Goal: Task Accomplishment & Management: Use online tool/utility

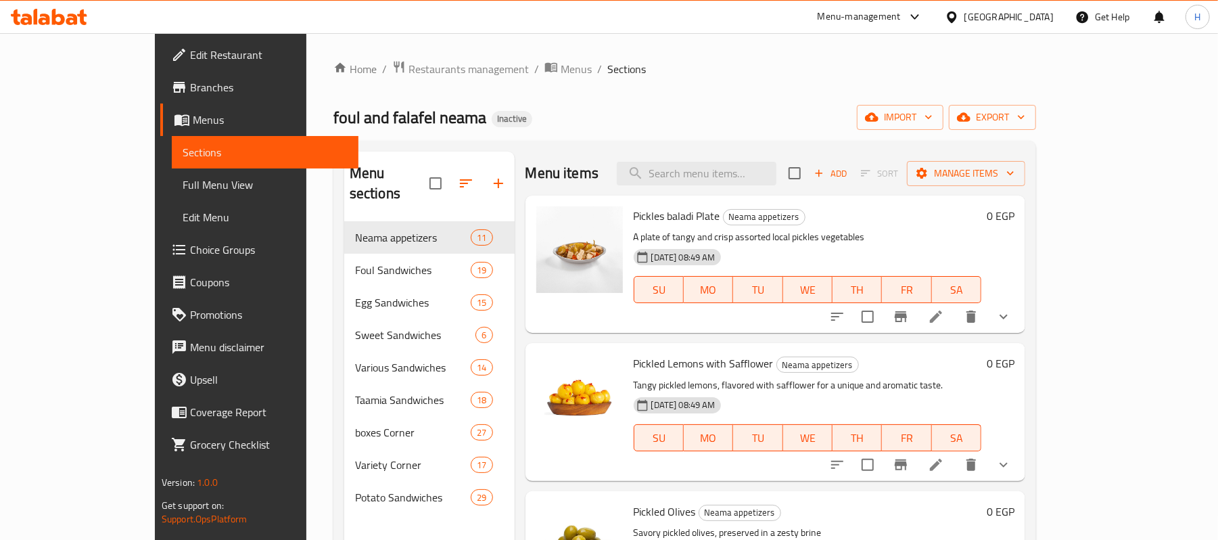
click at [74, 14] on icon at bounding box center [49, 17] width 76 height 16
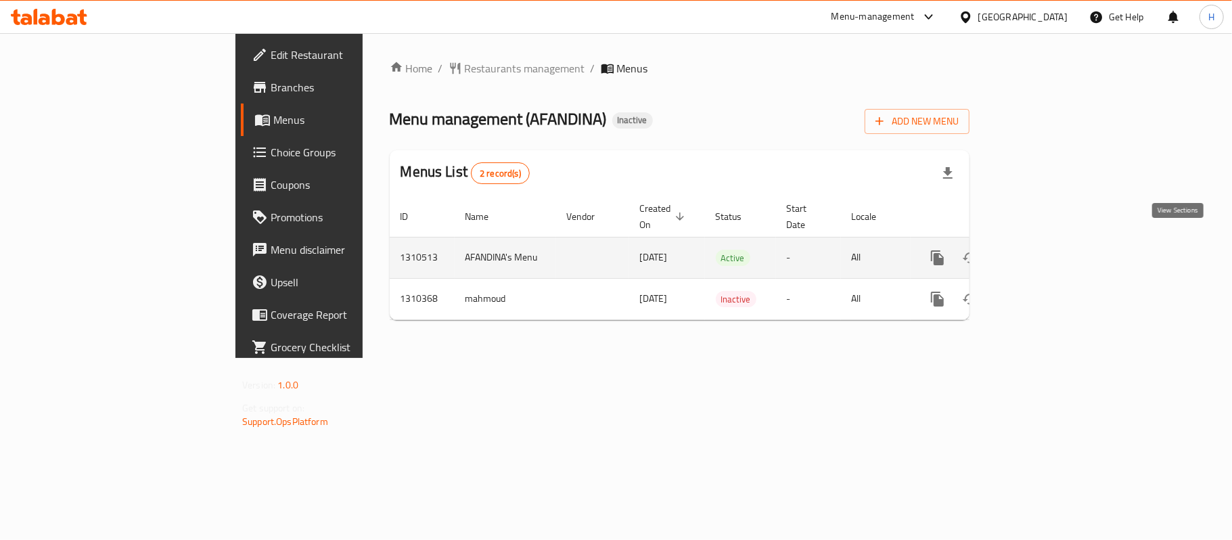
click at [1043, 250] on icon "enhanced table" at bounding box center [1035, 258] width 16 height 16
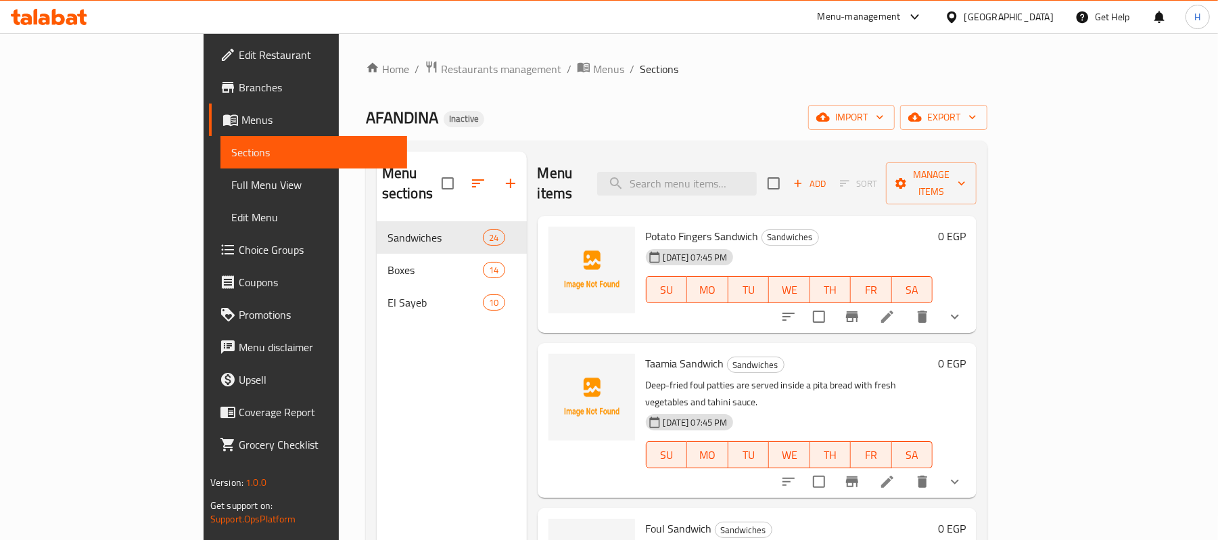
click at [988, 95] on div "Home / Restaurants management / Menus / Sections AFANDINA Inactive import expor…" at bounding box center [677, 381] width 622 height 642
click at [977, 112] on span "export" at bounding box center [944, 117] width 66 height 17
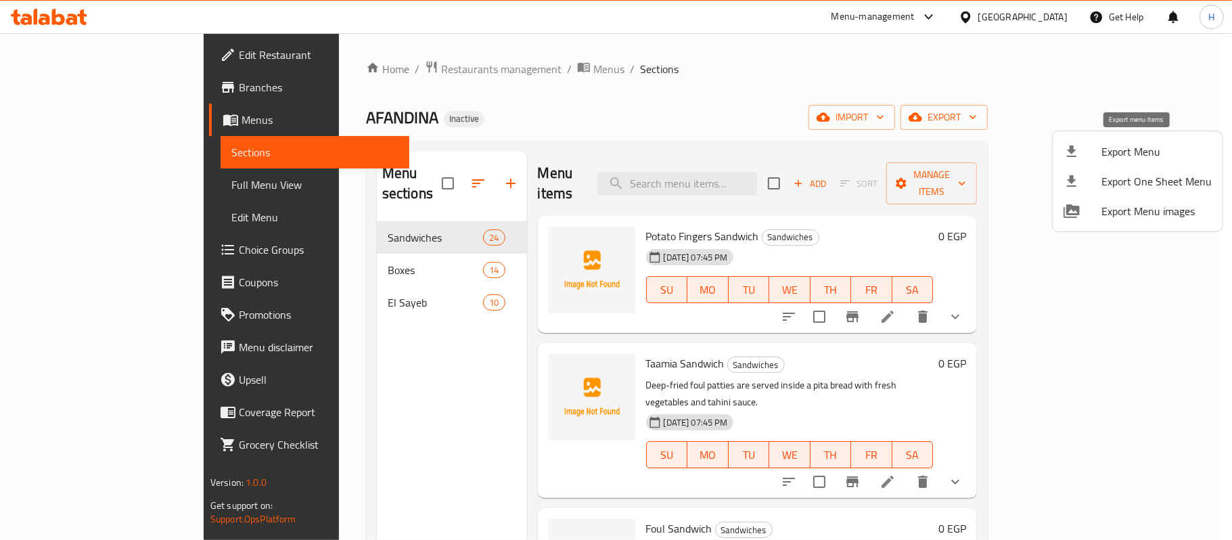
click at [1135, 149] on span "Export Menu" at bounding box center [1156, 151] width 110 height 16
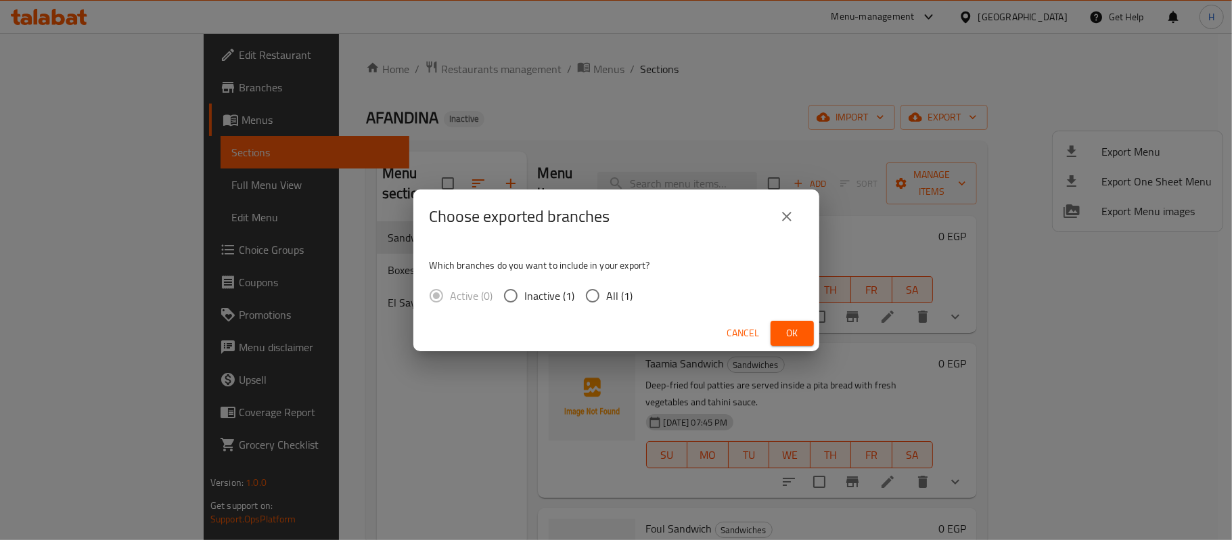
click at [610, 292] on span "All (1)" at bounding box center [620, 296] width 26 height 16
click at [607, 292] on input "All (1)" at bounding box center [592, 295] width 28 height 28
radio input "true"
click at [793, 340] on span "Ok" at bounding box center [792, 333] width 22 height 17
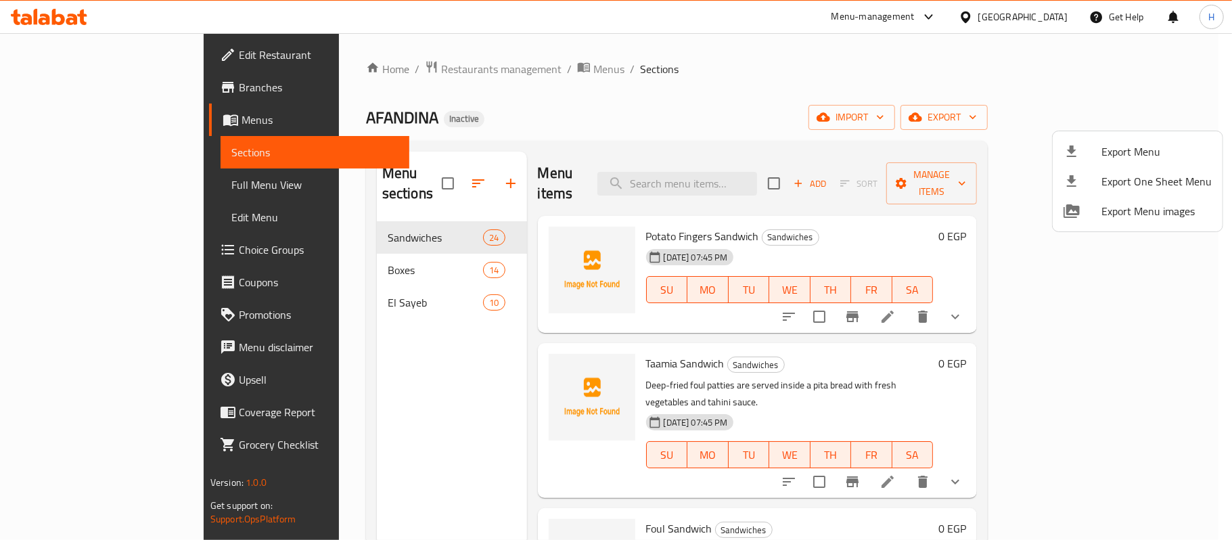
click at [122, 176] on div at bounding box center [616, 270] width 1232 height 540
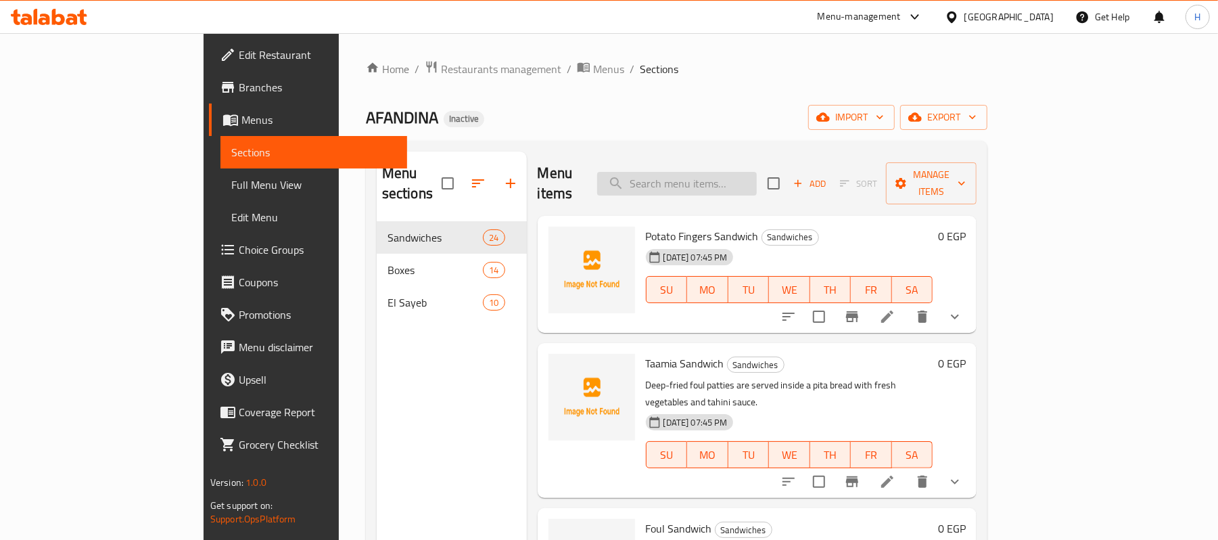
click at [757, 172] on input "search" at bounding box center [677, 184] width 160 height 24
paste input "الساندوتش البيض البسطرمة"
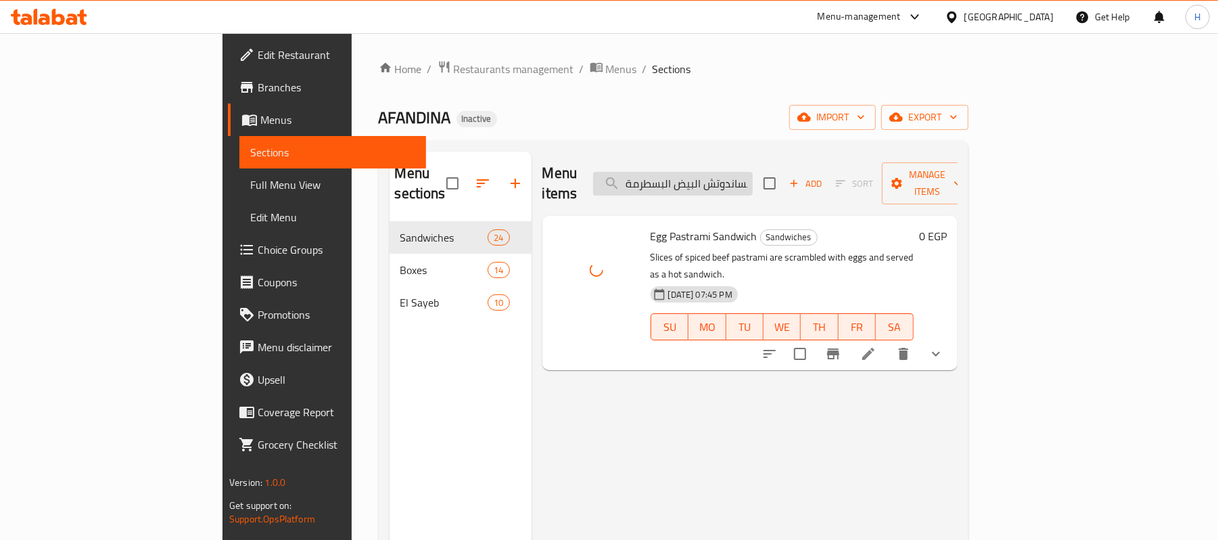
click at [753, 181] on input "الساندوتش البيض البسطرمة" at bounding box center [673, 184] width 160 height 24
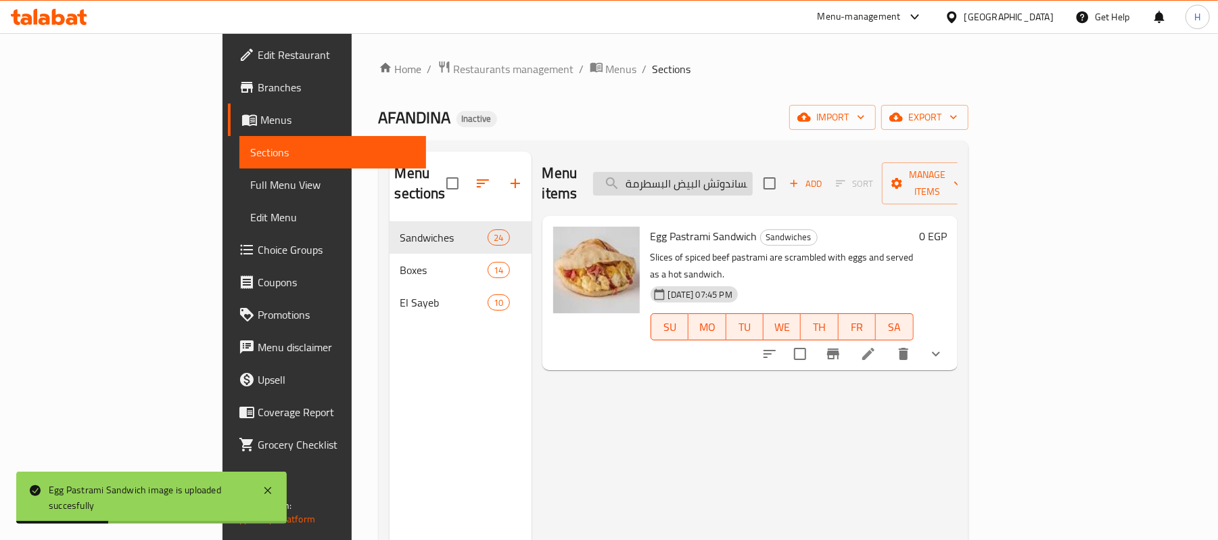
paste input "اكت البطاطس"
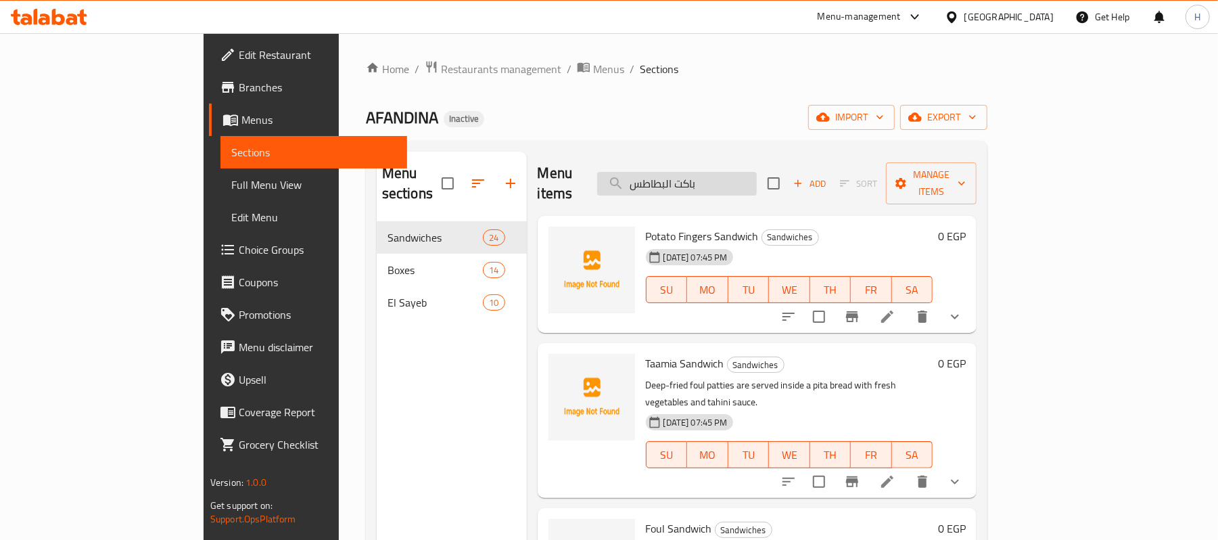
click at [757, 177] on input "باكت البطاطس" at bounding box center [677, 184] width 160 height 24
paste input "غيف العيش البلدي"
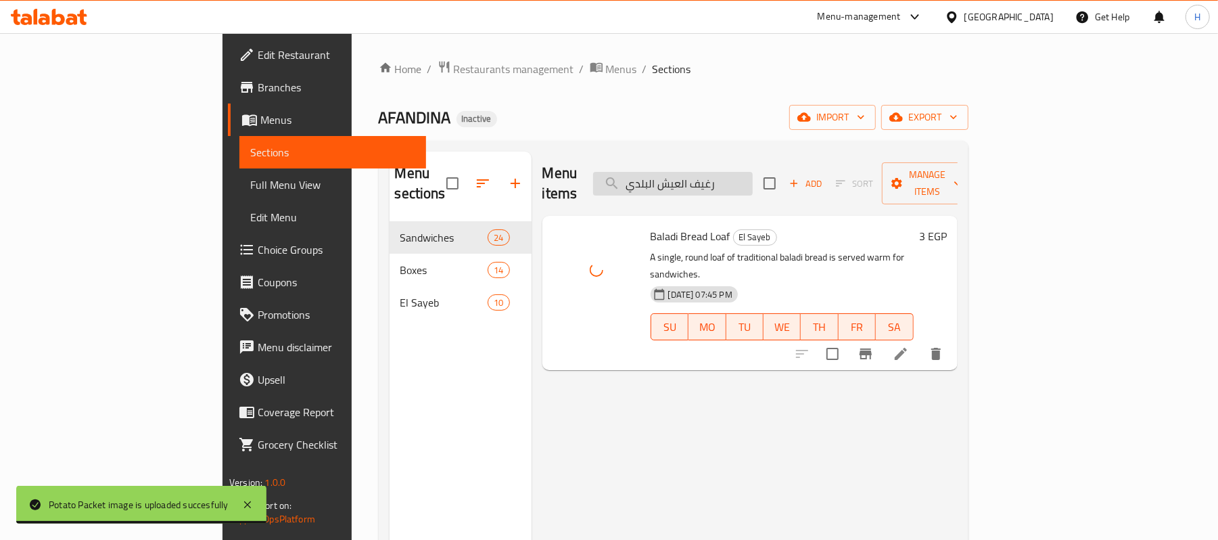
click at [753, 177] on input "رغيف العيش البلدي" at bounding box center [673, 184] width 160 height 24
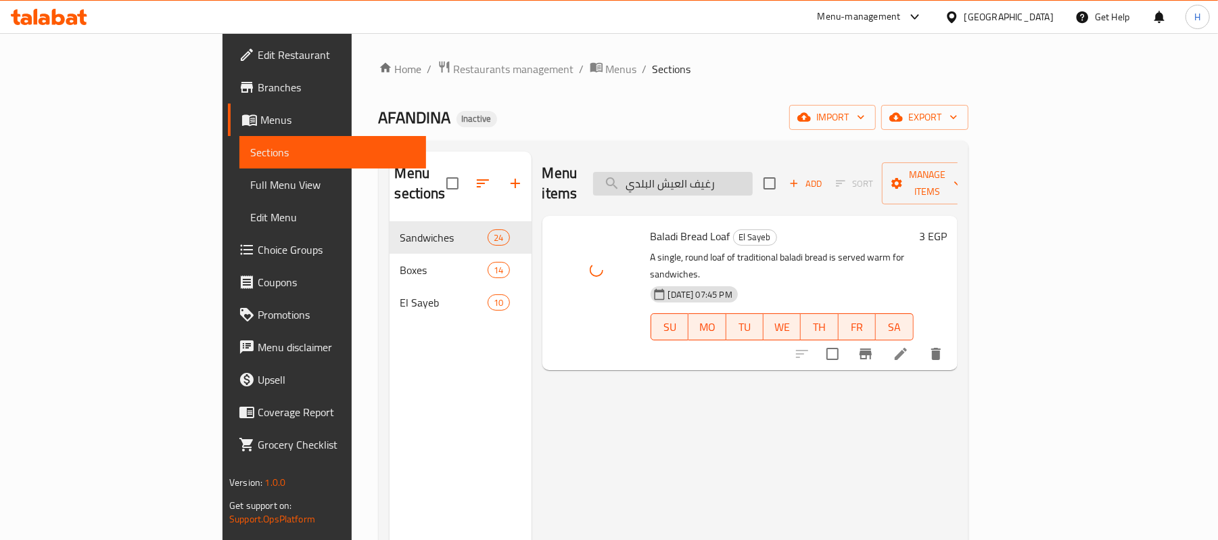
click at [753, 177] on input "رغيف العيش البلدي" at bounding box center [673, 184] width 160 height 24
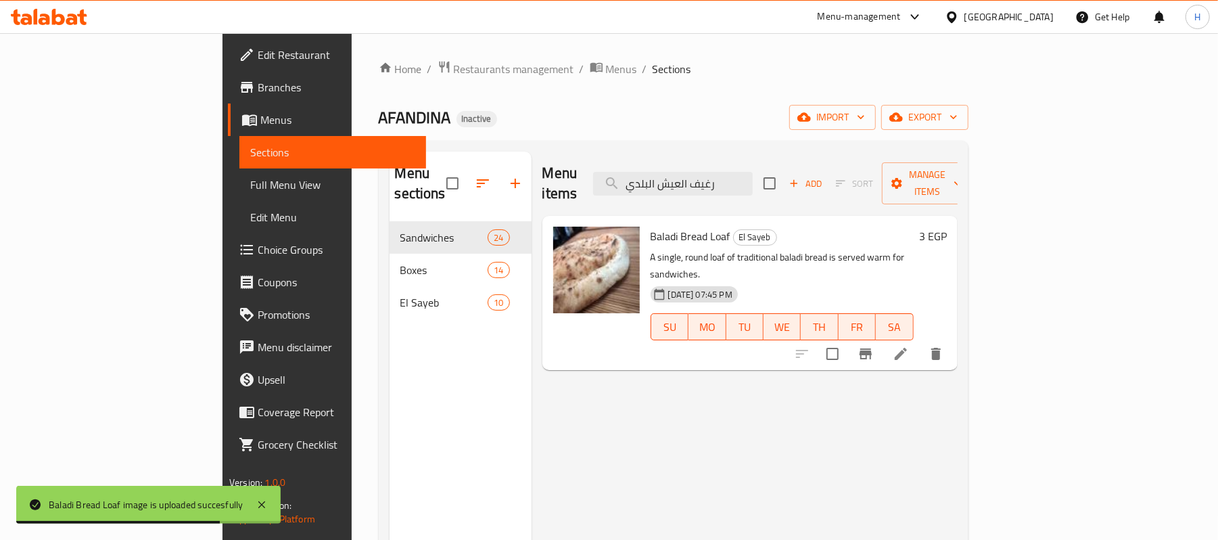
paste input "ام"
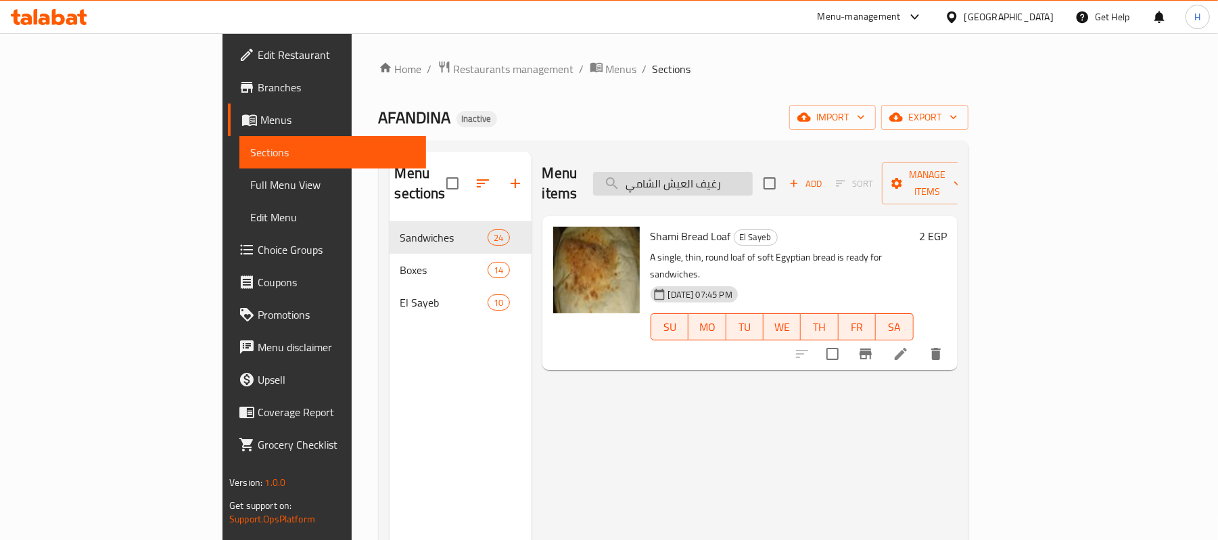
click at [753, 175] on input "رغيف العيش الشامي" at bounding box center [673, 184] width 160 height 24
paste input "اندوتش البطاطس البانيه"
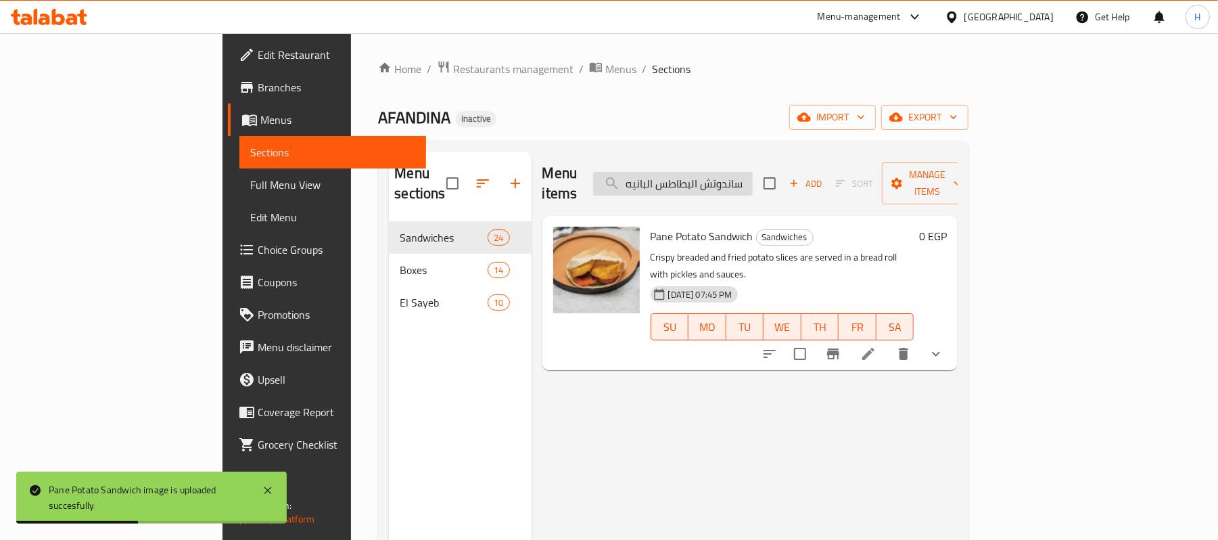
click at [753, 175] on input "ساندوتش البطاطس البانيه" at bounding box center [673, 184] width 160 height 24
paste input "يض الاومليت"
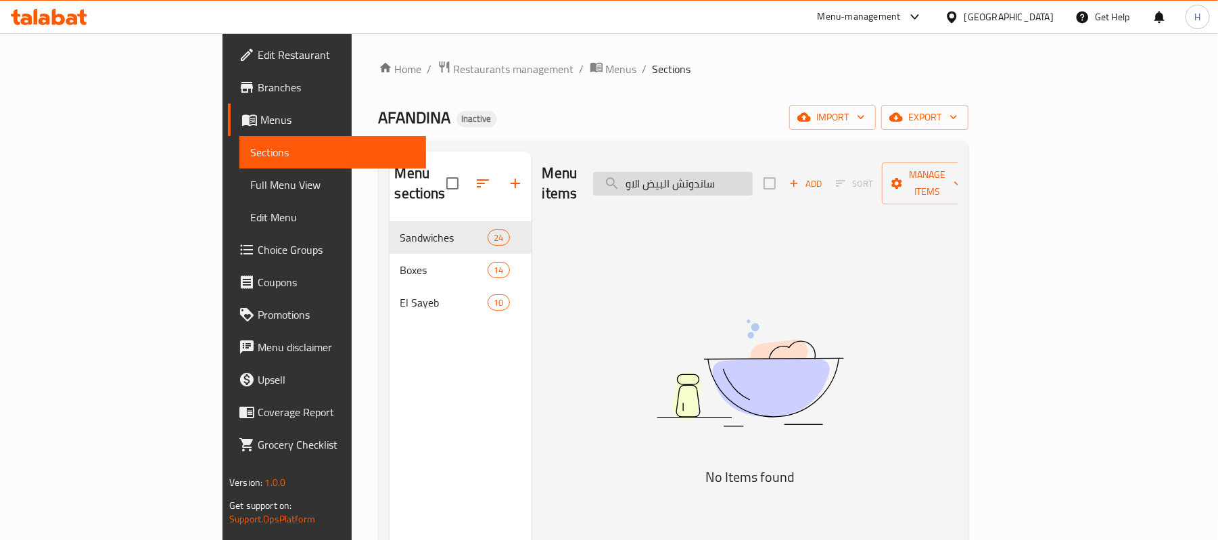
click at [753, 182] on input "ساندوتش البيض الاو" at bounding box center [673, 184] width 160 height 24
drag, startPoint x: 720, startPoint y: 169, endPoint x: 686, endPoint y: 176, distance: 34.5
click at [686, 176] on input "البيض الاو" at bounding box center [673, 184] width 160 height 24
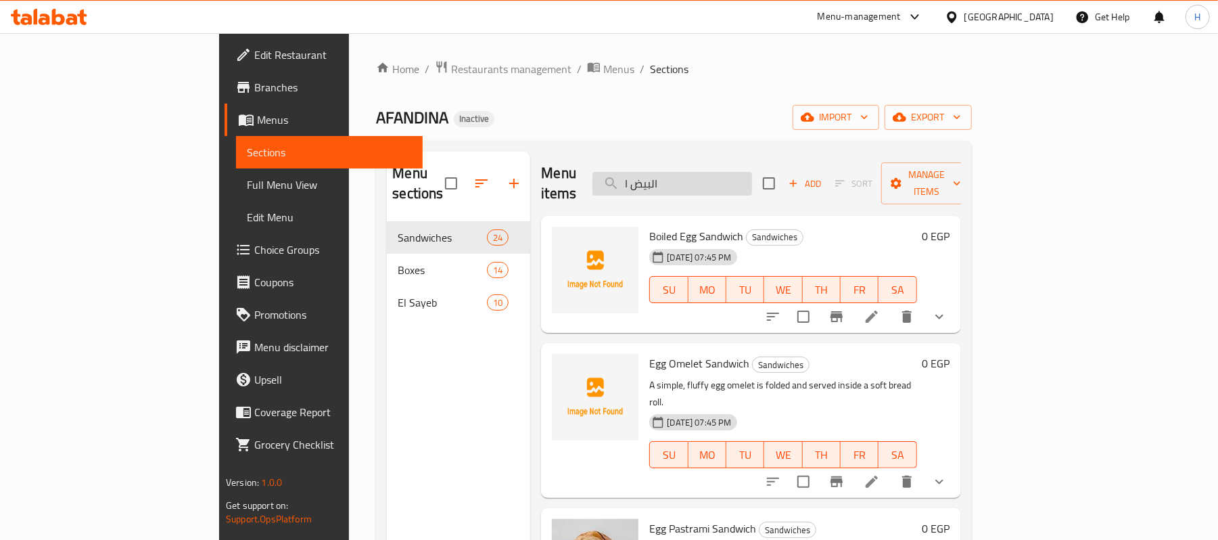
drag, startPoint x: 710, startPoint y: 166, endPoint x: 672, endPoint y: 174, distance: 39.3
click at [672, 174] on input "البيض ا" at bounding box center [673, 184] width 160 height 24
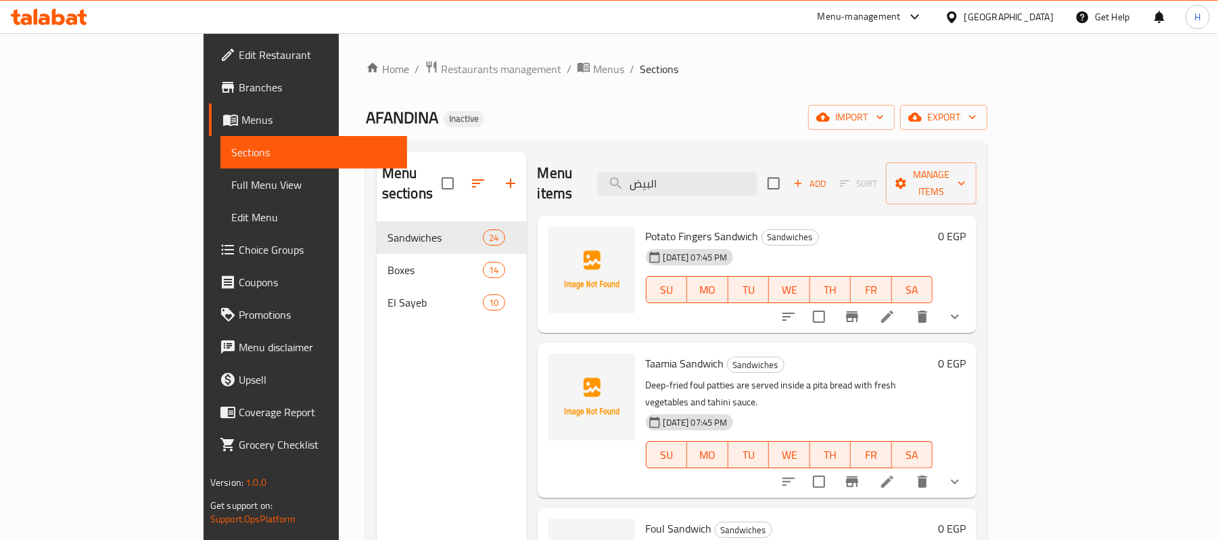
click at [758, 195] on div "Menu items البيض Add Sort Manage items" at bounding box center [758, 184] width 440 height 64
click at [756, 172] on input "البيض" at bounding box center [677, 184] width 160 height 24
paste input "اندوتش البيض المسلوق"
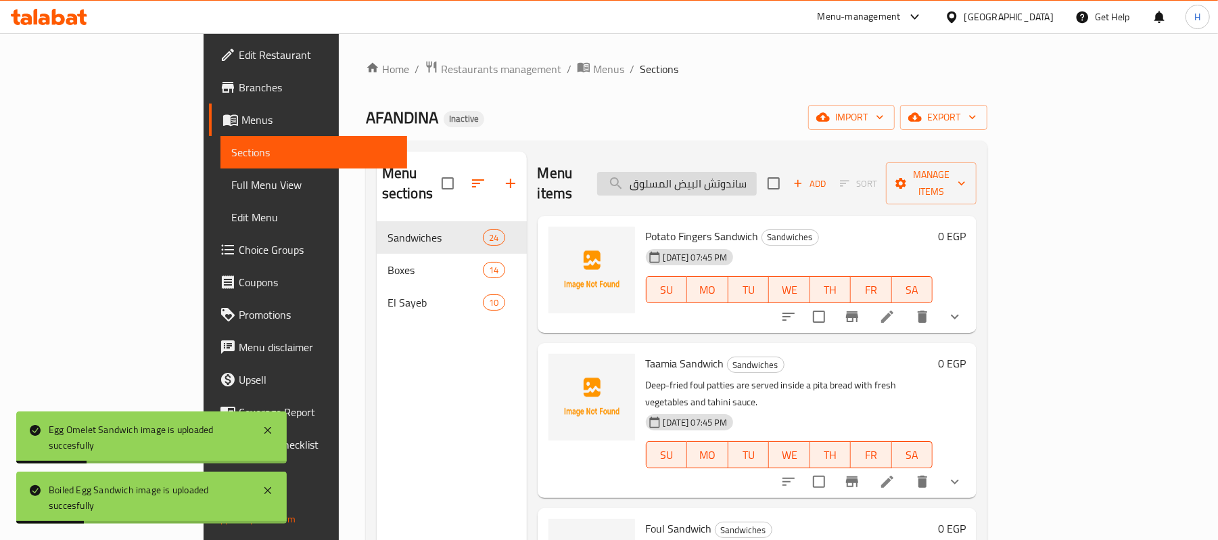
click at [728, 175] on input "ساندوتش البيض المسلوق" at bounding box center [677, 184] width 160 height 24
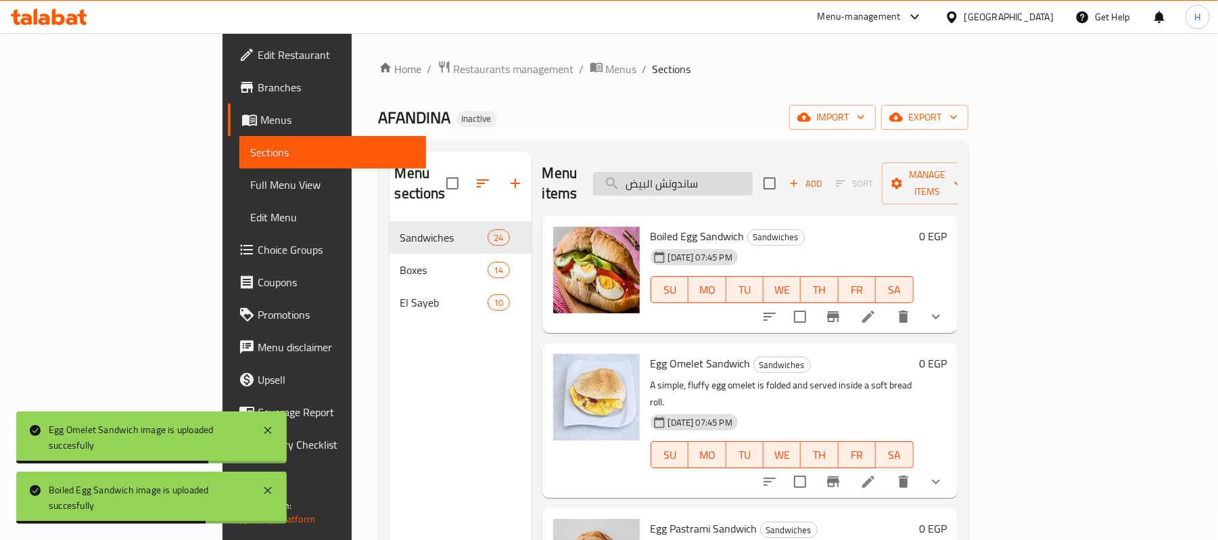
click at [748, 172] on input "ساندوتش البيض" at bounding box center [673, 184] width 160 height 24
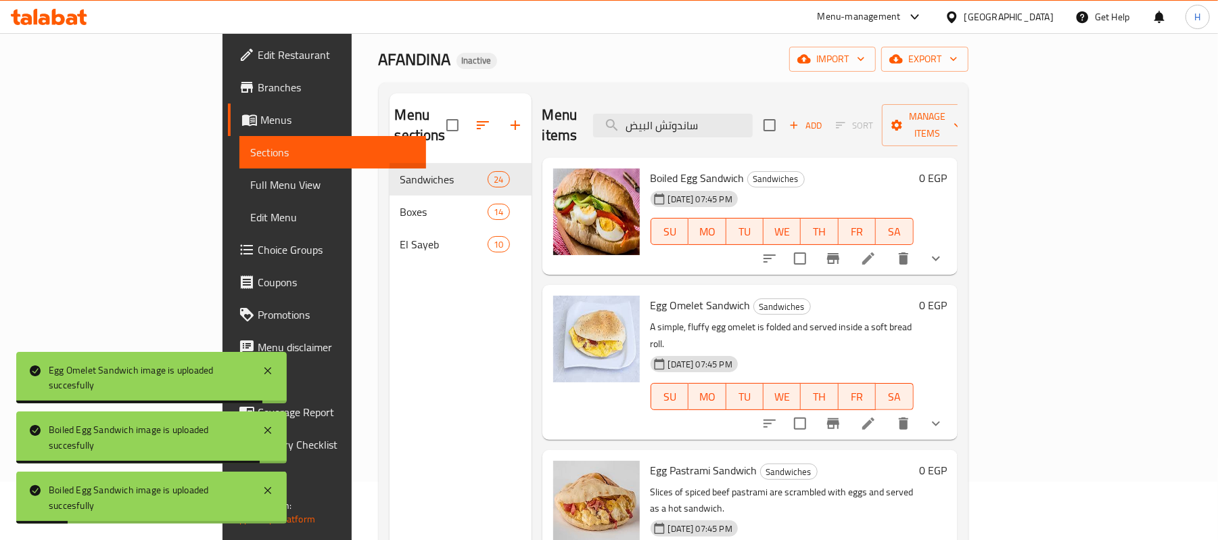
scroll to position [90, 0]
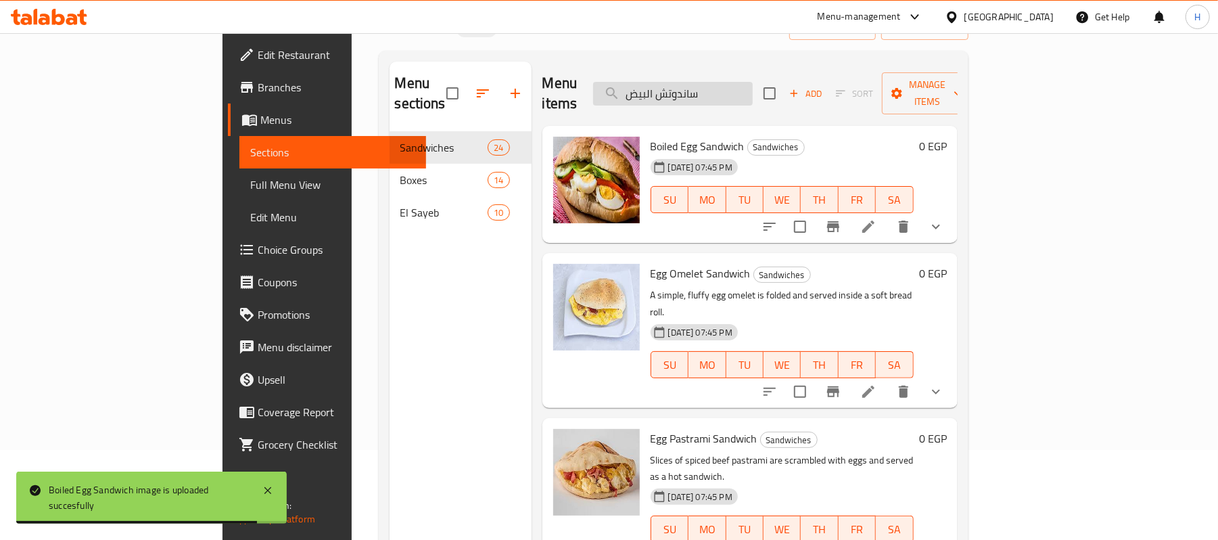
click at [753, 87] on input "ساندوتش البيض" at bounding box center [673, 94] width 160 height 24
paste input "كشوكة"
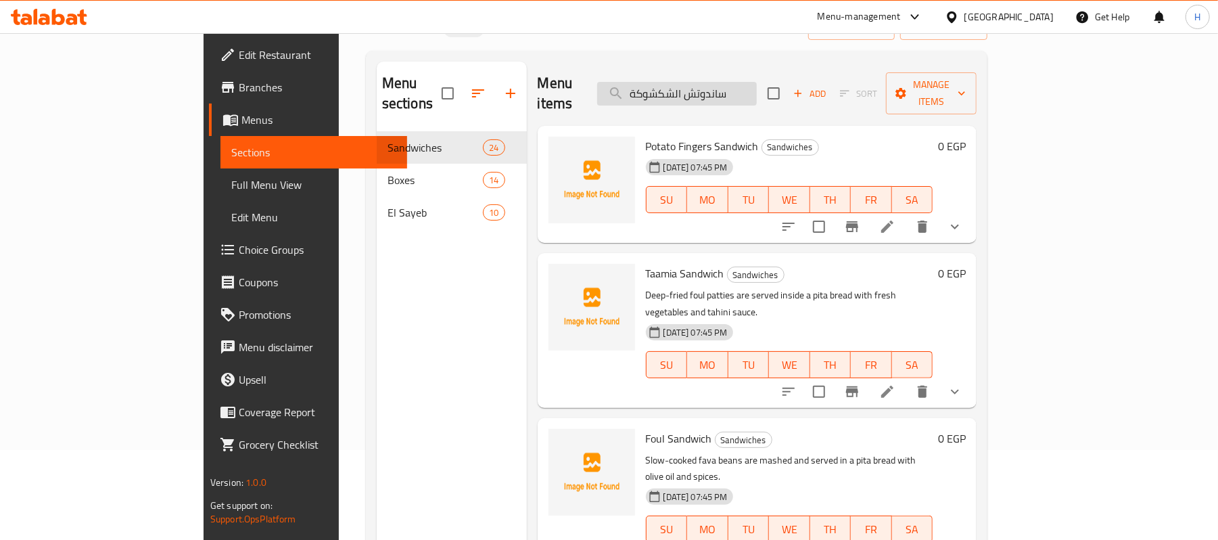
click at [757, 82] on input "ساندوتش الشكشوكة" at bounding box center [677, 94] width 160 height 24
paste input "بنة قريش"
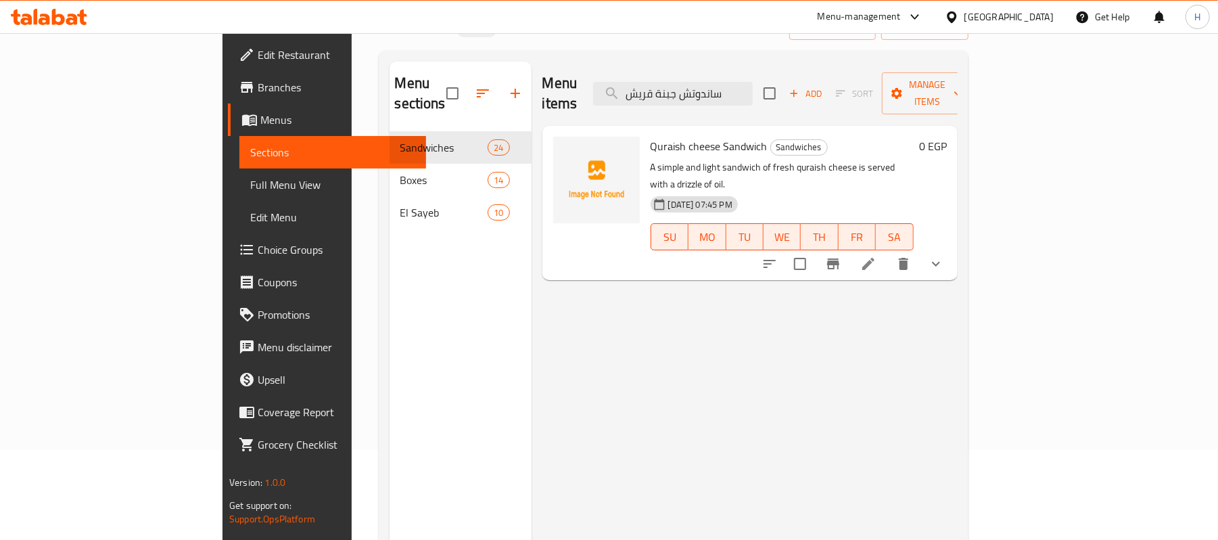
click at [953, 248] on button "show more" at bounding box center [936, 264] width 32 height 32
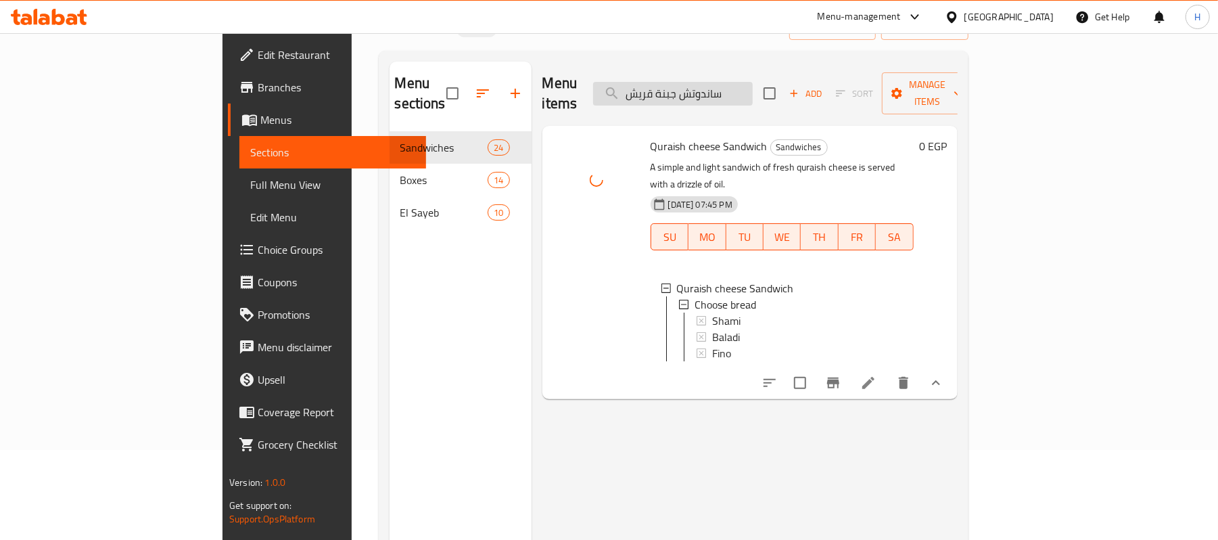
click at [753, 82] on input "ساندوتش جبنة قريش" at bounding box center [673, 94] width 160 height 24
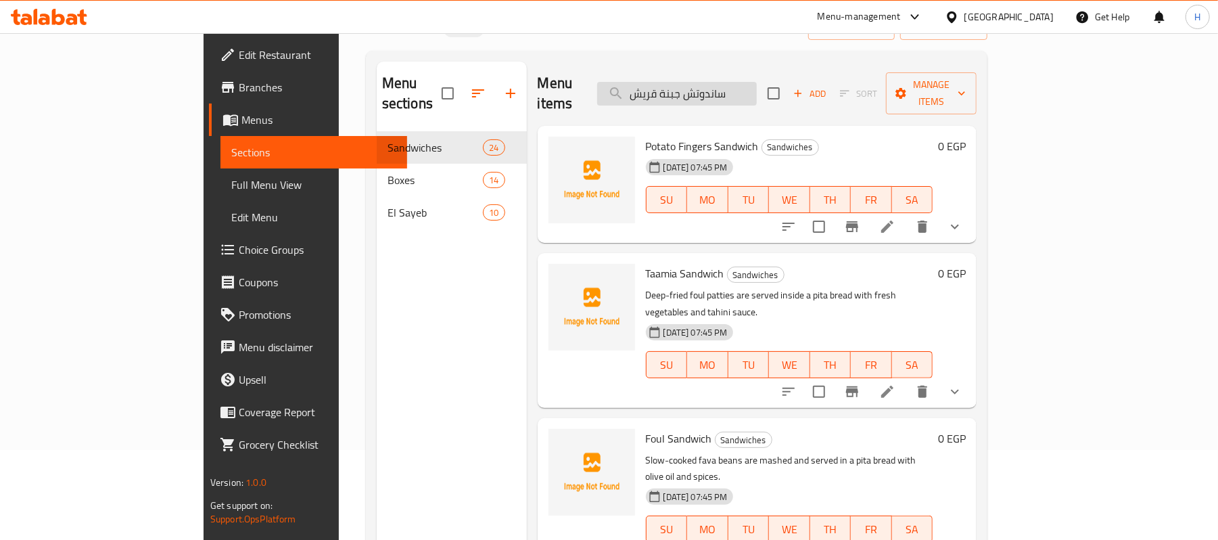
click at [742, 82] on input "ساندوتش جبنة قريش" at bounding box center [677, 94] width 160 height 24
paste input "عمية"
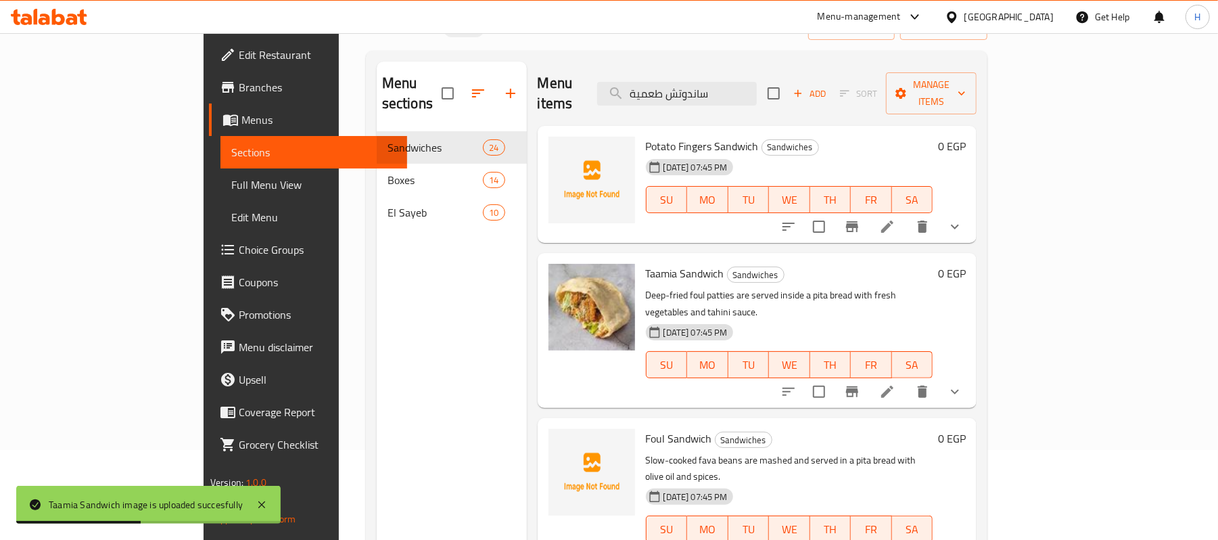
drag, startPoint x: 796, startPoint y: 80, endPoint x: 539, endPoint y: 103, distance: 257.4
click at [539, 103] on div "Menu items ساندوتش طعمية Add Sort Manage items" at bounding box center [758, 94] width 440 height 64
paste input "جة فرنساوي"
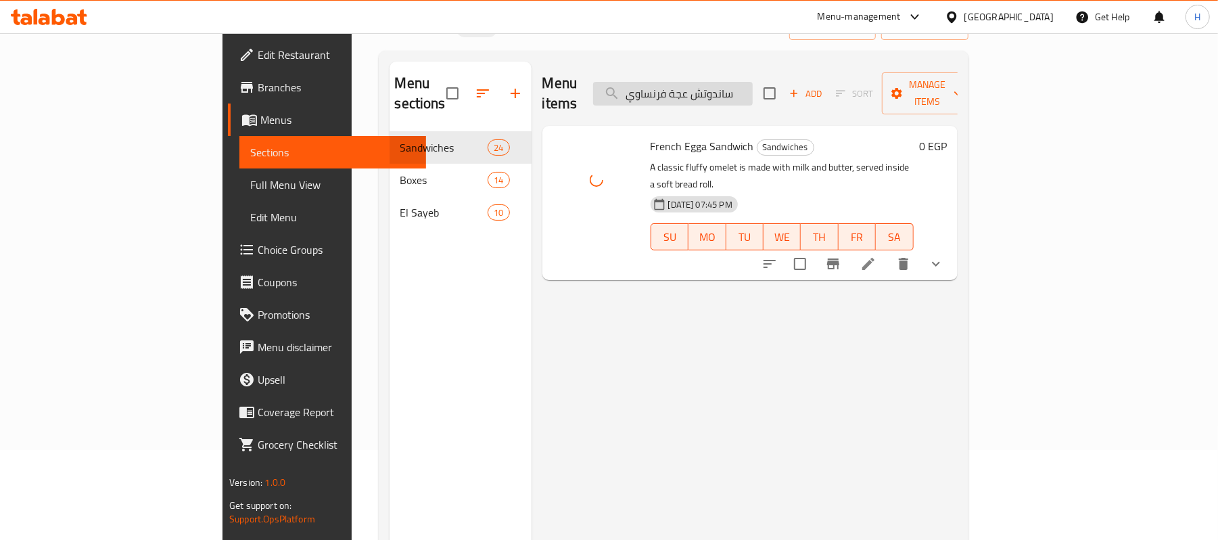
click at [733, 83] on input "ساندوتش عجة فرنساوي" at bounding box center [673, 94] width 160 height 24
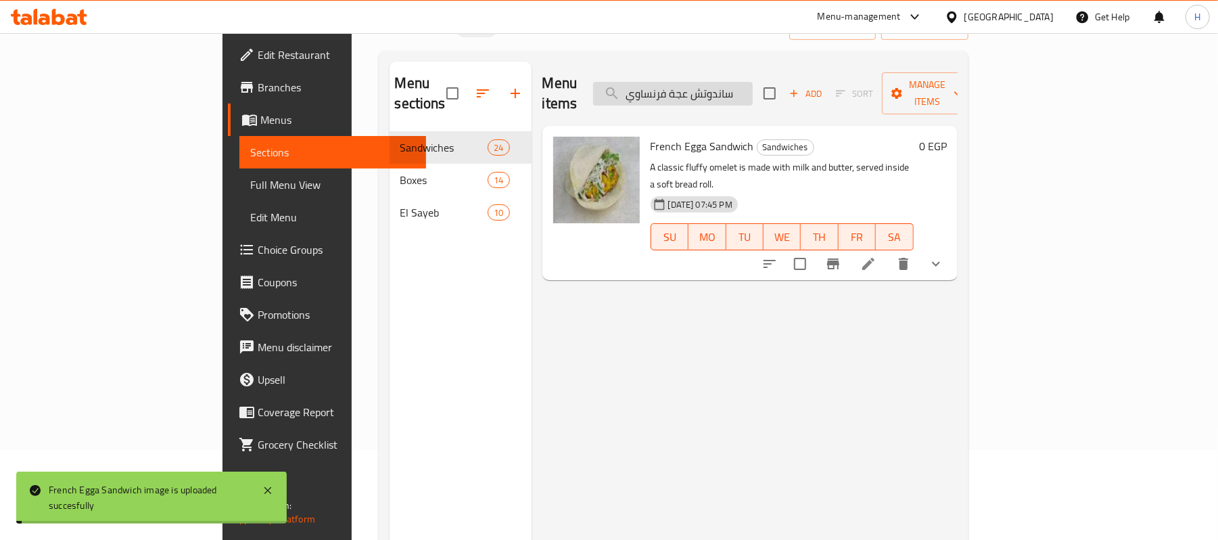
click at [733, 83] on input "ساندوتش عجة فرنساوي" at bounding box center [673, 94] width 160 height 24
paste input "فول إسكندران"
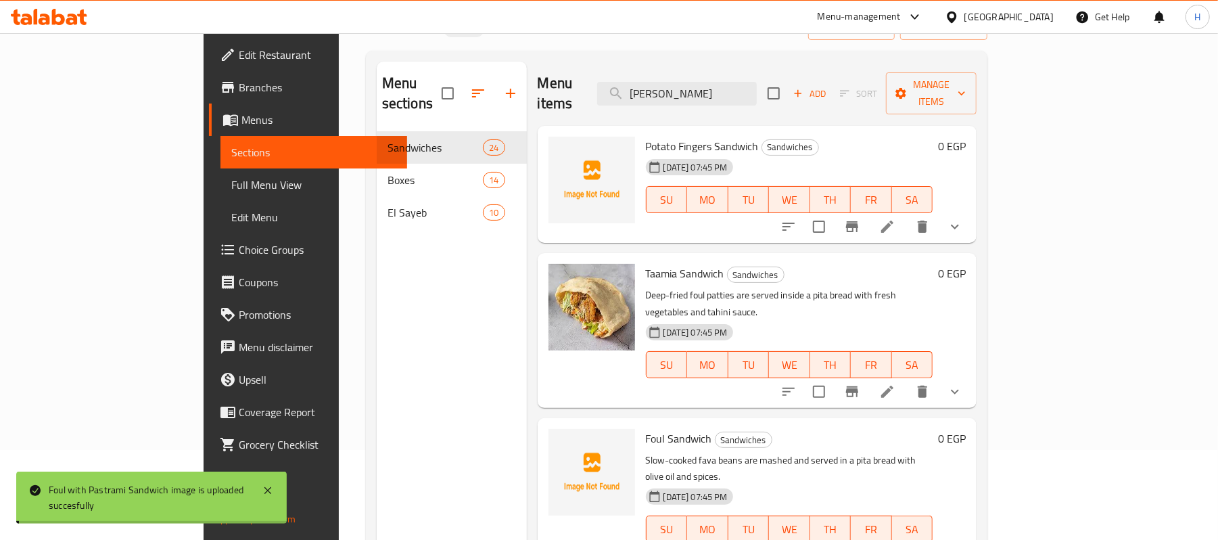
scroll to position [0, 0]
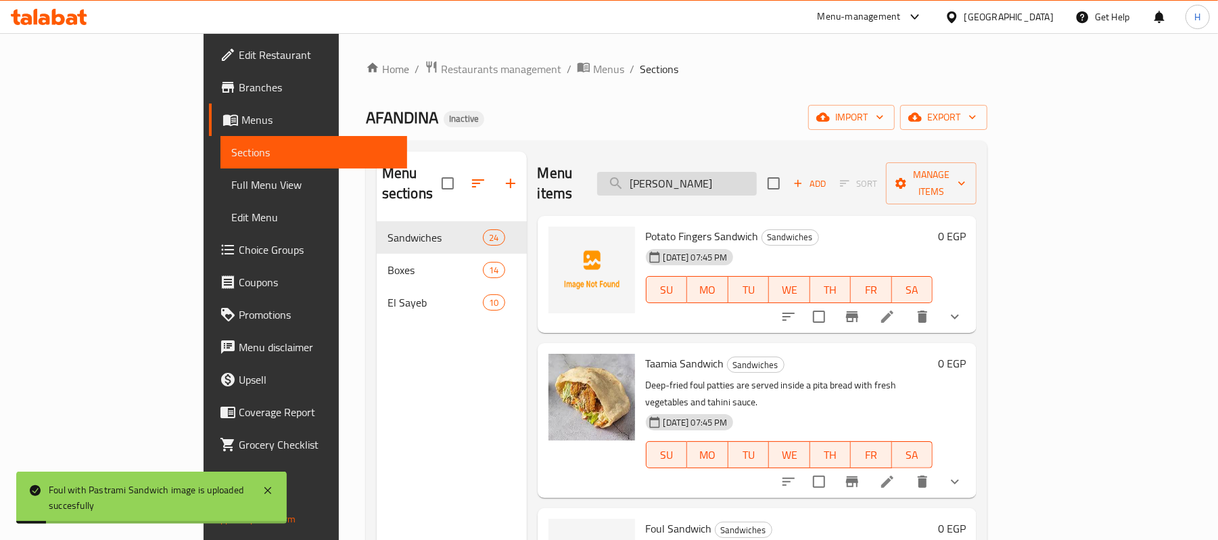
click at [757, 172] on input "ساندوتش فول إسكندراني" at bounding box center [677, 184] width 160 height 24
paste input "بدة"
click at [739, 172] on input "ساندوتش فول زبدة" at bounding box center [677, 184] width 160 height 24
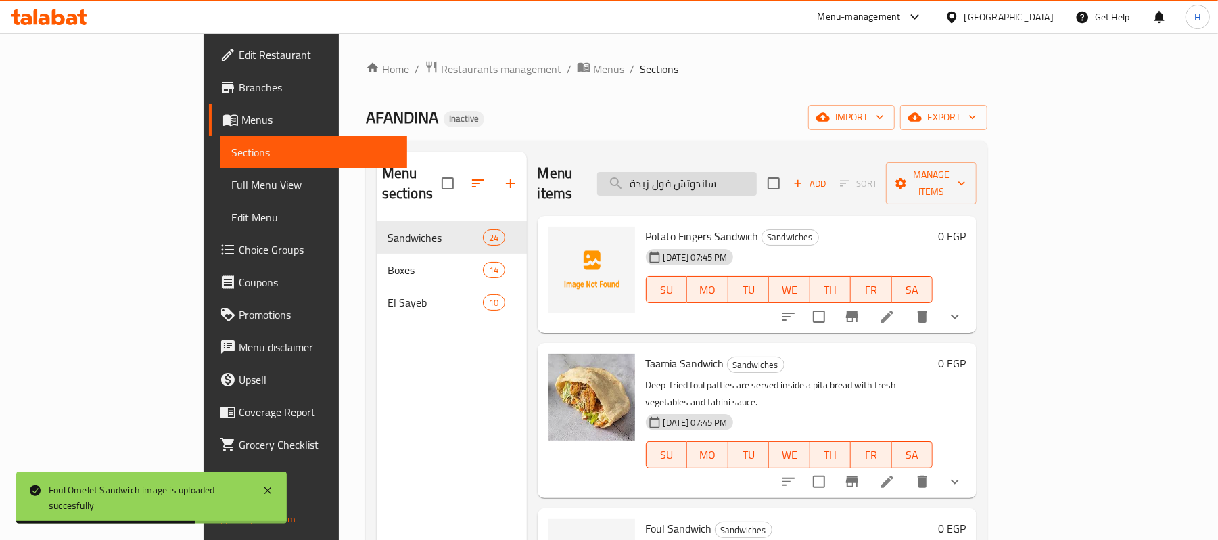
click at [739, 172] on input "ساندوتش فول زبدة" at bounding box center [677, 184] width 160 height 24
paste input "يت حار"
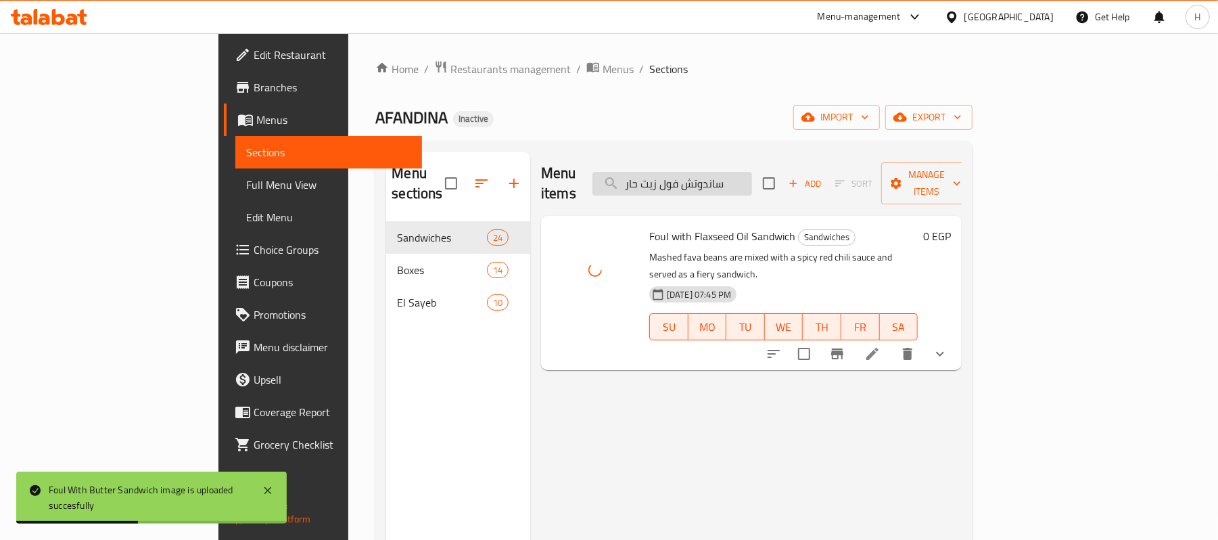
click at [752, 172] on input "ساندوتش فول زيت حار" at bounding box center [673, 184] width 160 height 24
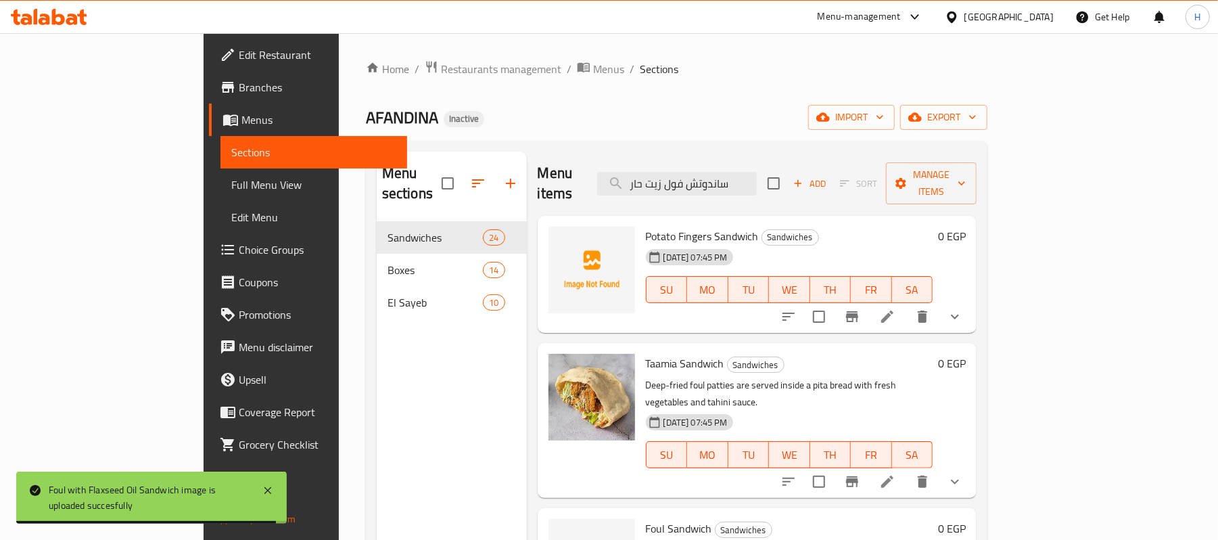
paste input "لصة"
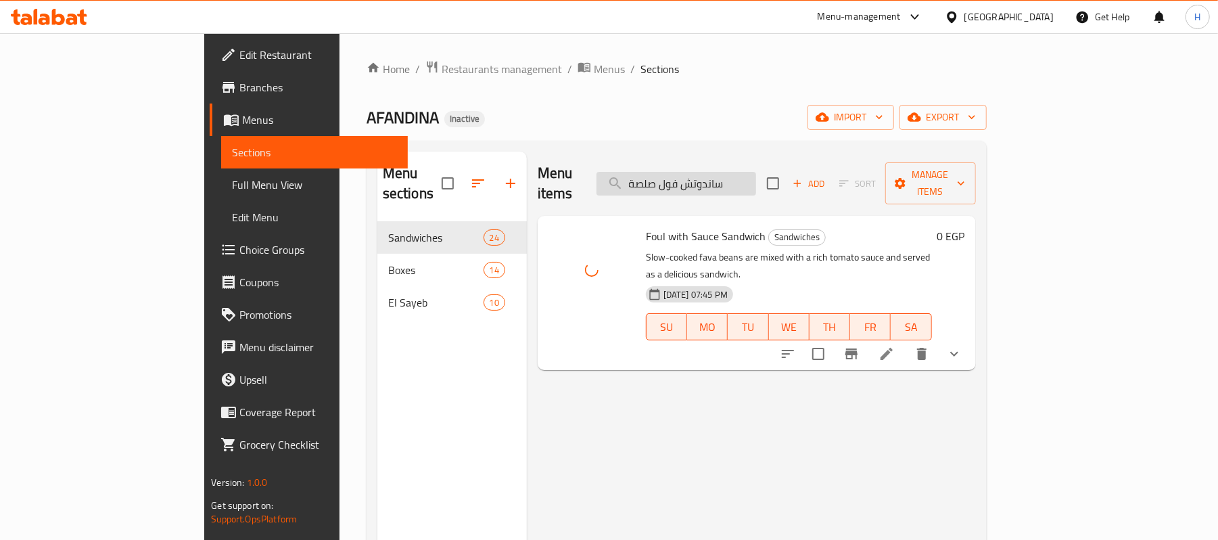
click at [756, 172] on input "ساندوتش فول صلصة" at bounding box center [677, 184] width 160 height 24
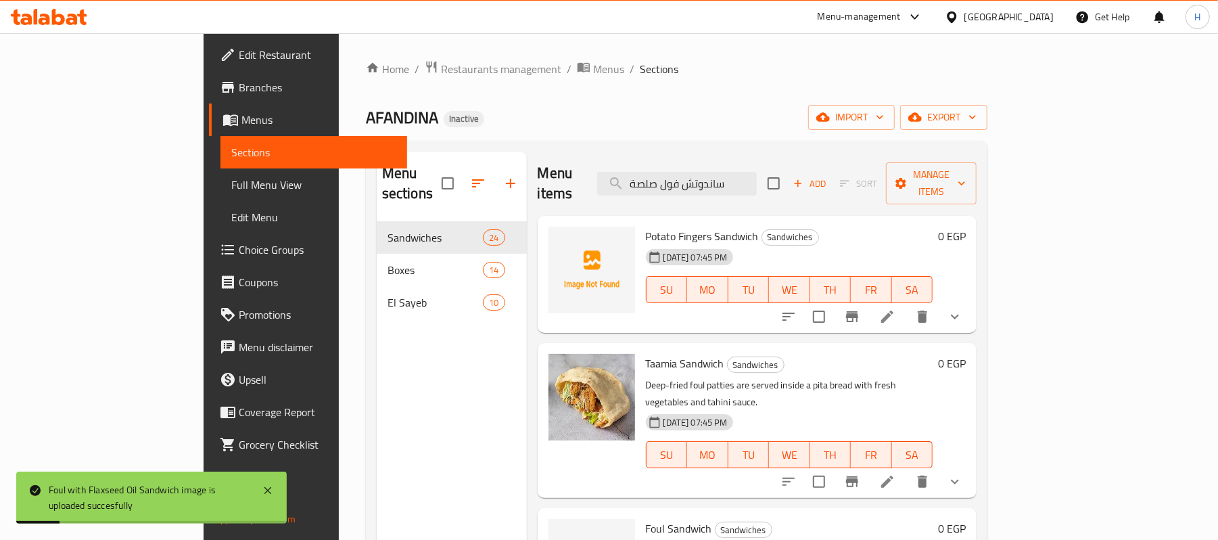
paste input "لى بابا غنوج"
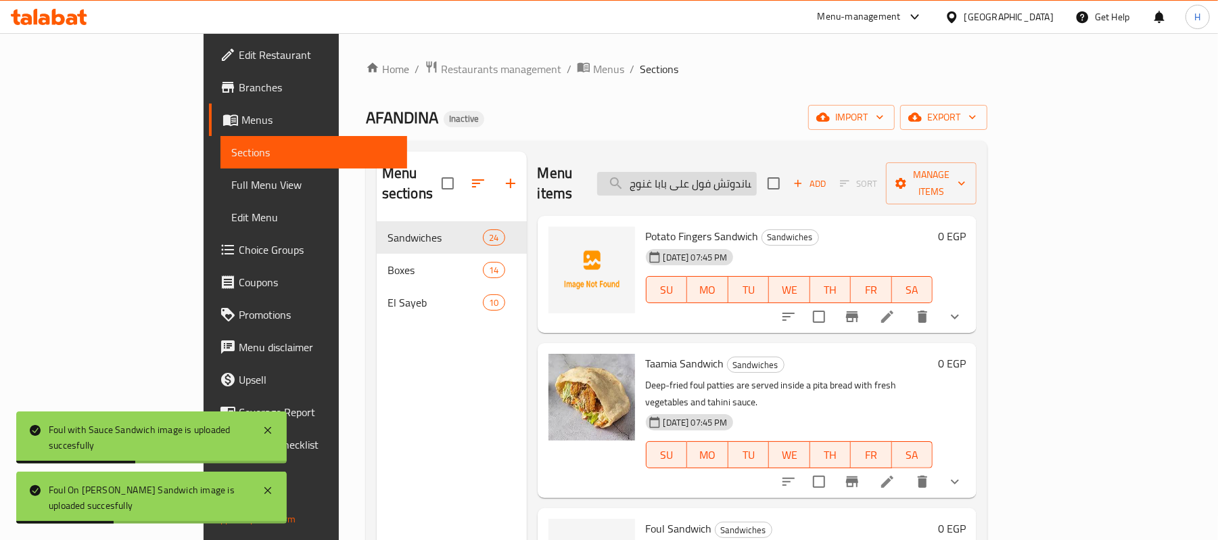
click at [757, 179] on input "ساندوتش فول على بابا غنوج" at bounding box center [677, 184] width 160 height 24
paste input "اطس"
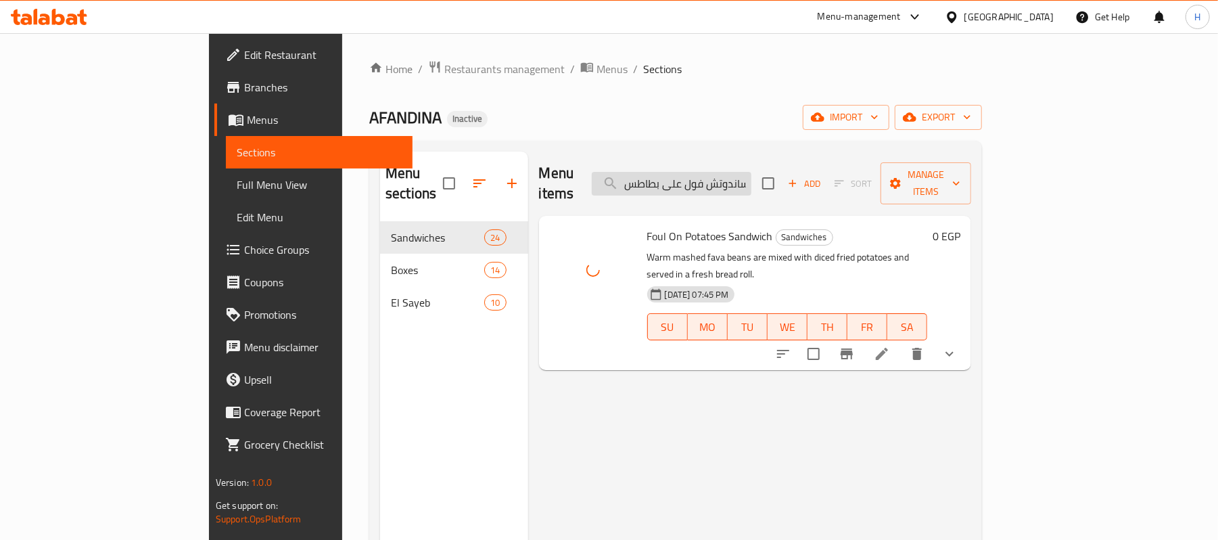
click at [752, 172] on input "ساندوتش فول على بطاطس" at bounding box center [672, 184] width 160 height 24
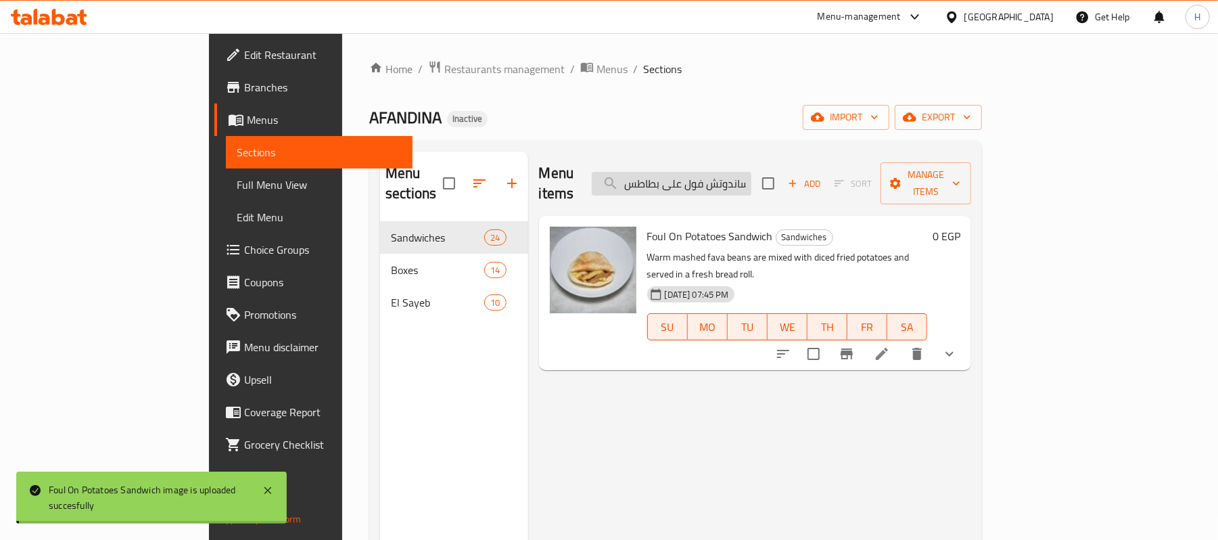
click at [752, 172] on input "ساندوتش فول على بطاطس" at bounding box center [672, 184] width 160 height 24
paste input "يض مسلوق"
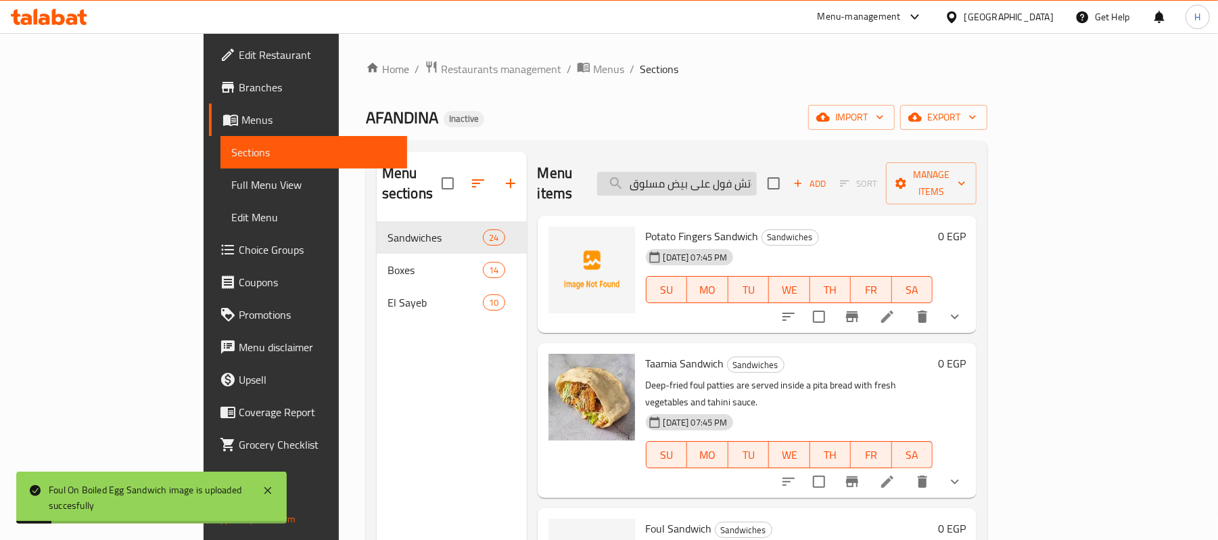
click at [731, 175] on input "ساندوتش فول على بيض مسلوق" at bounding box center [677, 184] width 160 height 24
paste input "مسقعة"
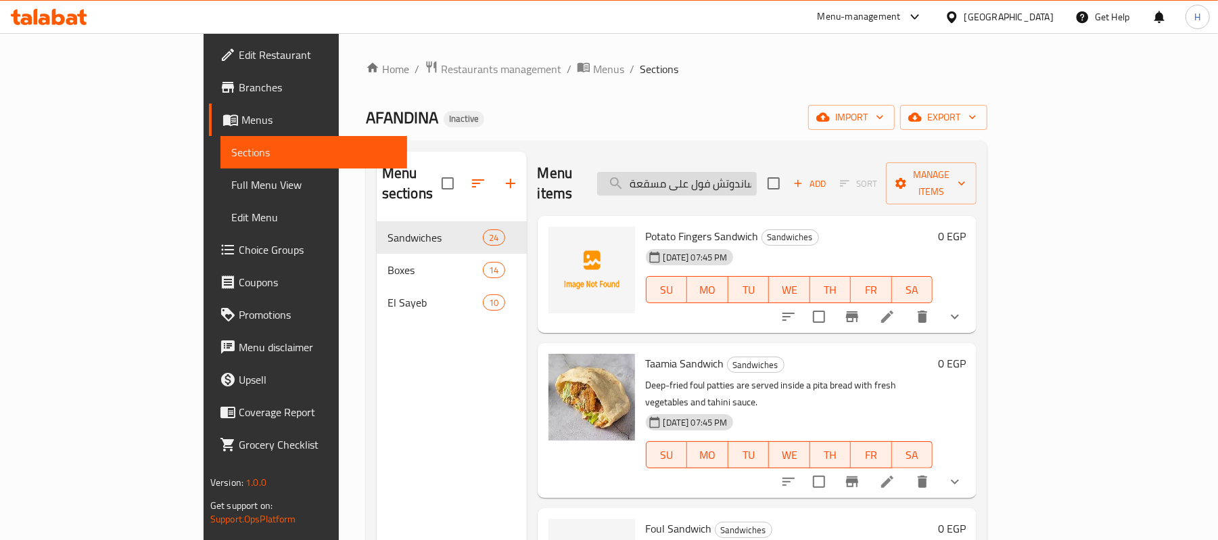
click at [757, 172] on input "ساندوتش فول على مسقعة" at bounding box center [677, 184] width 160 height 24
paste input "ی بازنجان"
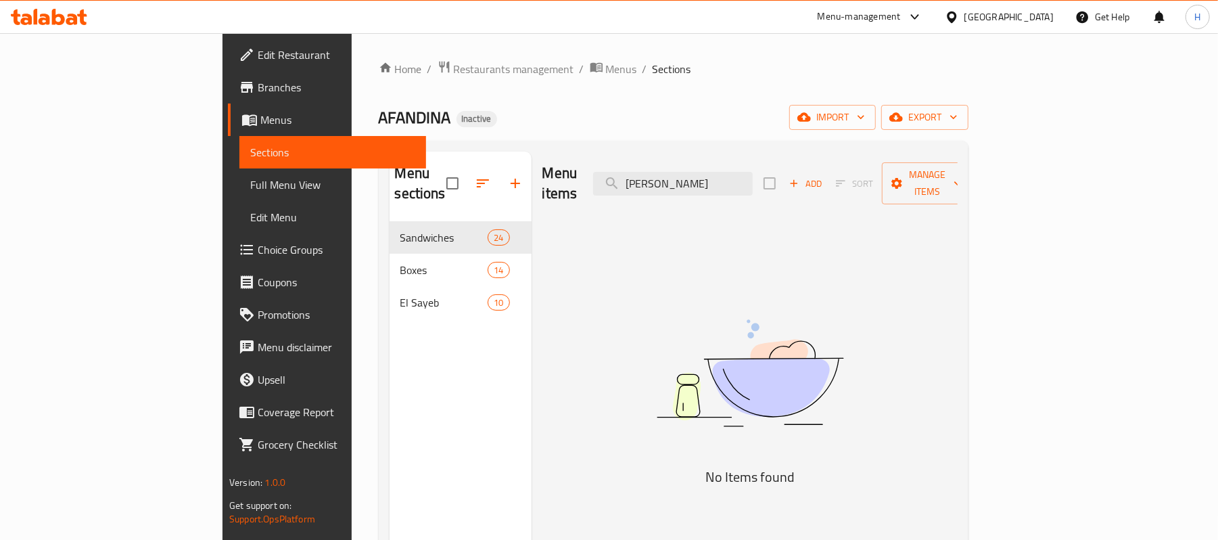
click at [737, 157] on div "Menu items ساندوتش فول علی بازنجان Add Sort Manage items" at bounding box center [750, 184] width 415 height 64
click at [748, 179] on input "ساندوتش فول علی بازنجان" at bounding box center [673, 184] width 160 height 24
drag, startPoint x: 739, startPoint y: 175, endPoint x: 640, endPoint y: 177, distance: 98.8
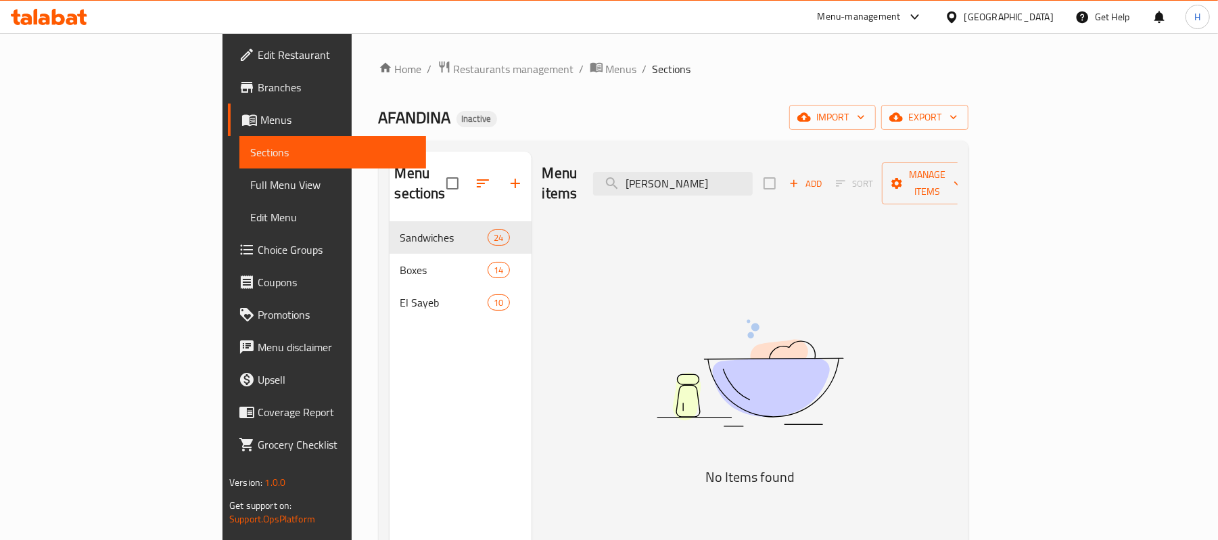
click at [640, 177] on div "Menu items ساندوتش فول علی بازنجان Add Sort Manage items" at bounding box center [750, 184] width 415 height 64
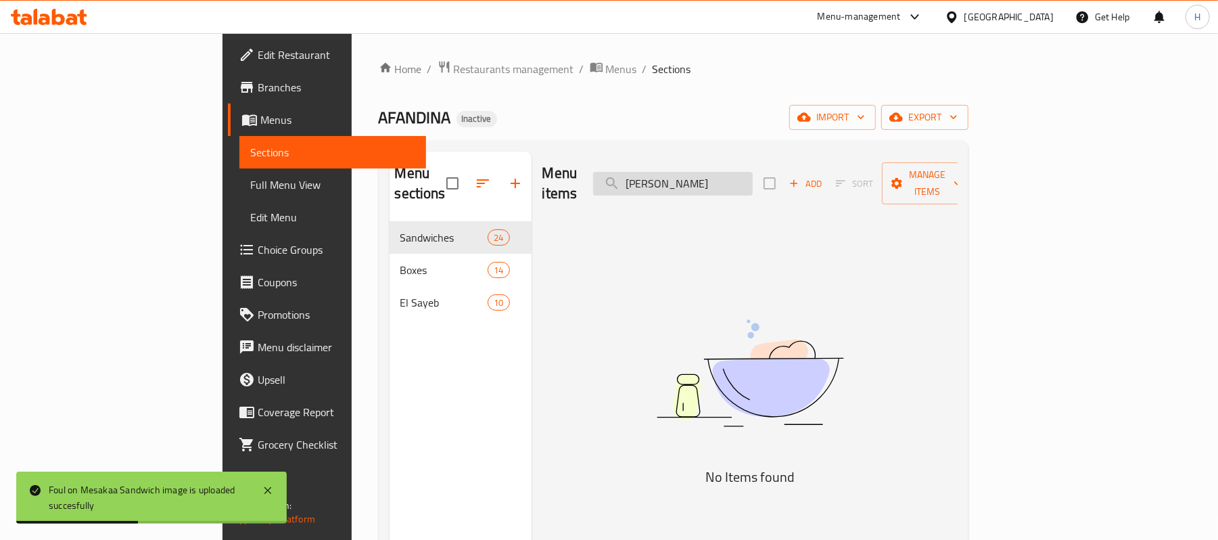
click at [709, 172] on input "ساندوتش فول علی" at bounding box center [673, 184] width 160 height 24
click at [727, 175] on input "ساندوتش فول علی" at bounding box center [673, 184] width 160 height 24
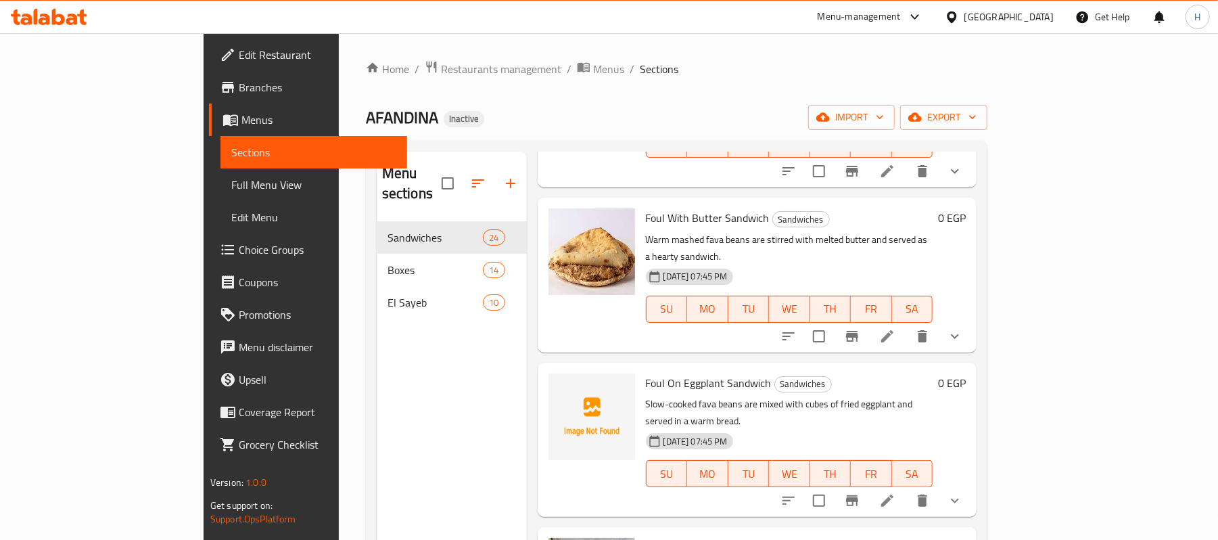
scroll to position [541, 0]
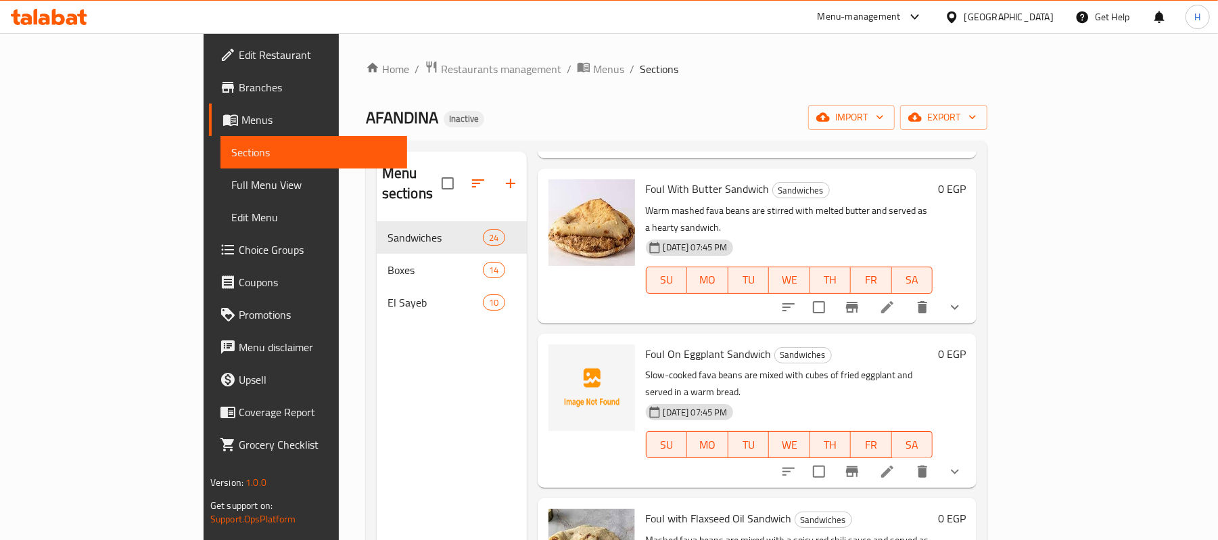
type input "ساندوتش فول"
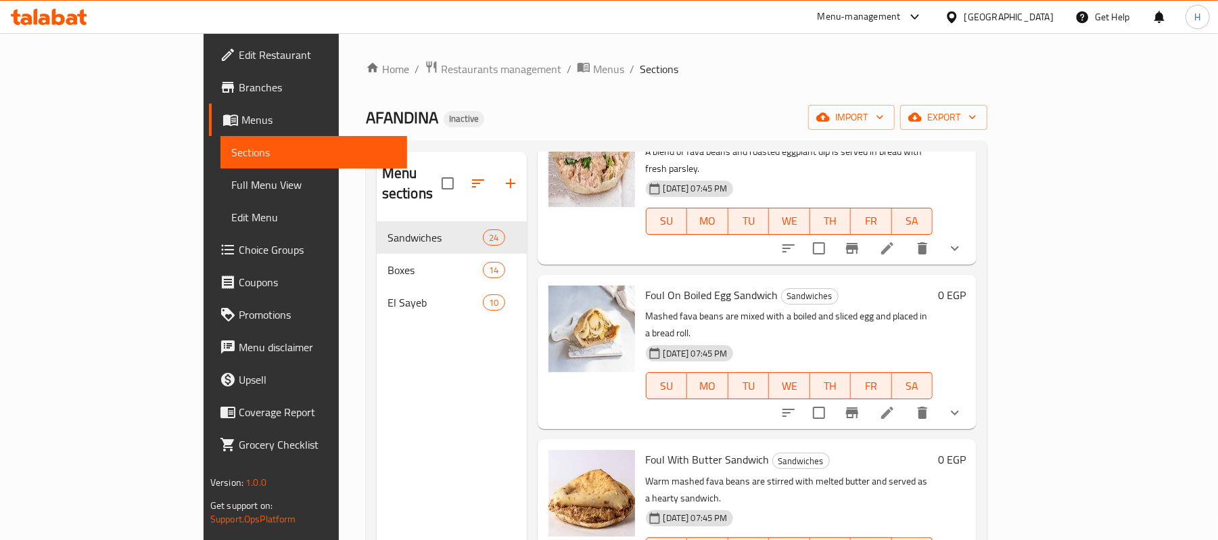
scroll to position [631, 0]
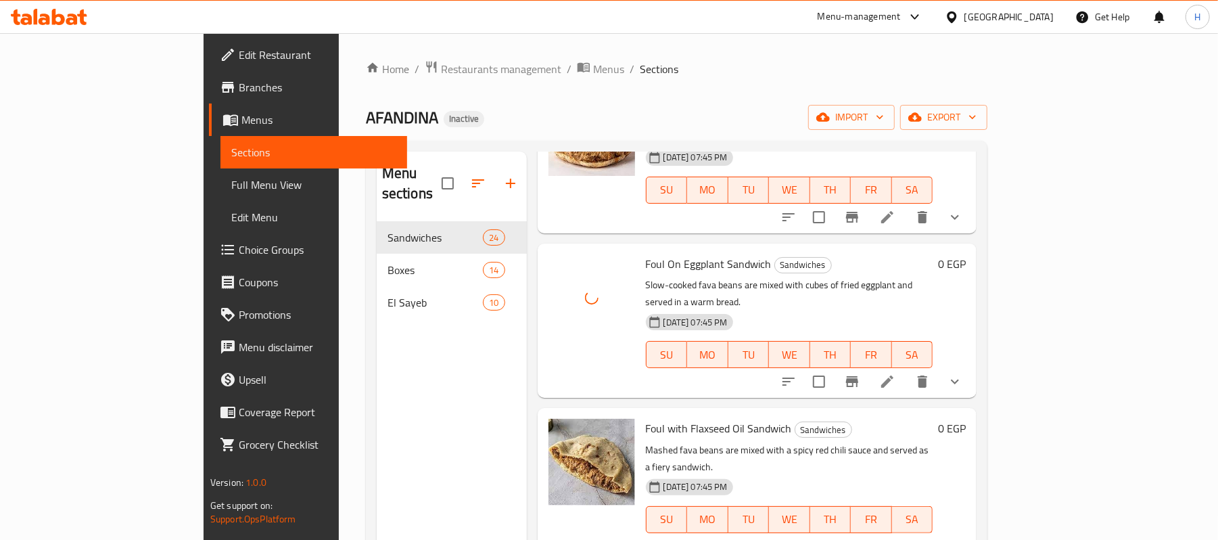
click at [693, 254] on span "Foul On Eggplant Sandwich" at bounding box center [709, 264] width 126 height 20
copy h6 "Foul On Eggplant Sandwich"
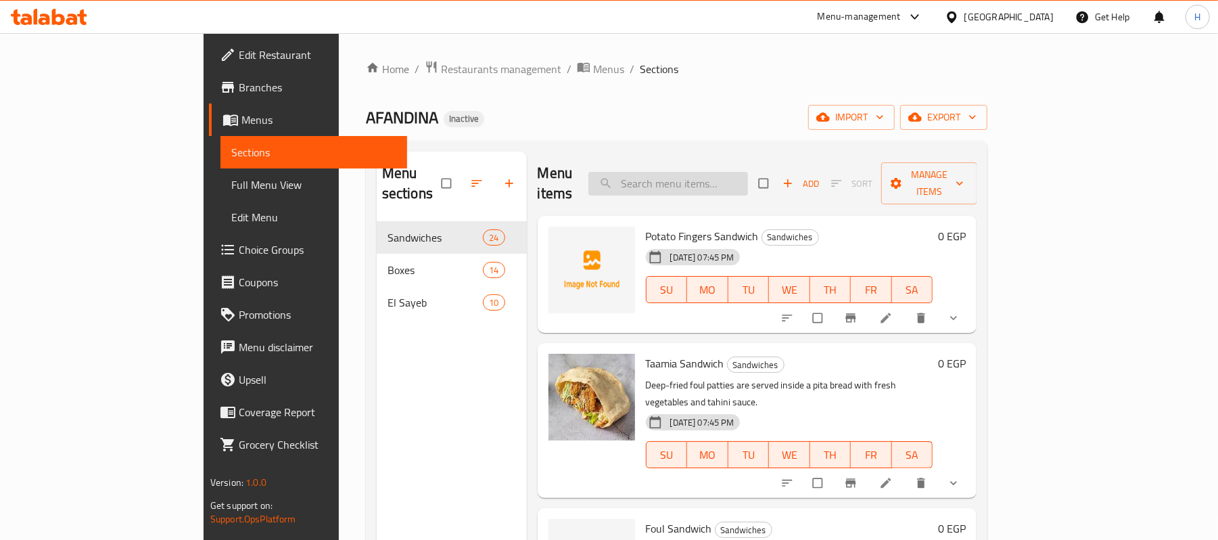
click at [748, 172] on input "search" at bounding box center [669, 184] width 160 height 24
paste input "Foul On Eggplant Sandwich"
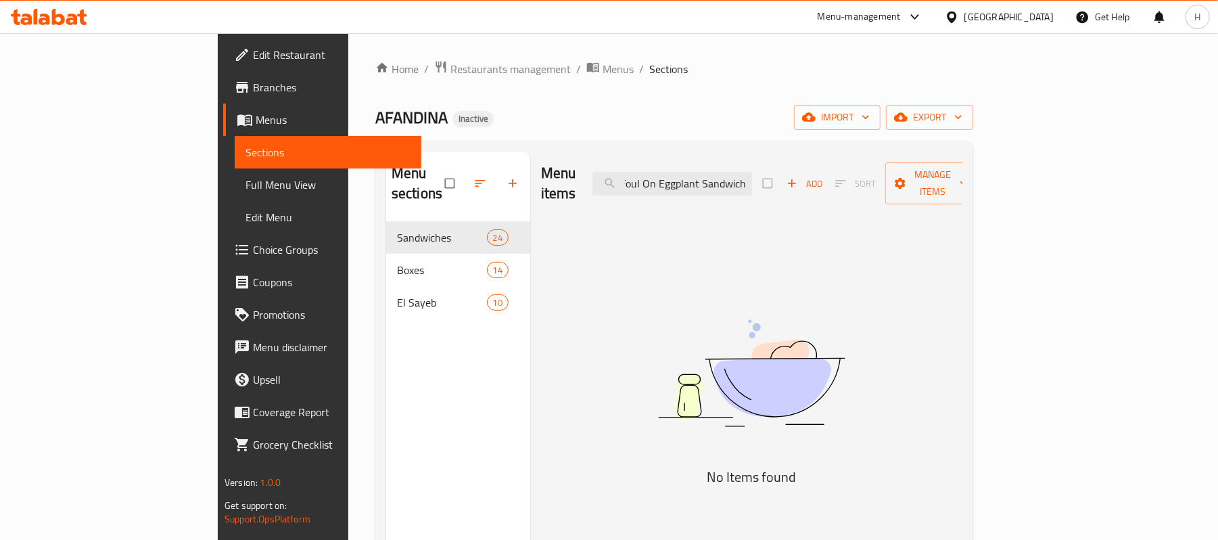
scroll to position [0, 3]
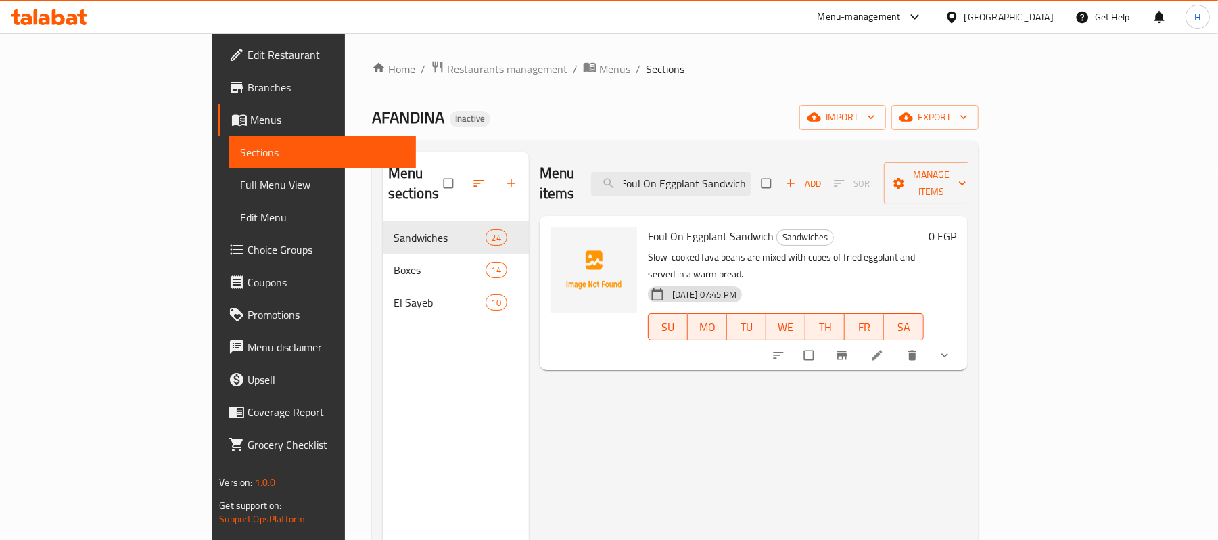
type input "Foul On Eggplant Sandwich"
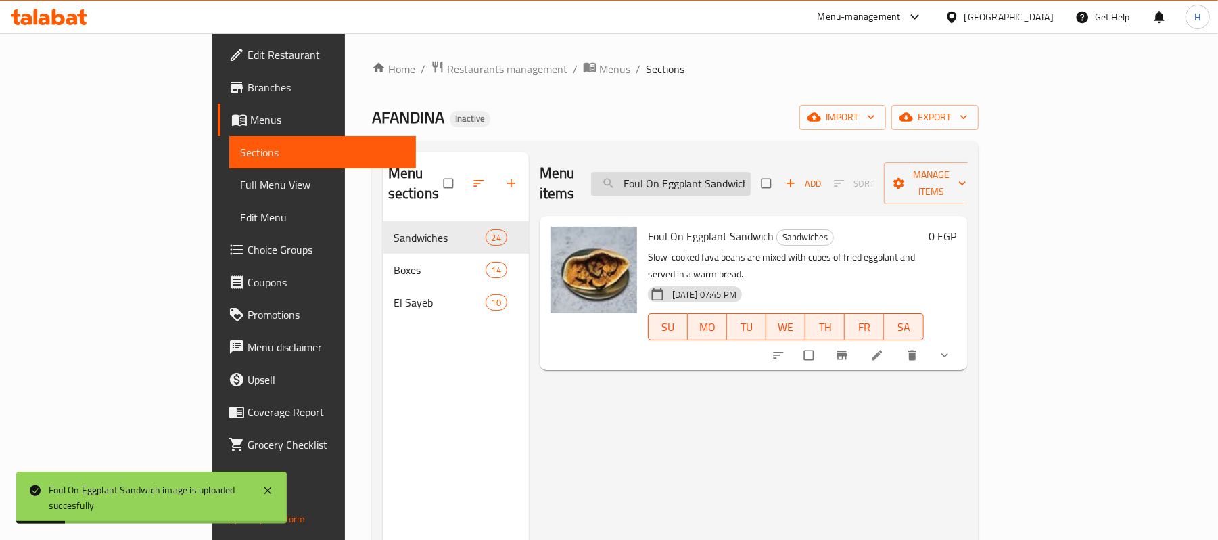
click at [751, 180] on input "Foul On Eggplant Sandwich" at bounding box center [671, 184] width 160 height 24
paste input "search"
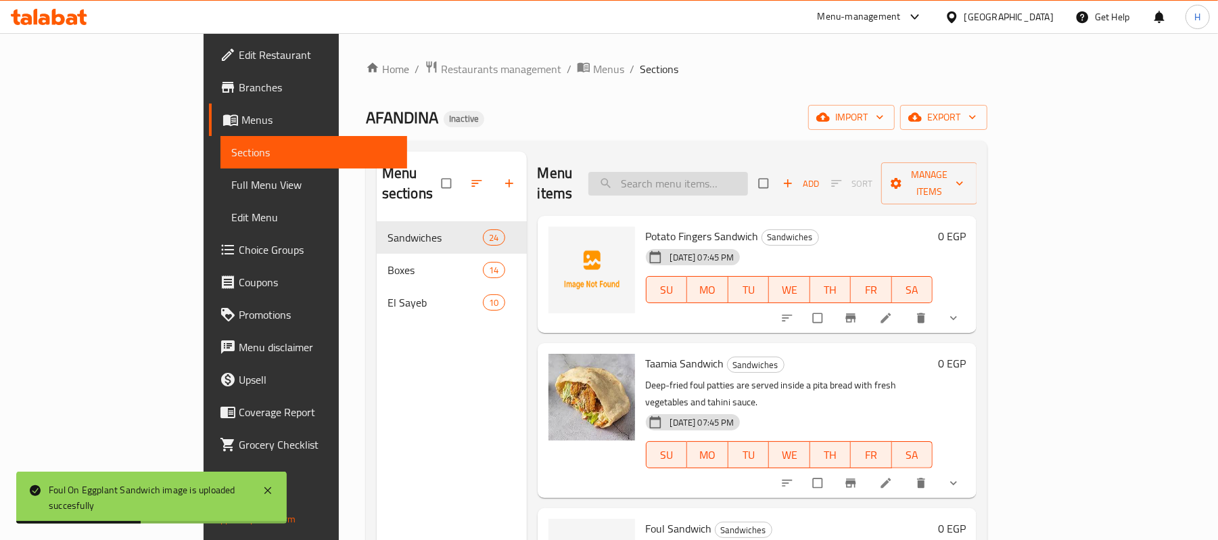
click at [748, 185] on input "search" at bounding box center [669, 184] width 160 height 24
paste input "search"
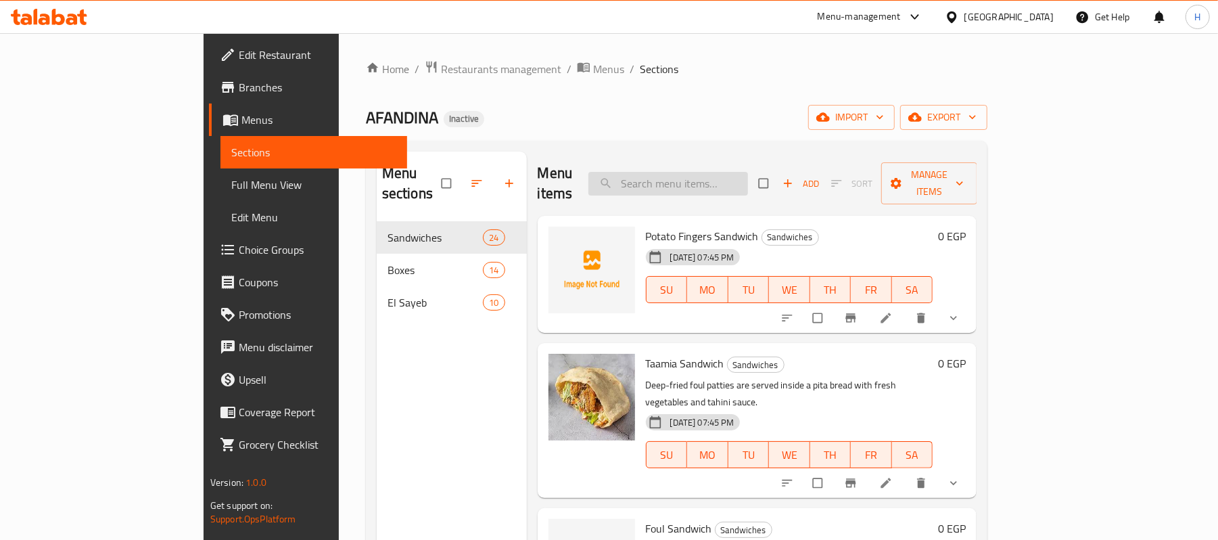
click at [748, 177] on input "search" at bounding box center [669, 184] width 160 height 24
paste input "ساندوتش فول"
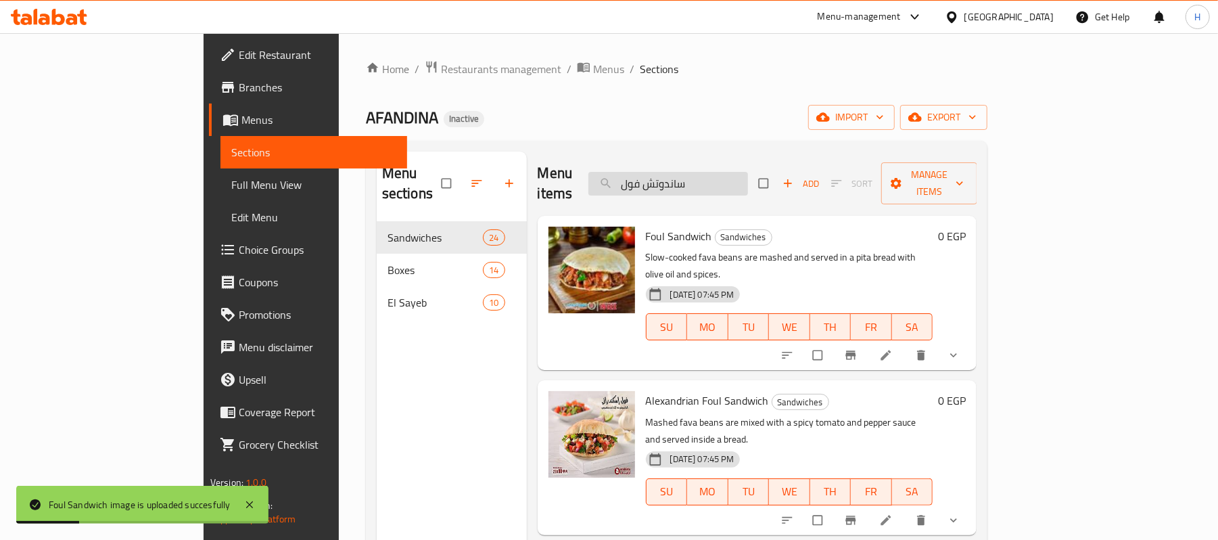
click at [712, 172] on input "ساندوتش فول" at bounding box center [669, 184] width 160 height 24
paste input "سقعة"
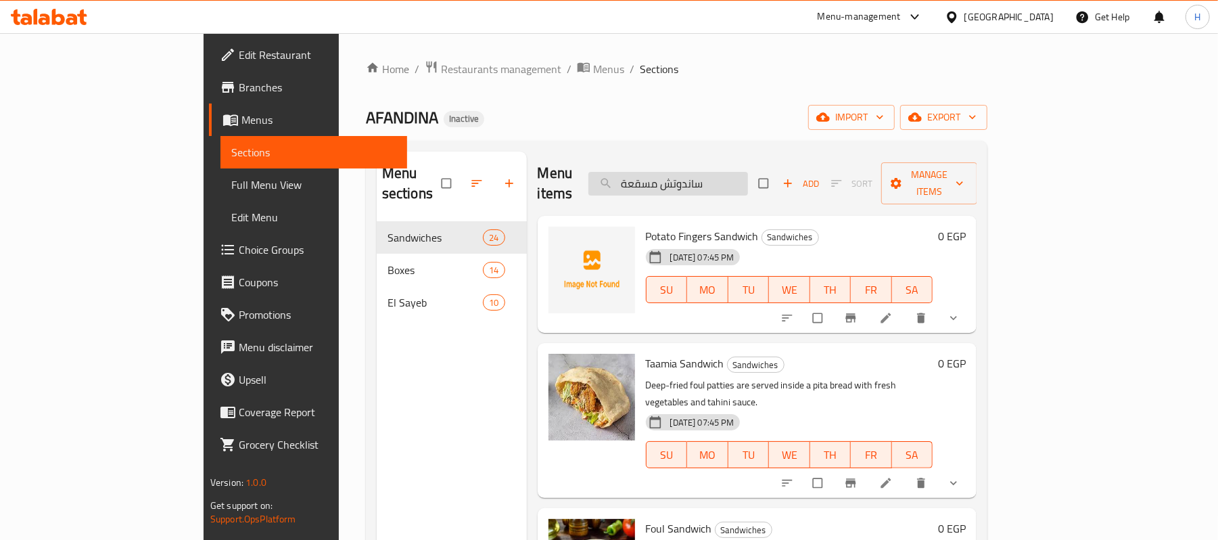
click at [748, 176] on input "ساندوتش مسقعة" at bounding box center [669, 184] width 160 height 24
paste input "هروسة بالبيض المقلي"
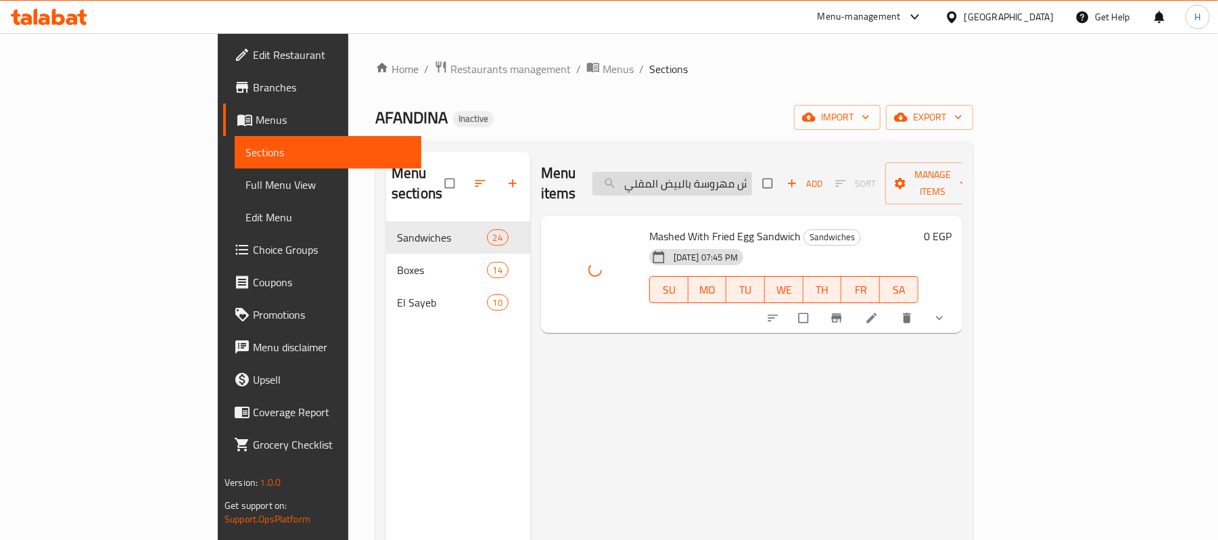
click at [736, 177] on input "ساندوتش مهروسة بالبيض المقلي" at bounding box center [673, 184] width 160 height 24
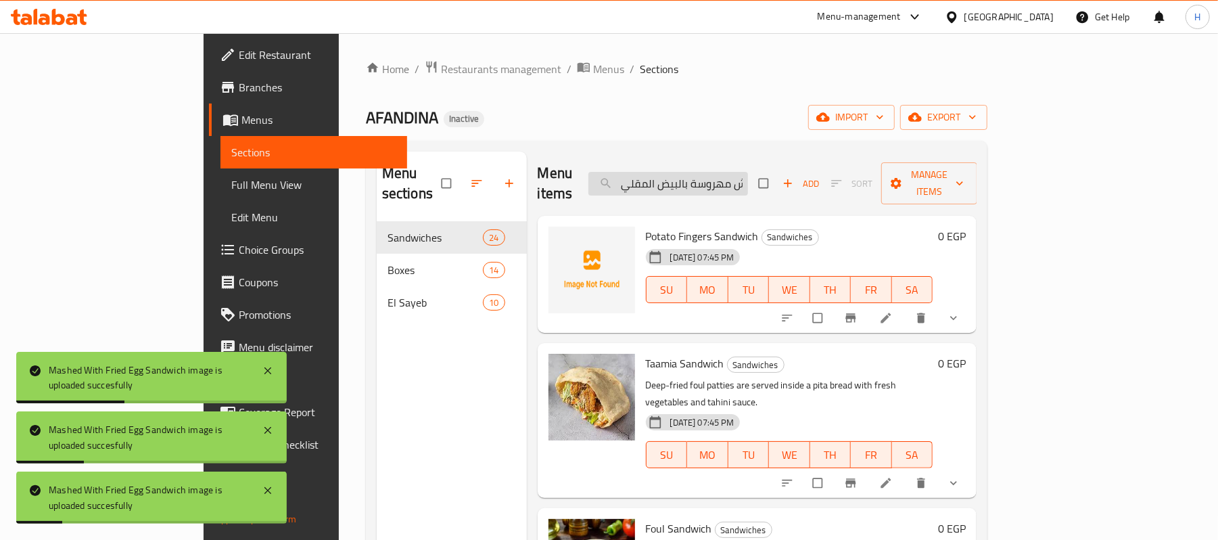
click at [748, 172] on input "ساندوتش مهروسة بالبيض المقلي" at bounding box center [669, 184] width 160 height 24
paste input "بق باذنجان مخلل"
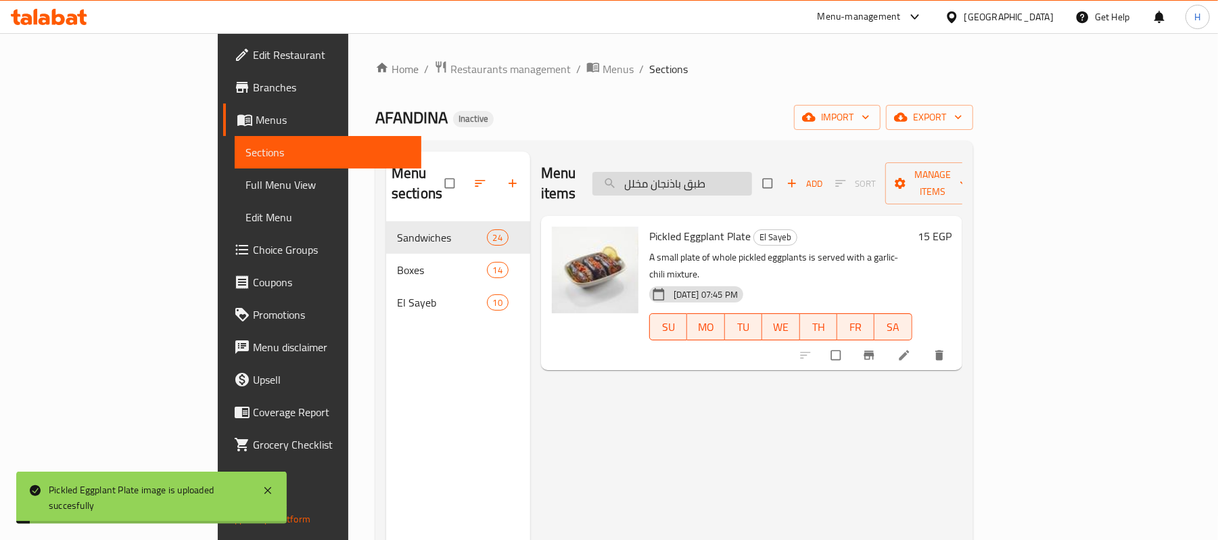
click at [752, 172] on input "طبق باذنجان مخلل" at bounding box center [673, 184] width 160 height 24
paste input "قلي عليه دقة"
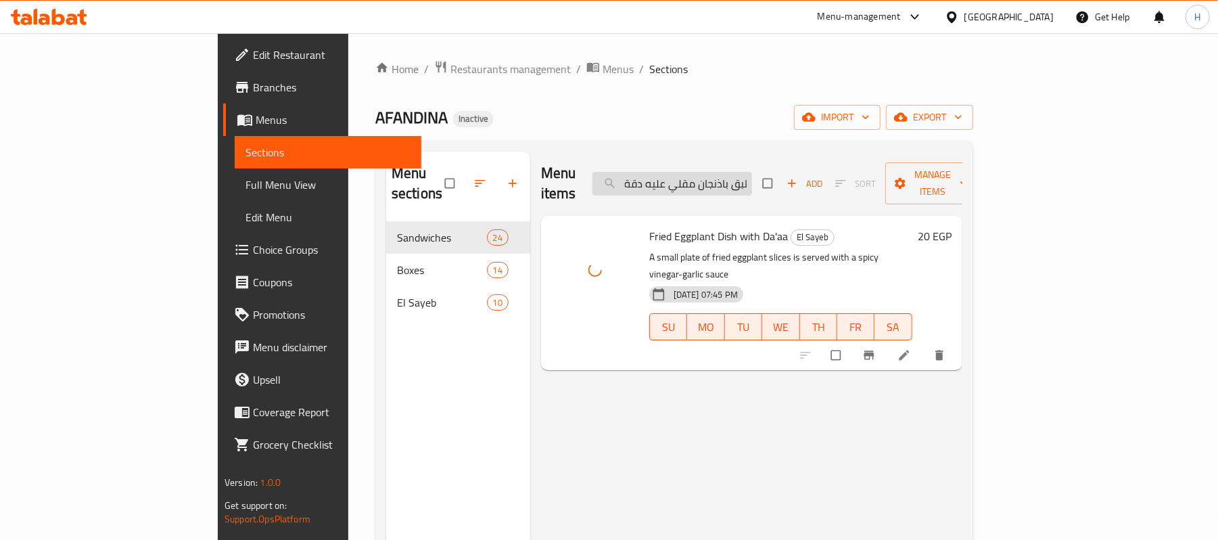
click at [752, 172] on input "طبق باذنجان مقلي عليه دقة" at bounding box center [673, 184] width 160 height 24
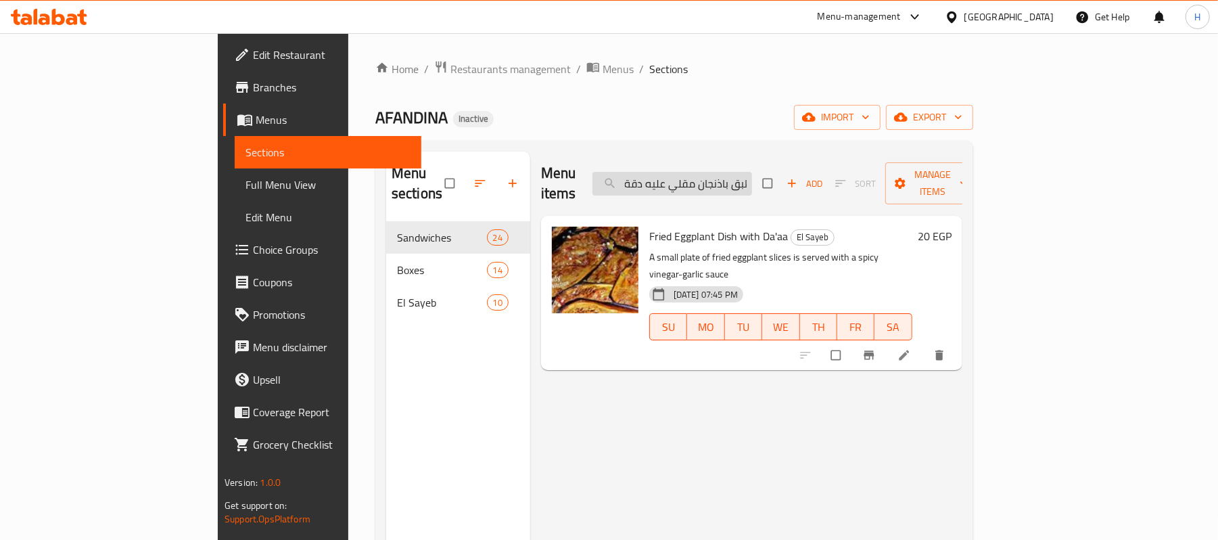
paste input "search"
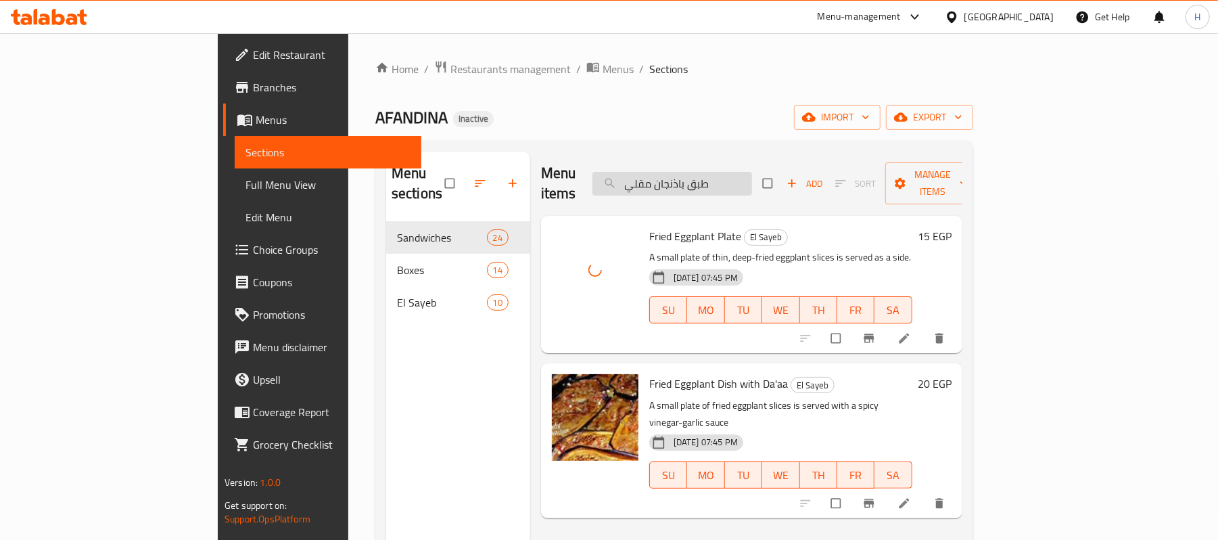
click at [751, 172] on input "طبق باذنجان مقلي" at bounding box center [673, 184] width 160 height 24
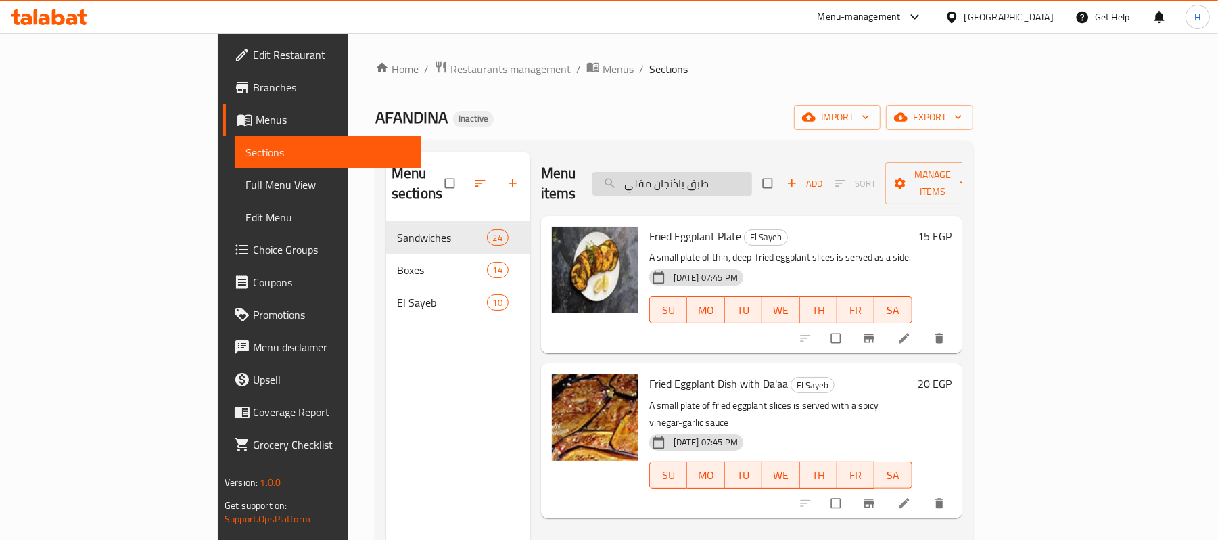
click at [752, 181] on input "طبق باذنجان مقلي" at bounding box center [673, 184] width 160 height 24
paste input "يض اومليت"
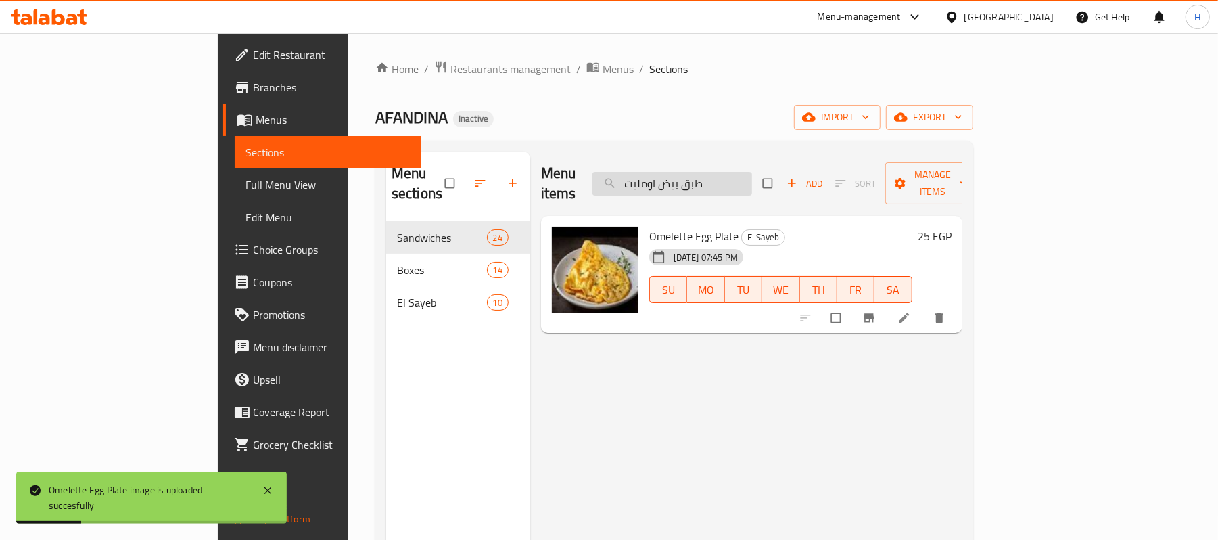
click at [752, 172] on input "طبق بيض اومليت" at bounding box center [673, 184] width 160 height 24
paste input "البسطرمة"
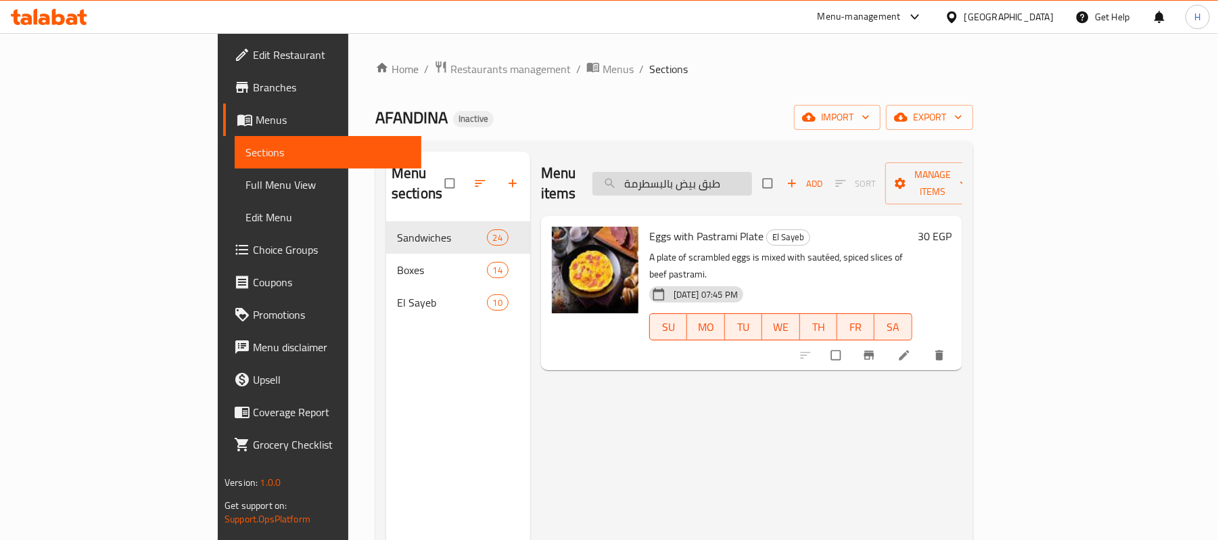
click at [752, 172] on input "طبق بيض بالبسطرمة" at bounding box center [673, 184] width 160 height 24
paste input "لبة بابا غنوج"
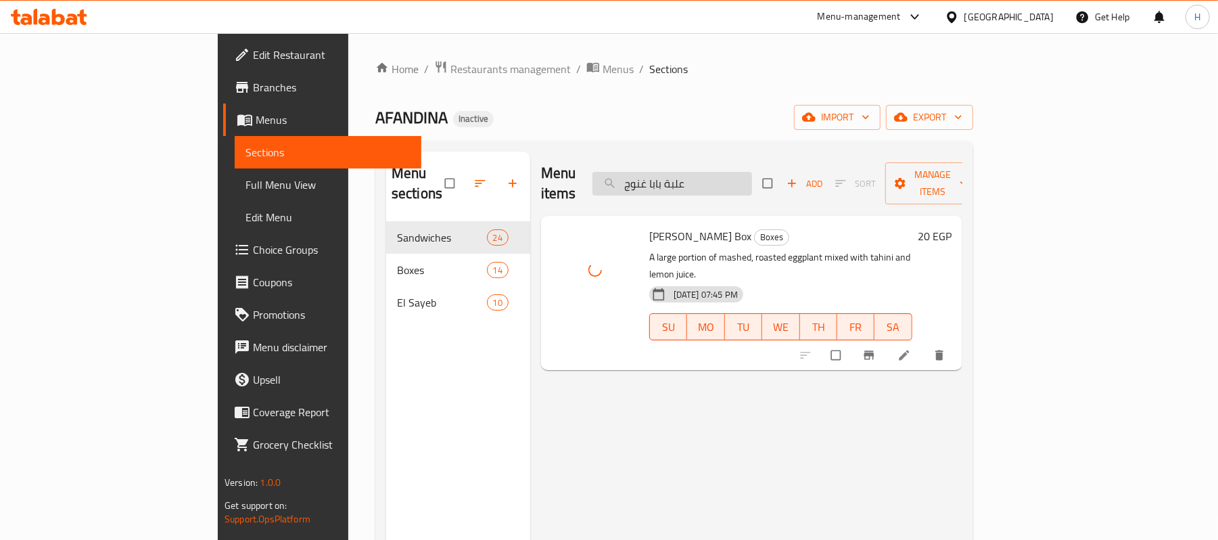
click at [748, 172] on input "علبة بابا غنوج" at bounding box center [673, 184] width 160 height 24
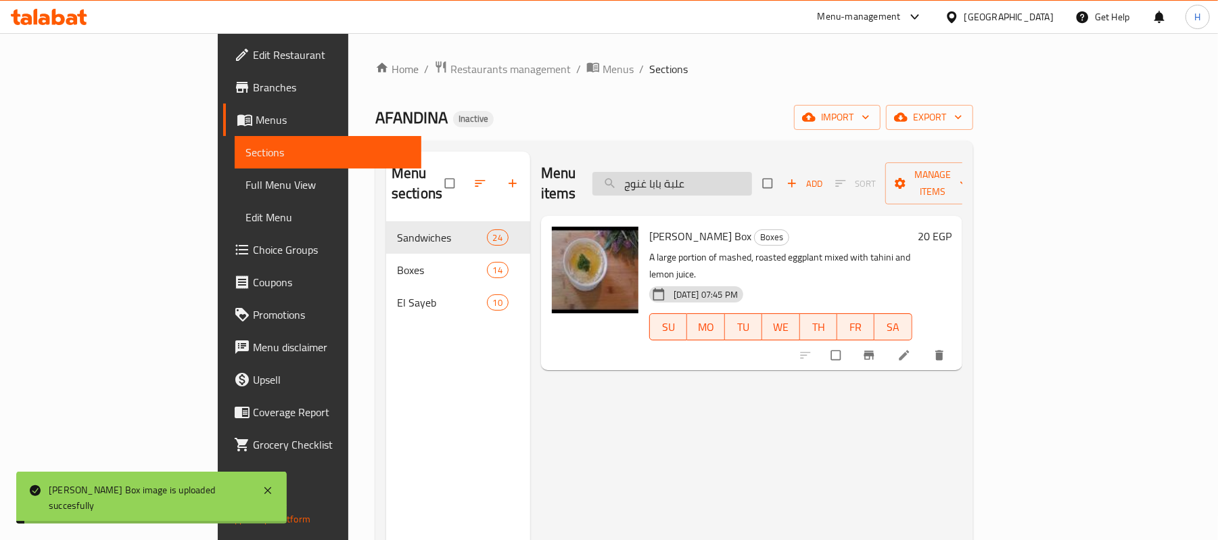
click at [748, 172] on input "علبة بابا غنوج" at bounding box center [673, 184] width 160 height 24
paste input "بنة قريش"
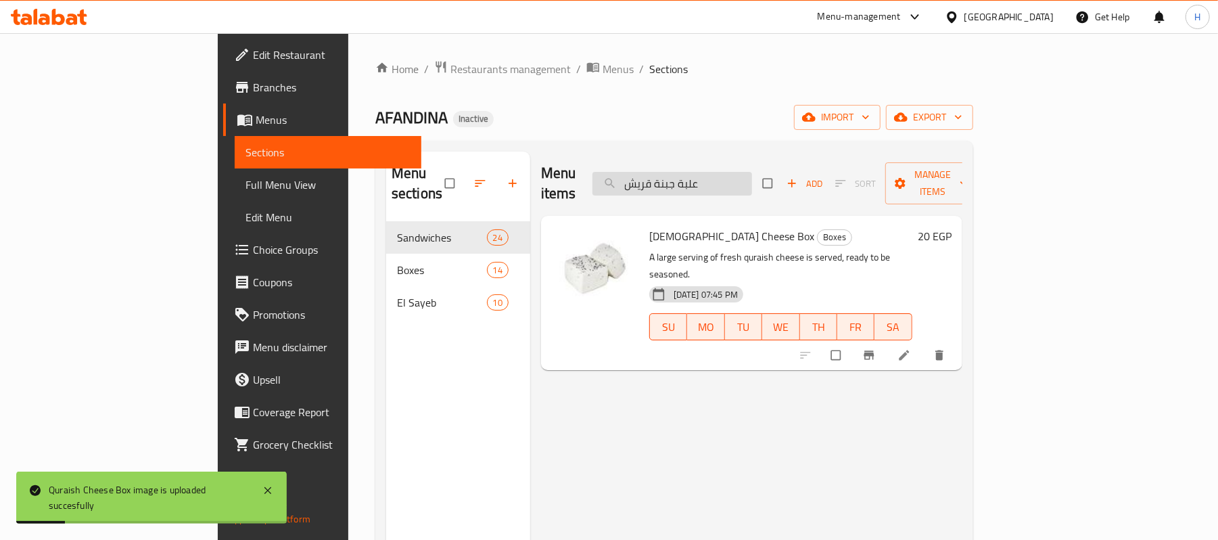
click at [721, 172] on input "علبة جبنة قريش" at bounding box center [673, 184] width 160 height 24
paste input "كشوكة"
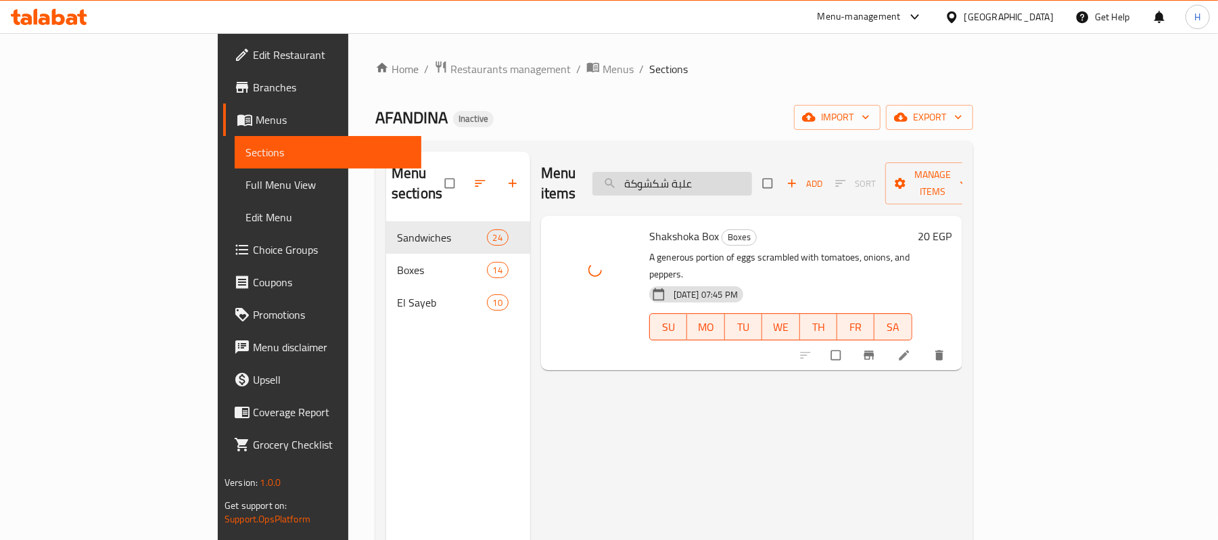
click at [727, 172] on input "علبة شكشوكة" at bounding box center [673, 184] width 160 height 24
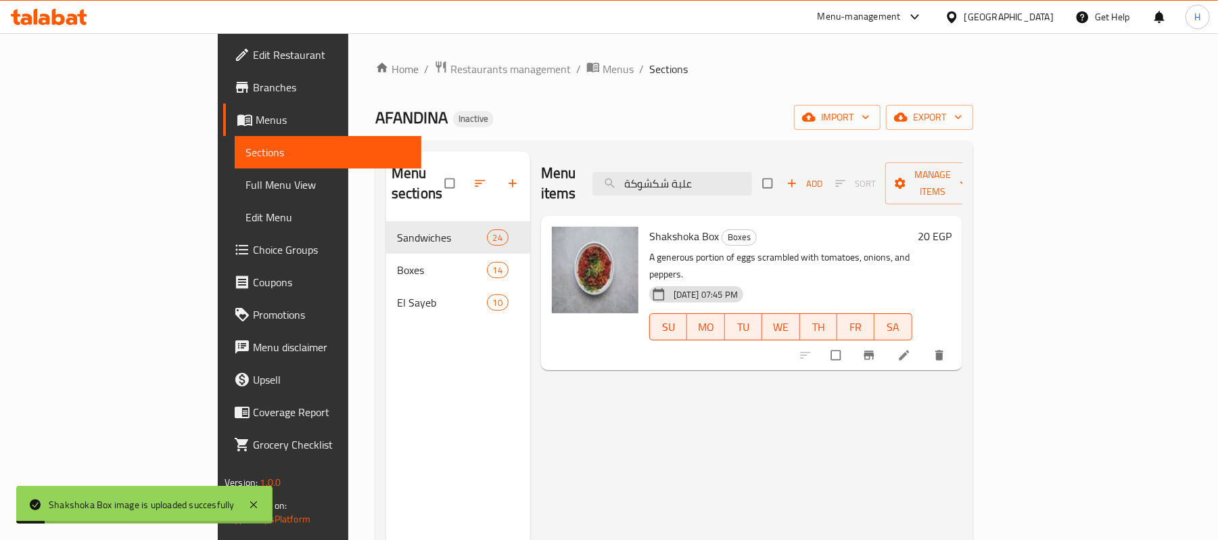
paste input "جينة طعميه"
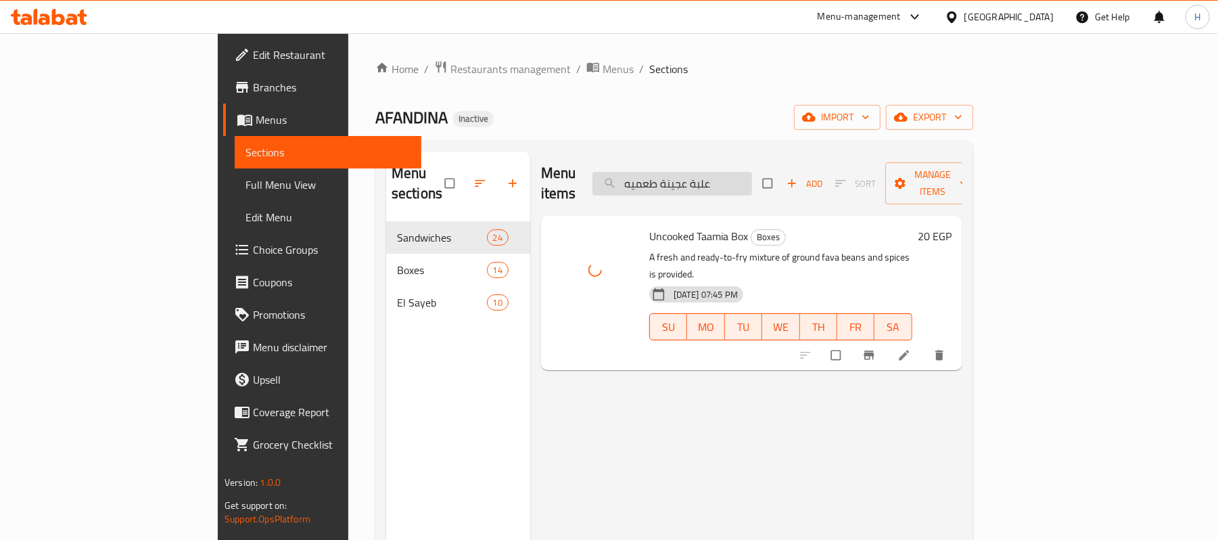
click at [752, 172] on input "علبة عجينة طعميه" at bounding box center [673, 184] width 160 height 24
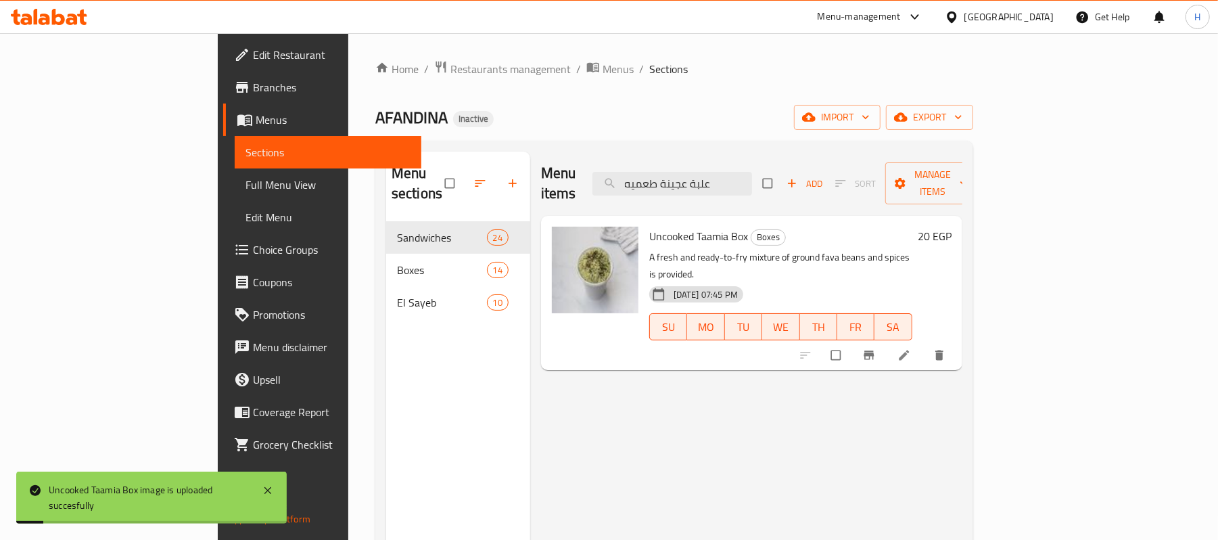
paste input "فول بالاومليت"
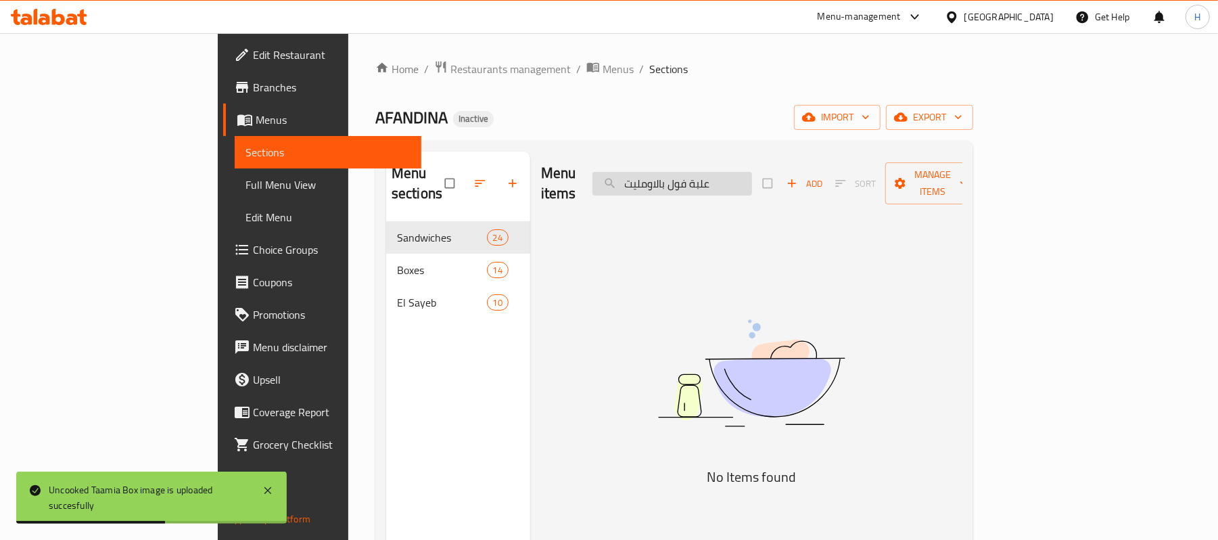
click at [736, 179] on input "علبة فول بالاومليت" at bounding box center [673, 184] width 160 height 24
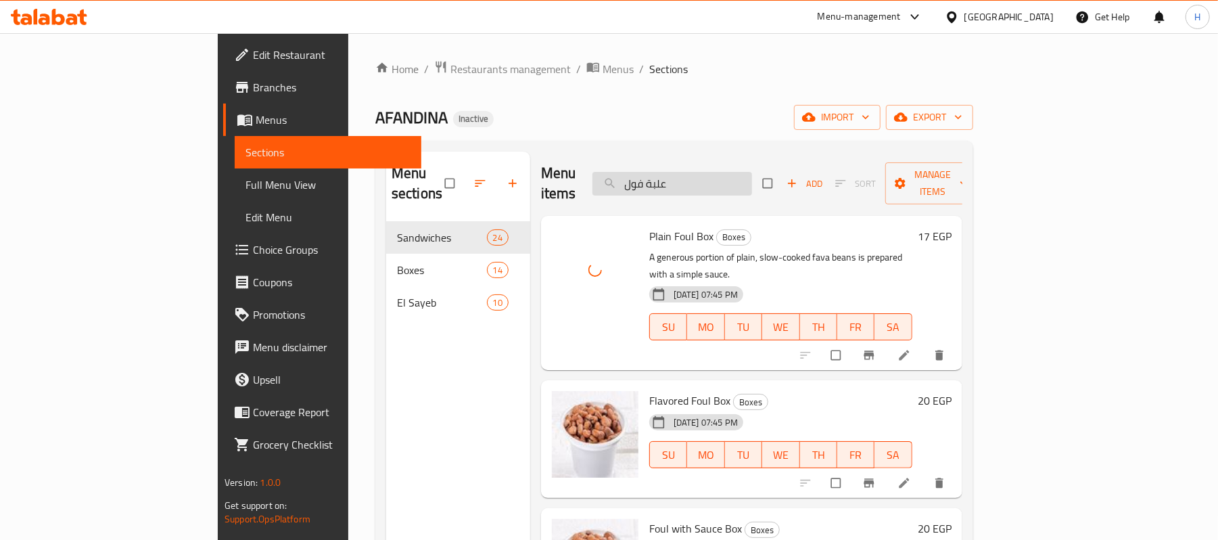
click at [752, 179] on input "علبة فول" at bounding box center [673, 184] width 160 height 24
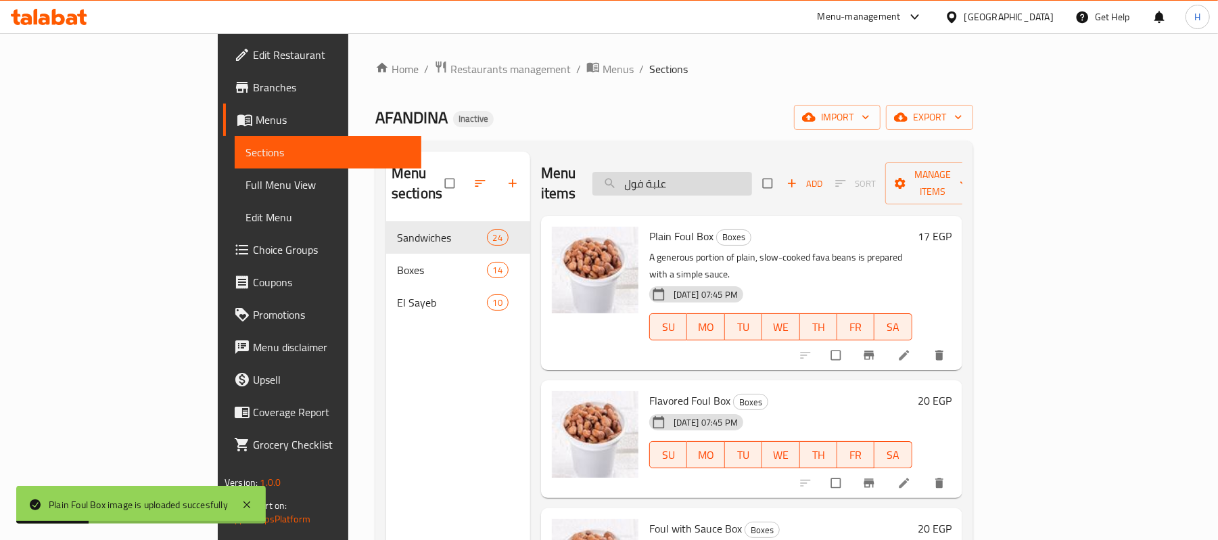
paste input "سقعة"
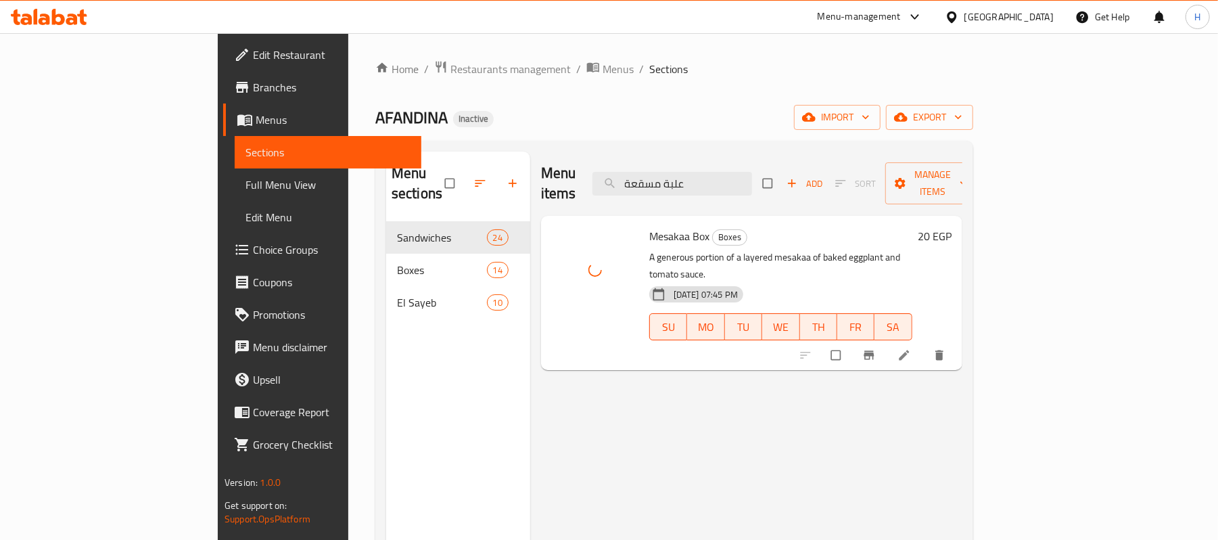
drag, startPoint x: 769, startPoint y: 166, endPoint x: 572, endPoint y: 176, distance: 196.4
click at [572, 176] on div "Menu items علبة مسقعة Add Sort Manage items" at bounding box center [751, 184] width 421 height 64
paste input "هروسة بالبيض"
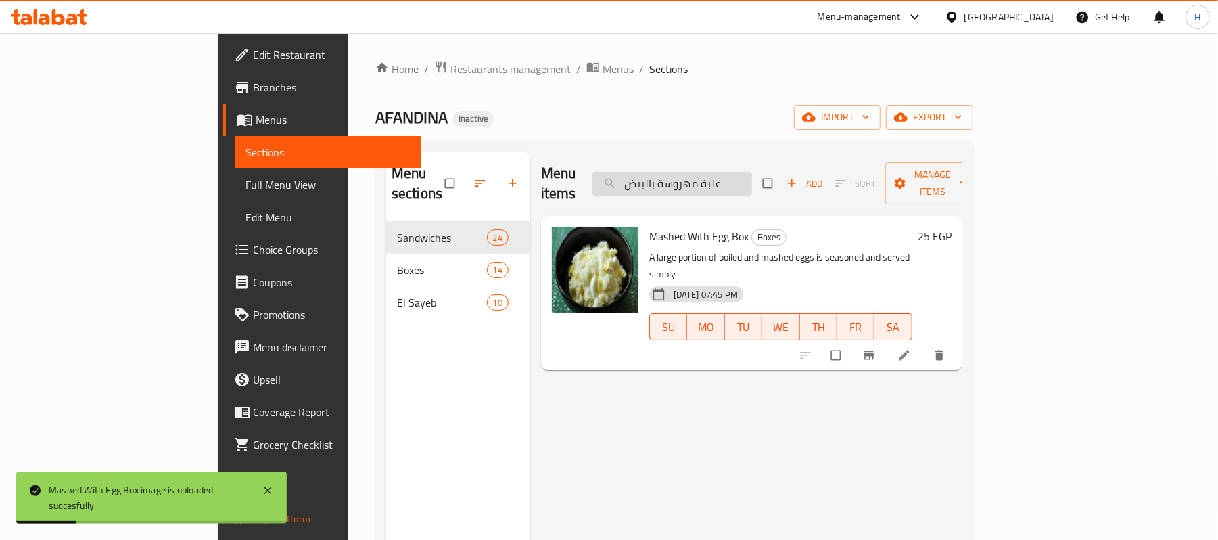
click at [752, 172] on input "علبة مهروسة بالبيض" at bounding box center [673, 184] width 160 height 24
paste input "قرص الطعميه المحشية"
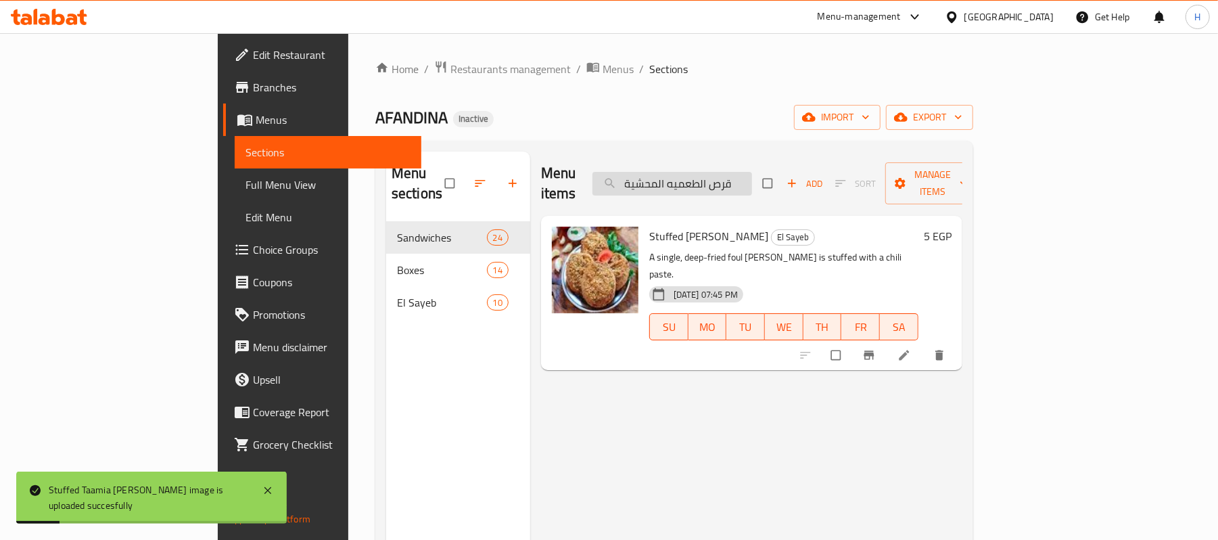
click at [752, 177] on input "قرص الطعميه المحشية" at bounding box center [673, 184] width 160 height 24
paste input "search"
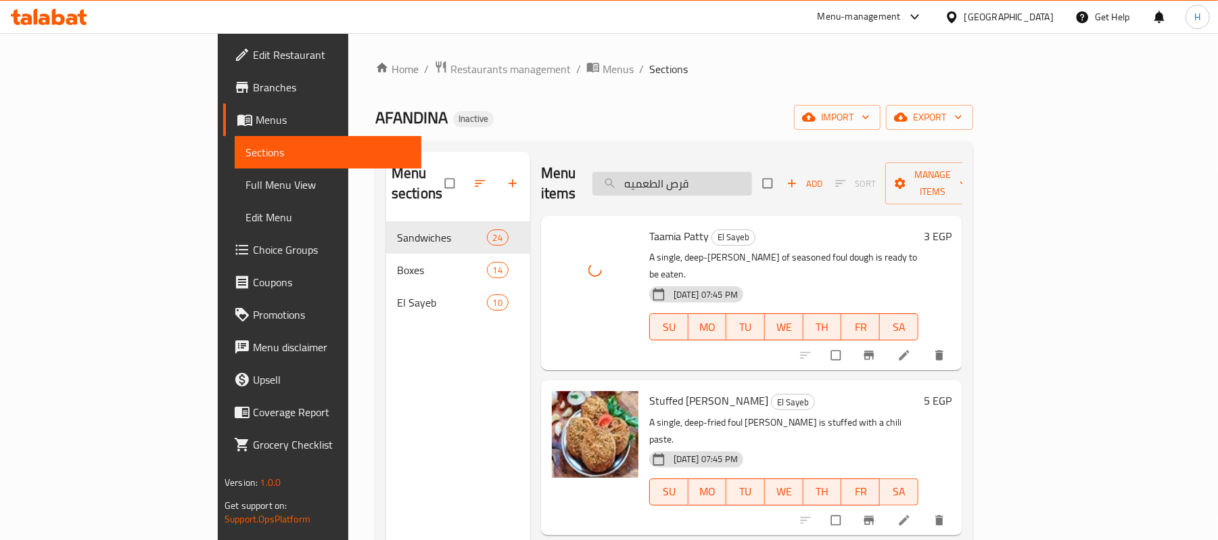
click at [737, 172] on input "قرص الطعميه" at bounding box center [673, 184] width 160 height 24
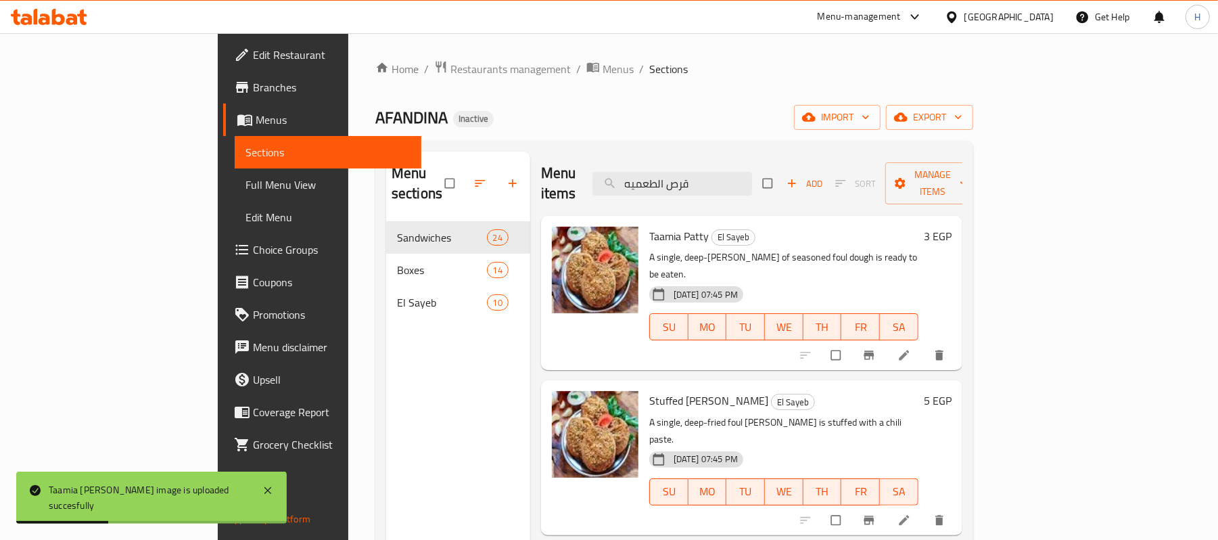
paste input "ساندوتش بطاطس صوابع"
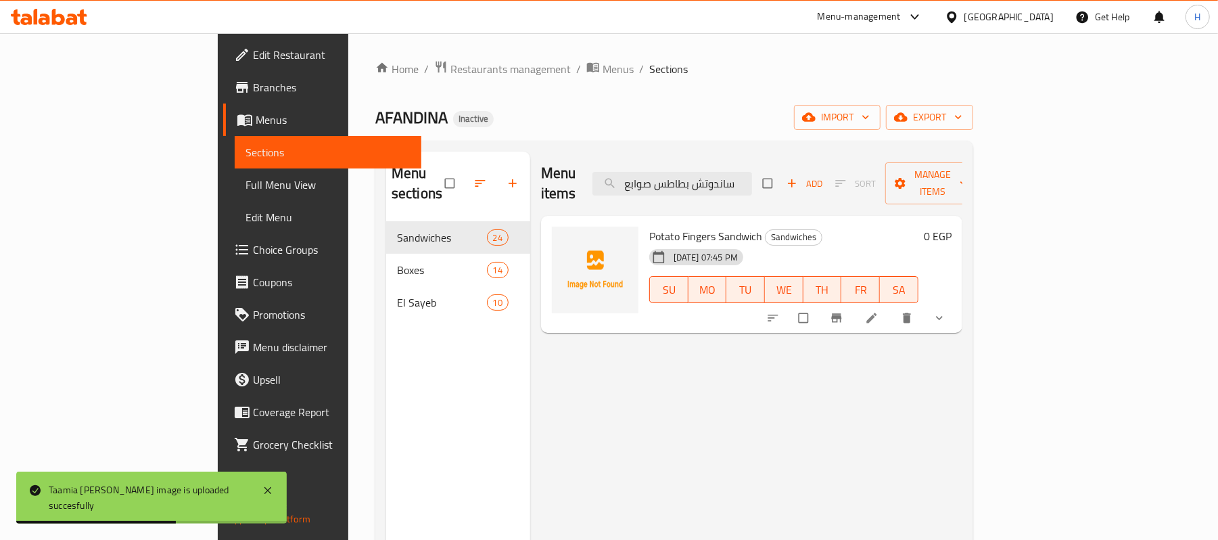
type input "ساندوتش بطاطس صوابع"
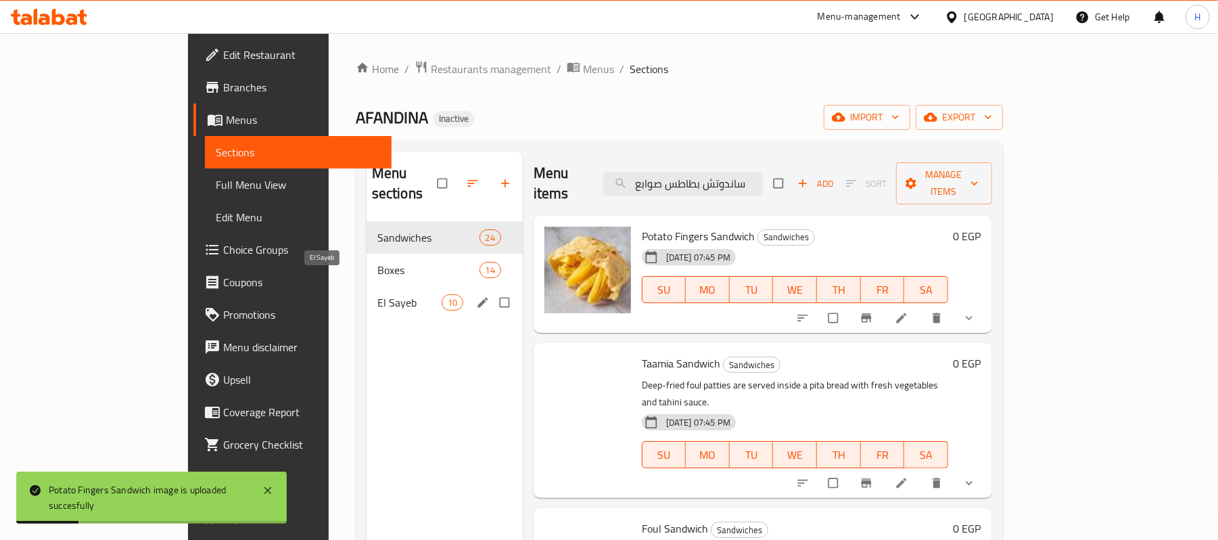
click at [378, 294] on span "El Sayeb" at bounding box center [410, 302] width 64 height 16
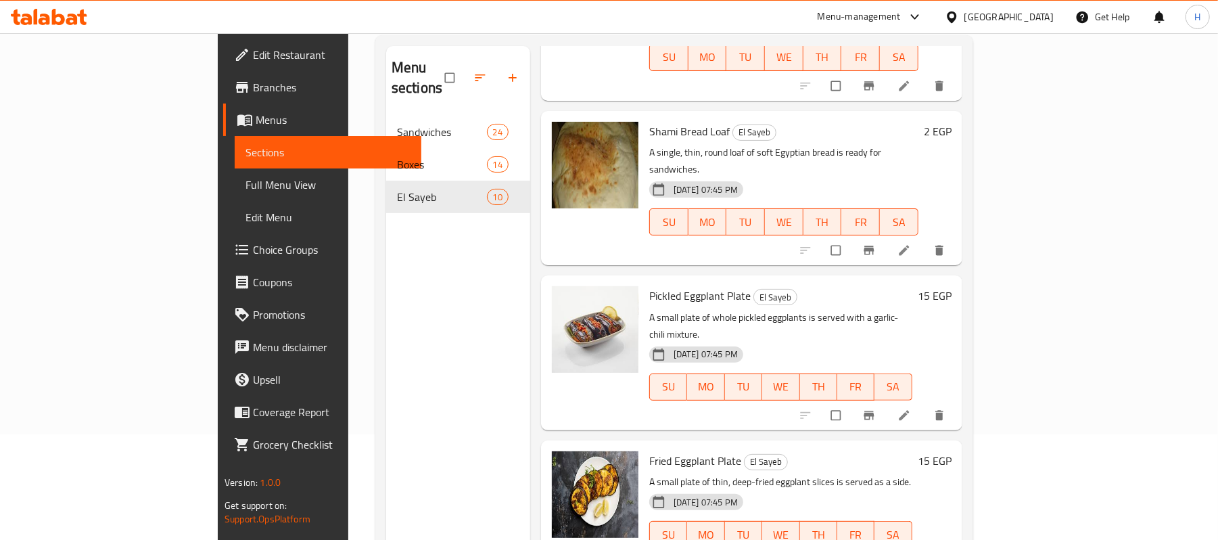
scroll to position [190, 0]
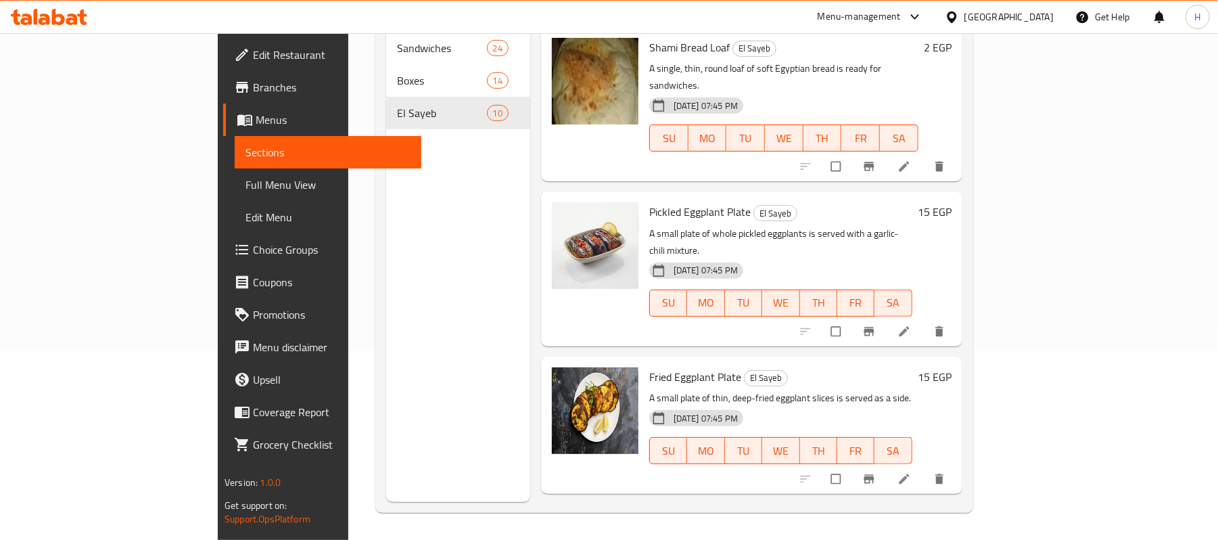
click at [235, 163] on link "Sections" at bounding box center [328, 152] width 187 height 32
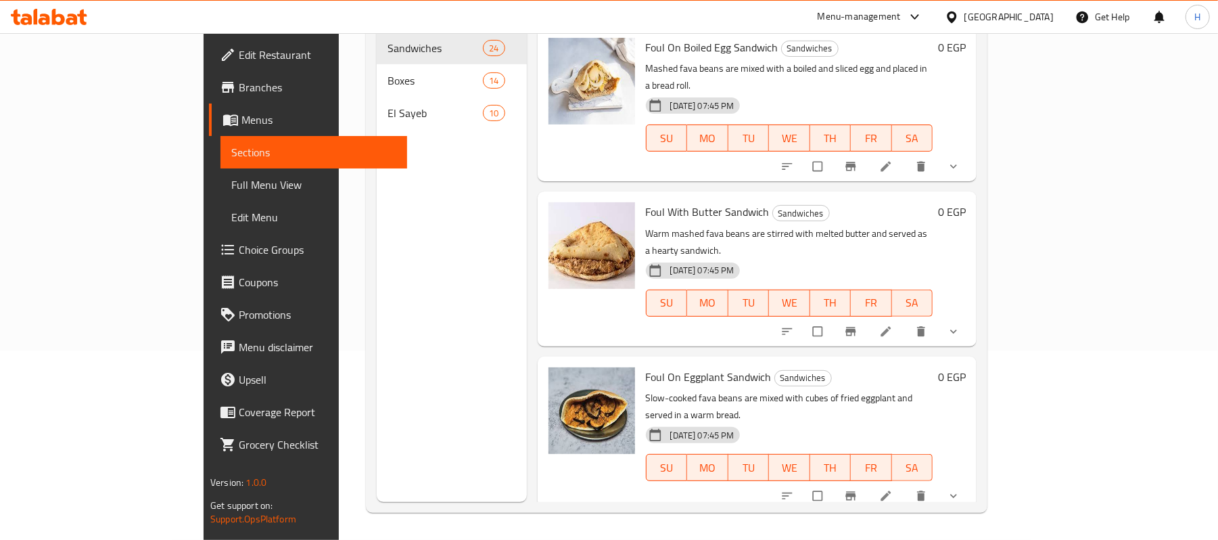
click at [221, 169] on link "Full Menu View" at bounding box center [314, 184] width 187 height 32
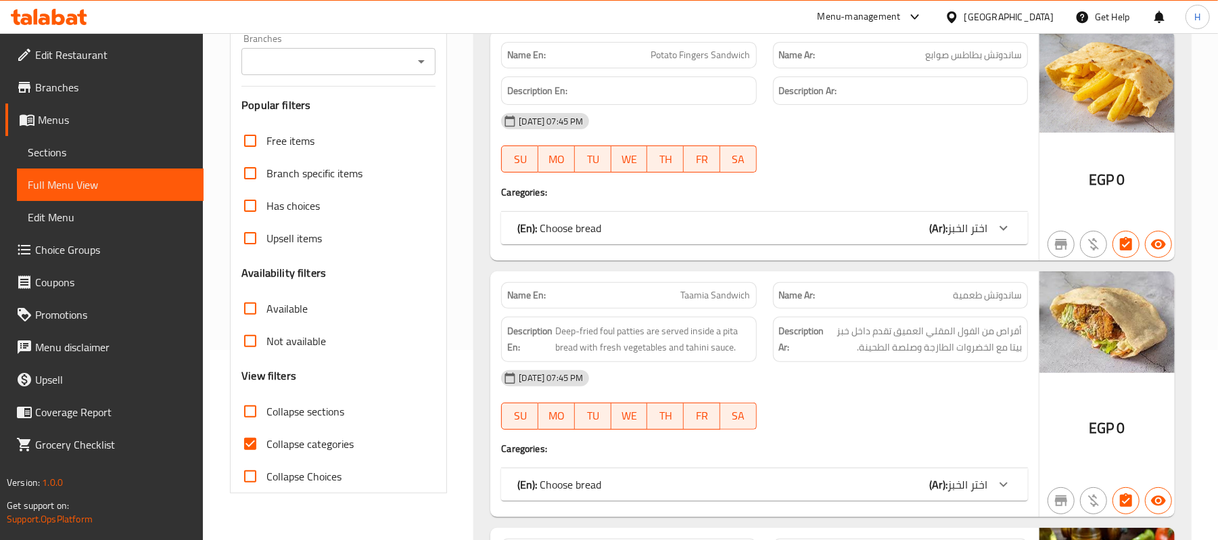
click at [323, 449] on span "Collapse categories" at bounding box center [310, 444] width 87 height 16
click at [267, 449] on input "Collapse categories" at bounding box center [250, 444] width 32 height 32
checkbox input "false"
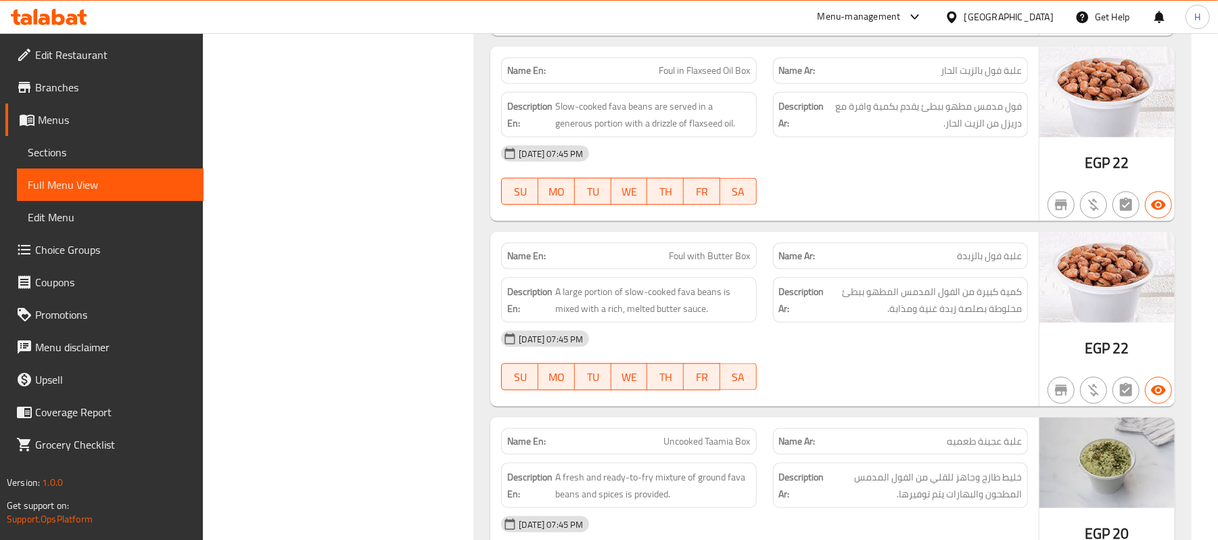
scroll to position [12087, 0]
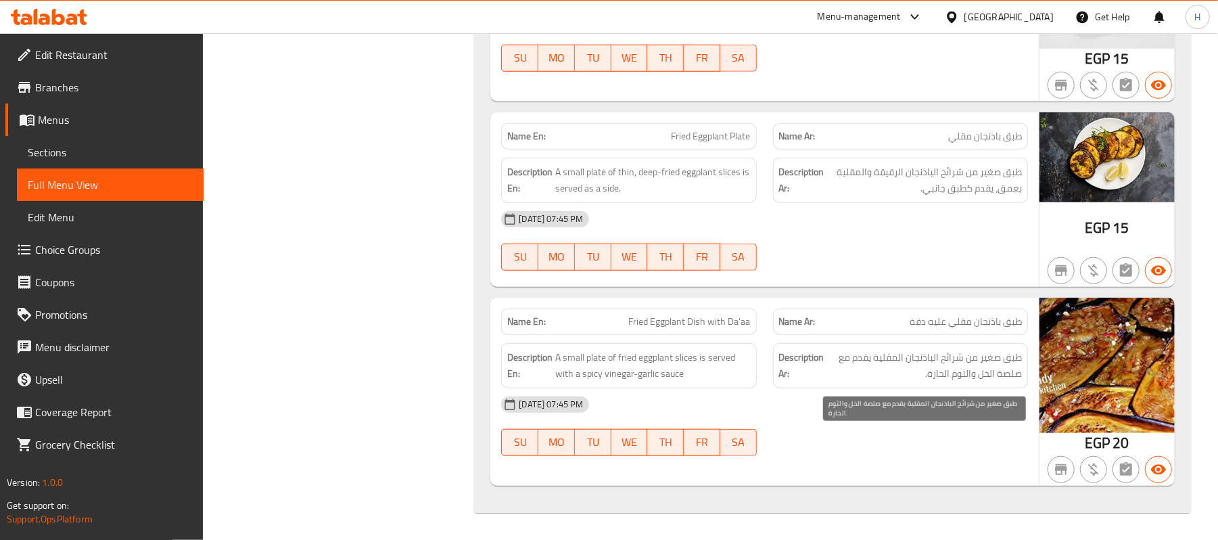
click at [932, 372] on span "طبق صغير من شرائح الباذنجان المقلية يقدم مع صلصة الخل والثوم الحارة." at bounding box center [924, 365] width 195 height 33
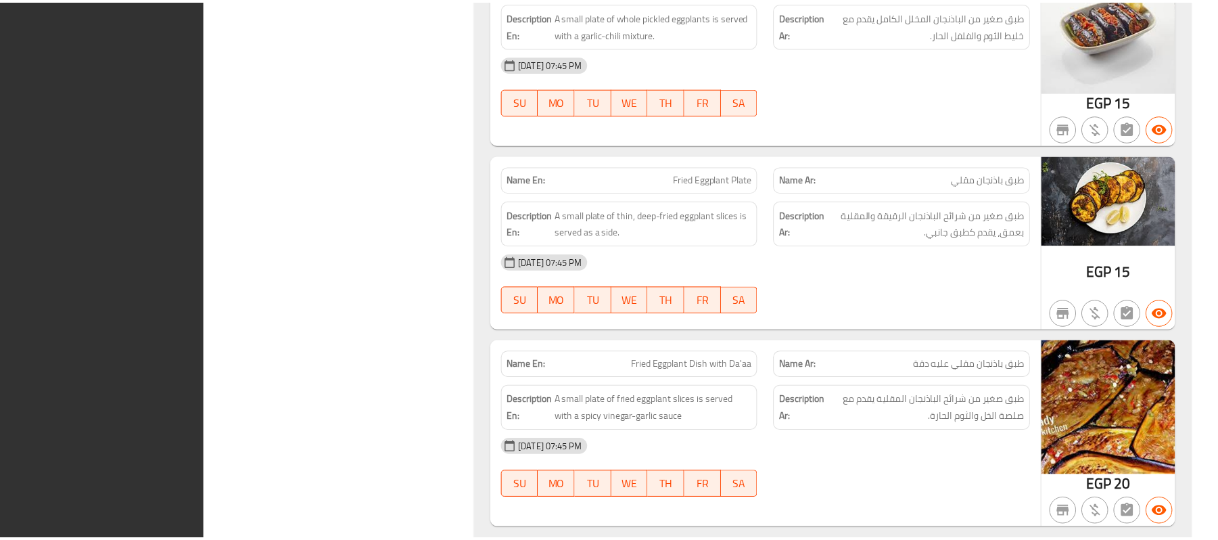
scroll to position [15429, 0]
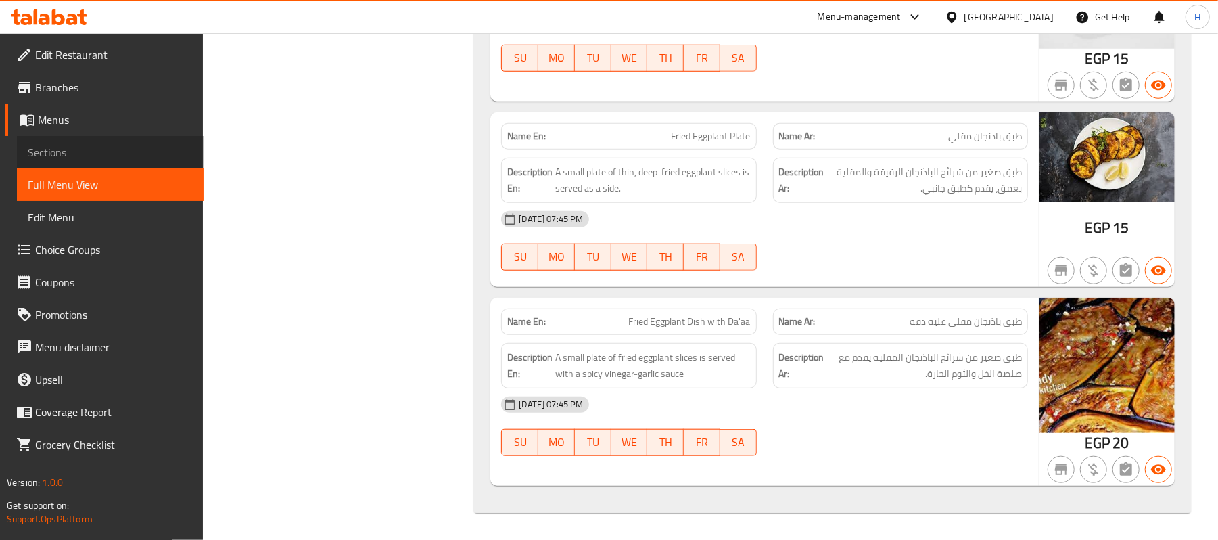
drag, startPoint x: 169, startPoint y: 157, endPoint x: 177, endPoint y: 158, distance: 8.1
click at [169, 157] on span "Sections" at bounding box center [110, 152] width 165 height 16
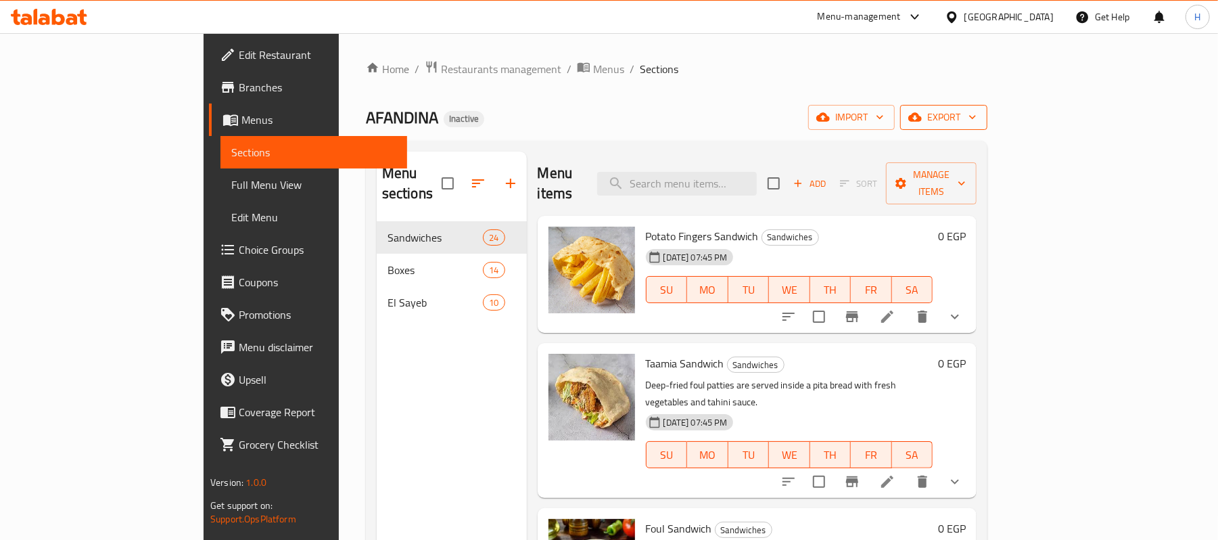
click at [977, 122] on span "export" at bounding box center [944, 117] width 66 height 17
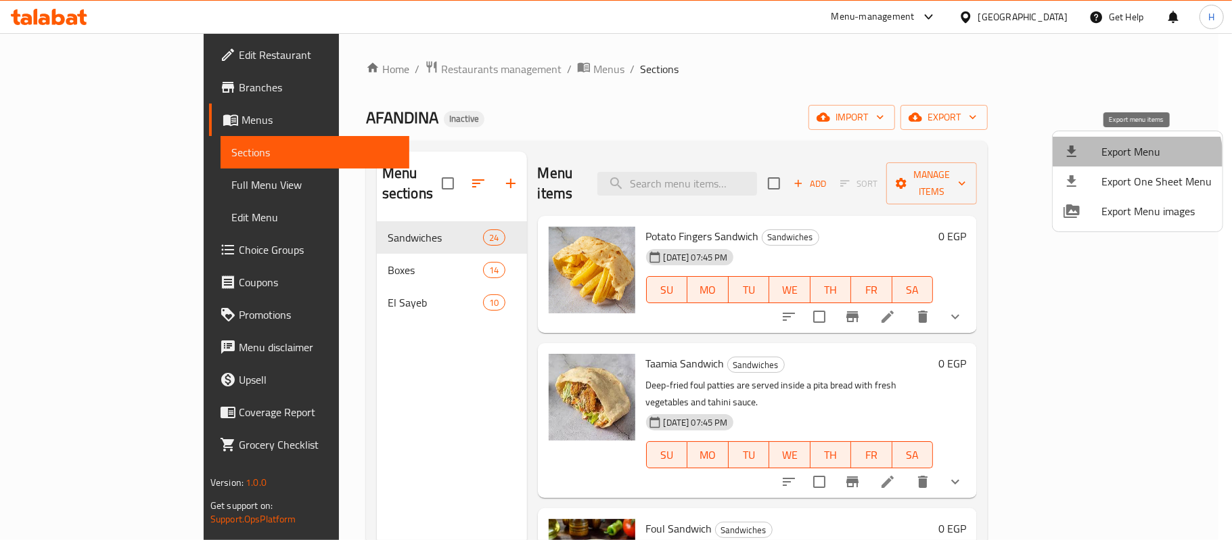
click at [1114, 163] on li "Export Menu" at bounding box center [1138, 152] width 170 height 30
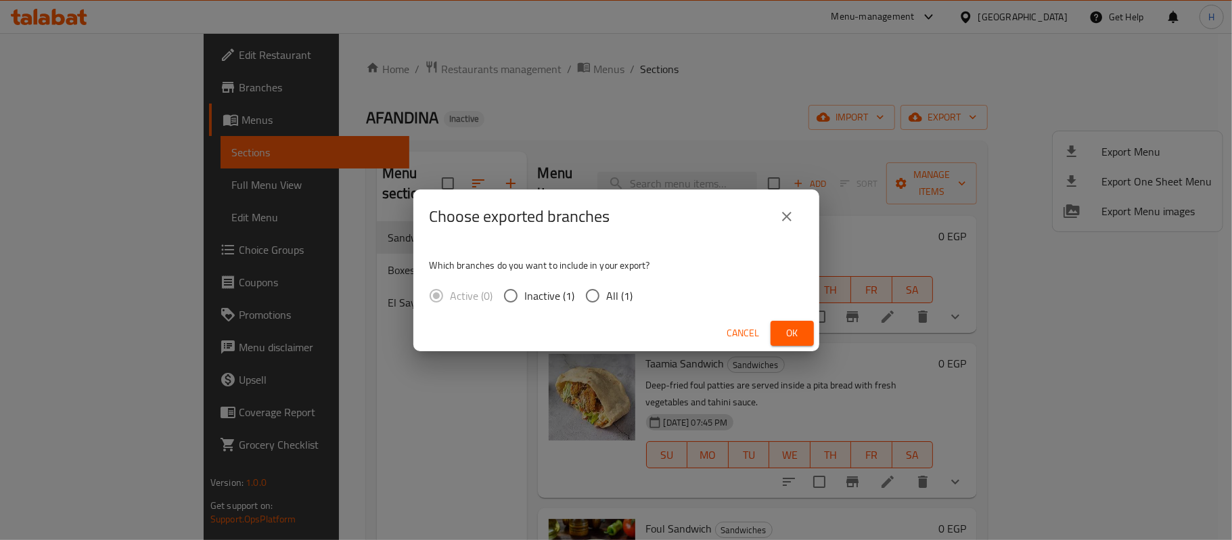
click at [607, 293] on span "All (1)" at bounding box center [620, 296] width 26 height 16
click at [607, 293] on input "All (1)" at bounding box center [592, 295] width 28 height 28
radio input "true"
click at [798, 332] on span "Ok" at bounding box center [792, 333] width 22 height 17
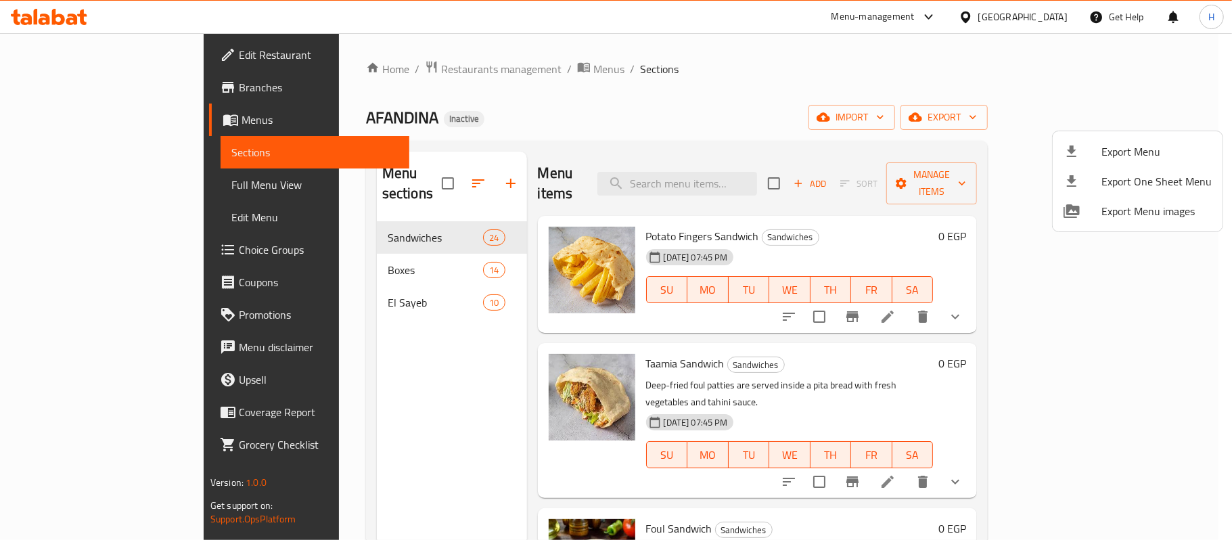
click at [1062, 22] on div at bounding box center [616, 270] width 1232 height 540
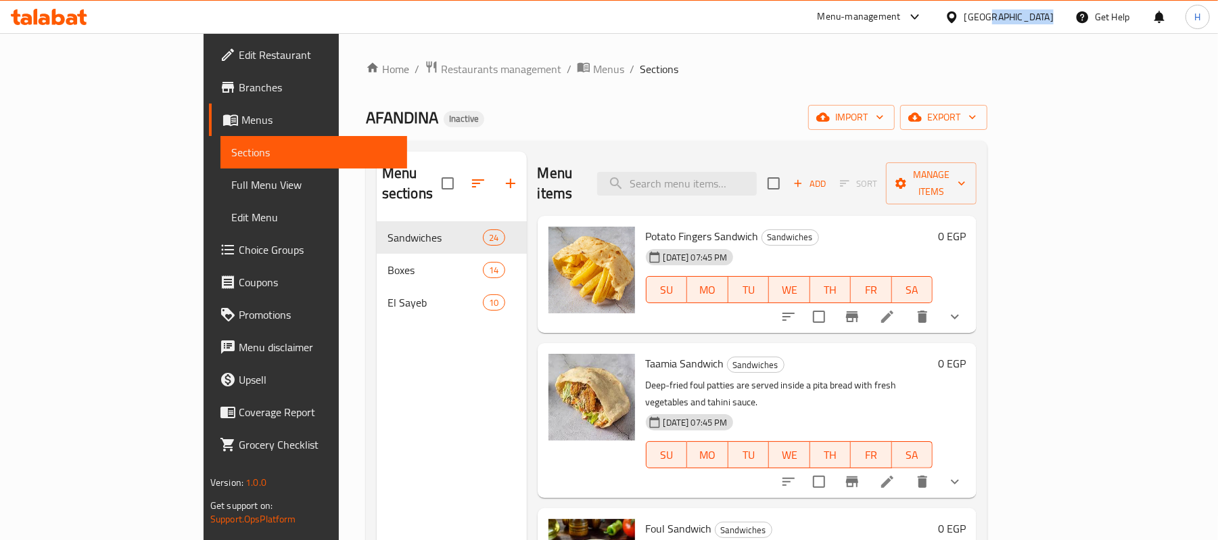
click at [1062, 22] on div "Egypt" at bounding box center [999, 17] width 131 height 32
click at [1054, 22] on div "Egypt" at bounding box center [999, 17] width 131 height 32
click at [1042, 18] on div "Egypt" at bounding box center [1009, 16] width 89 height 15
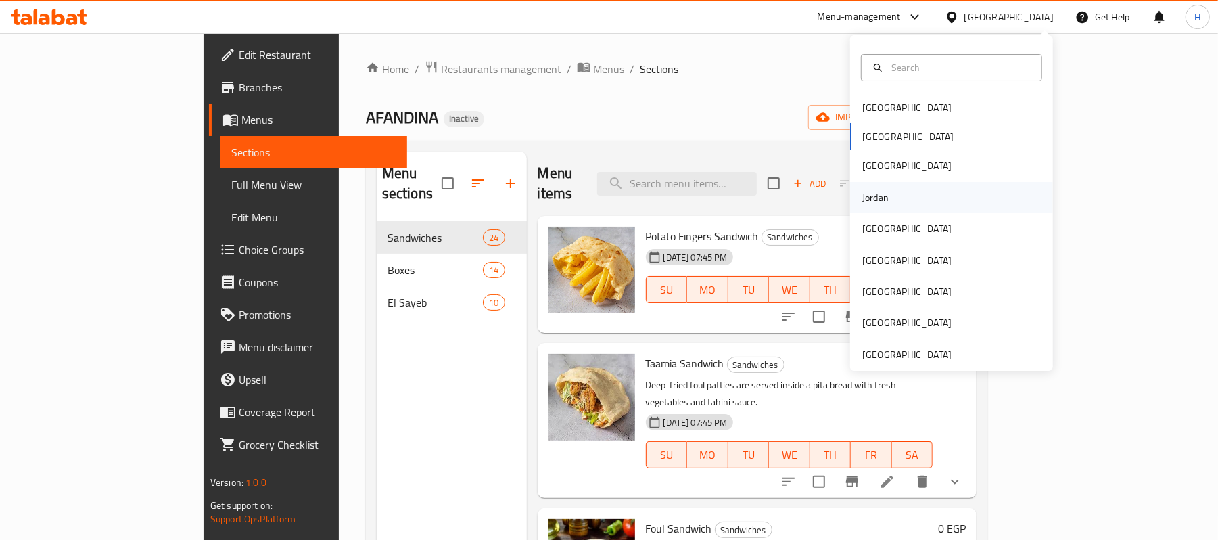
click at [870, 195] on div "Jordan" at bounding box center [876, 197] width 26 height 15
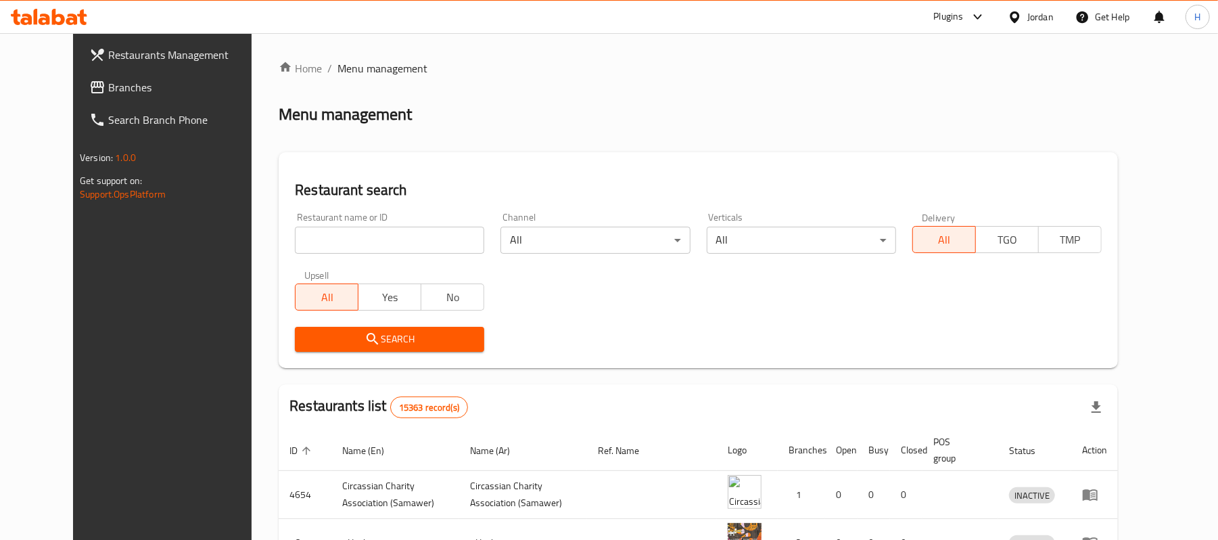
click at [91, 92] on icon at bounding box center [98, 87] width 14 height 12
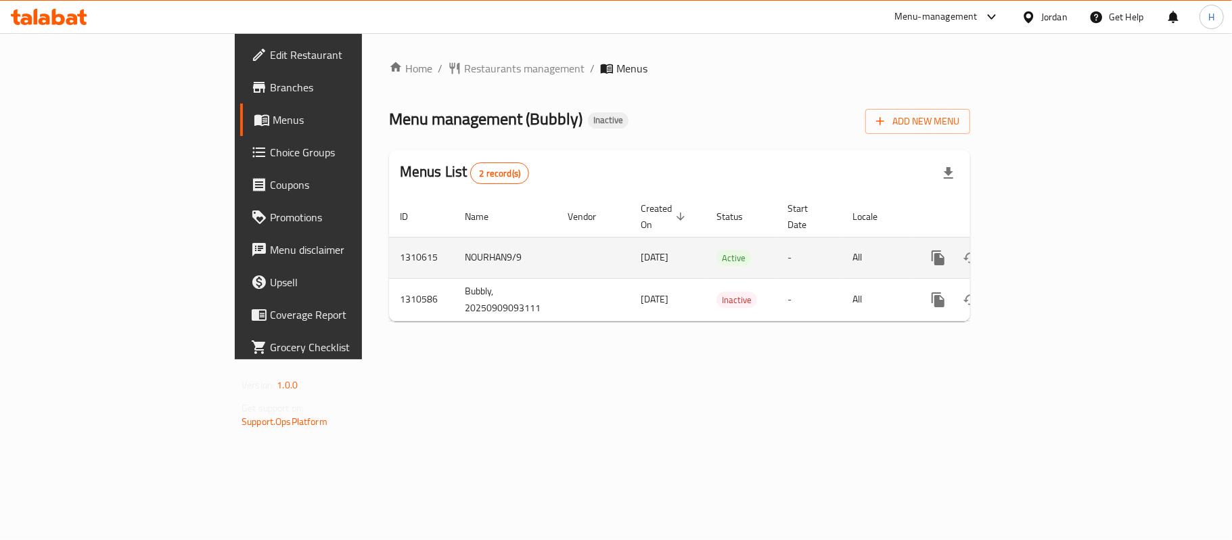
click at [1044, 250] on icon "enhanced table" at bounding box center [1036, 258] width 16 height 16
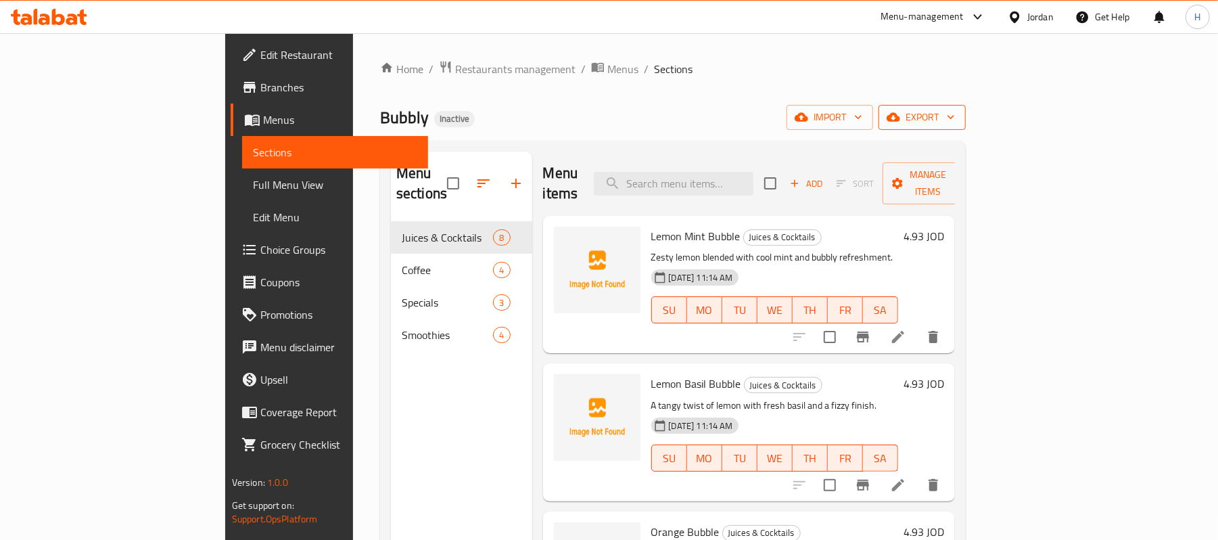
click at [900, 118] on icon "button" at bounding box center [894, 117] width 14 height 9
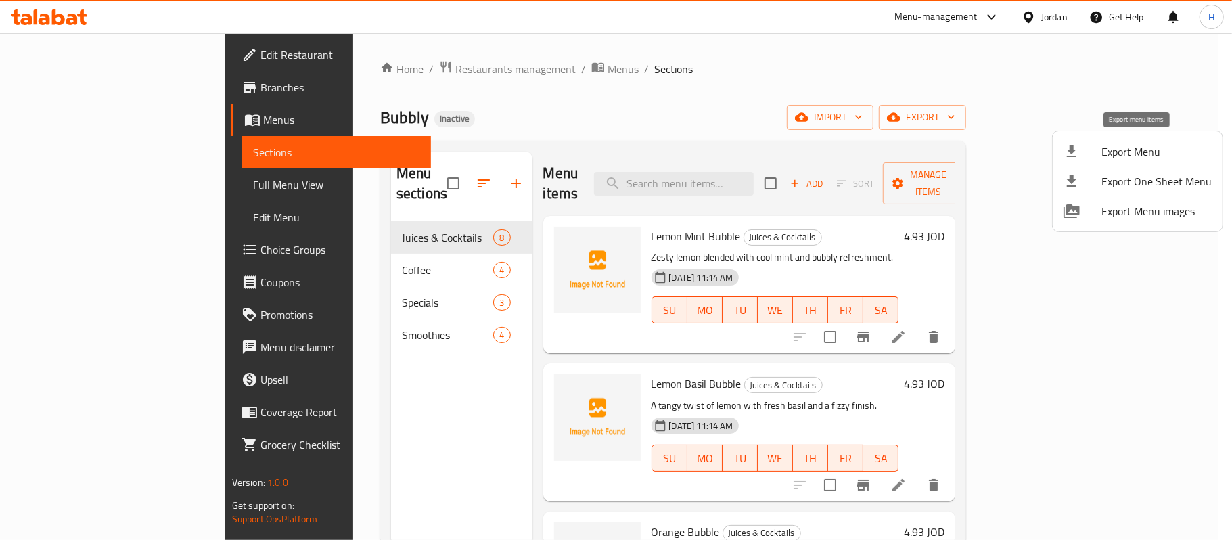
click at [1087, 146] on div at bounding box center [1083, 151] width 38 height 16
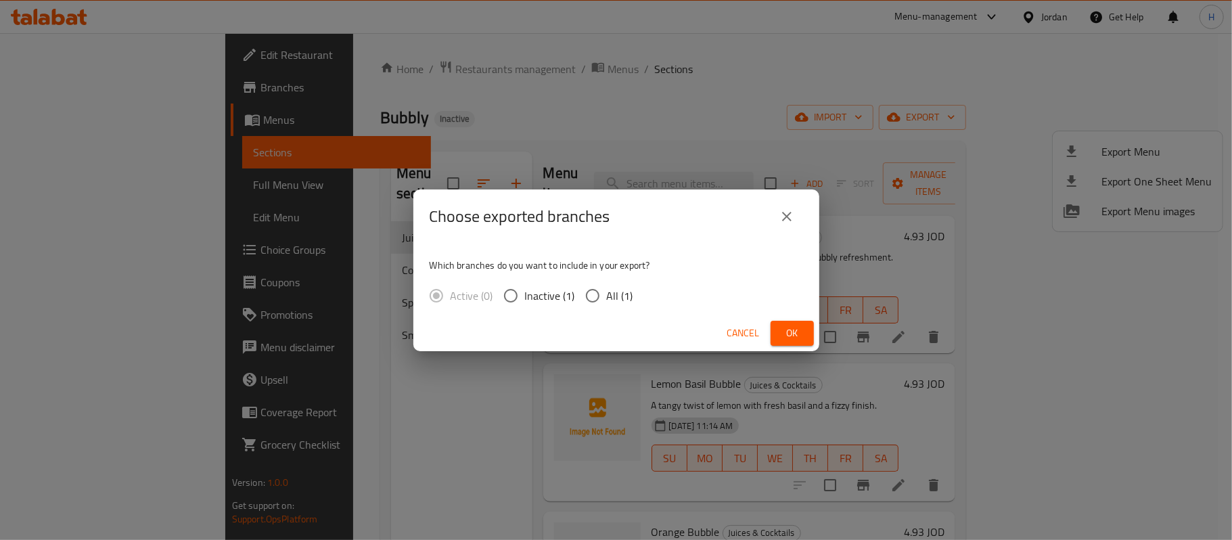
click at [603, 295] on input "All (1)" at bounding box center [592, 295] width 28 height 28
radio input "true"
click at [791, 323] on button "Ok" at bounding box center [792, 333] width 43 height 25
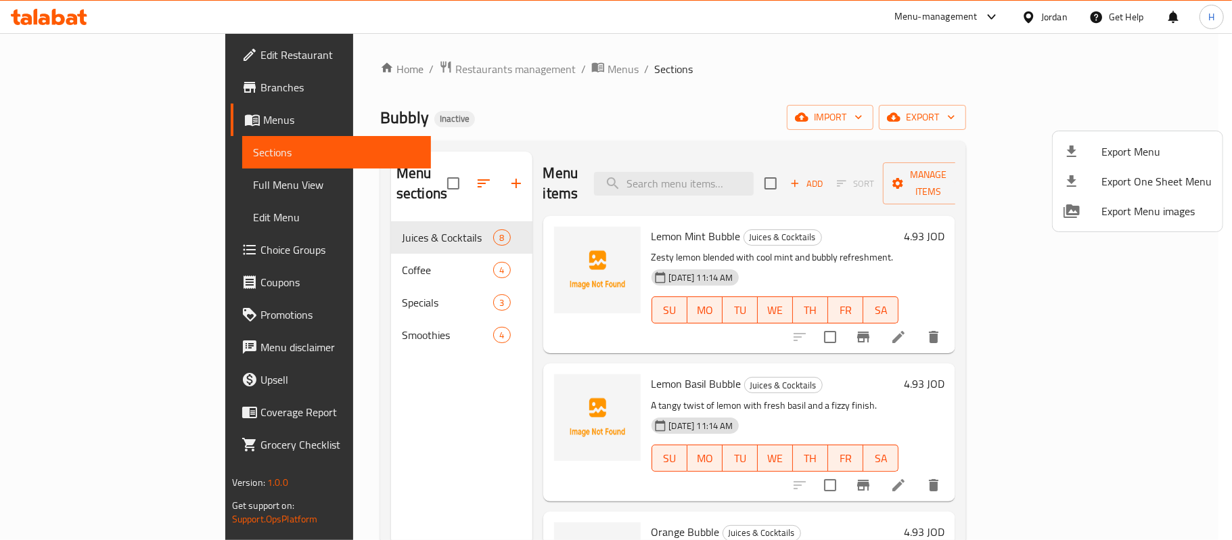
click at [796, 128] on div at bounding box center [616, 270] width 1232 height 540
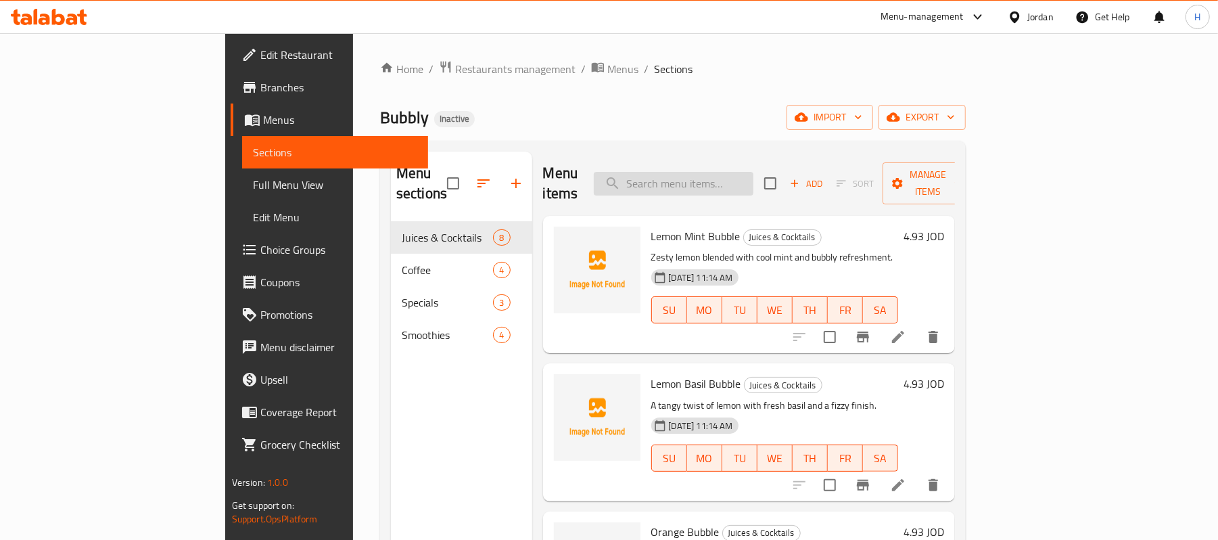
click at [754, 172] on input "search" at bounding box center [674, 184] width 160 height 24
paste input "banana & mango bubble"
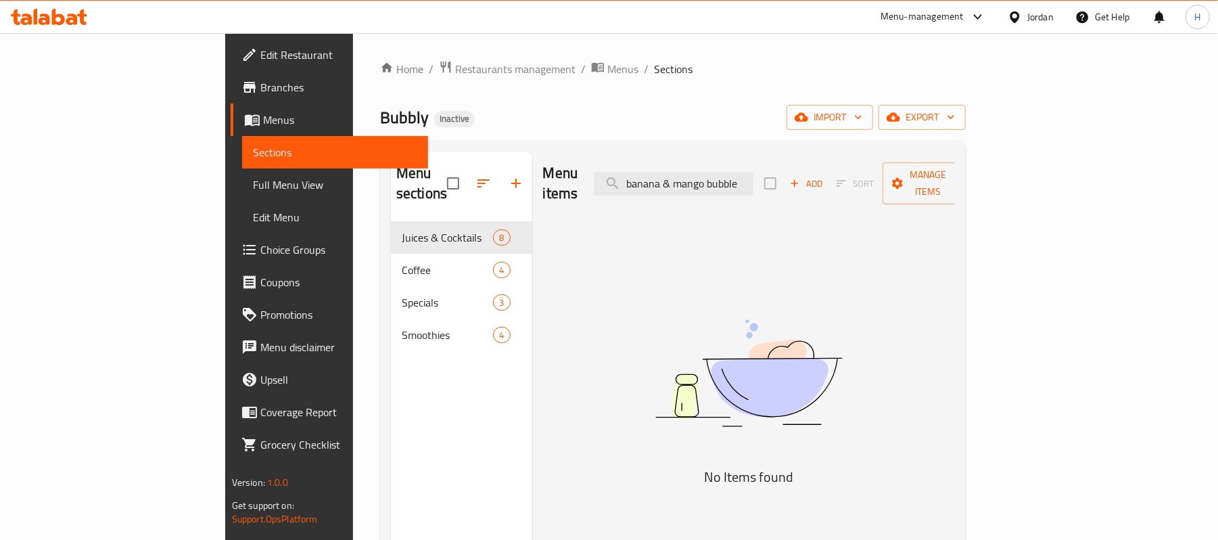
drag, startPoint x: 750, startPoint y: 174, endPoint x: 859, endPoint y: 177, distance: 108.3
click at [859, 177] on div "Menu items banana & mango bubble Add Sort Manage items" at bounding box center [749, 184] width 413 height 64
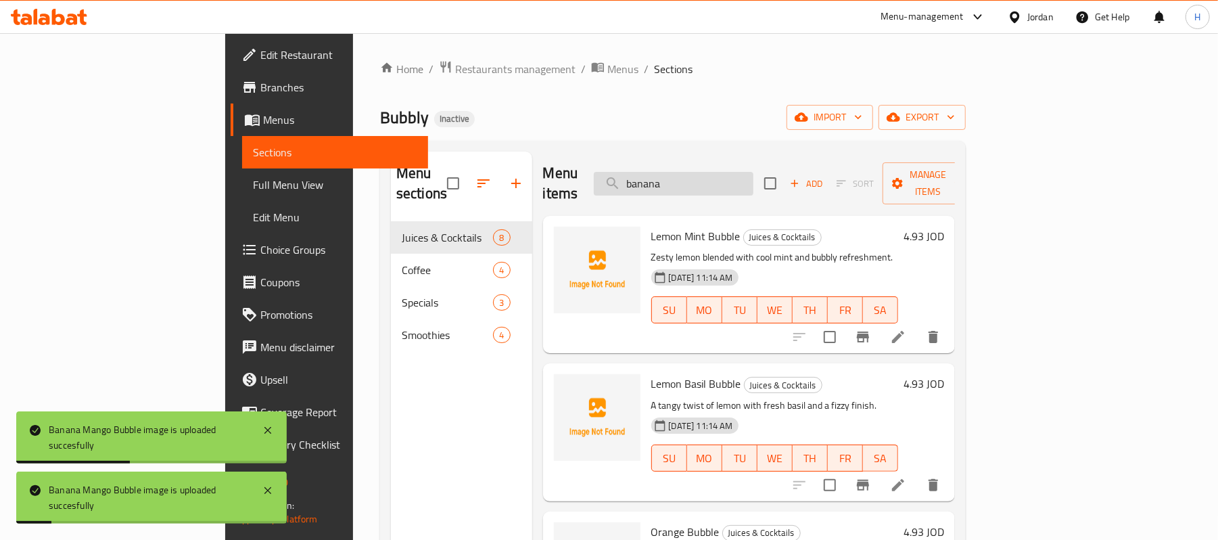
click at [754, 174] on input "banana" at bounding box center [674, 184] width 160 height 24
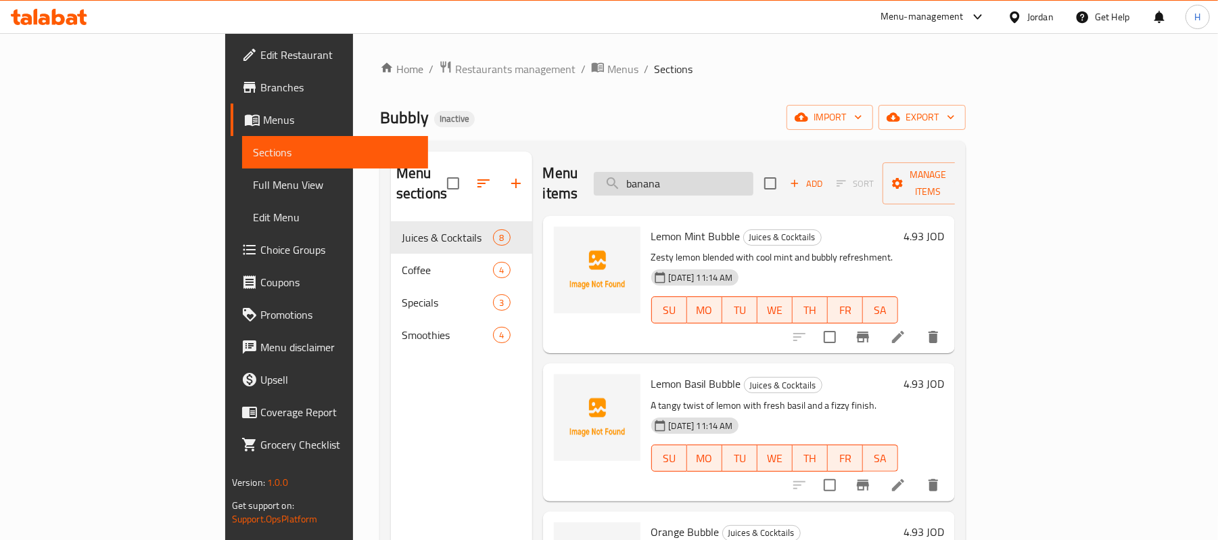
drag, startPoint x: 748, startPoint y: 158, endPoint x: 698, endPoint y: 173, distance: 51.6
click at [672, 160] on div "Menu items banana Add Sort Manage items" at bounding box center [749, 184] width 413 height 64
click at [704, 174] on input "banana" at bounding box center [674, 184] width 160 height 24
paste input "lueberry"
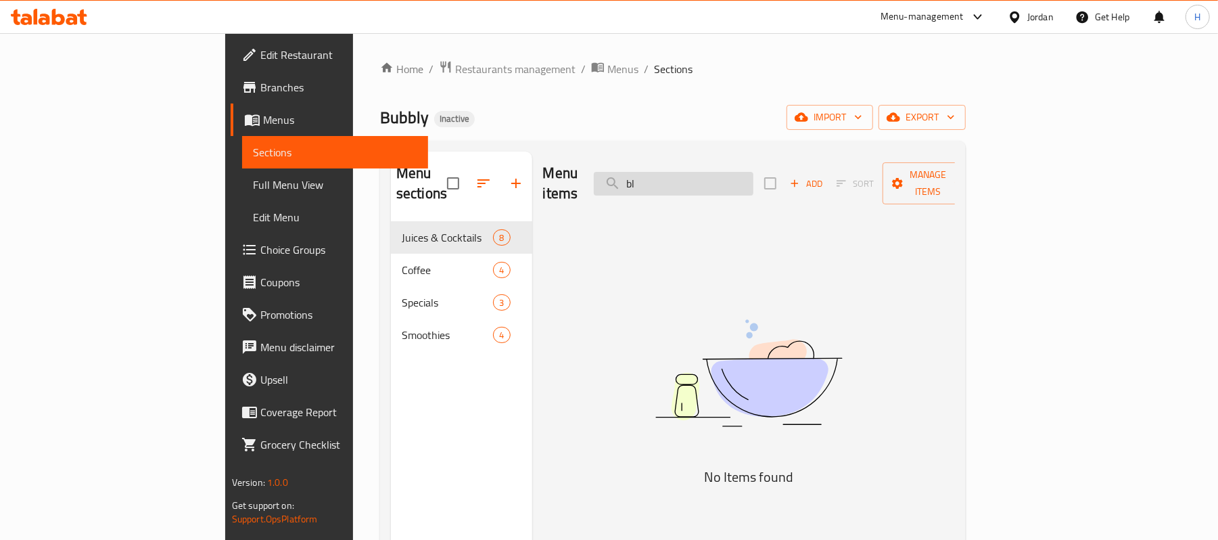
type input "b"
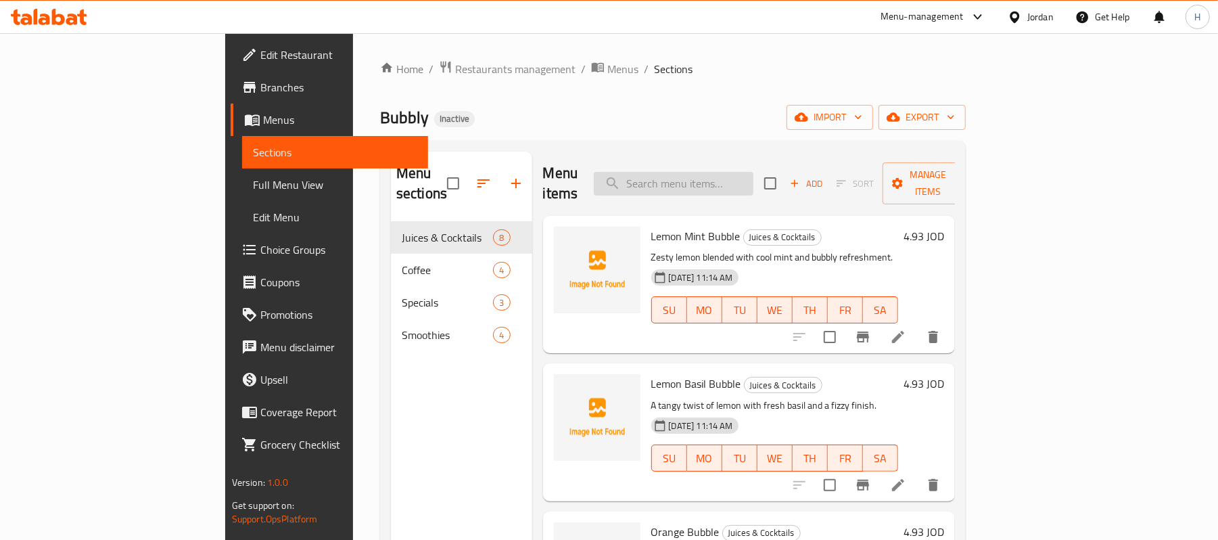
click at [754, 172] on input "search" at bounding box center [674, 184] width 160 height 24
paste input "Classic Milk Tea"
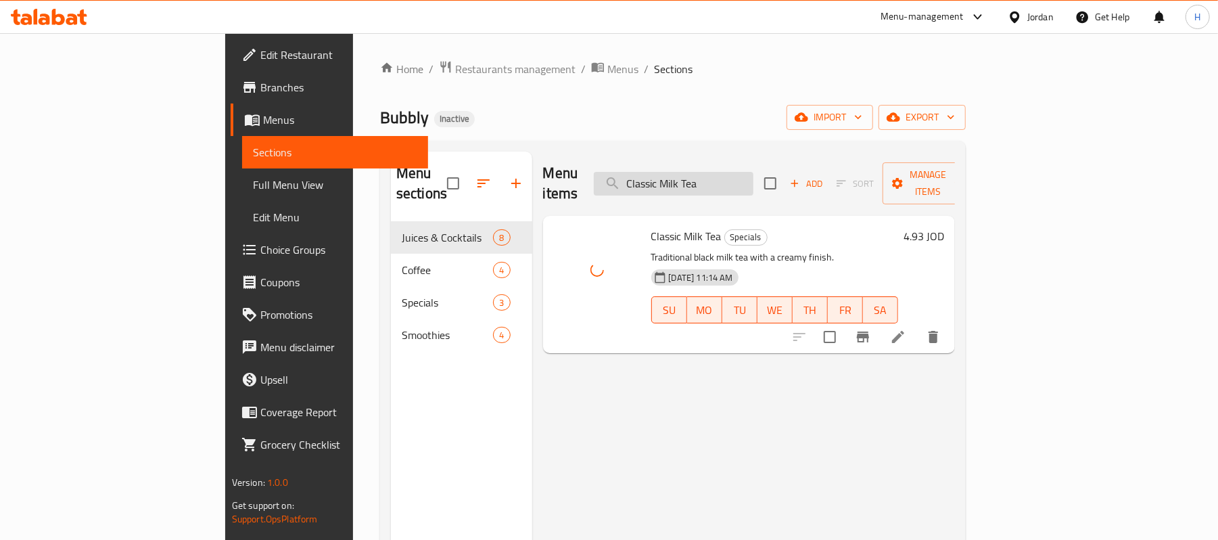
click at [754, 180] on input "Classic Milk Tea" at bounding box center [674, 184] width 160 height 24
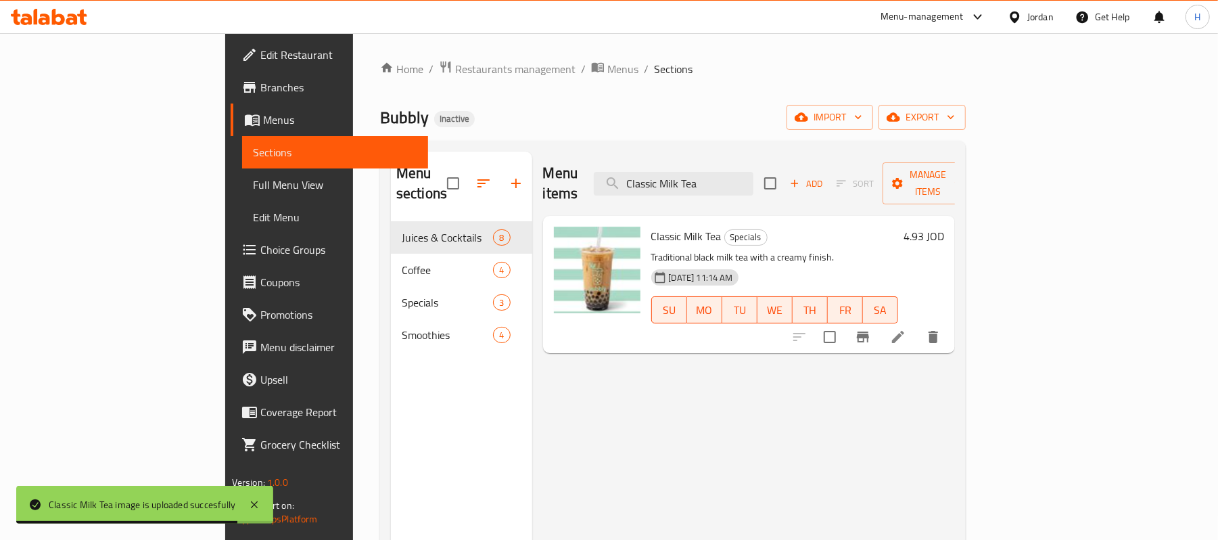
click at [754, 160] on div "Menu items Classic Milk Tea Add Sort Manage items" at bounding box center [749, 184] width 413 height 64
click at [754, 174] on input "Classic Milk Tea" at bounding box center [674, 184] width 160 height 24
paste input "Frozen Mango"
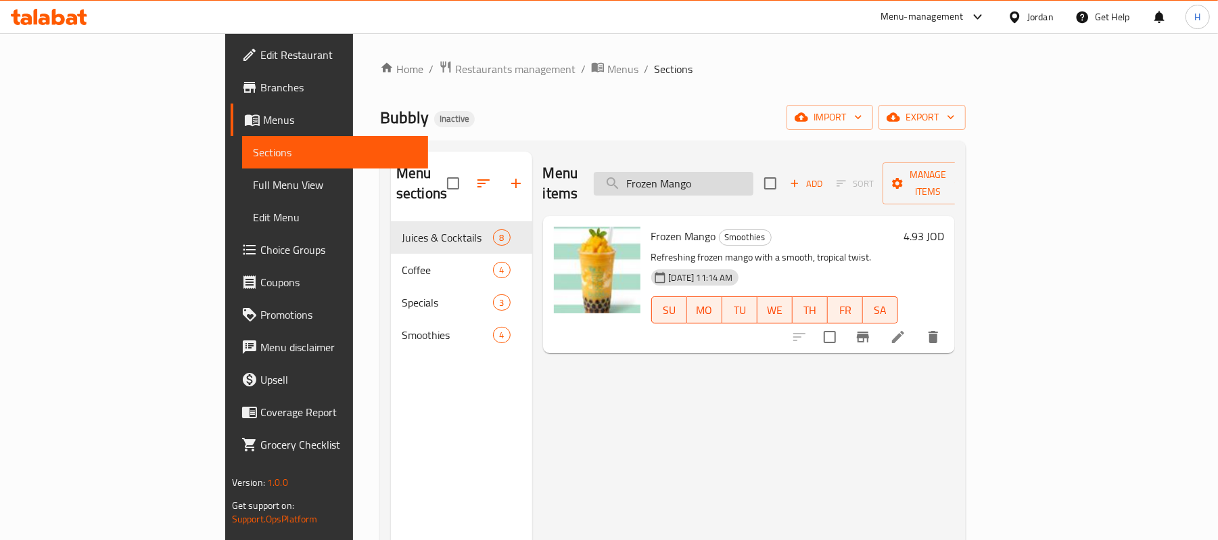
click at [752, 179] on input "Frozen Mango" at bounding box center [674, 184] width 160 height 24
paste input "Hazelnut bubble"
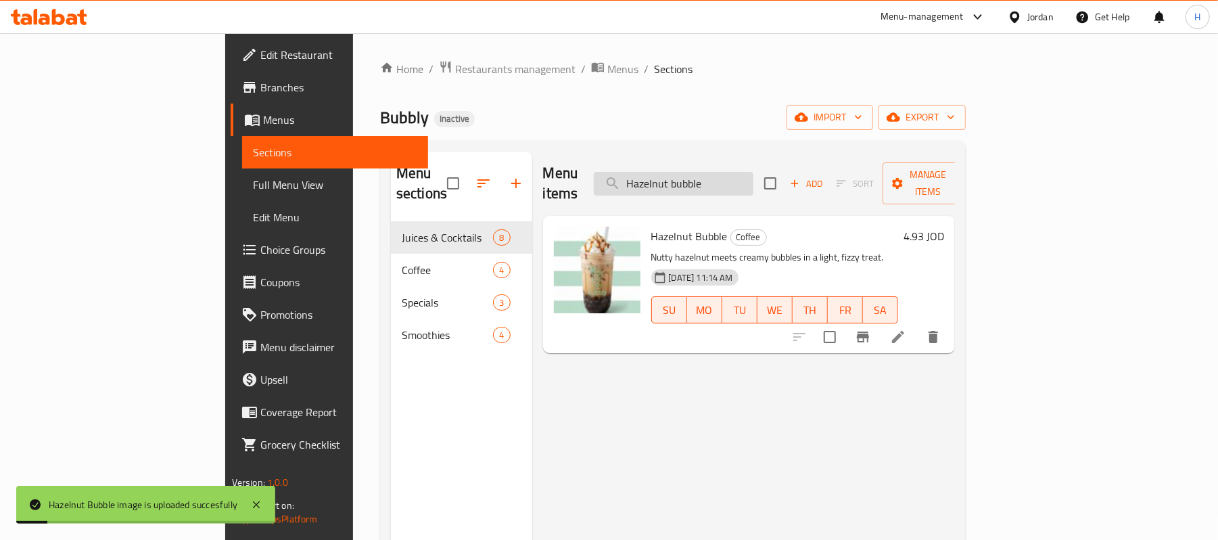
click at [754, 173] on input "Hazelnut bubble" at bounding box center [674, 184] width 160 height 24
paste input "lemon-basil"
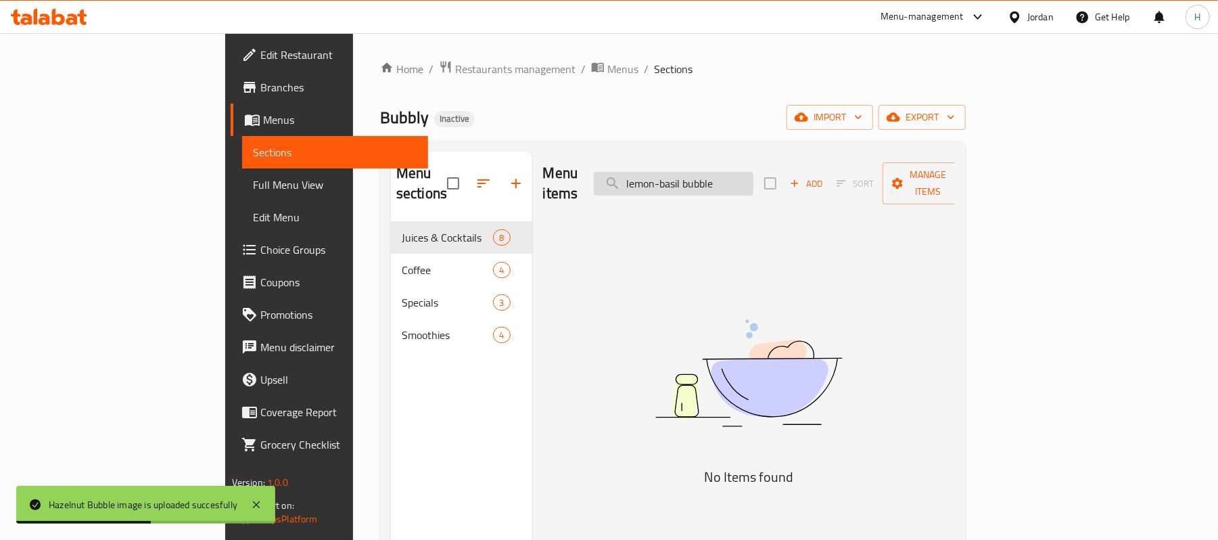
drag, startPoint x: 739, startPoint y: 174, endPoint x: 734, endPoint y: 181, distance: 9.2
click at [734, 181] on input "lemon-basil bubble" at bounding box center [674, 184] width 160 height 24
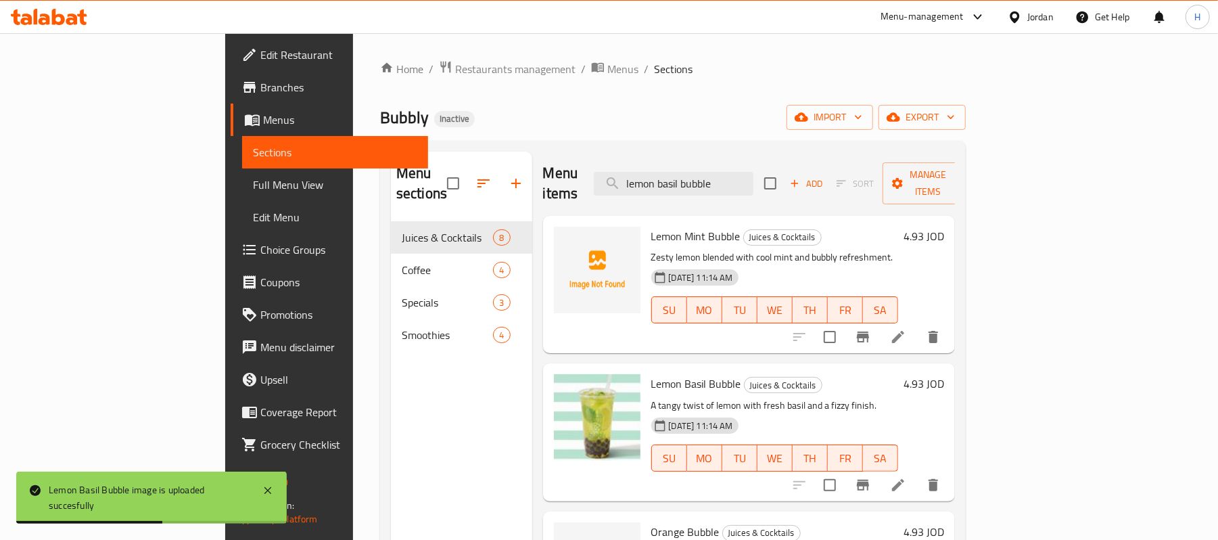
drag, startPoint x: 693, startPoint y: 176, endPoint x: 637, endPoint y: 174, distance: 56.9
click at [637, 174] on div "Menu items lemon basil bubble Add Sort Manage items" at bounding box center [749, 184] width 413 height 64
paste input "-mint"
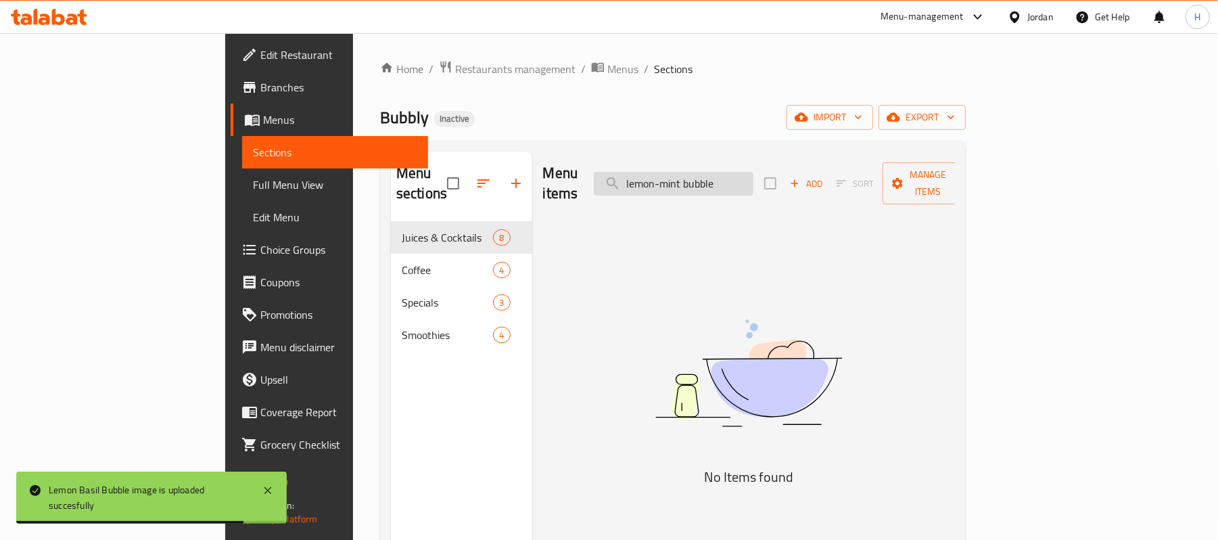
click at [740, 172] on input "lemon-mint bubble" at bounding box center [674, 184] width 160 height 24
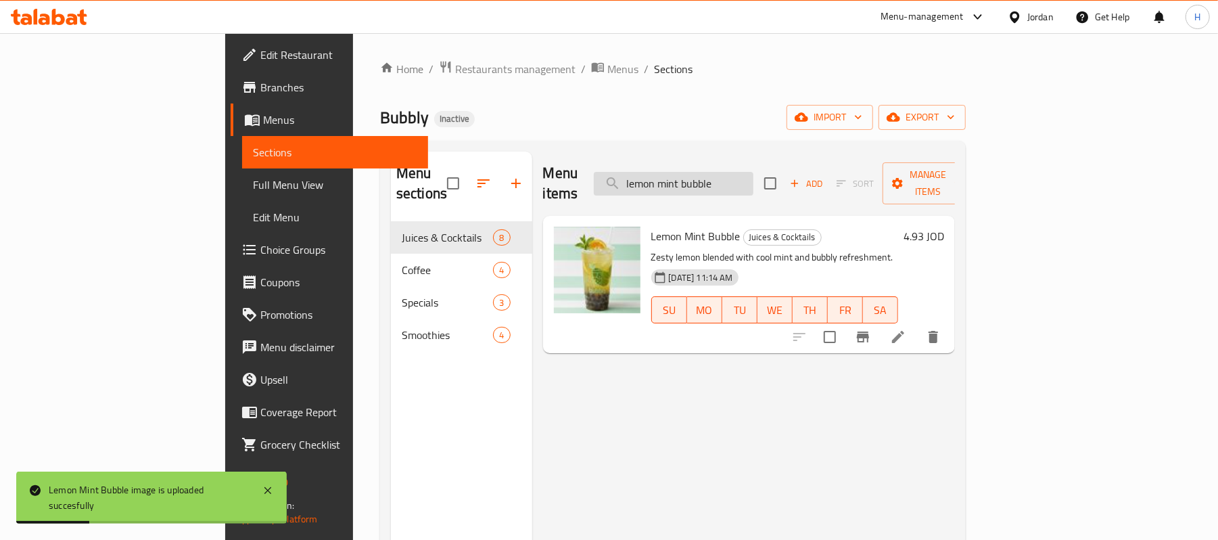
click at [712, 172] on input "lemon mint bubble" at bounding box center [674, 184] width 160 height 24
paste input "mango & strawberry"
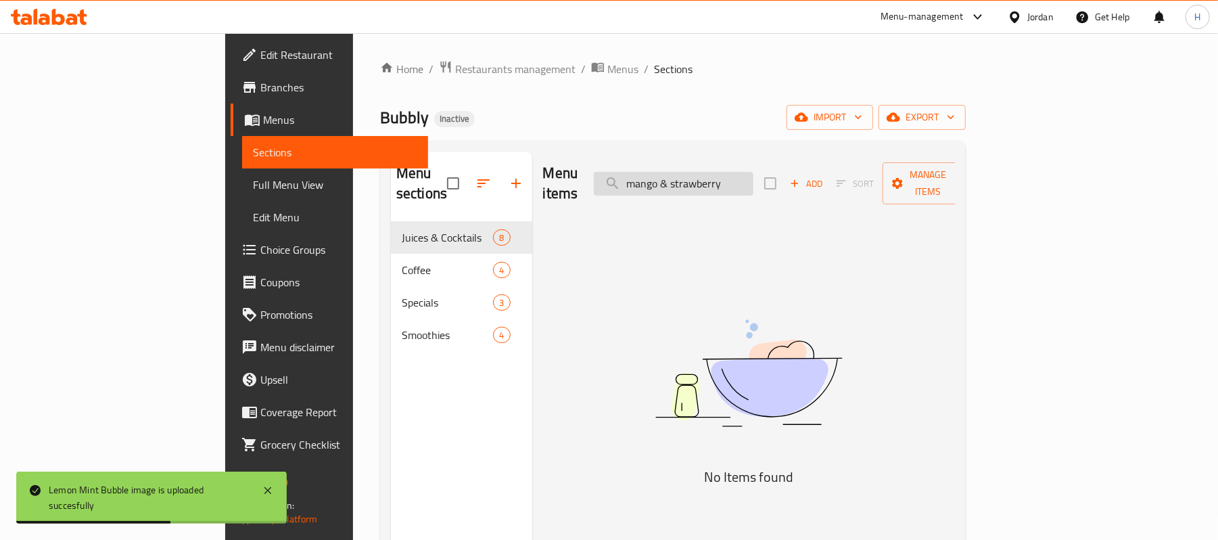
drag, startPoint x: 747, startPoint y: 172, endPoint x: 740, endPoint y: 177, distance: 8.3
click at [740, 177] on input "mango & strawberry" at bounding box center [674, 184] width 160 height 24
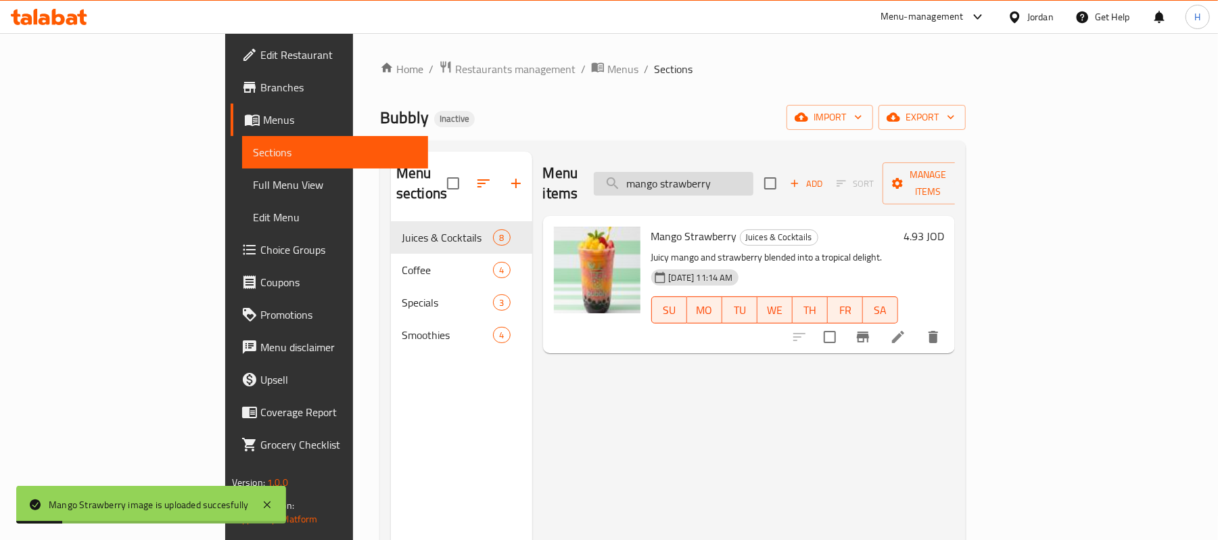
click at [754, 172] on input "mango strawberry" at bounding box center [674, 184] width 160 height 24
paste input "Matcha Cream"
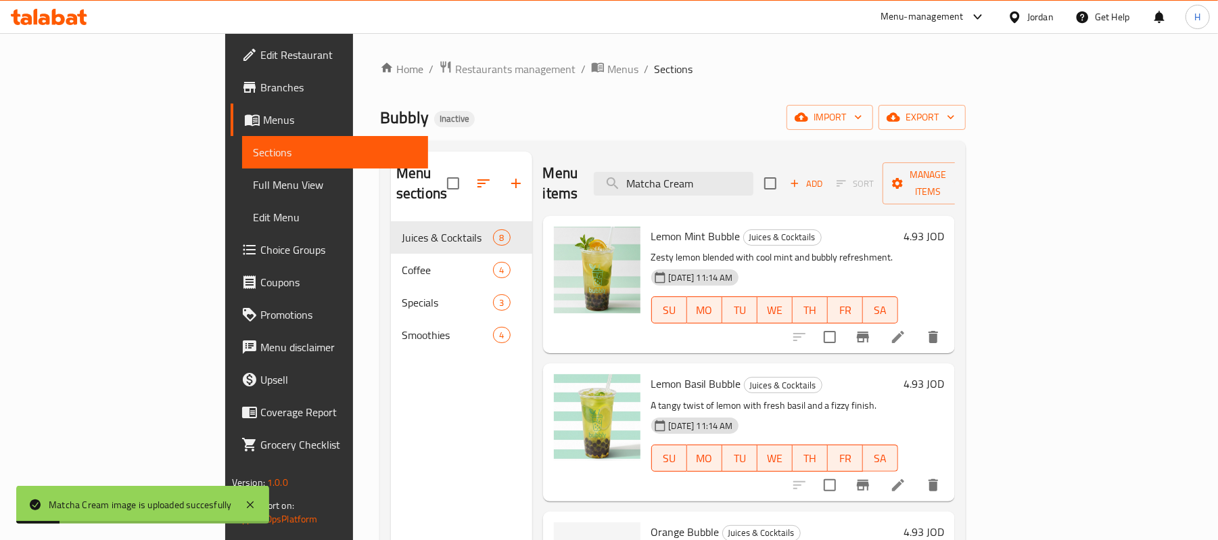
click at [752, 147] on div "Menu sections Juices & Cocktails 8 Coffee 4 Specials 3 Smoothies 4 Menu items M…" at bounding box center [673, 422] width 586 height 562
click at [750, 174] on input "Matcha Cream" at bounding box center [674, 184] width 160 height 24
paste input "milky banana"
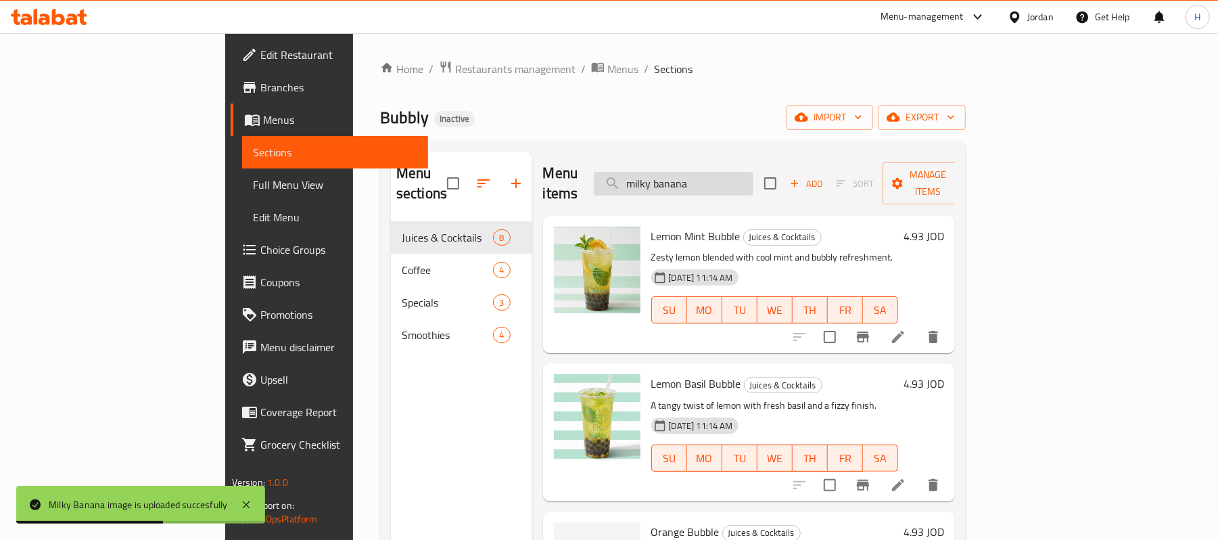
click at [739, 172] on input "milky banana" at bounding box center [674, 184] width 160 height 24
paste input "Mocha bubble"
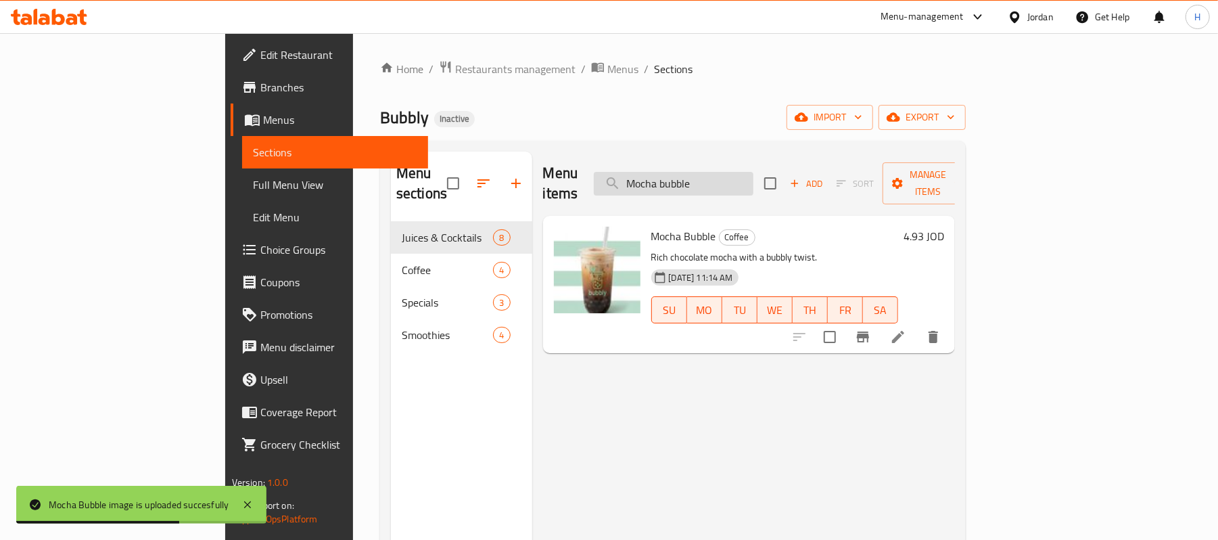
click at [754, 172] on input "Mocha bubble" at bounding box center [674, 184] width 160 height 24
paste input "Orange"
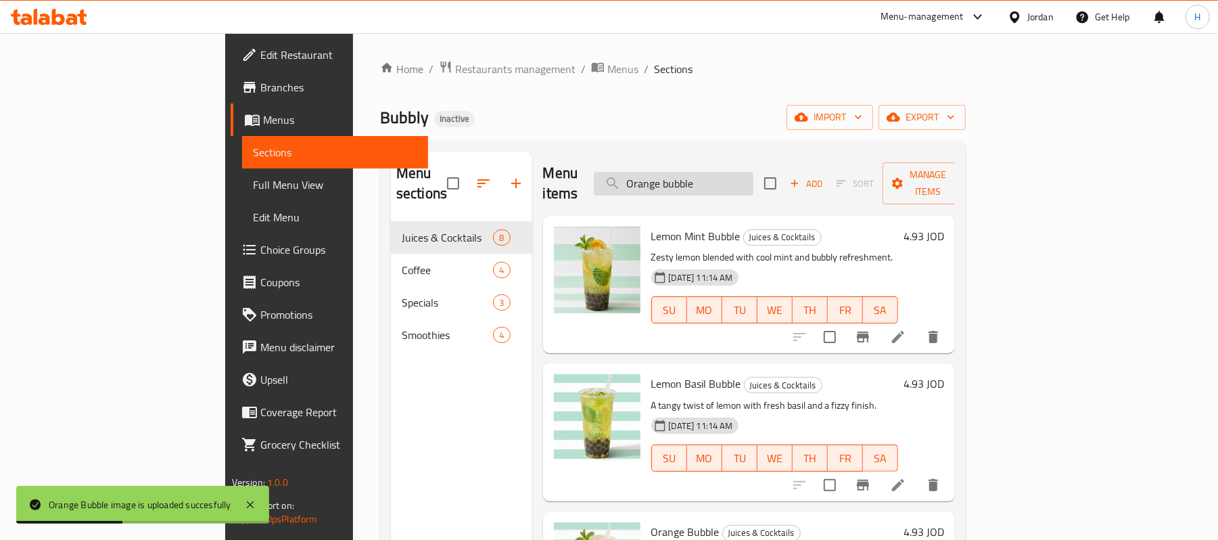
click at [729, 177] on input "Orange bubble" at bounding box center [674, 184] width 160 height 24
paste input "Passion Mango"
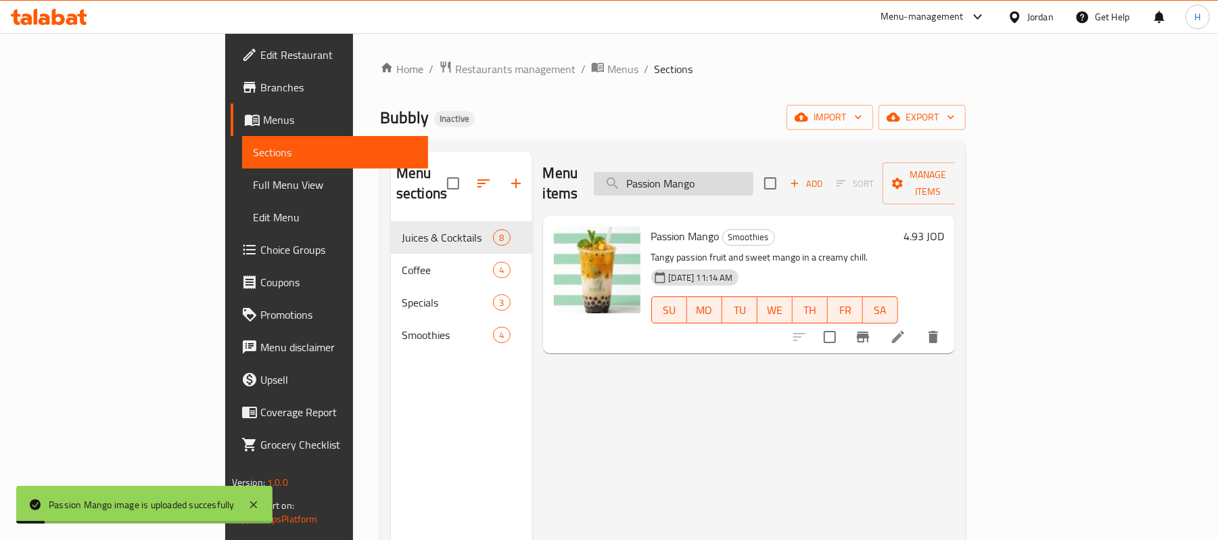
click at [754, 172] on input "Passion Mango" at bounding box center [674, 184] width 160 height 24
paste input "salted caramel bubble"
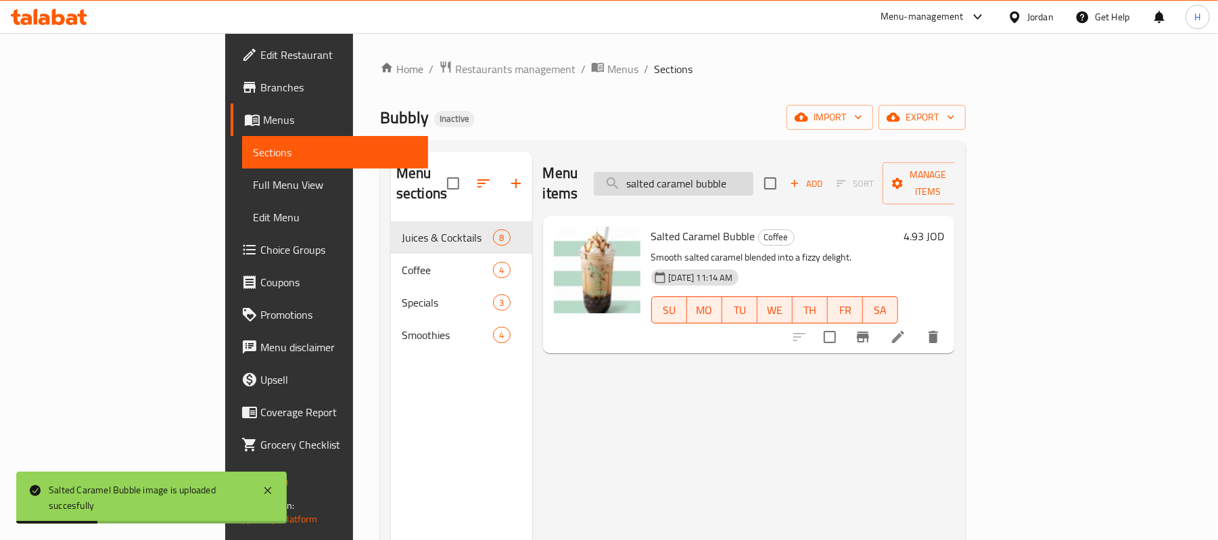
click at [754, 172] on input "salted caramel bubble" at bounding box center [674, 184] width 160 height 24
paste input "weet lemon"
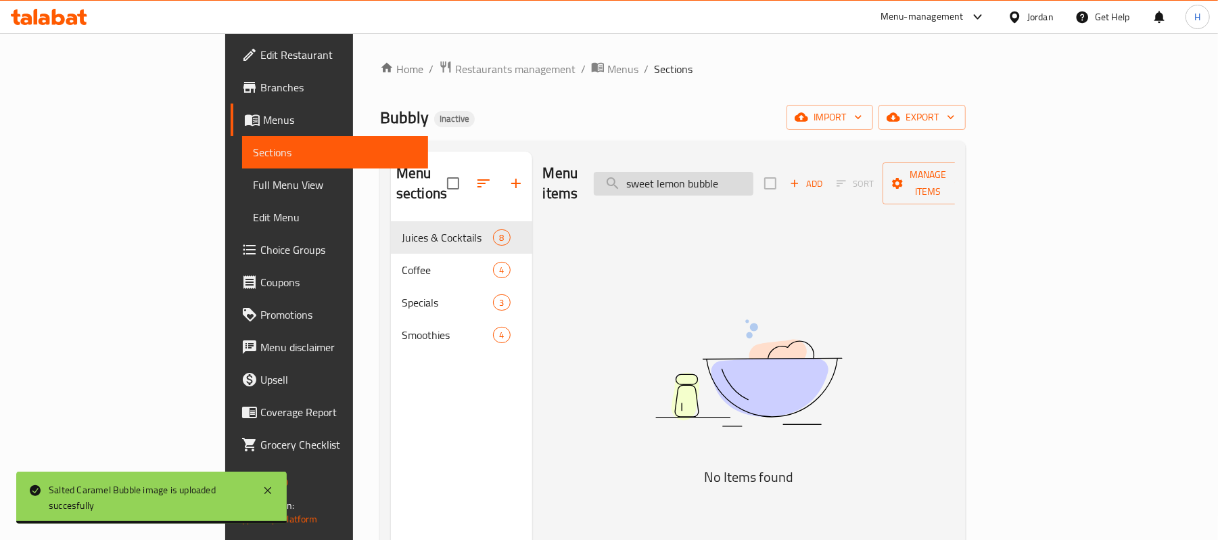
click at [710, 174] on input "sweet lemon bubble" at bounding box center [674, 184] width 160 height 24
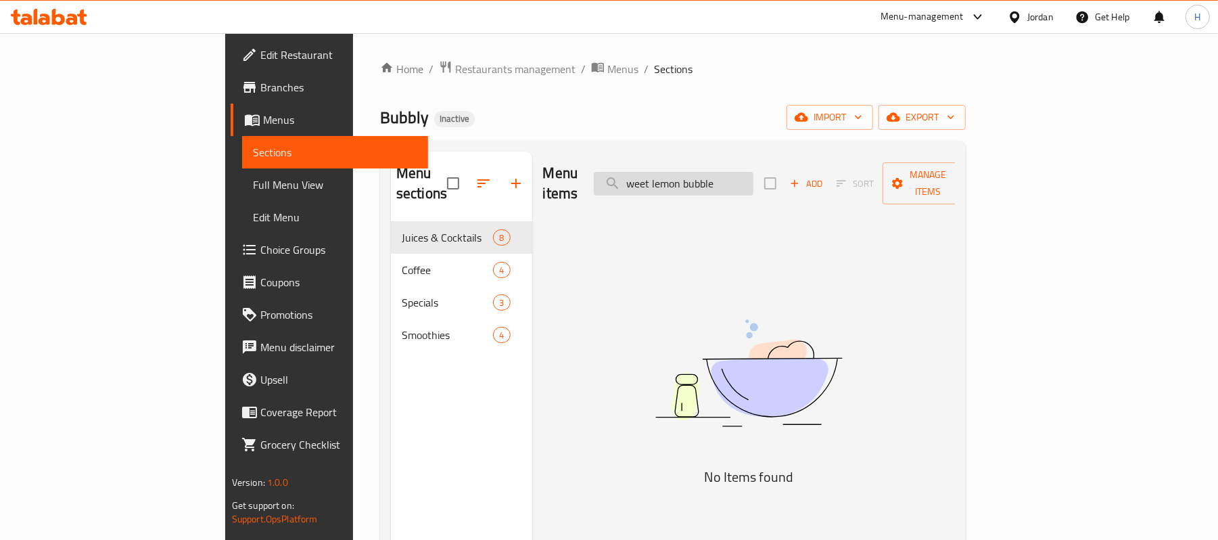
click at [715, 172] on input "weet lemon bubble" at bounding box center [674, 184] width 160 height 24
click at [754, 179] on input "lemon bubble" at bounding box center [674, 184] width 160 height 24
click at [748, 179] on input "lemon bubble" at bounding box center [674, 184] width 160 height 24
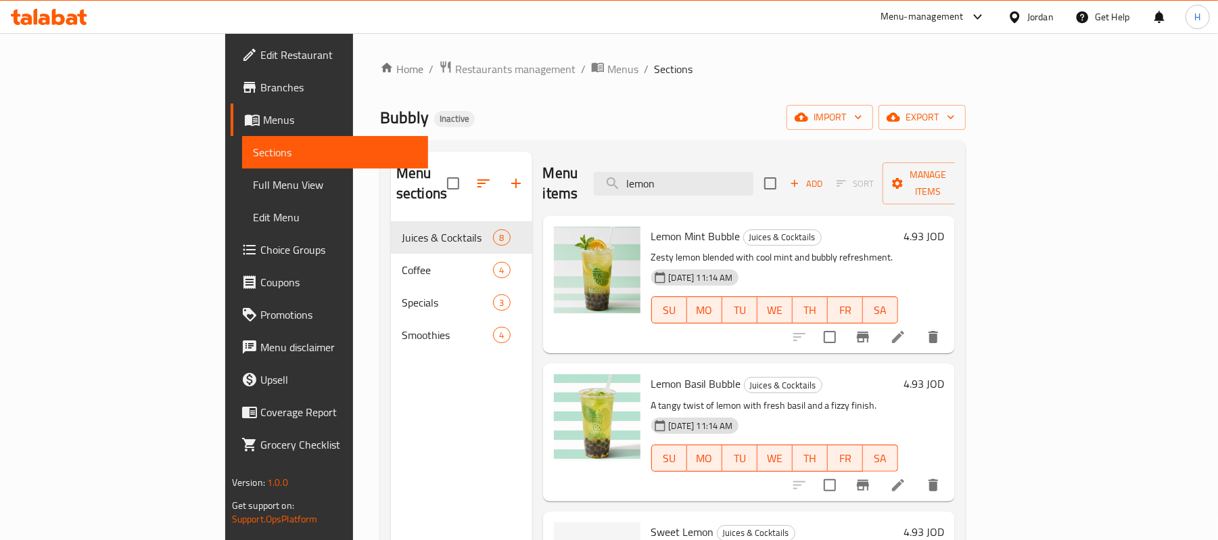
scroll to position [180, 0]
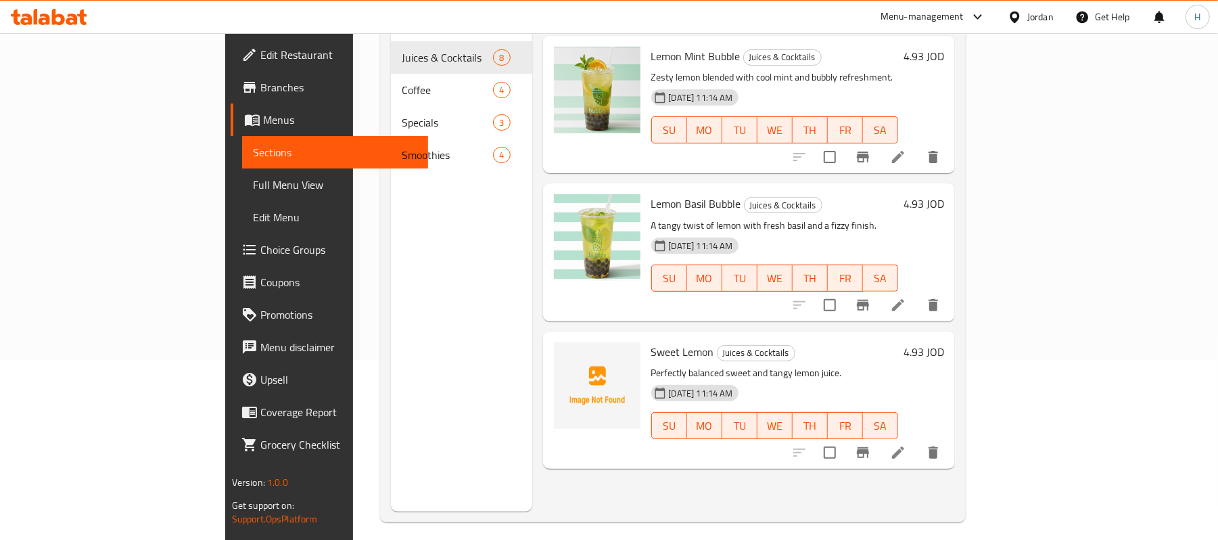
type input "lemon"
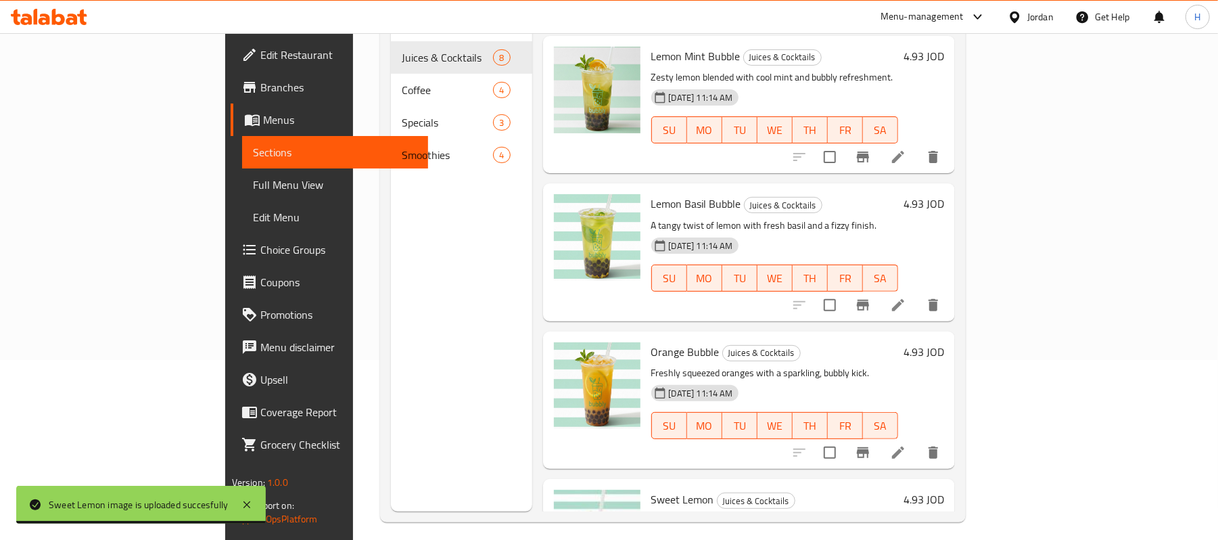
scroll to position [190, 0]
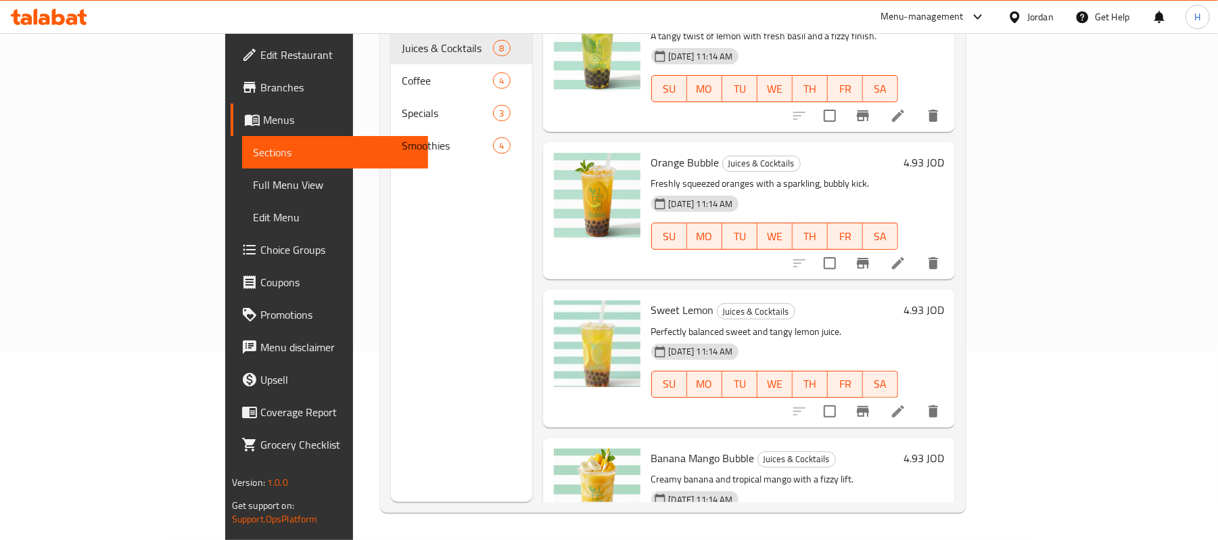
click at [554, 357] on img at bounding box center [597, 343] width 87 height 87
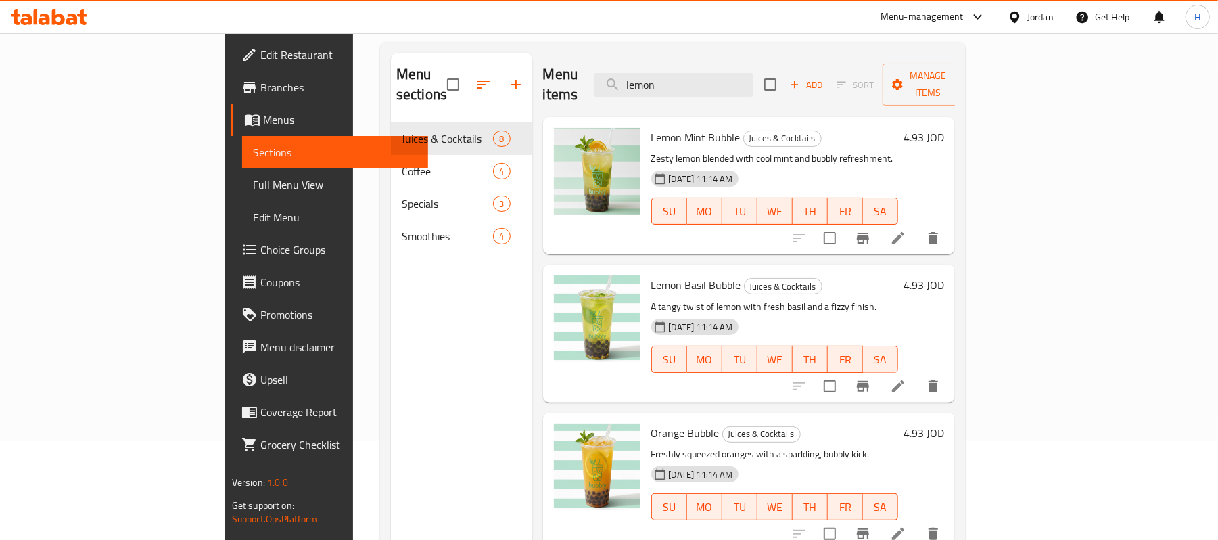
scroll to position [0, 0]
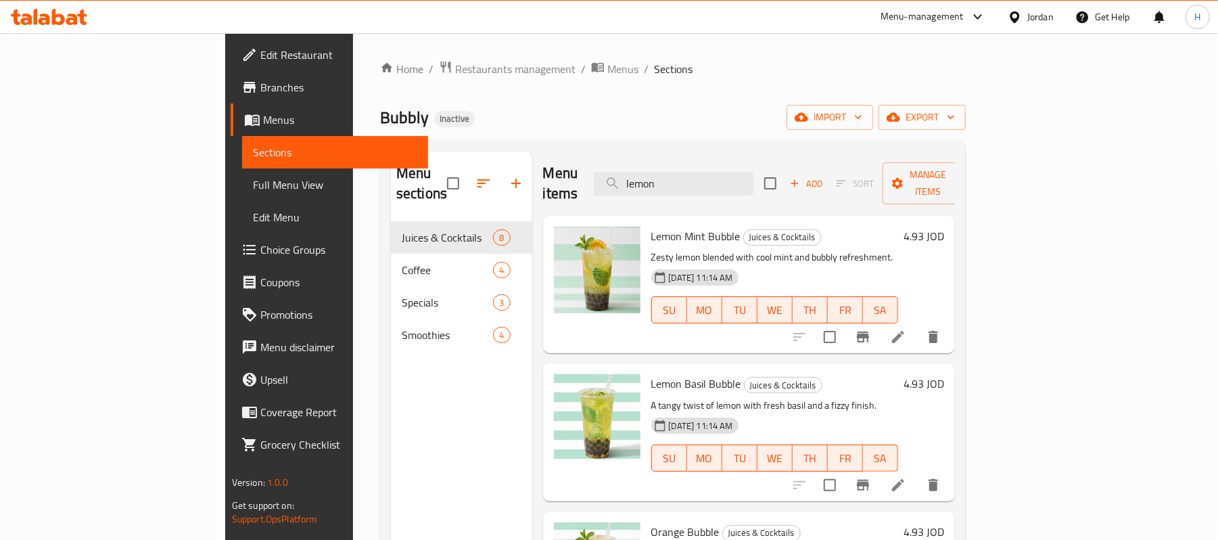
drag, startPoint x: 739, startPoint y: 174, endPoint x: 585, endPoint y: 161, distance: 154.1
click at [585, 161] on div "Menu items lemon Add Sort Manage items" at bounding box center [749, 184] width 413 height 64
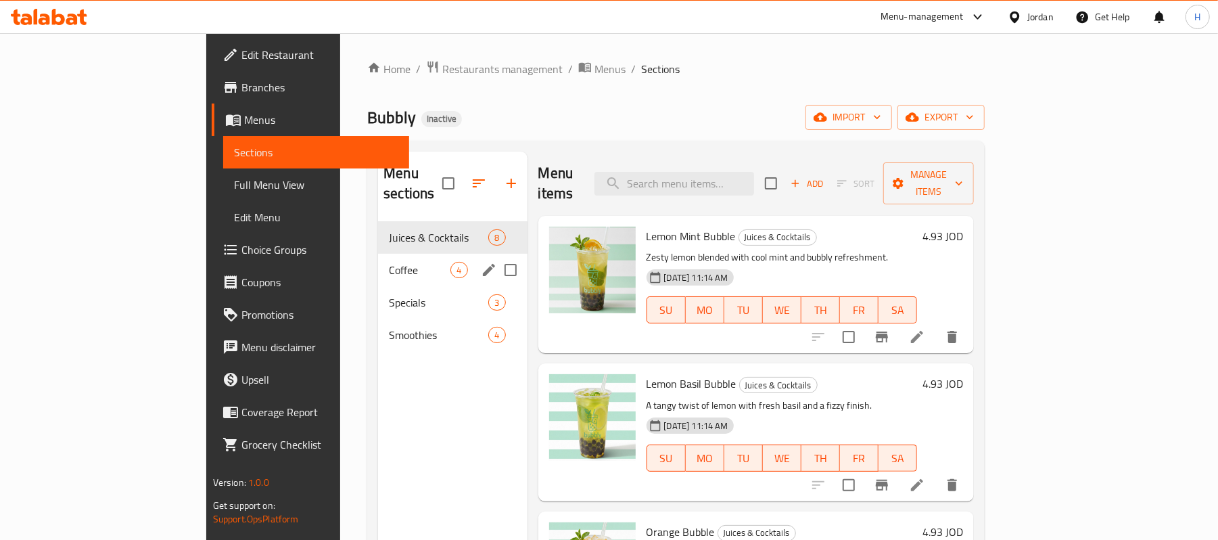
click at [389, 262] on span "Coffee" at bounding box center [420, 270] width 62 height 16
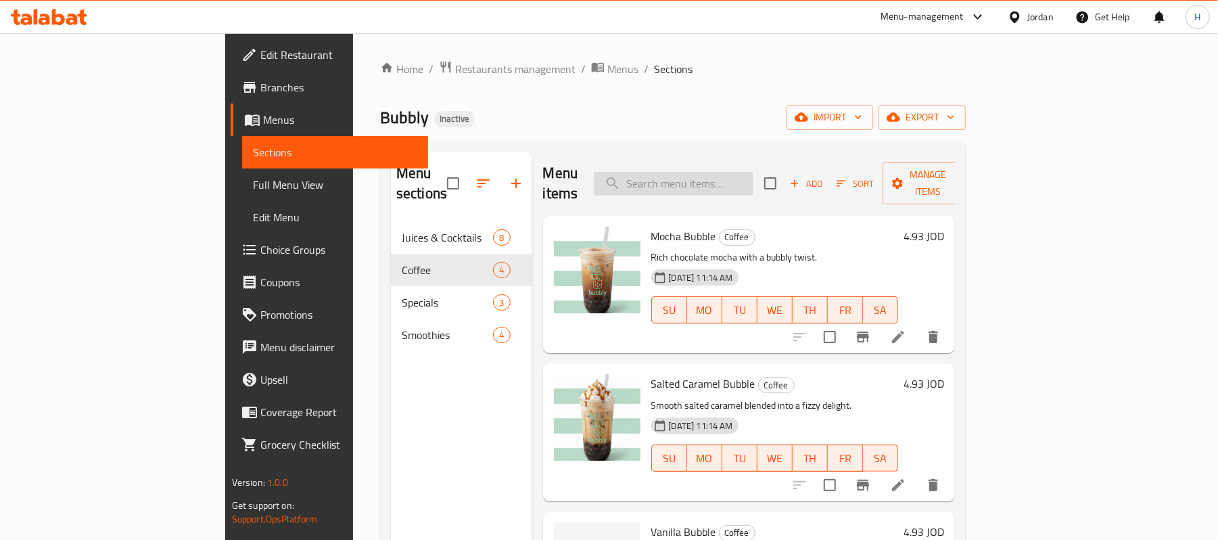
click at [754, 185] on input "search" at bounding box center [674, 184] width 160 height 24
paste input "sweet lemon bubble"
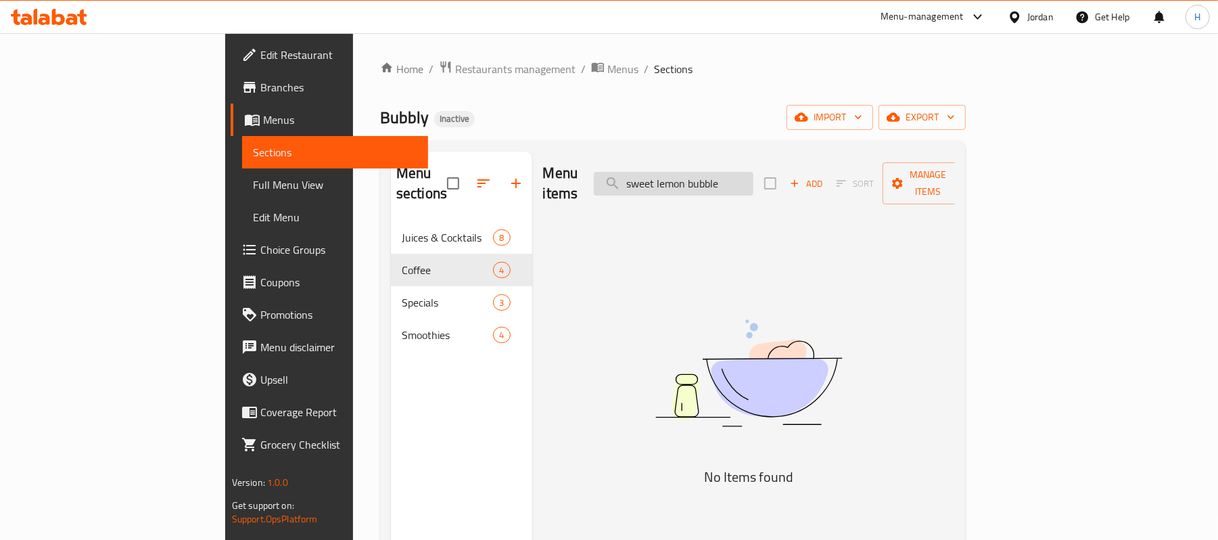
click at [754, 172] on input "sweet lemon bubble" at bounding box center [674, 184] width 160 height 24
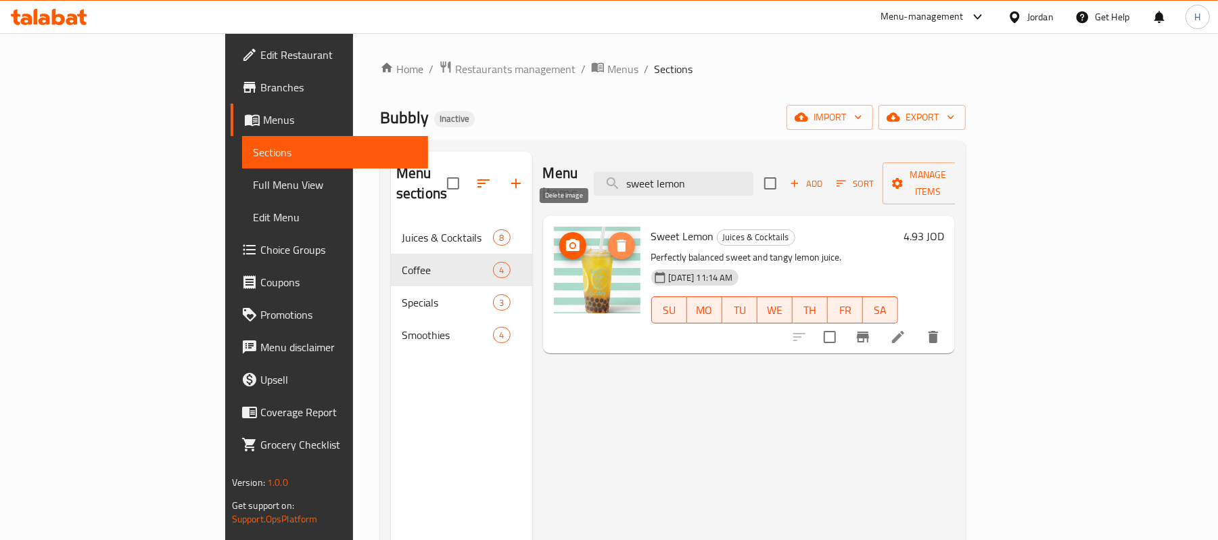
click at [614, 237] on icon "delete image" at bounding box center [622, 245] width 16 height 16
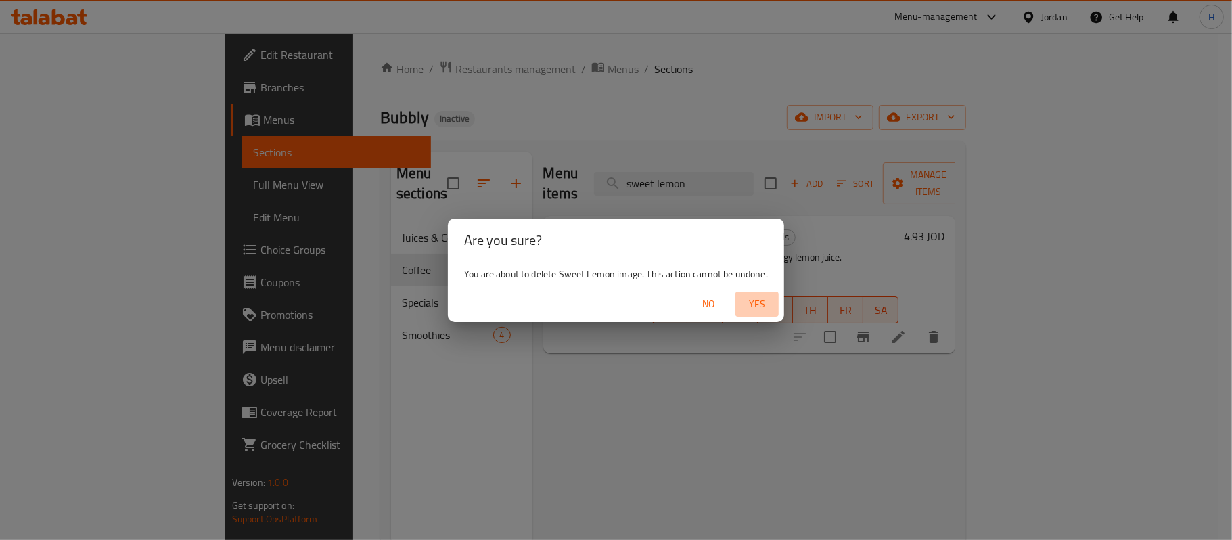
click at [761, 300] on span "Yes" at bounding box center [757, 304] width 32 height 17
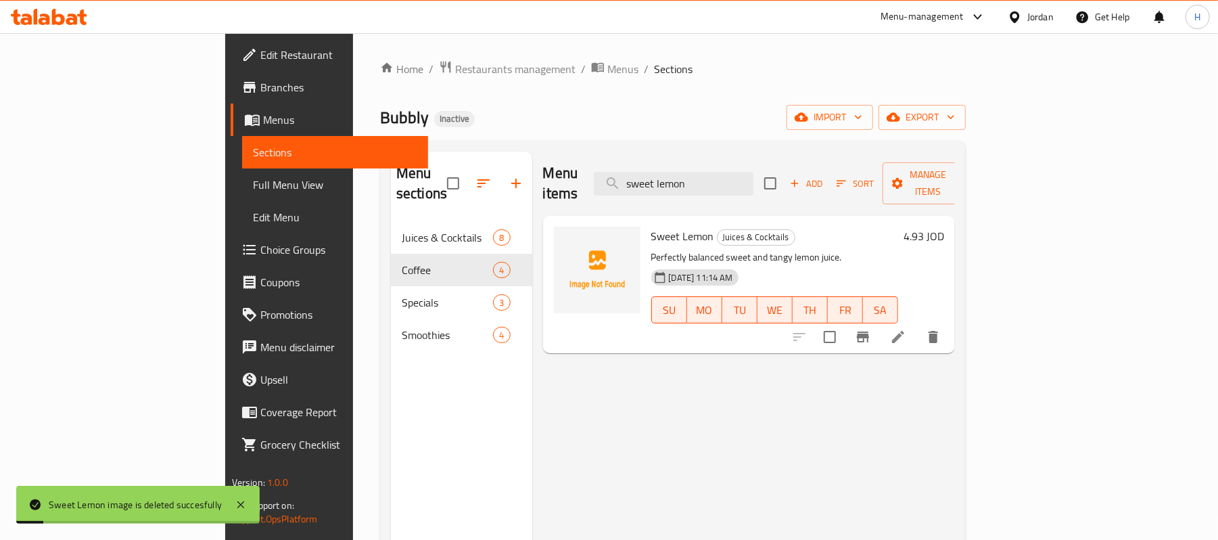
drag, startPoint x: 555, startPoint y: 258, endPoint x: 632, endPoint y: 268, distance: 77.0
click at [646, 268] on div "[DATE] 11:14 AM" at bounding box center [678, 277] width 64 height 27
drag, startPoint x: 585, startPoint y: 254, endPoint x: 564, endPoint y: 246, distance: 22.5
click at [746, 183] on input "sweet lemon" at bounding box center [674, 184] width 160 height 24
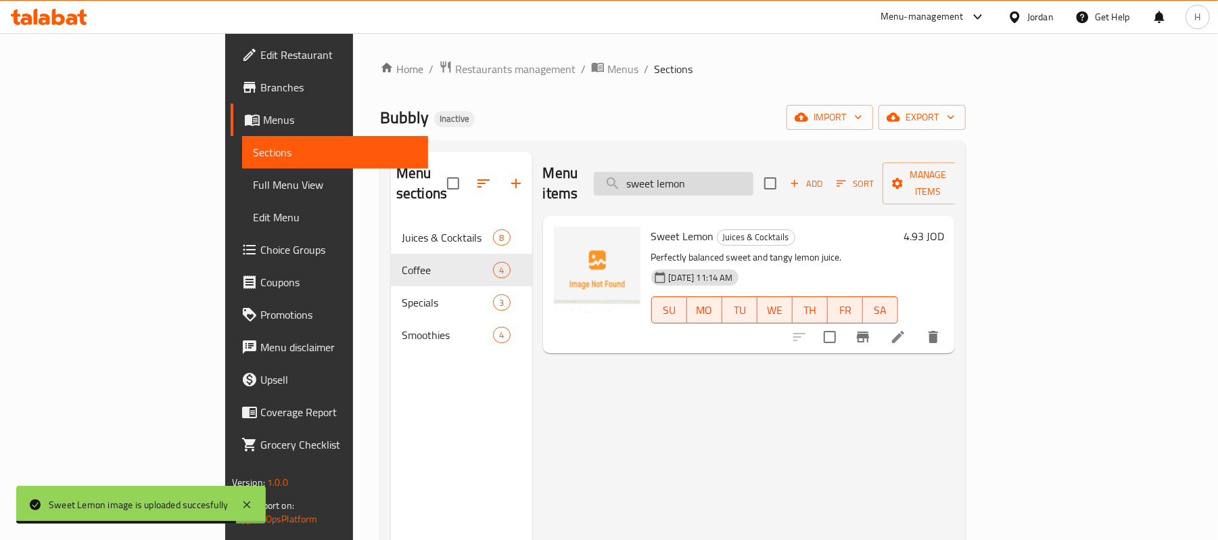
click at [746, 183] on input "sweet lemon" at bounding box center [674, 184] width 160 height 24
paste input "Taro"
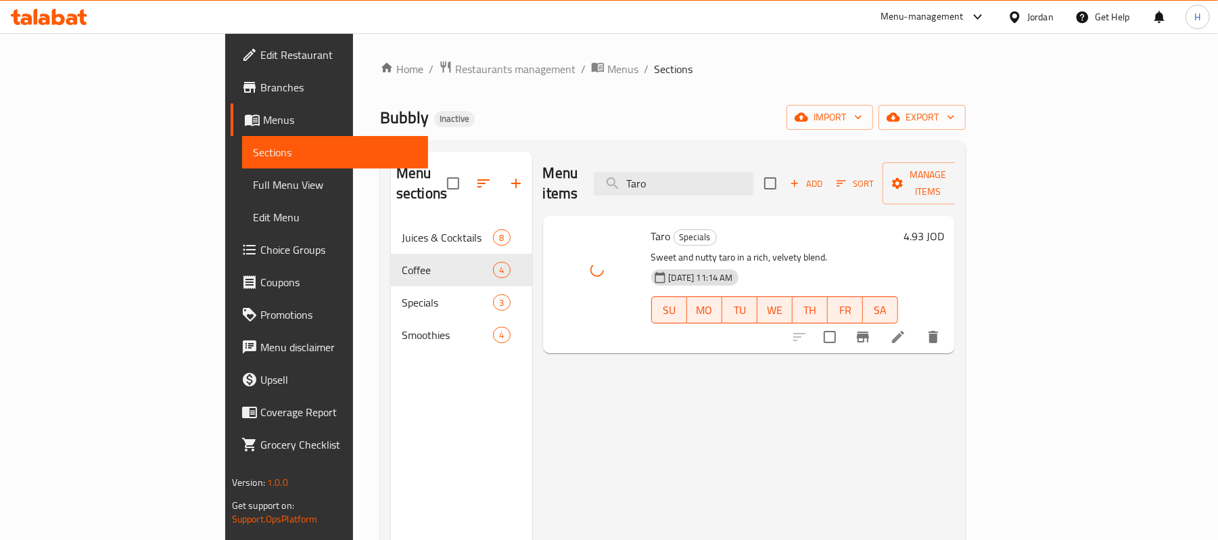
drag, startPoint x: 764, startPoint y: 169, endPoint x: 675, endPoint y: 187, distance: 91.2
click at [675, 187] on div "Menu items Taro Add Sort Manage items" at bounding box center [749, 184] width 413 height 64
paste input "tropical"
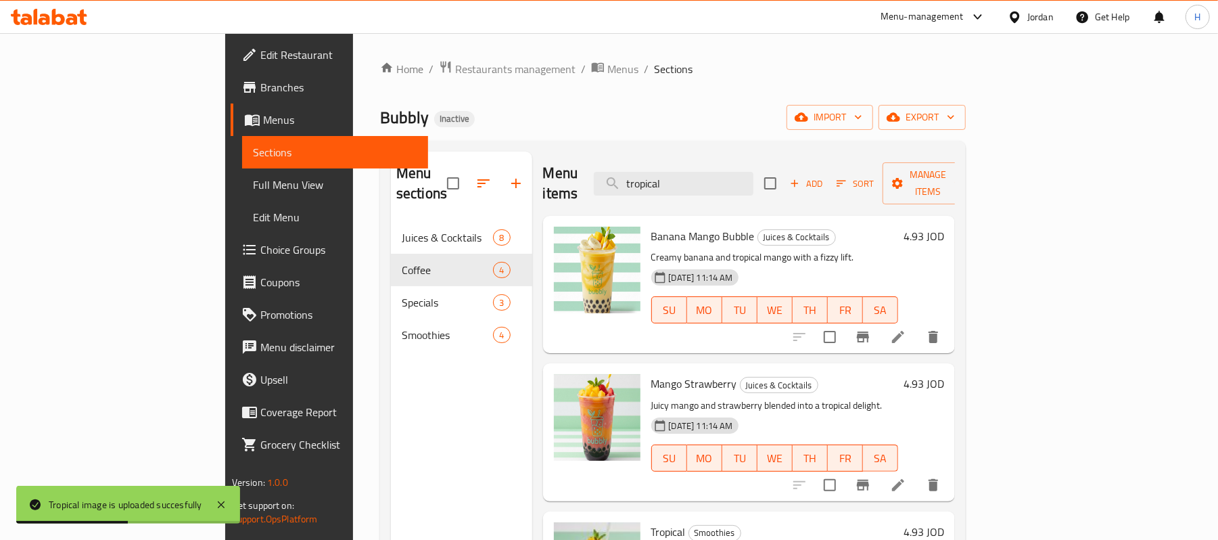
drag, startPoint x: 737, startPoint y: 170, endPoint x: 664, endPoint y: 160, distance: 73.8
click at [664, 160] on div "Menu items tropical Add Sort Manage items" at bounding box center [749, 184] width 413 height 64
paste input "vanilla bubble"
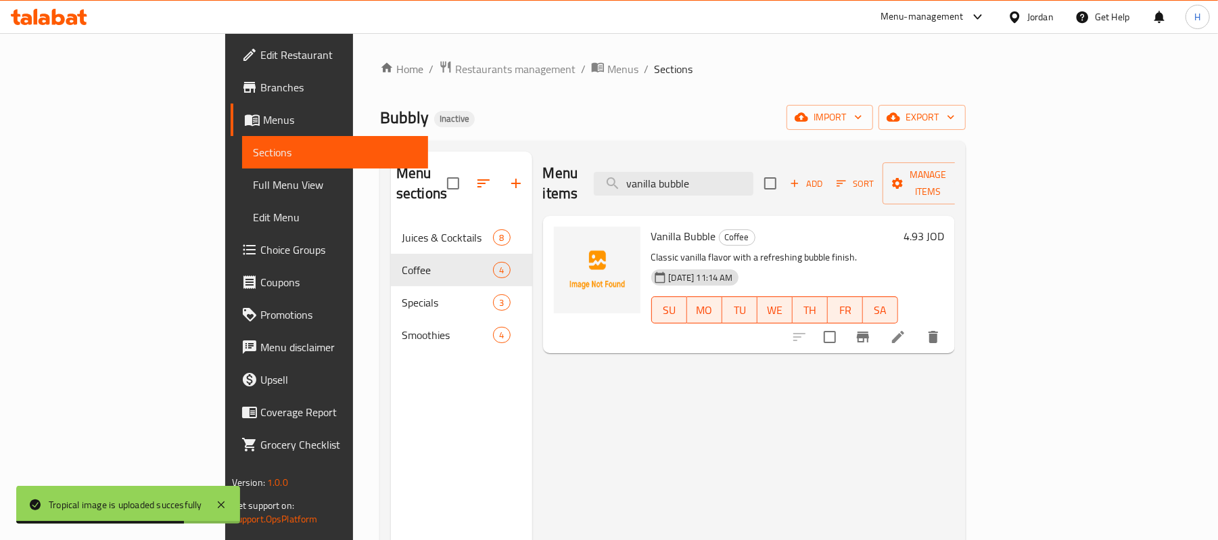
type input "vanilla bubble"
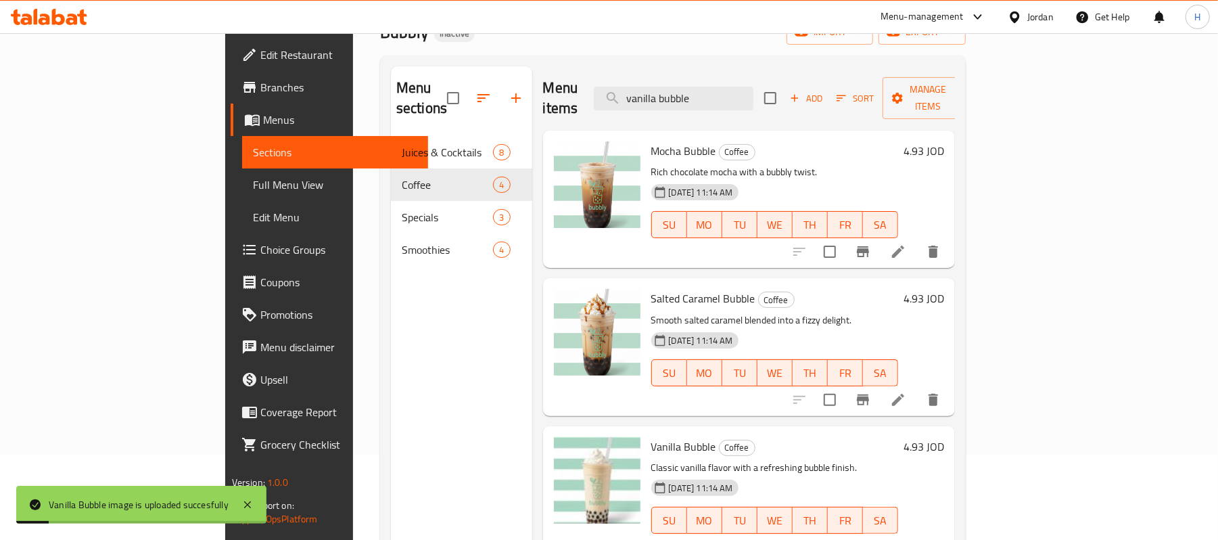
scroll to position [190, 0]
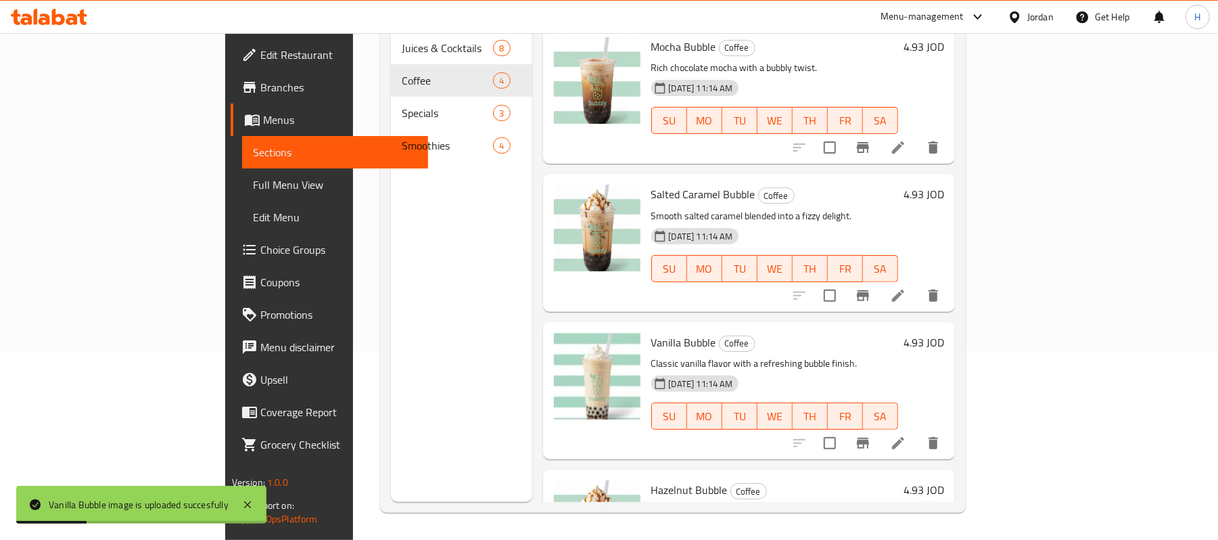
click at [242, 173] on link "Full Menu View" at bounding box center [335, 184] width 187 height 32
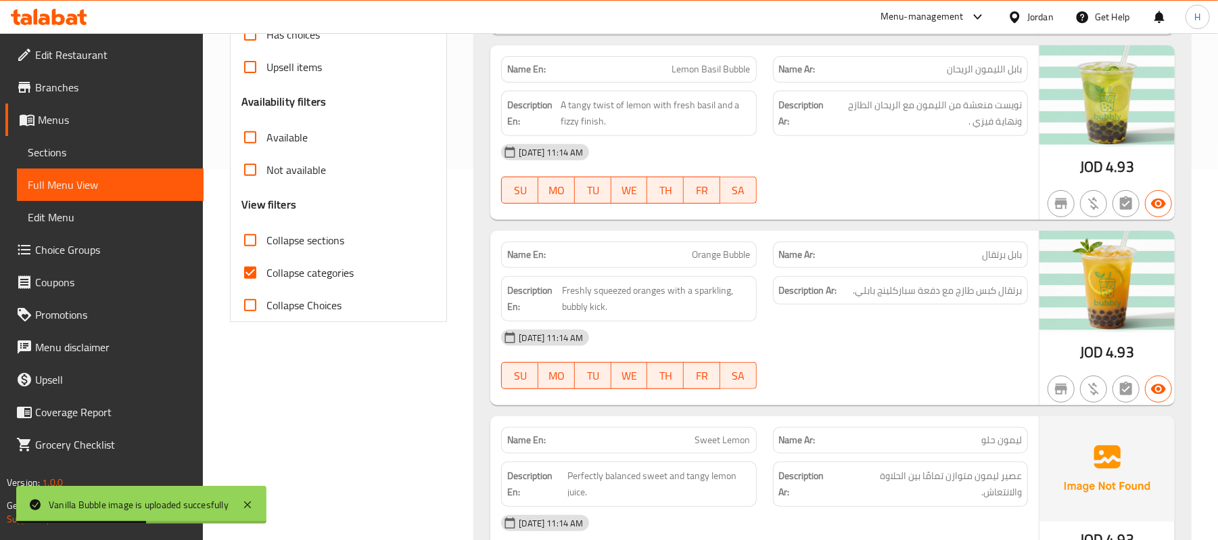
click at [332, 267] on span "Collapse categories" at bounding box center [310, 273] width 87 height 16
click at [267, 267] on input "Collapse categories" at bounding box center [250, 272] width 32 height 32
checkbox input "false"
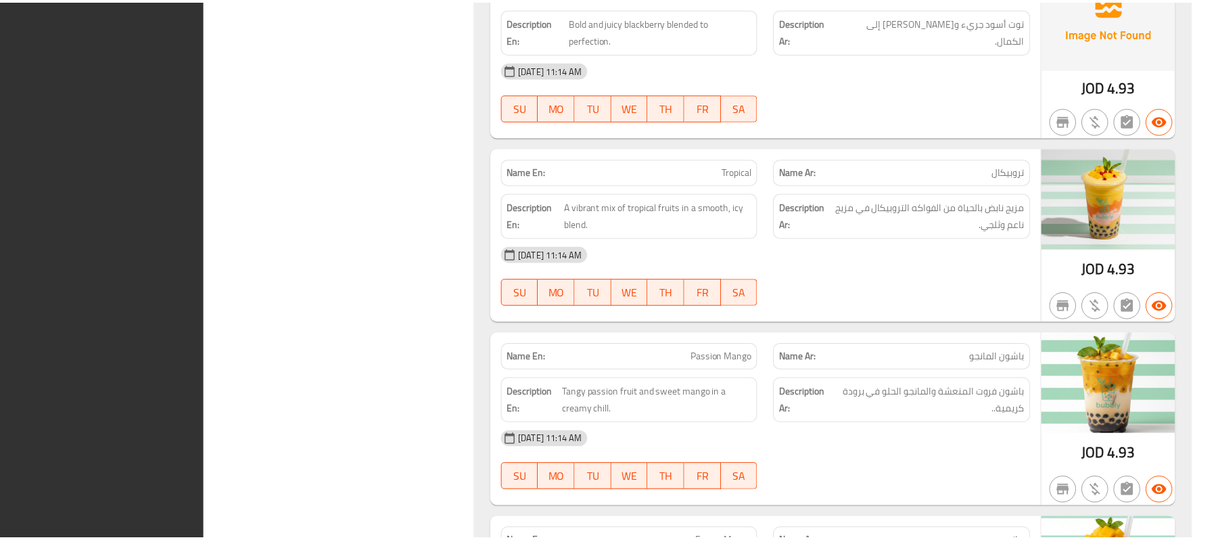
scroll to position [3451, 0]
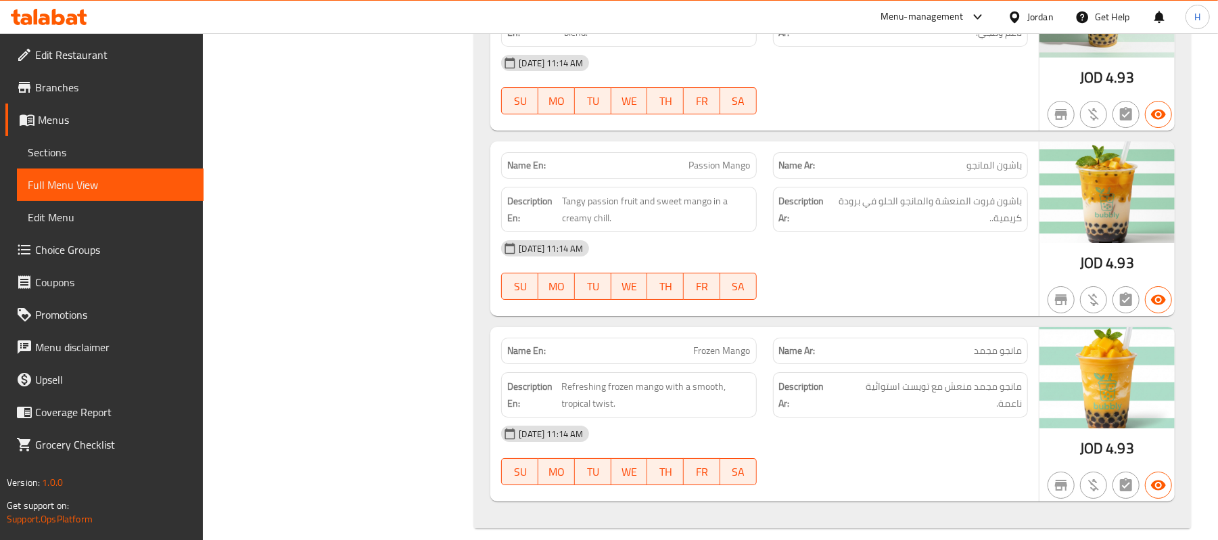
click at [35, 157] on span "Sections" at bounding box center [110, 152] width 165 height 16
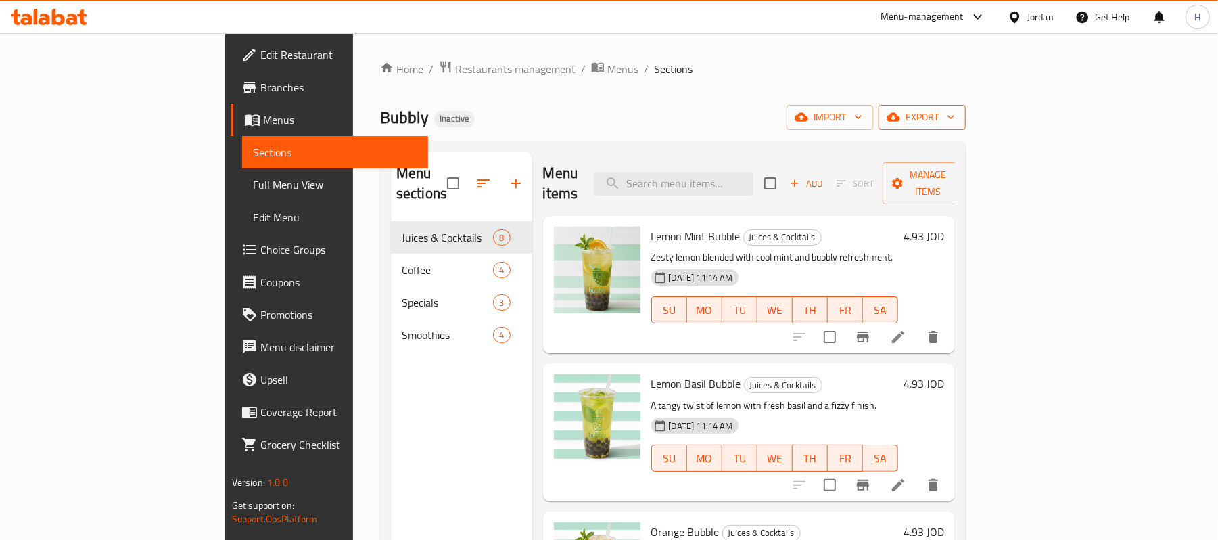
click at [955, 114] on span "export" at bounding box center [923, 117] width 66 height 17
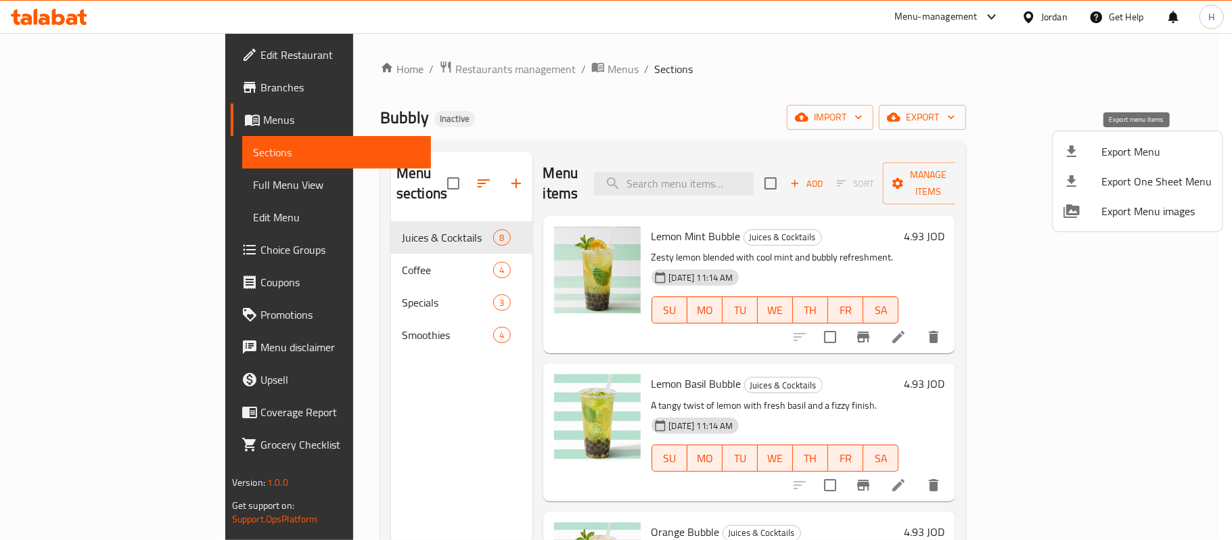
click at [1199, 143] on span "Export Menu" at bounding box center [1156, 151] width 110 height 16
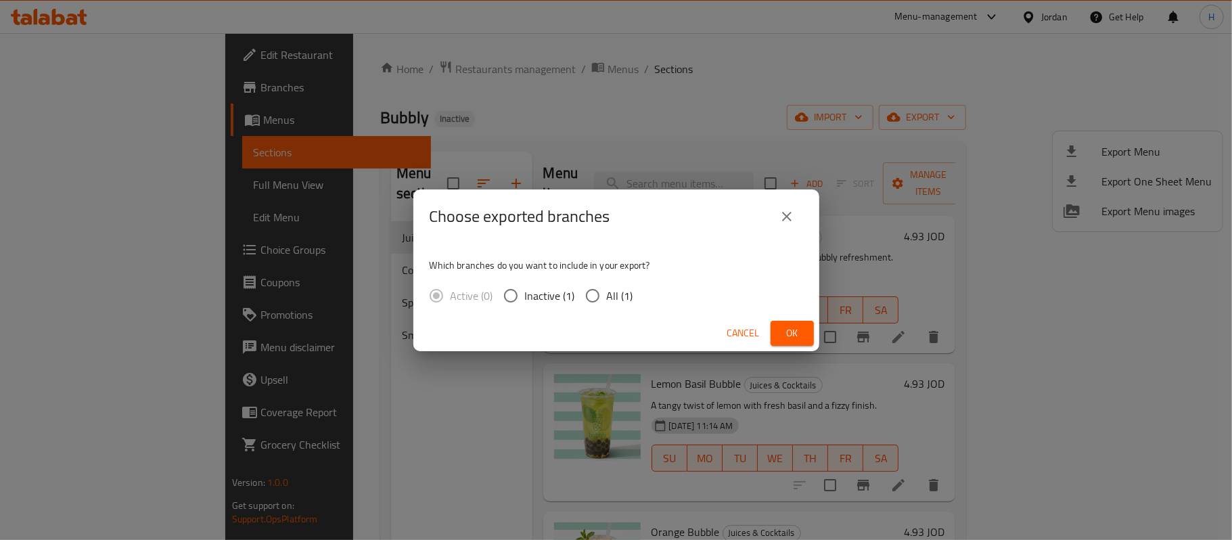
click at [616, 288] on span "All (1)" at bounding box center [620, 296] width 26 height 16
click at [607, 286] on input "All (1)" at bounding box center [592, 295] width 28 height 28
radio input "true"
click at [772, 325] on button "Ok" at bounding box center [792, 333] width 43 height 25
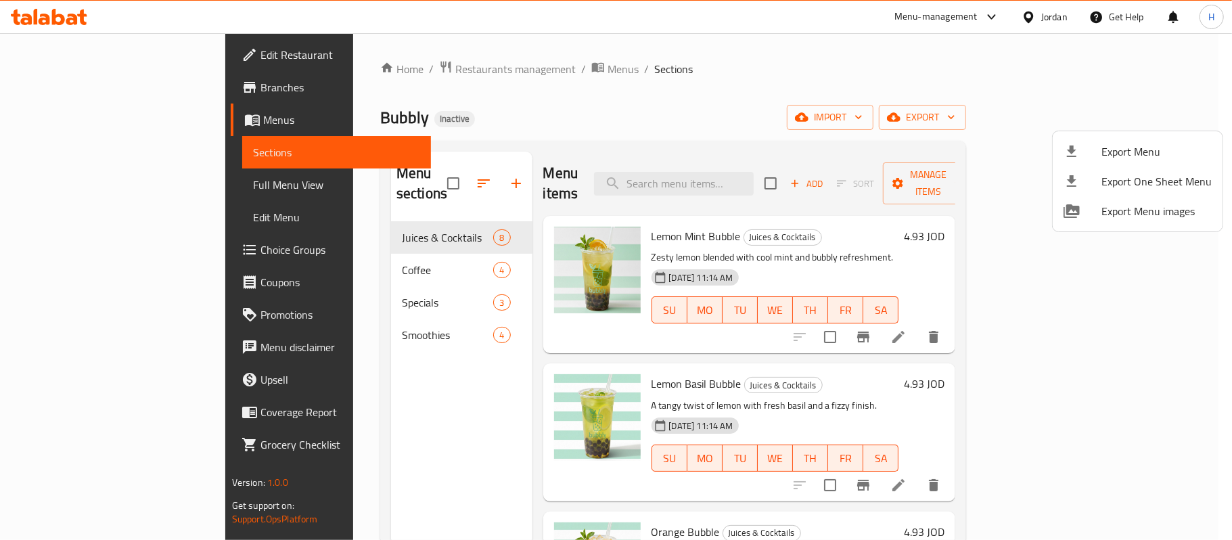
click at [85, 22] on div at bounding box center [616, 270] width 1232 height 540
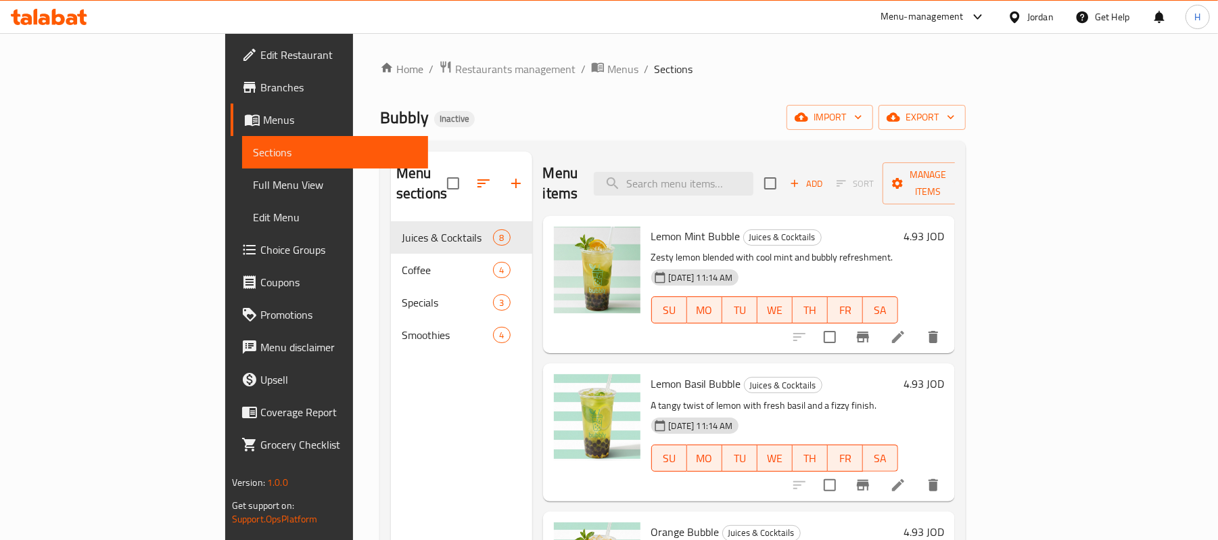
click at [79, 18] on icon at bounding box center [49, 17] width 76 height 16
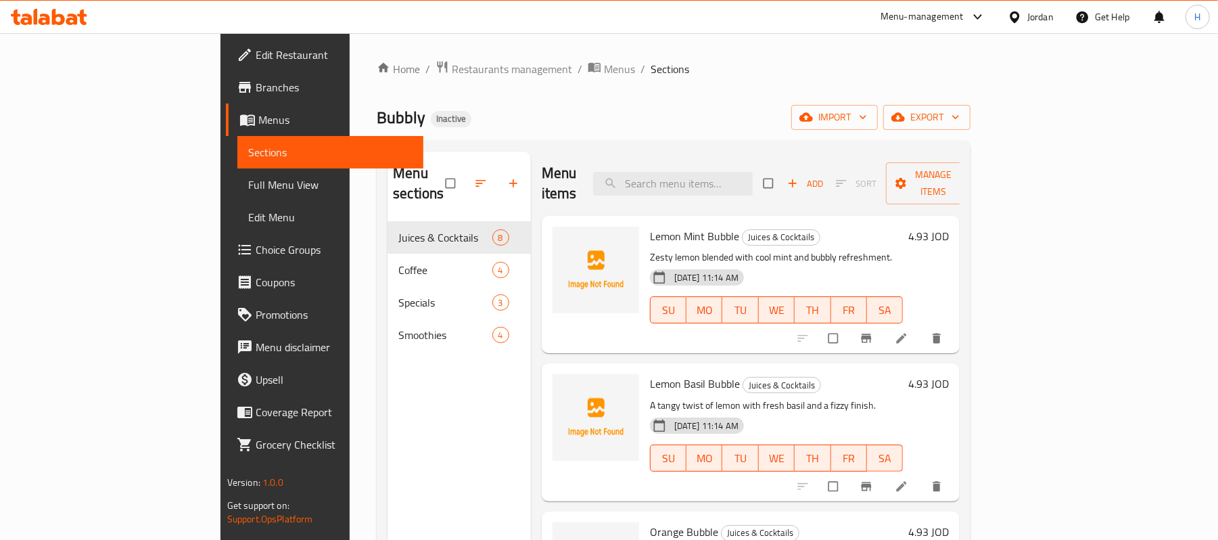
click at [226, 76] on link "Branches" at bounding box center [325, 87] width 198 height 32
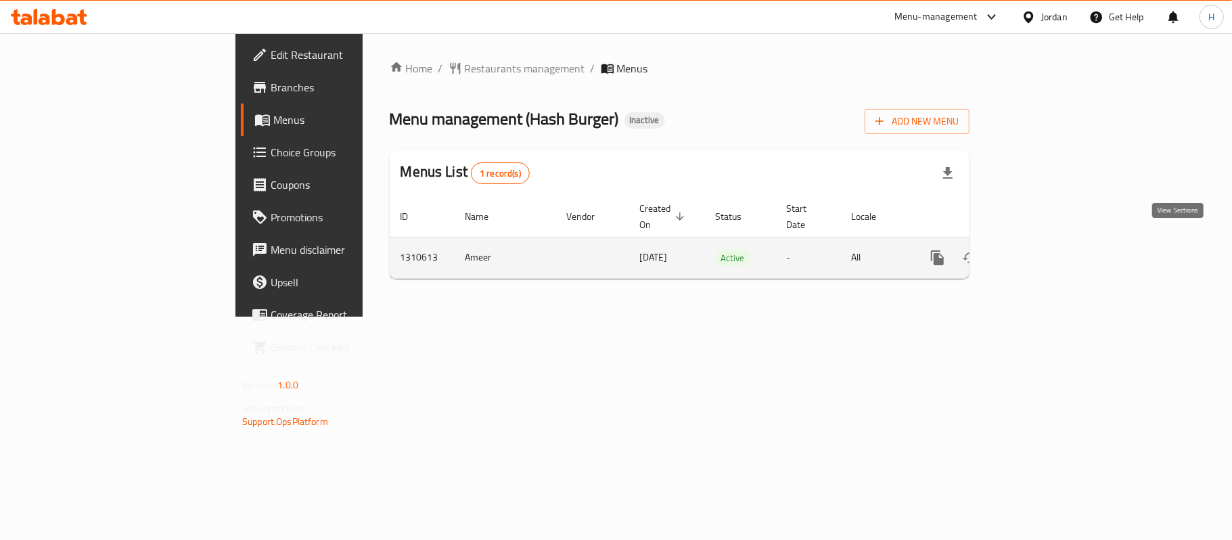
click at [1043, 250] on icon "enhanced table" at bounding box center [1035, 258] width 16 height 16
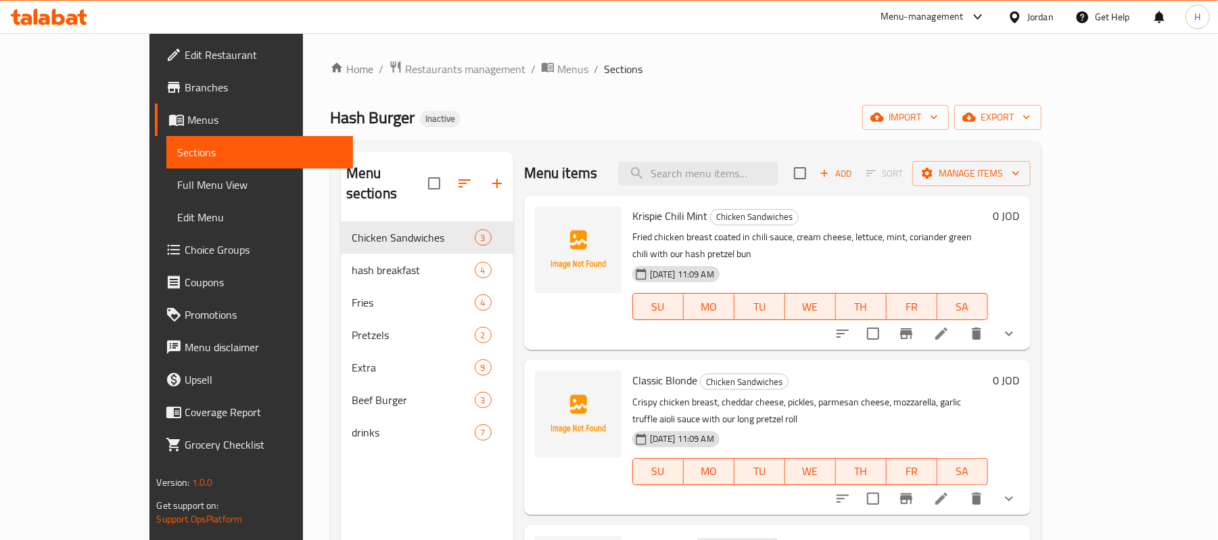
click at [177, 184] on span "Full Menu View" at bounding box center [259, 185] width 165 height 16
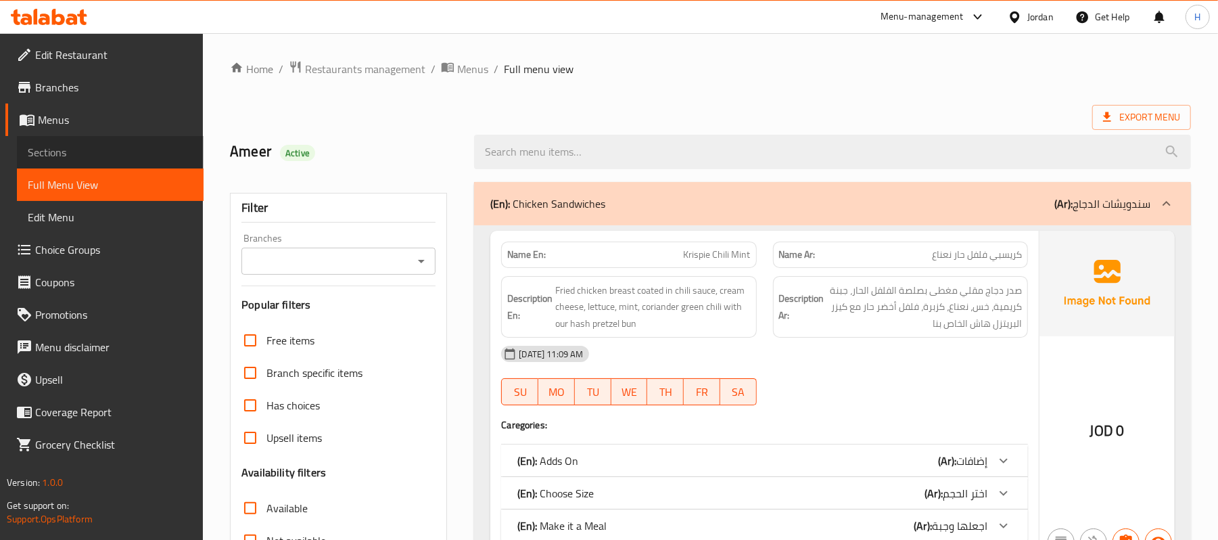
click at [90, 152] on span "Sections" at bounding box center [110, 152] width 165 height 16
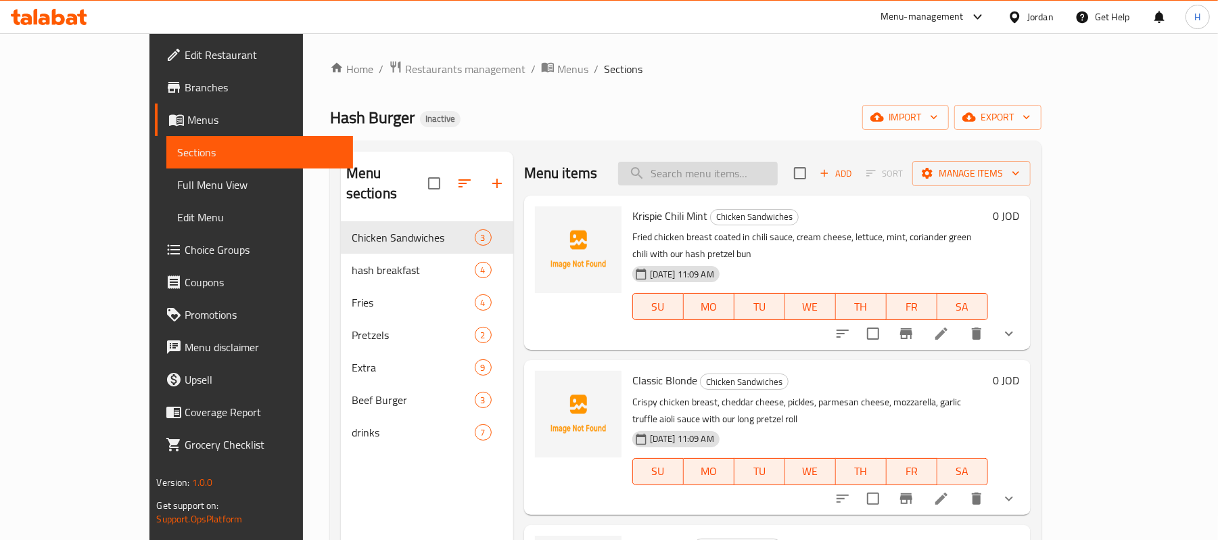
click at [778, 177] on input "search" at bounding box center [698, 174] width 160 height 24
paste input "crispy friese"
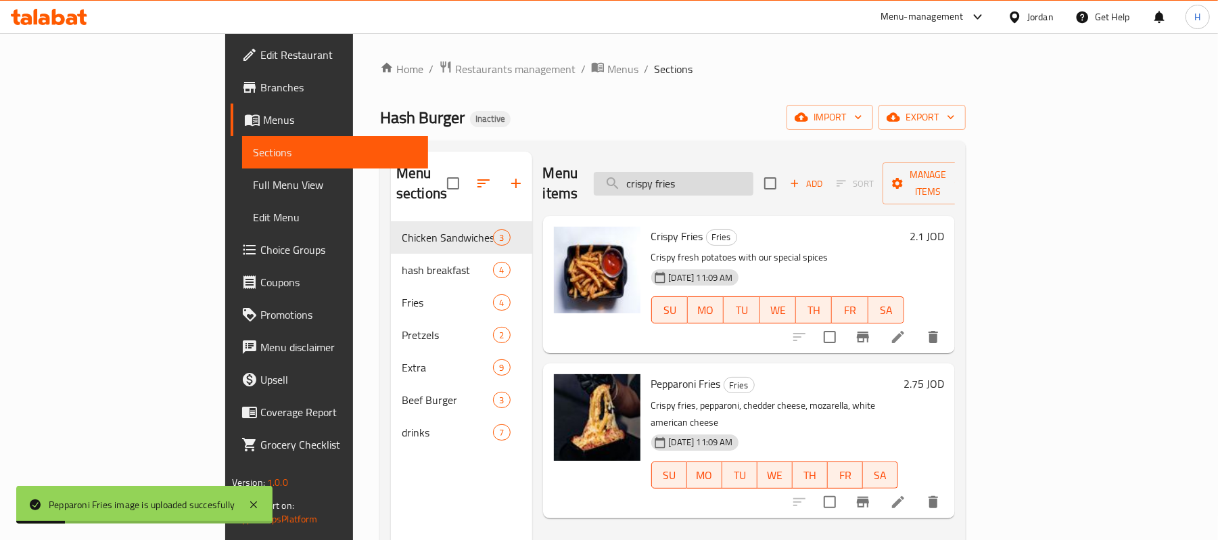
click at [744, 185] on input "crispy fries" at bounding box center [674, 184] width 160 height 24
paste input "americano"
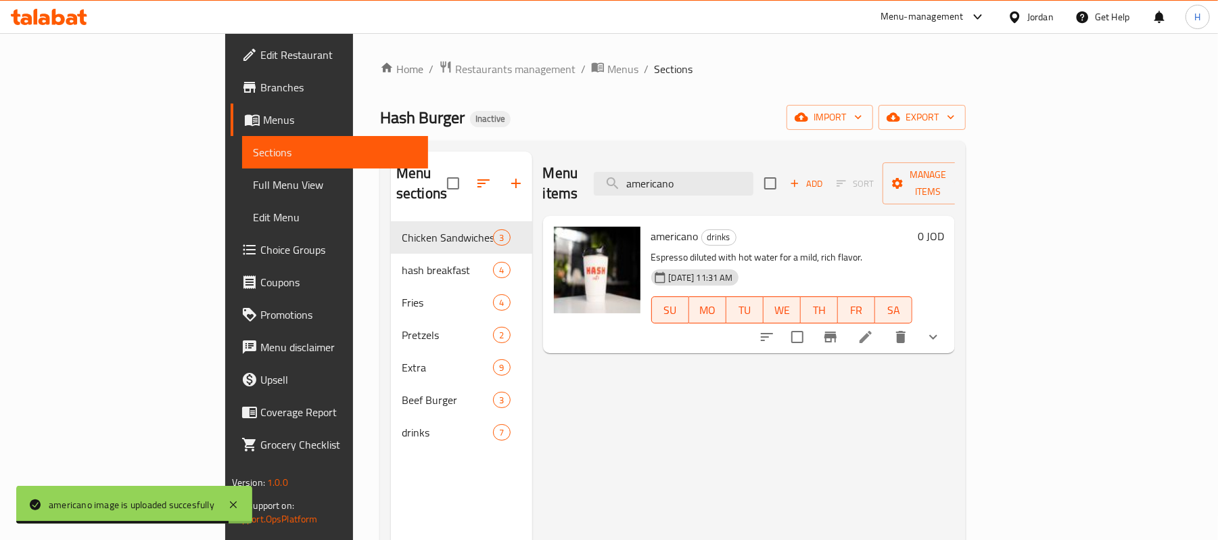
drag, startPoint x: 794, startPoint y: 174, endPoint x: 626, endPoint y: 193, distance: 168.9
click at [626, 193] on div "Menu items americano Add Sort Manage items" at bounding box center [749, 184] width 413 height 64
paste input "bacon ash"
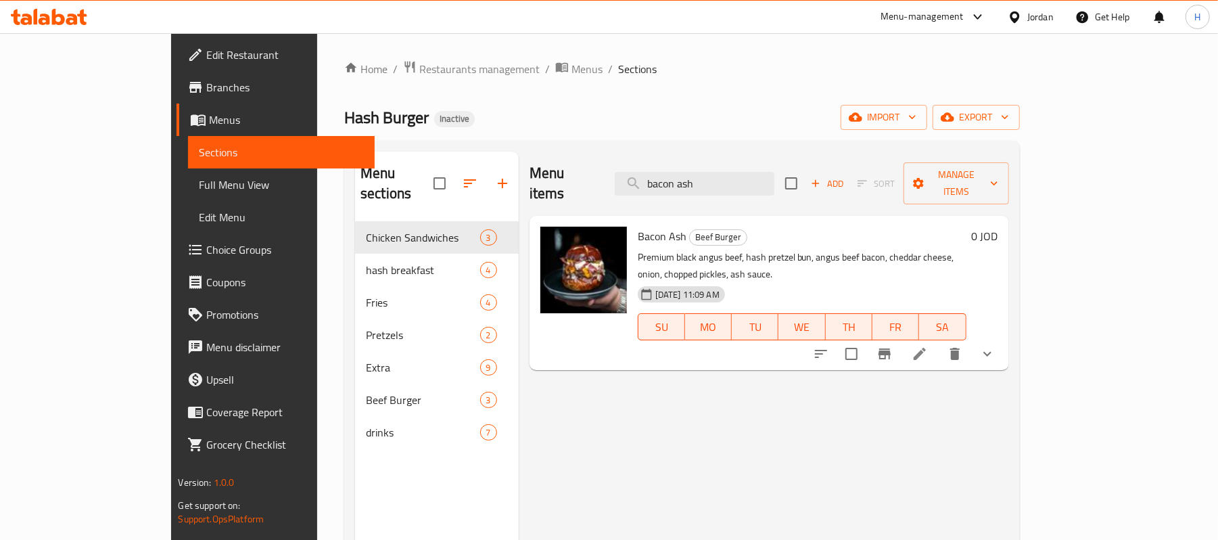
drag, startPoint x: 777, startPoint y: 173, endPoint x: 639, endPoint y: 175, distance: 137.3
click at [639, 175] on div "Menu items bacon ash Add Sort Manage items" at bounding box center [770, 184] width 480 height 64
paste input "BLT MEAL"
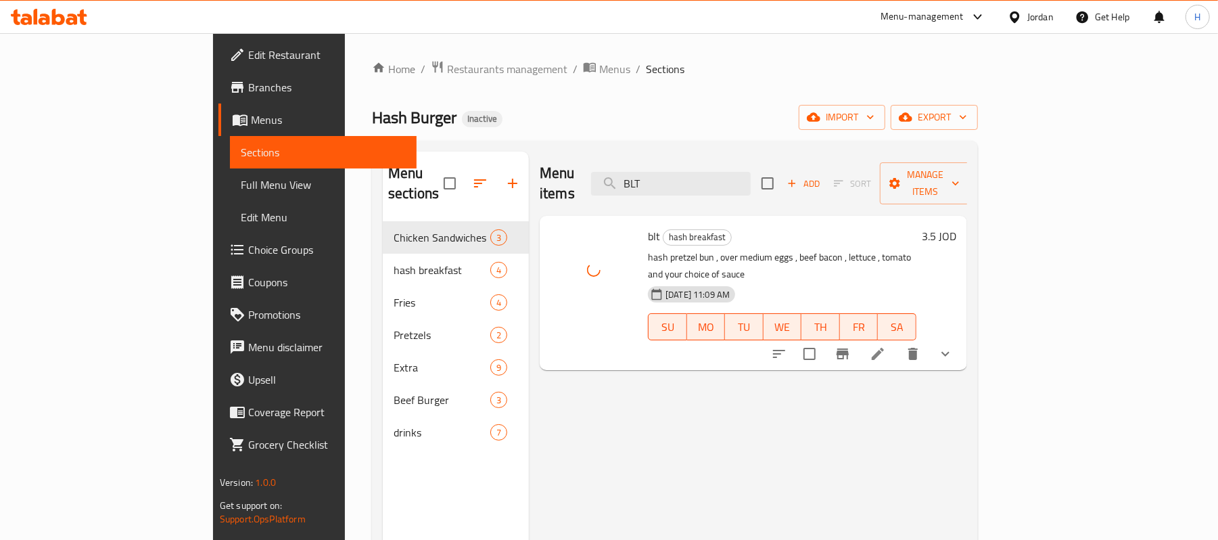
click at [962, 338] on button "show more" at bounding box center [946, 354] width 32 height 32
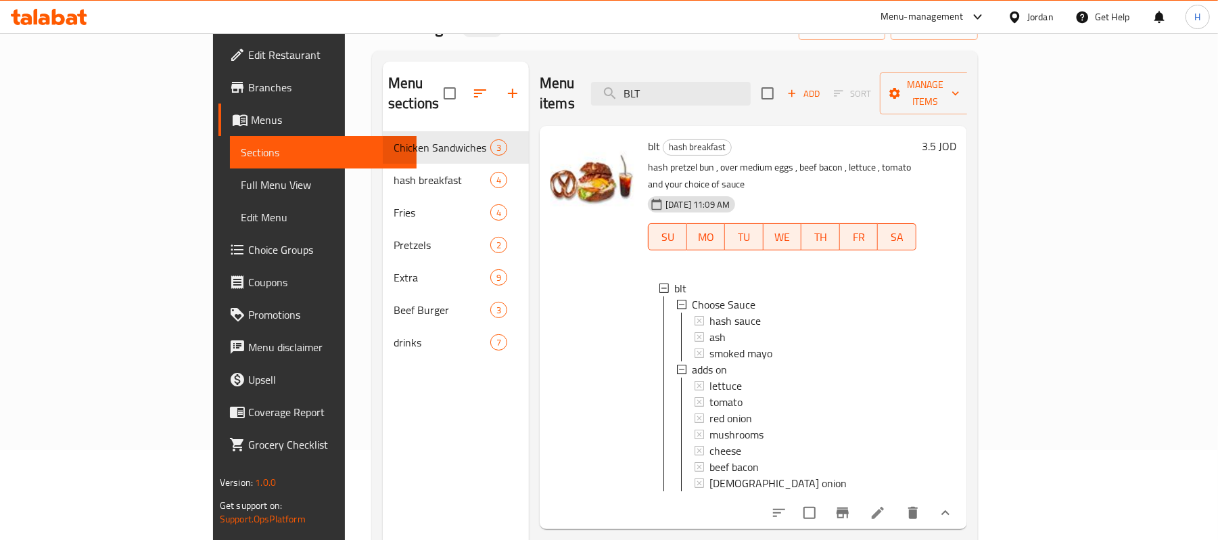
drag, startPoint x: 792, startPoint y: 85, endPoint x: 639, endPoint y: 89, distance: 152.3
click at [639, 89] on div "Menu items BLT Add Sort Manage items" at bounding box center [754, 94] width 428 height 64
paste input "CHEESE SANDO MEAL"
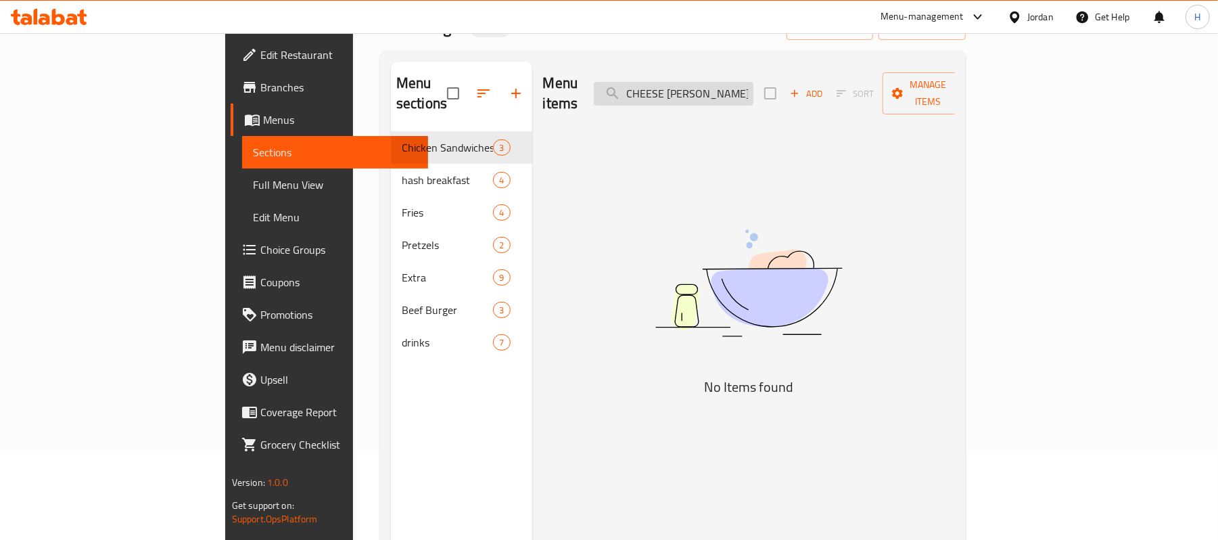
click at [754, 85] on input "CHEESE SANDO MEAL" at bounding box center [674, 94] width 160 height 24
click at [754, 90] on input "CHEESE SANDO" at bounding box center [674, 94] width 160 height 24
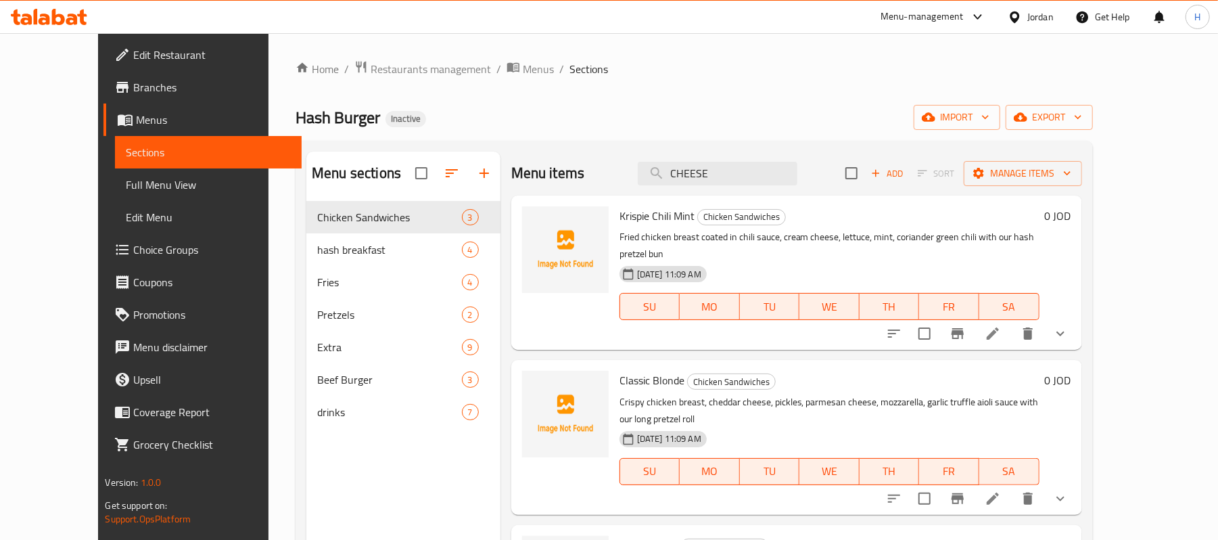
drag, startPoint x: 753, startPoint y: 181, endPoint x: 616, endPoint y: 176, distance: 137.4
click at [616, 176] on div "Menu items CHEESE Add Sort Manage items" at bounding box center [796, 174] width 571 height 44
type input "س"
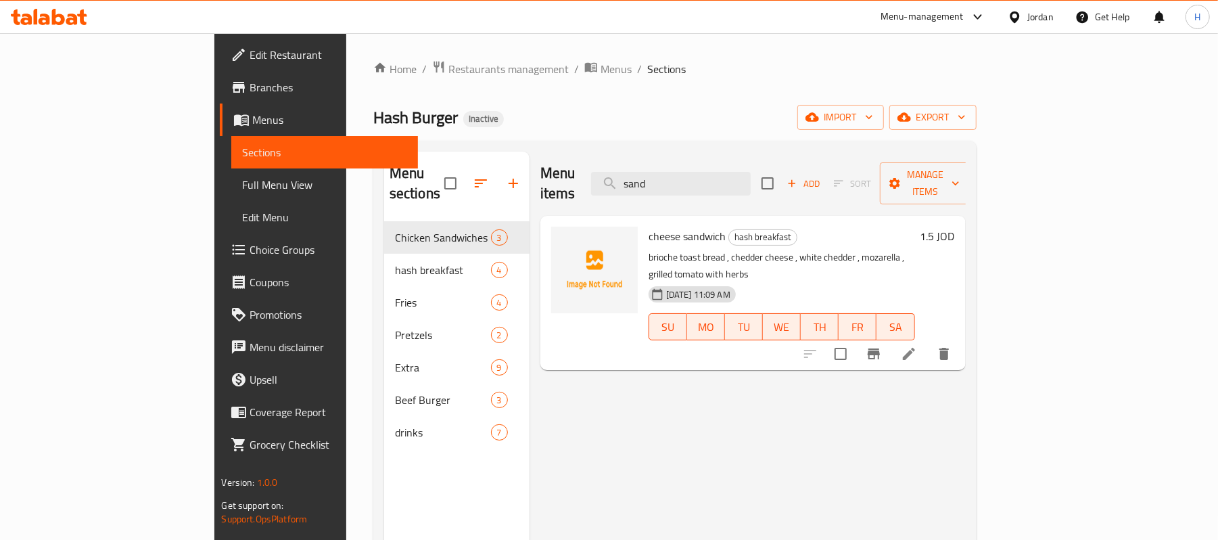
drag, startPoint x: 693, startPoint y: 193, endPoint x: 648, endPoint y: 189, distance: 45.5
click at [648, 189] on div "Menu items sand Add Sort Manage items" at bounding box center [754, 184] width 426 height 64
paste input "chicken bites"
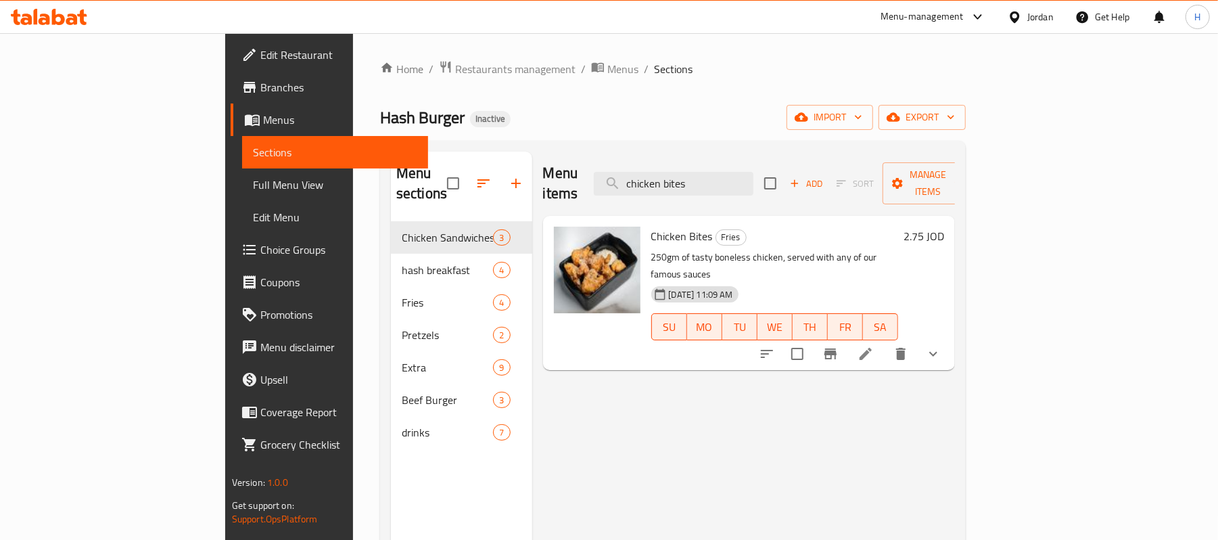
drag, startPoint x: 767, startPoint y: 165, endPoint x: 653, endPoint y: 177, distance: 115.0
click at [653, 177] on div "Menu items chicken bites Add Sort Manage items" at bounding box center [749, 184] width 413 height 64
paste input "lassic blonde"
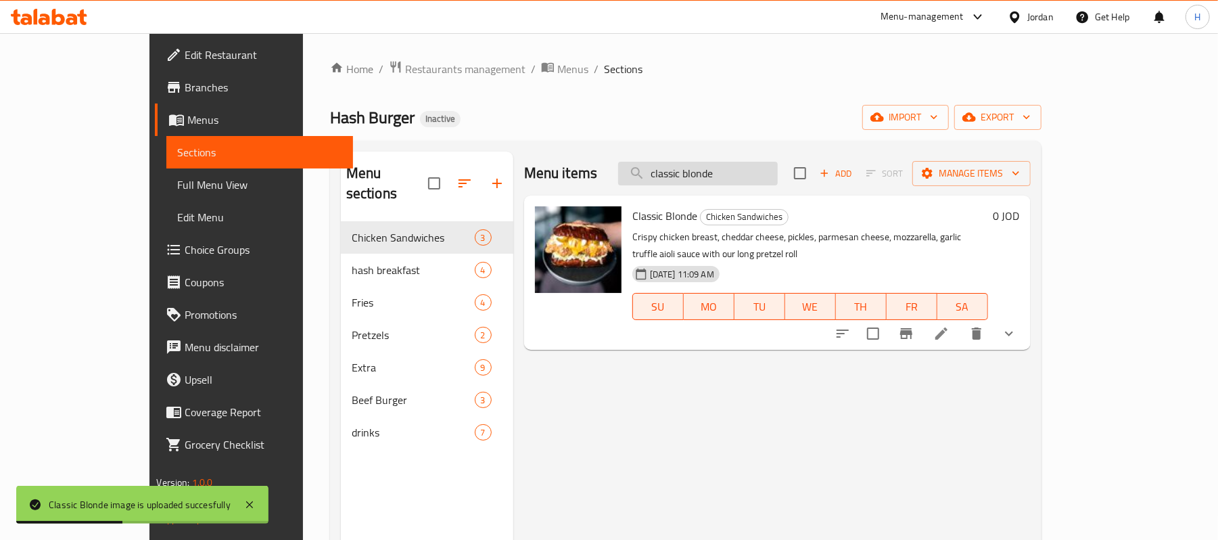
drag, startPoint x: 760, startPoint y: 176, endPoint x: 687, endPoint y: 174, distance: 73.1
click at [687, 174] on input "classic blonde" at bounding box center [698, 174] width 160 height 24
click at [724, 166] on input "classic blonde" at bounding box center [698, 174] width 160 height 24
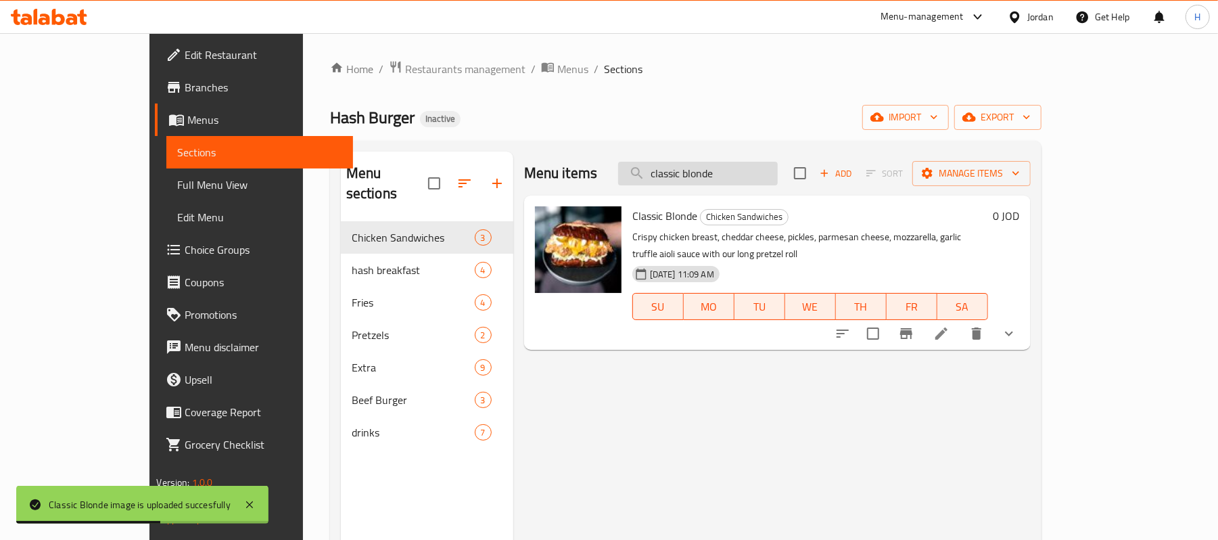
paste input "FLUFF MEAL3"
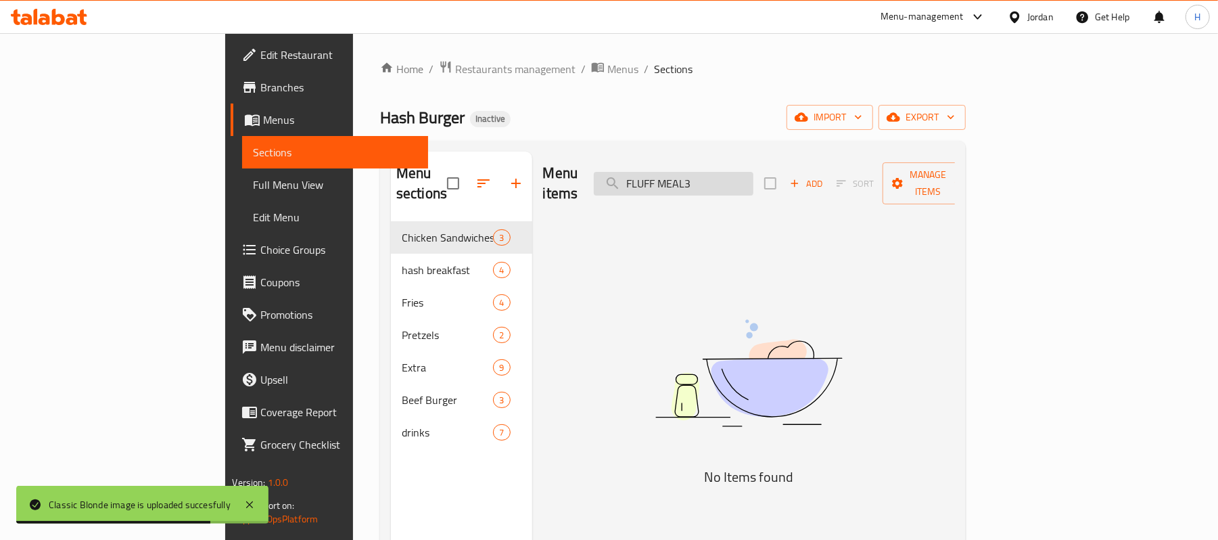
click at [754, 179] on input "FLUFF MEAL3" at bounding box center [674, 184] width 160 height 24
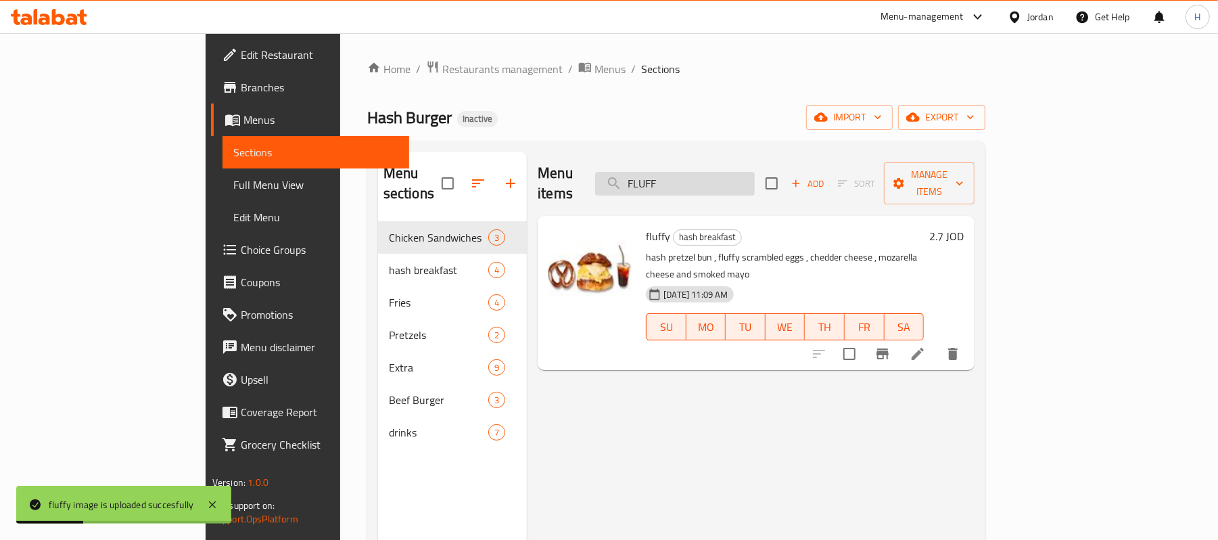
click at [750, 172] on input "FLUFF" at bounding box center [675, 184] width 160 height 24
paste input "hash"
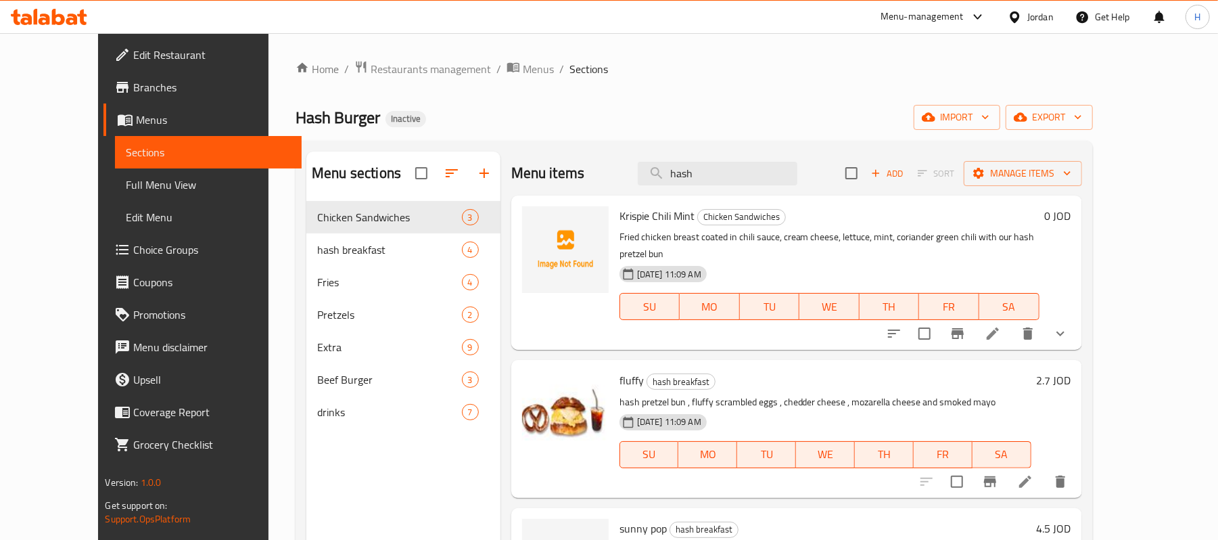
click at [655, 175] on div "Menu items hash Add Sort Manage items" at bounding box center [796, 174] width 571 height 44
paste input "ice americano"
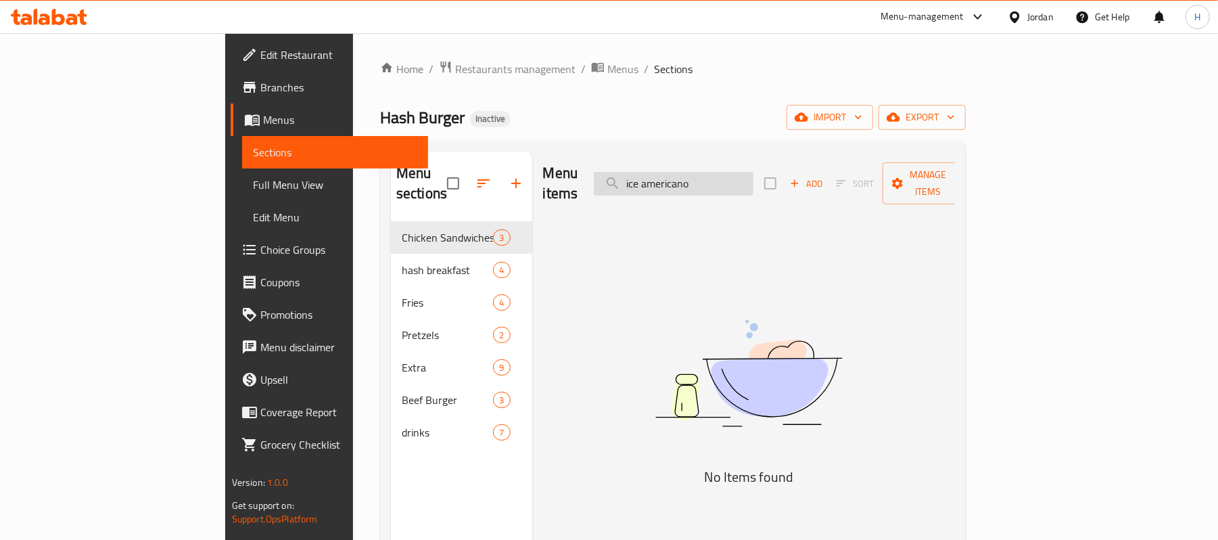
click at [712, 172] on input "ice americano" at bounding box center [674, 184] width 160 height 24
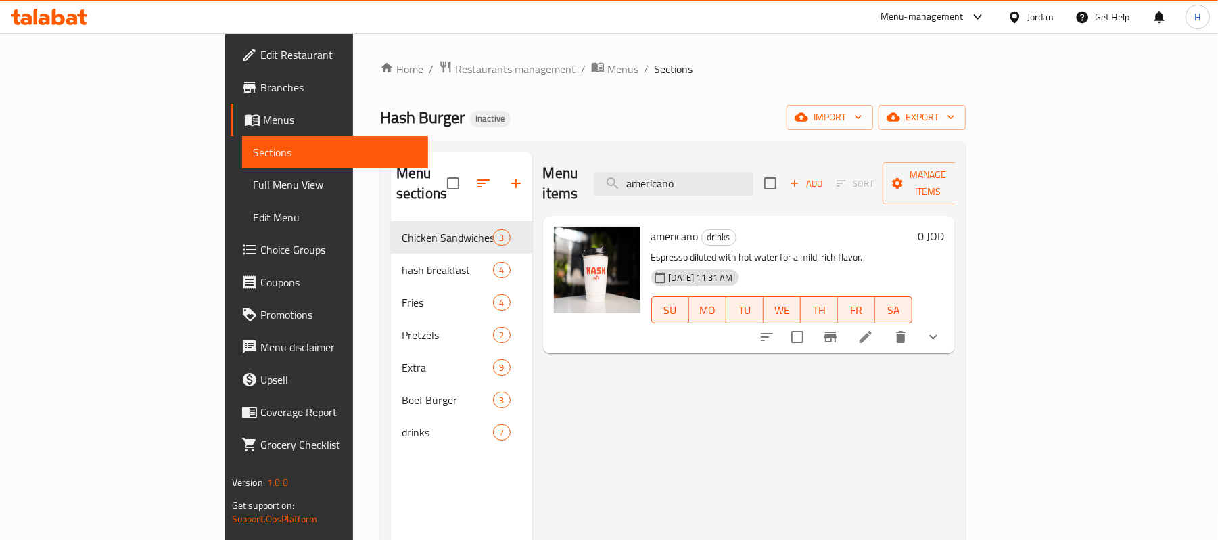
click at [950, 321] on button "show more" at bounding box center [933, 337] width 32 height 32
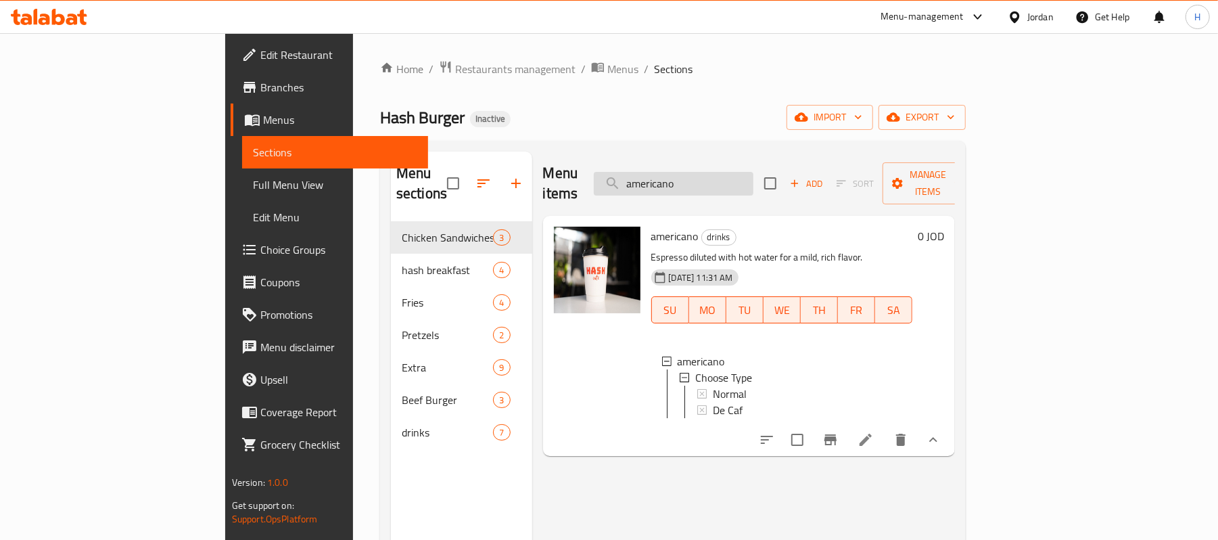
click at [754, 172] on input "americano" at bounding box center [674, 184] width 160 height 24
paste input "krispie chili mint"
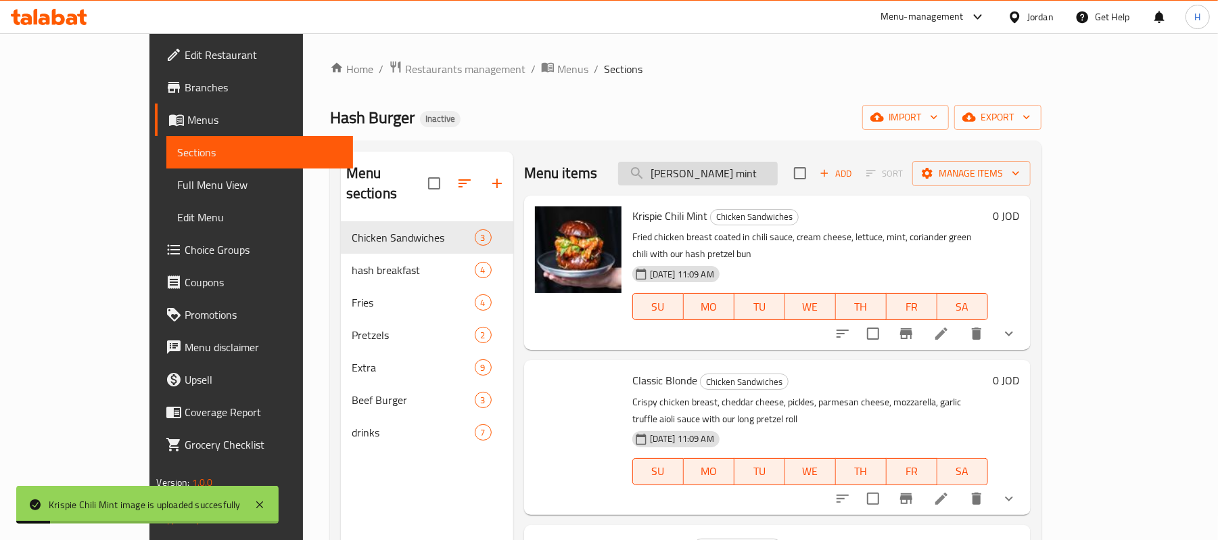
click at [770, 182] on input "krispie chili mint" at bounding box center [698, 174] width 160 height 24
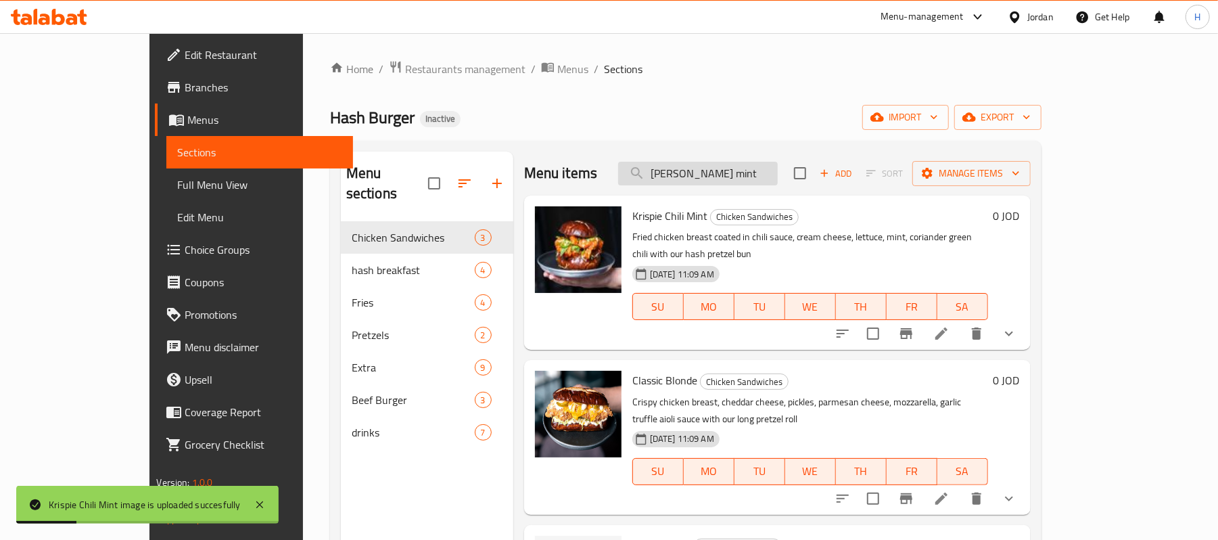
click at [770, 182] on input "krispie chili mint" at bounding box center [698, 174] width 160 height 24
paste input "mango"
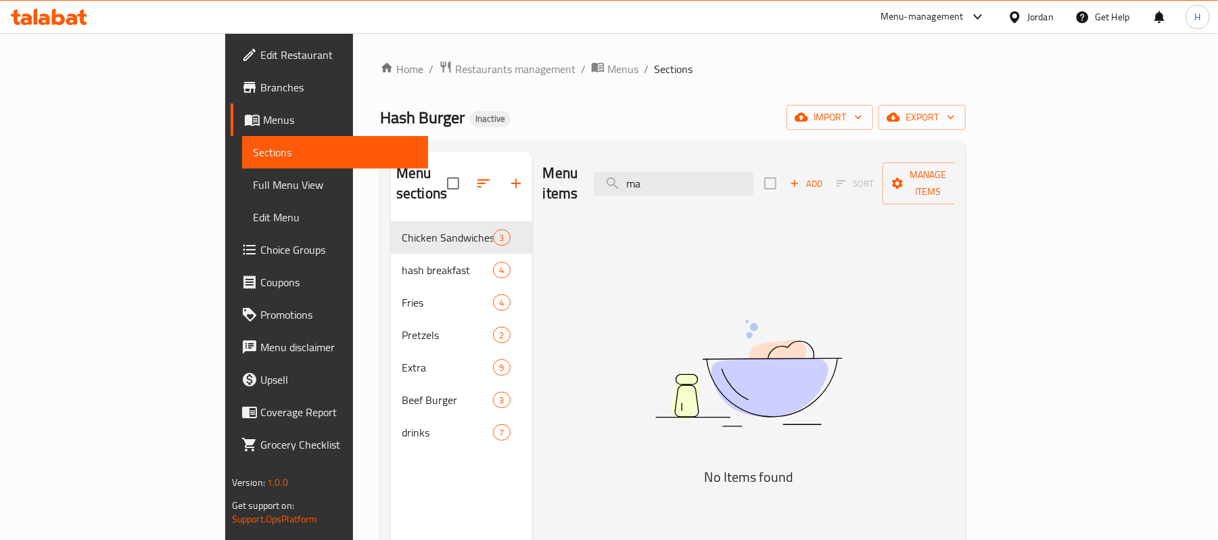
type input "m"
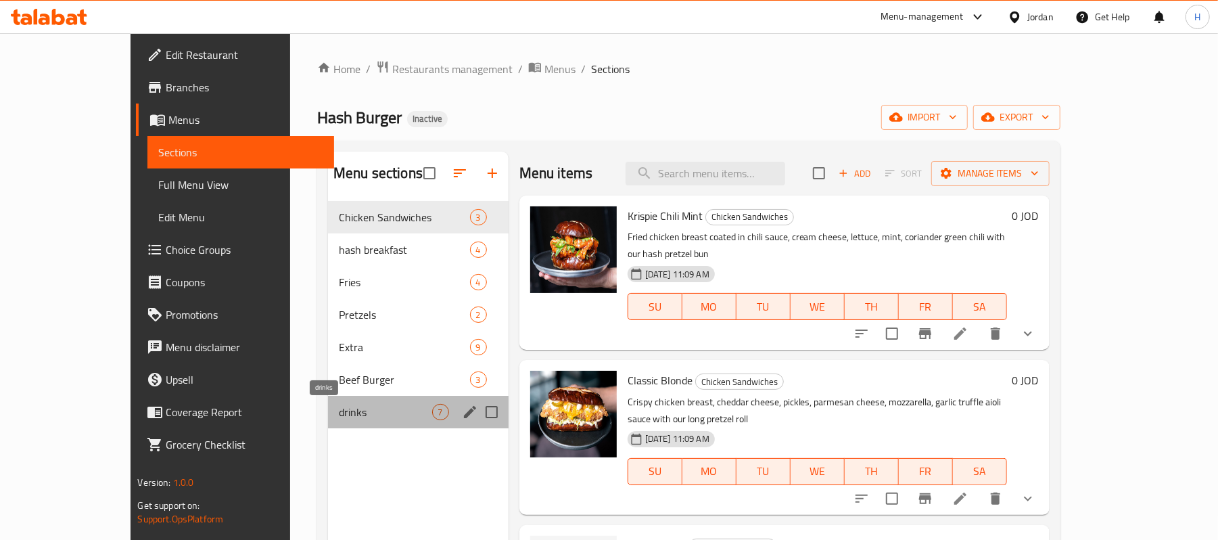
click at [339, 420] on span "drinks" at bounding box center [385, 412] width 93 height 16
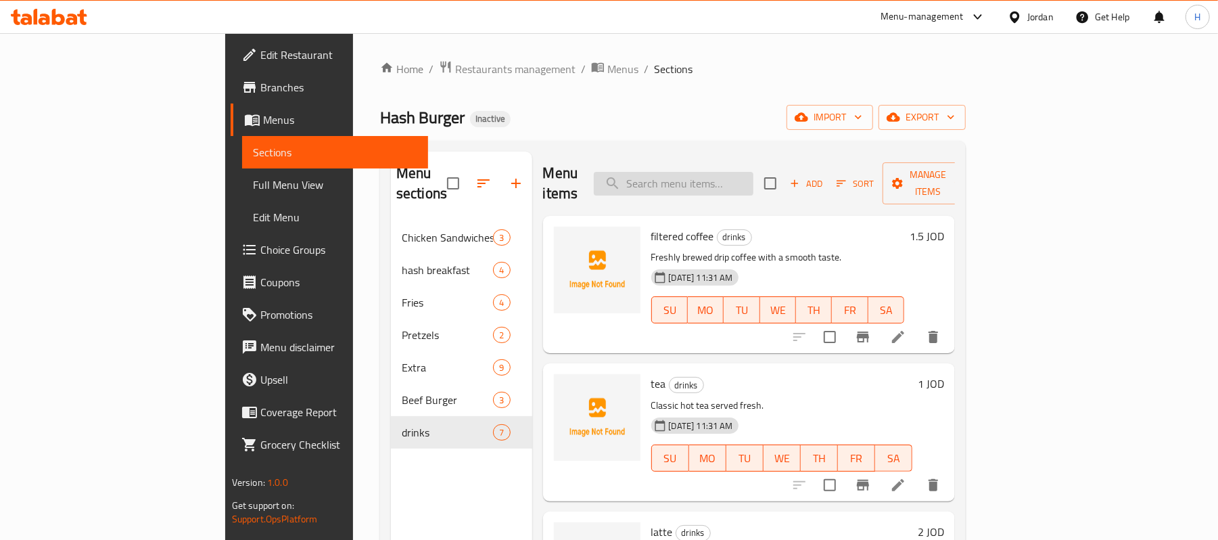
click at [754, 172] on input "search" at bounding box center [674, 184] width 160 height 24
paste input "munchies"
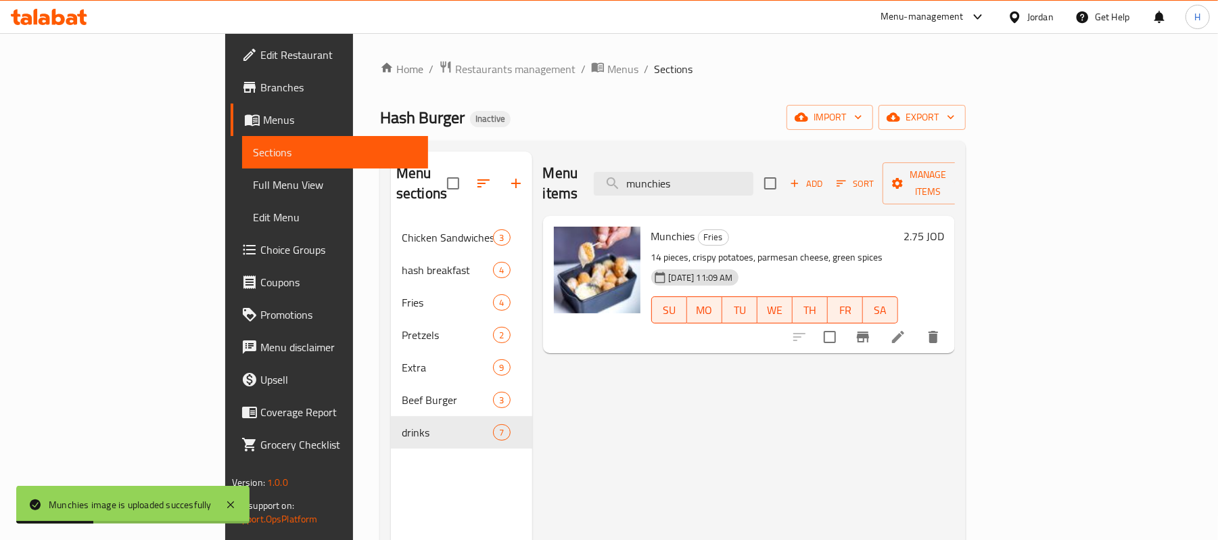
drag, startPoint x: 781, startPoint y: 164, endPoint x: 653, endPoint y: 163, distance: 127.9
click at [653, 163] on div "Menu items munchies Add Sort Manage items" at bounding box center [749, 184] width 413 height 64
paste input "Pretzel sauc"
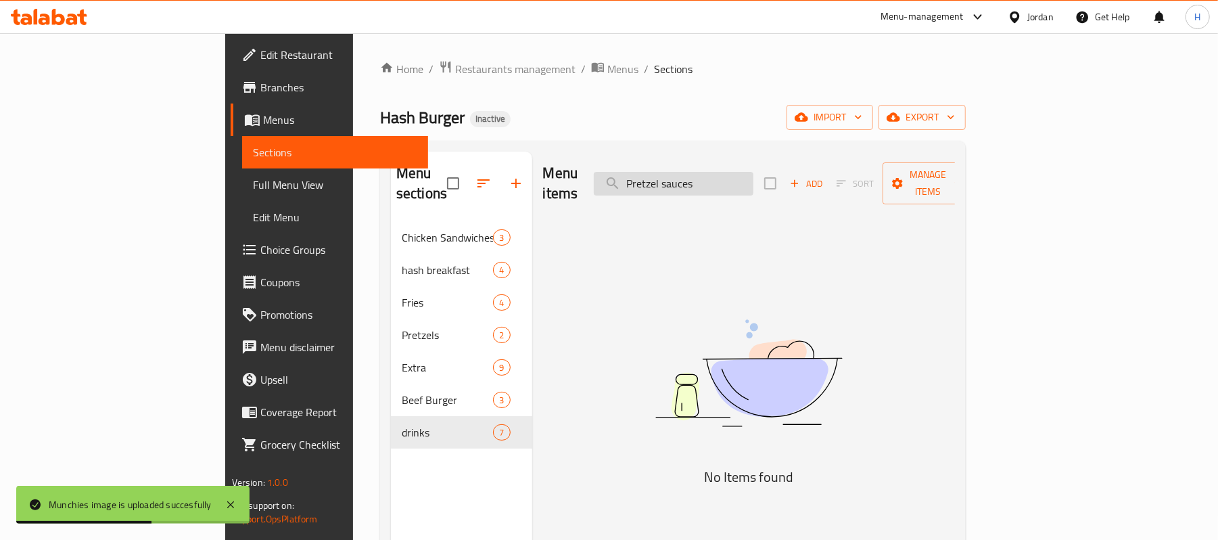
click at [718, 177] on input "Pretzel sauces" at bounding box center [674, 184] width 160 height 24
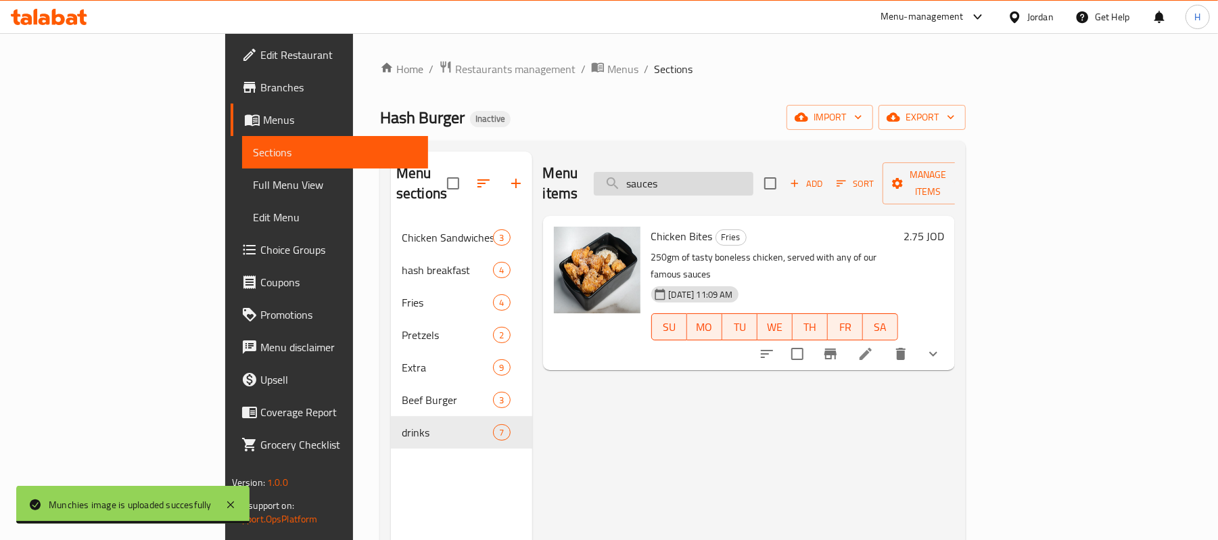
click at [754, 172] on input "sauces" at bounding box center [674, 184] width 160 height 24
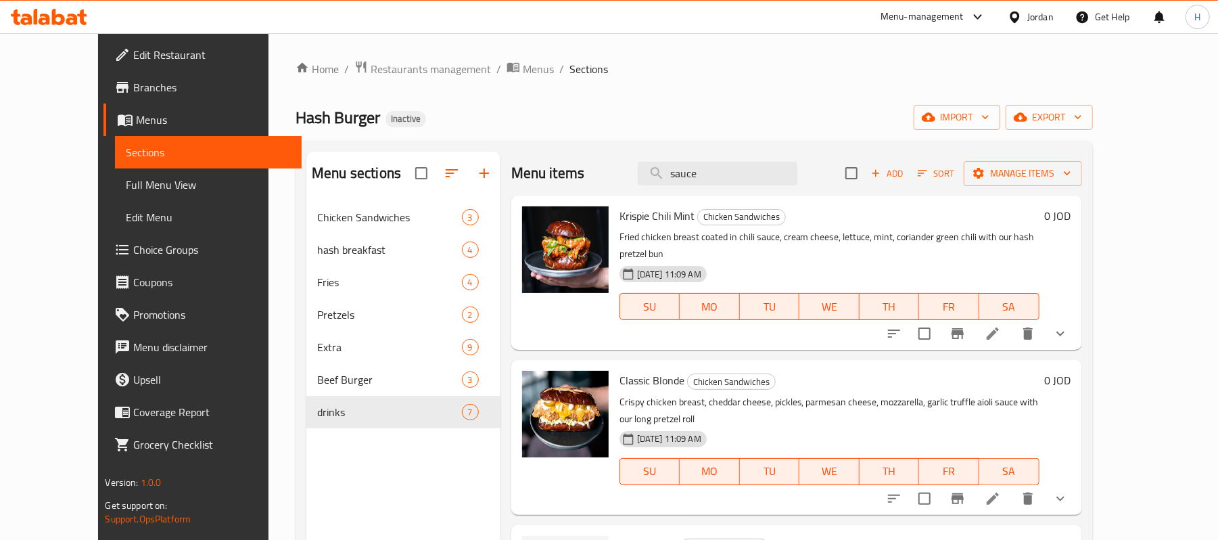
drag, startPoint x: 761, startPoint y: 174, endPoint x: 666, endPoint y: 183, distance: 95.8
click at [666, 183] on div "Menu items sauce Add Sort Manage items" at bounding box center [796, 174] width 571 height 44
paste input "Pretzel"
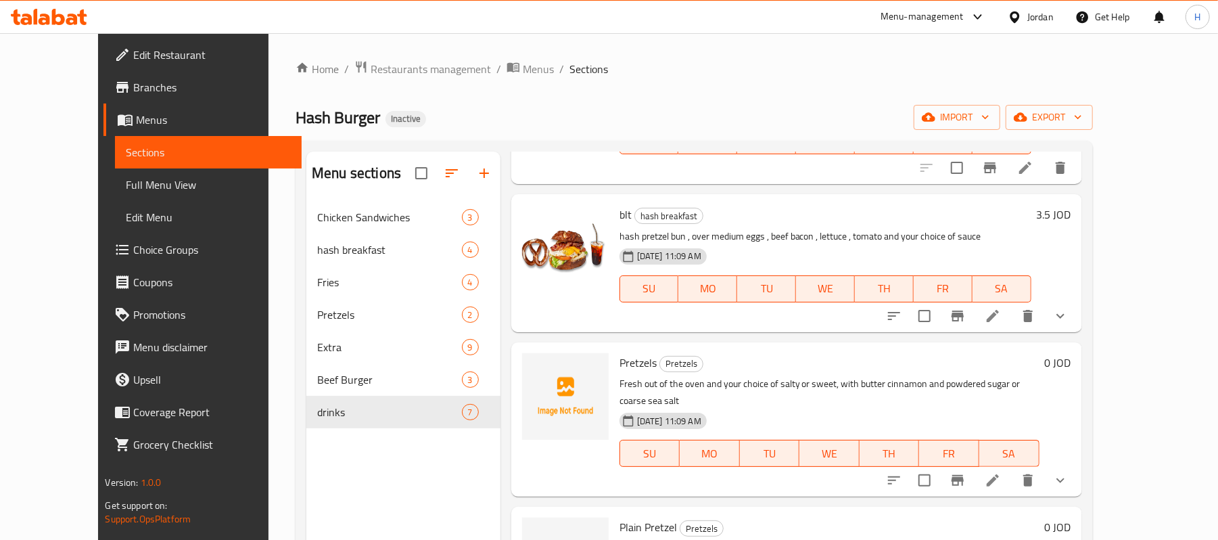
scroll to position [812, 0]
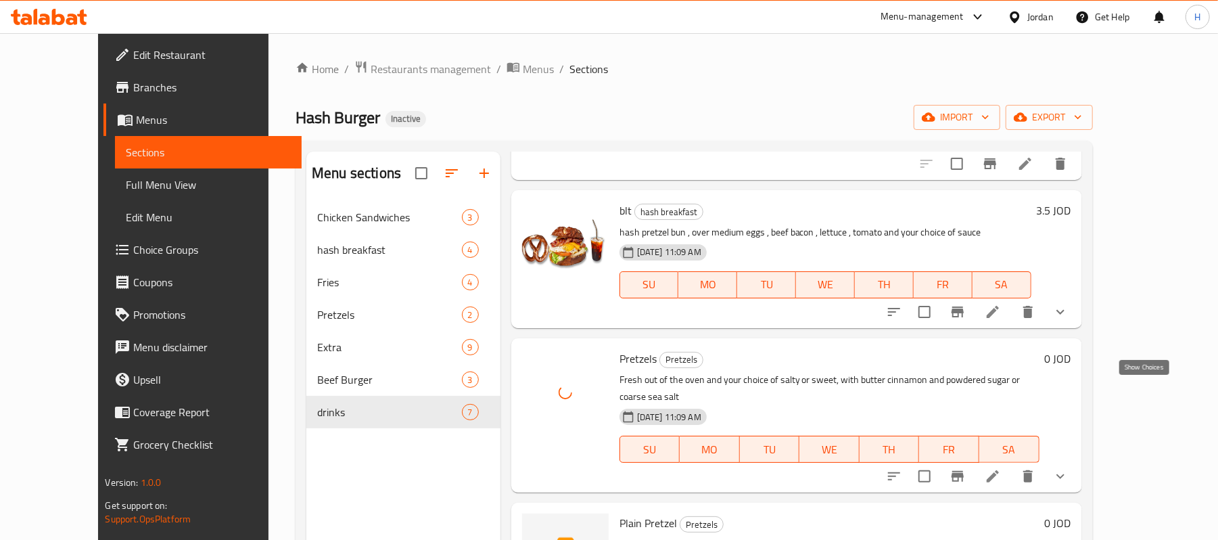
click at [1069, 468] on icon "show more" at bounding box center [1061, 476] width 16 height 16
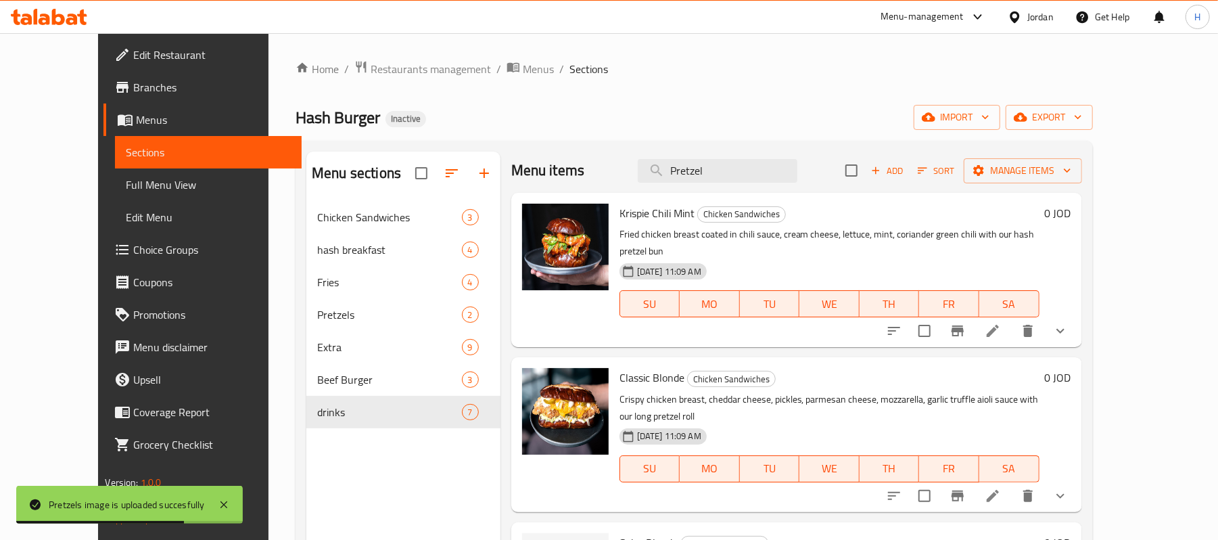
scroll to position [0, 0]
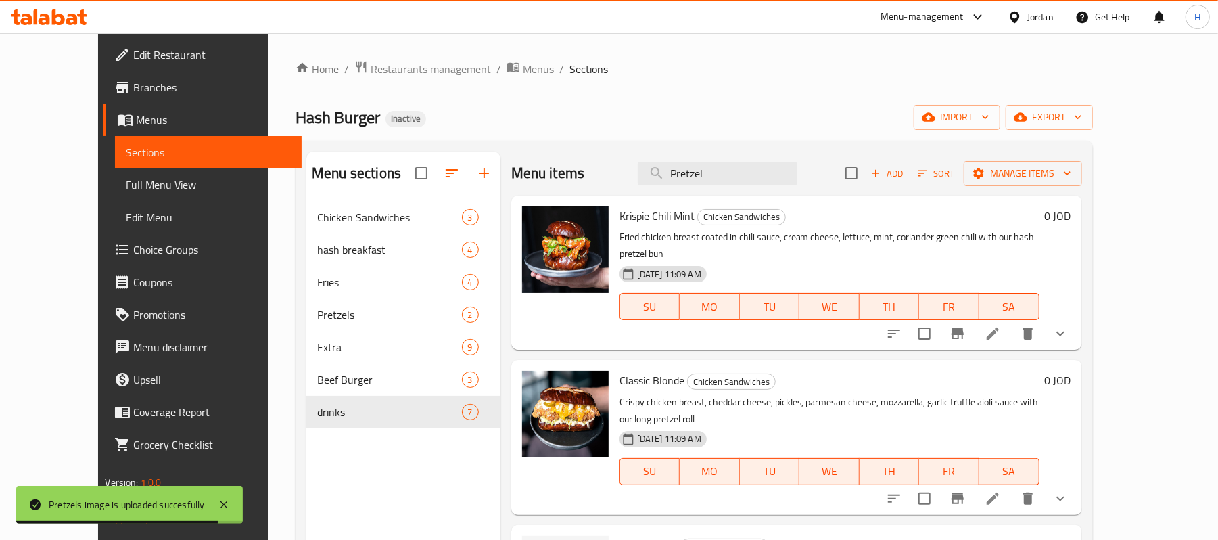
drag, startPoint x: 772, startPoint y: 171, endPoint x: 606, endPoint y: 170, distance: 165.8
click at [606, 170] on div "Menu items Pretzel Add Sort Manage items" at bounding box center [796, 174] width 571 height 44
paste input "spicy blonde"
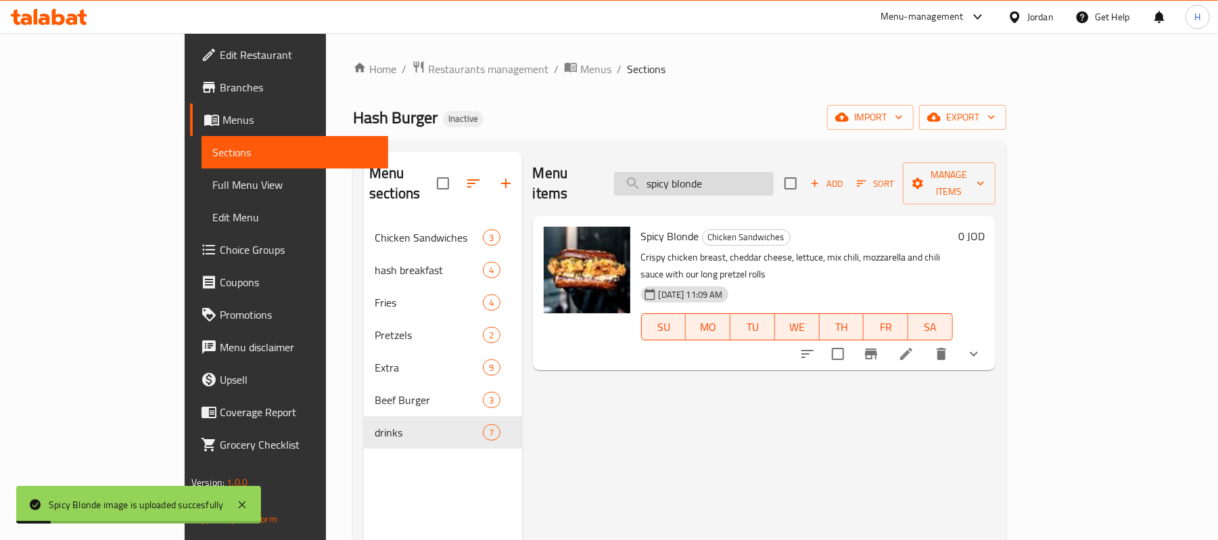
click at [752, 179] on input "spicy blonde" at bounding box center [694, 184] width 160 height 24
paste input "SUNNY POP MEAL"
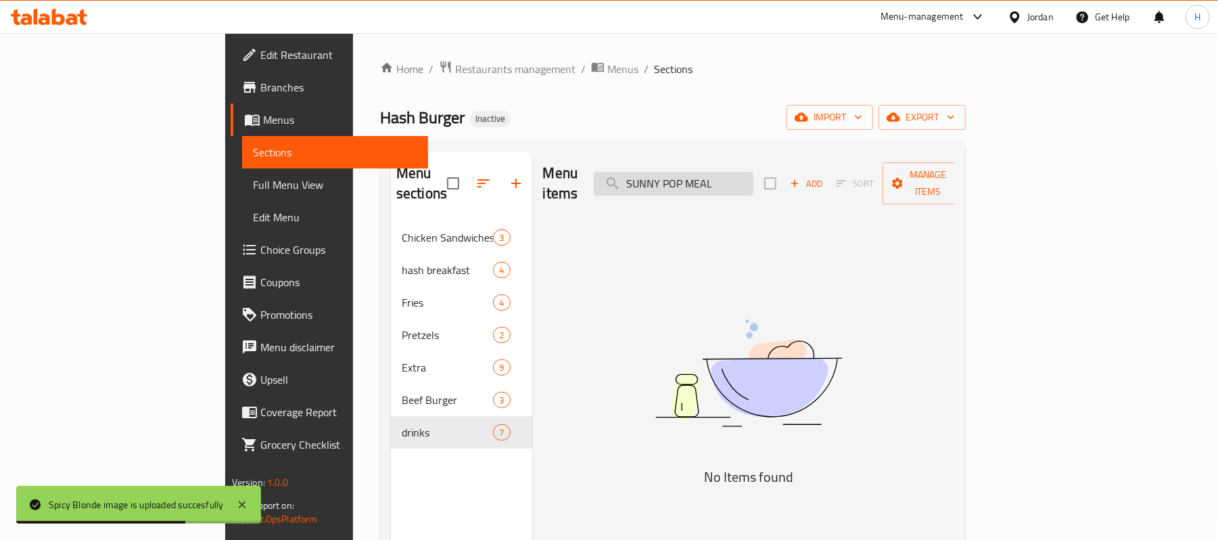
click at [754, 172] on input "SUNNY POP MEAL" at bounding box center [674, 184] width 160 height 24
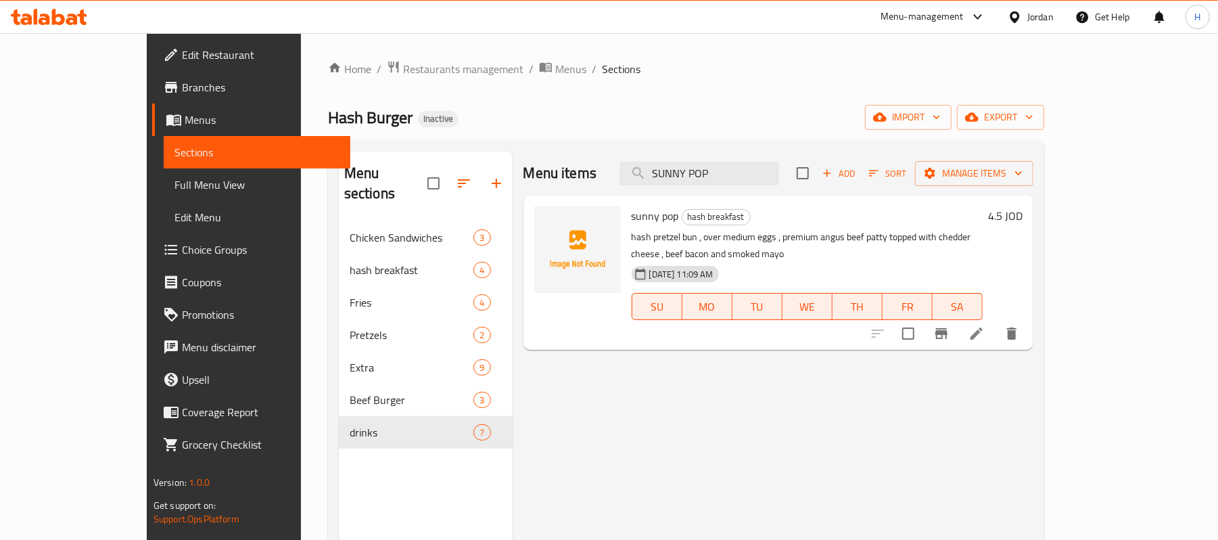
type input "SUNNY POP"
click at [739, 242] on p "hash pretzel bun , over medium eggs , premium angus beef patty topped with ched…" at bounding box center [807, 246] width 351 height 34
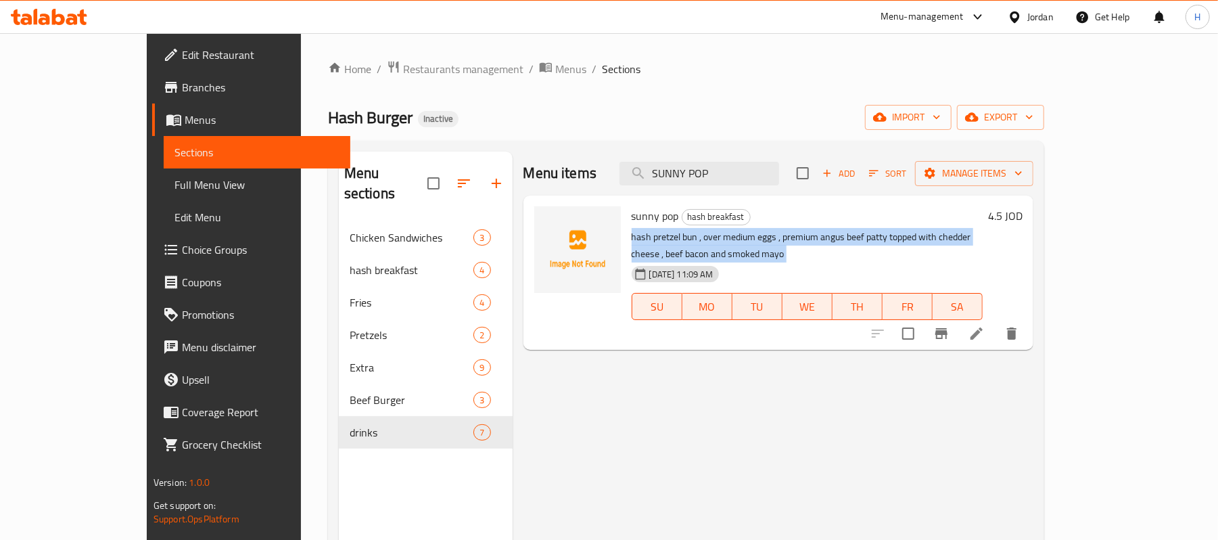
click at [739, 242] on p "hash pretzel bun , over medium eggs , premium angus beef patty topped with ched…" at bounding box center [807, 246] width 351 height 34
click at [983, 244] on p "hash pretzel bun , over medium eggs , premium angus beef patty topped with ched…" at bounding box center [807, 246] width 351 height 34
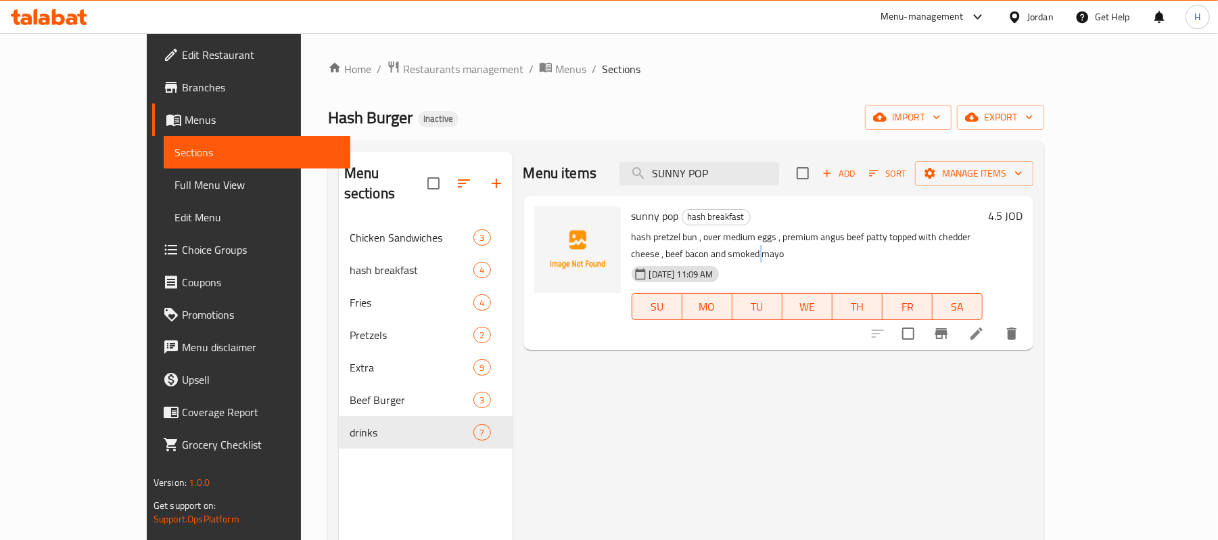
click at [983, 244] on p "hash pretzel bun , over medium eggs , premium angus beef patty topped with ched…" at bounding box center [807, 246] width 351 height 34
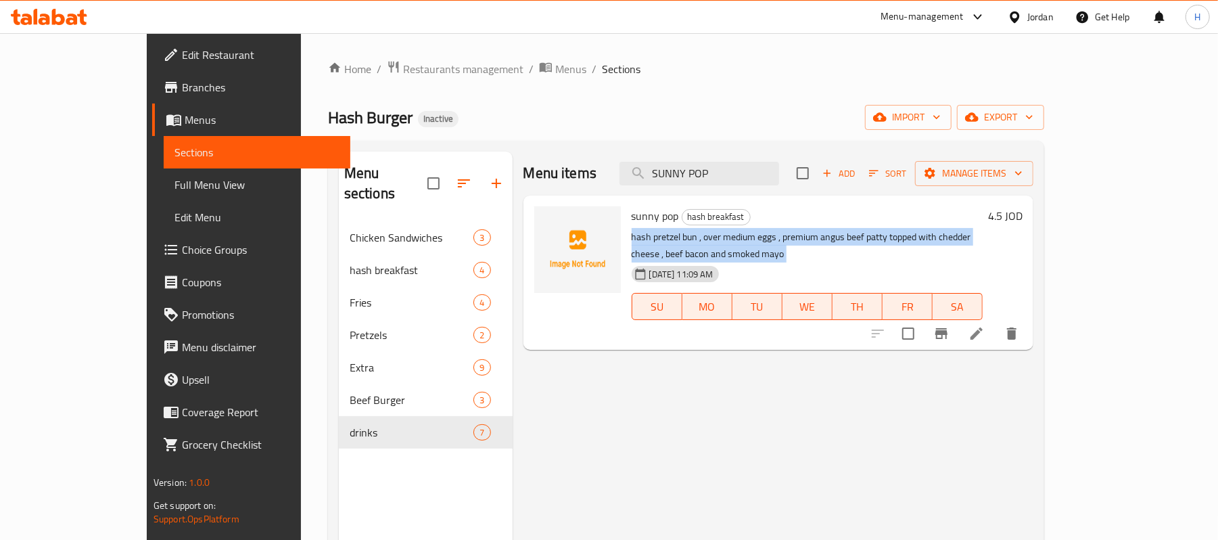
click at [983, 244] on p "hash pretzel bun , over medium eggs , premium angus beef patty topped with ched…" at bounding box center [807, 246] width 351 height 34
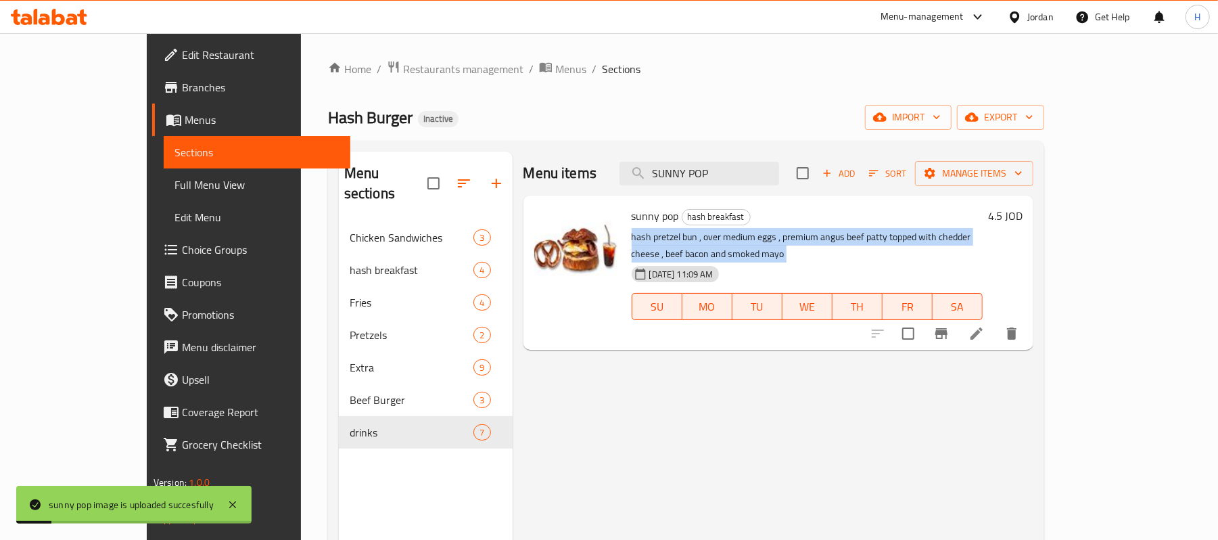
drag, startPoint x: 50, startPoint y: 185, endPoint x: 77, endPoint y: 193, distance: 28.1
click at [175, 185] on span "Full Menu View" at bounding box center [257, 185] width 165 height 16
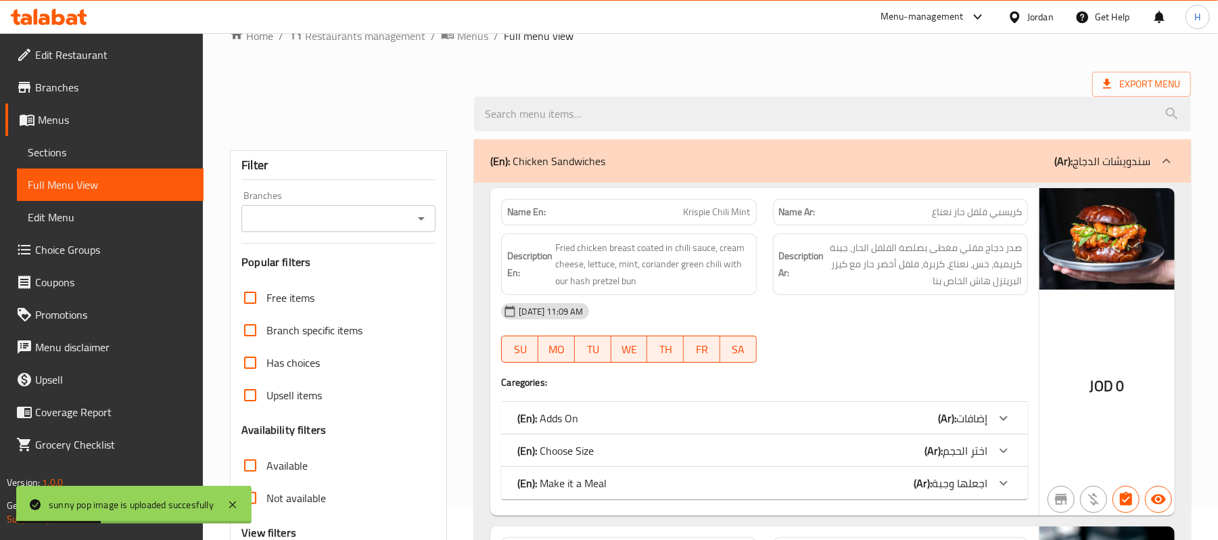
scroll to position [180, 0]
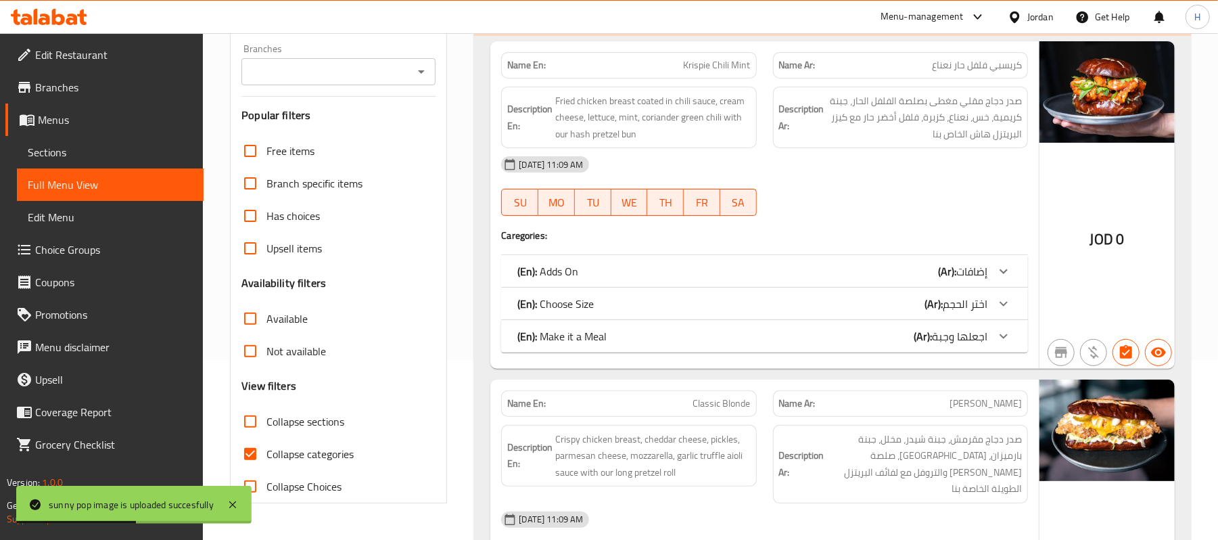
click at [340, 453] on span "Collapse categories" at bounding box center [310, 454] width 87 height 16
click at [267, 453] on input "Collapse categories" at bounding box center [250, 454] width 32 height 32
checkbox input "false"
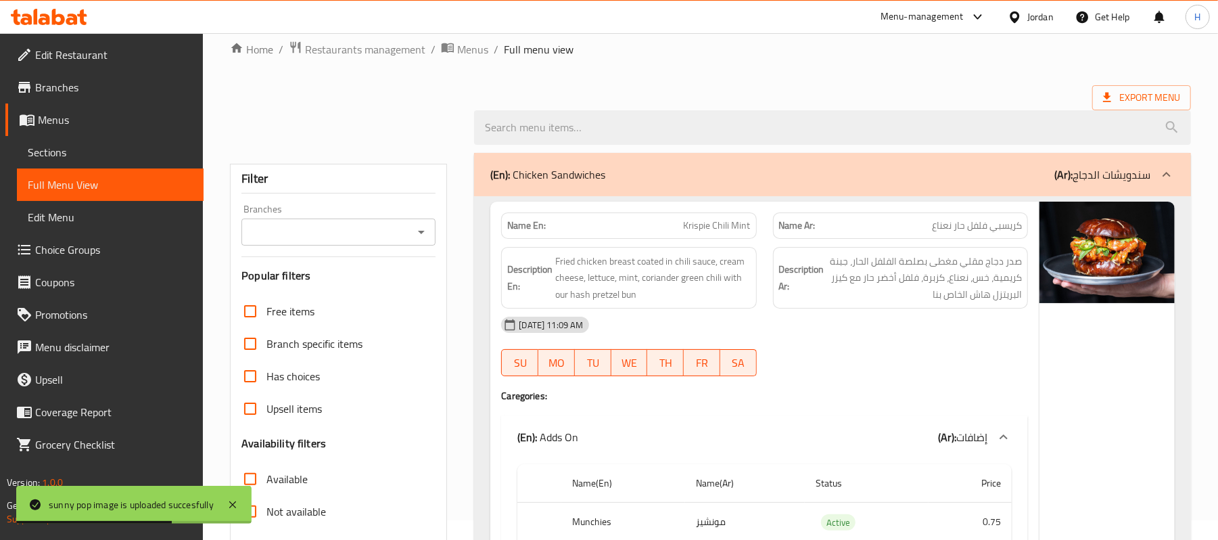
scroll to position [0, 0]
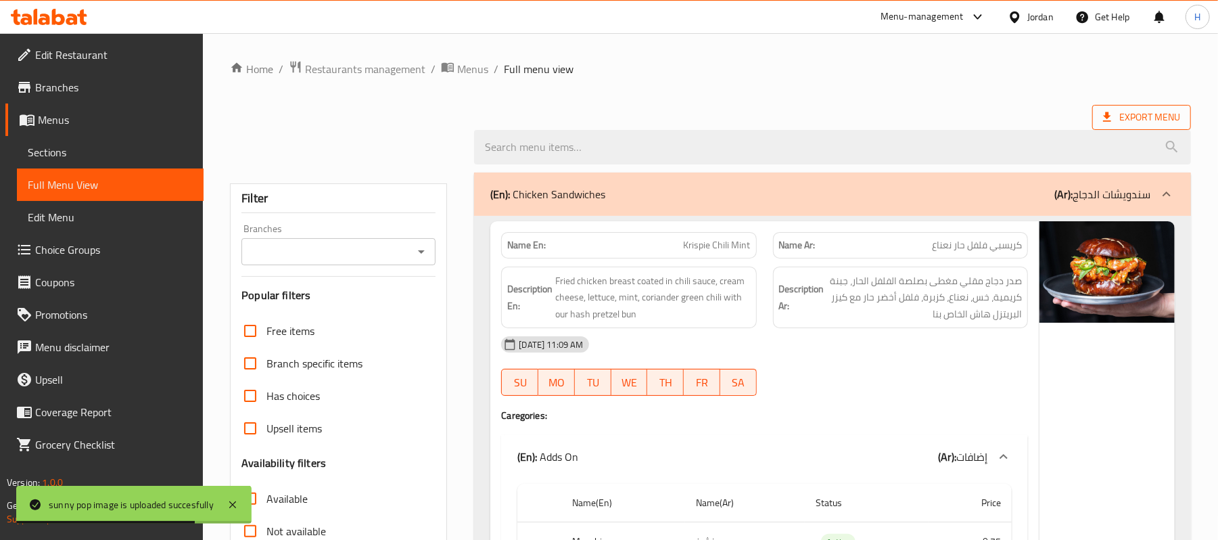
click at [1133, 107] on span "Export Menu" at bounding box center [1142, 117] width 99 height 25
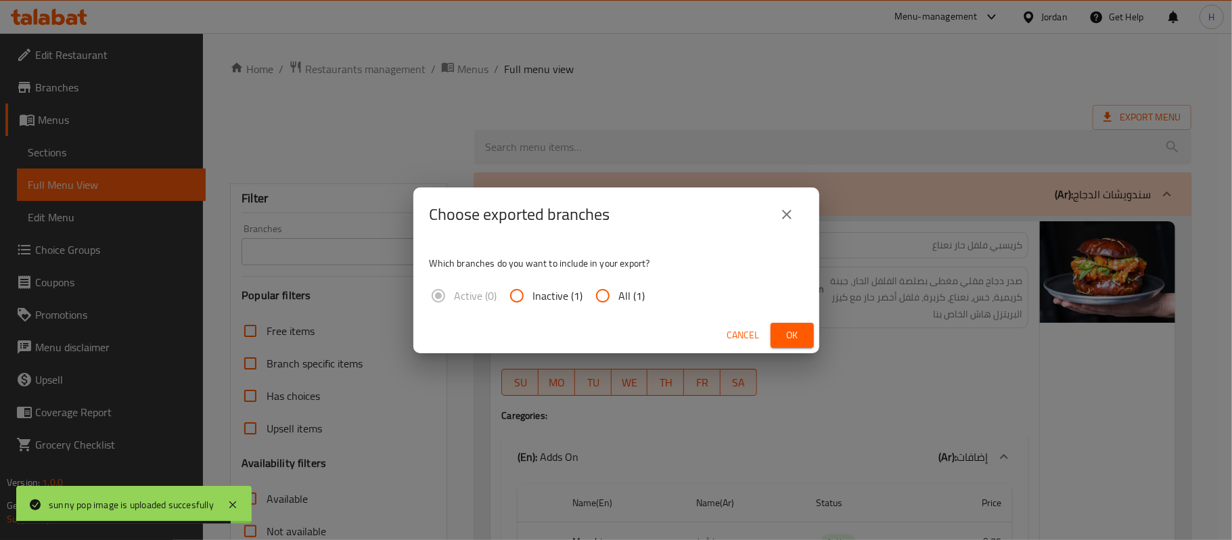
click at [610, 292] on input "All (1)" at bounding box center [603, 295] width 32 height 32
radio input "true"
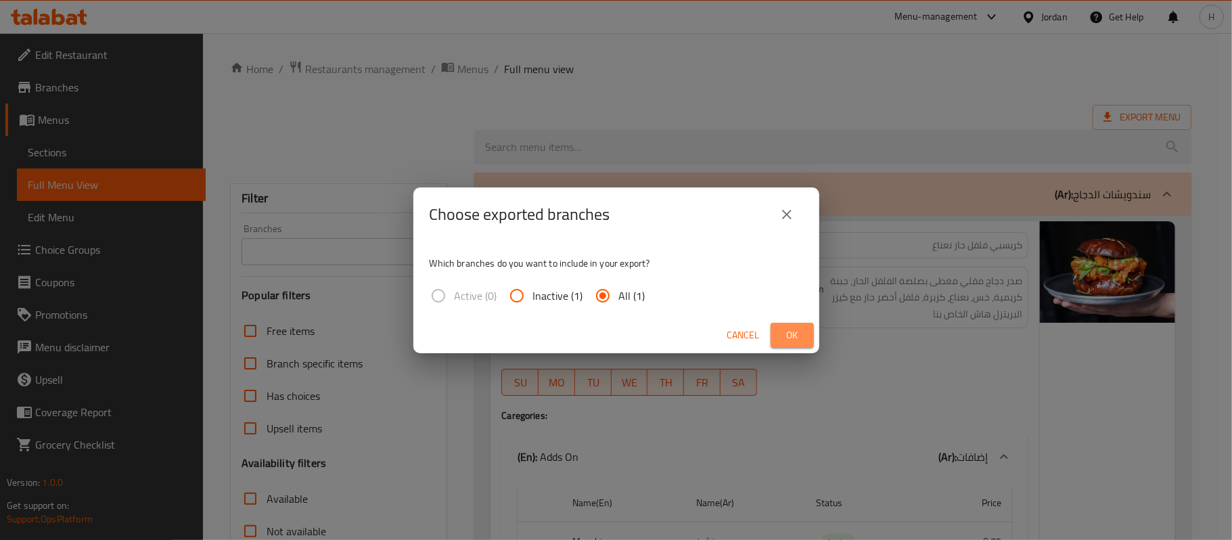
click at [783, 336] on span "Ok" at bounding box center [792, 335] width 22 height 17
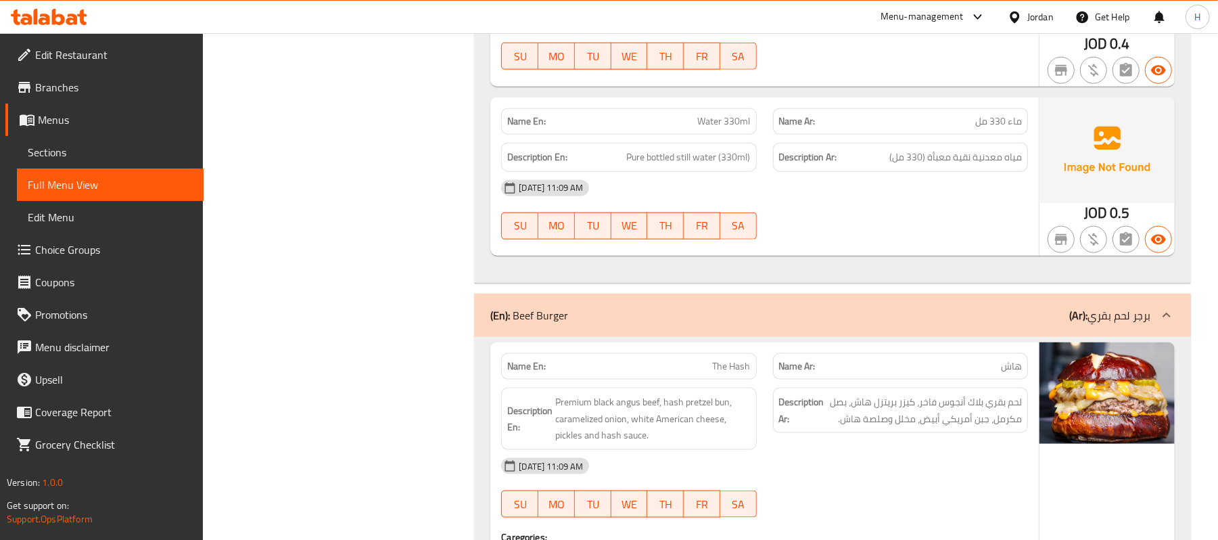
scroll to position [8479, 0]
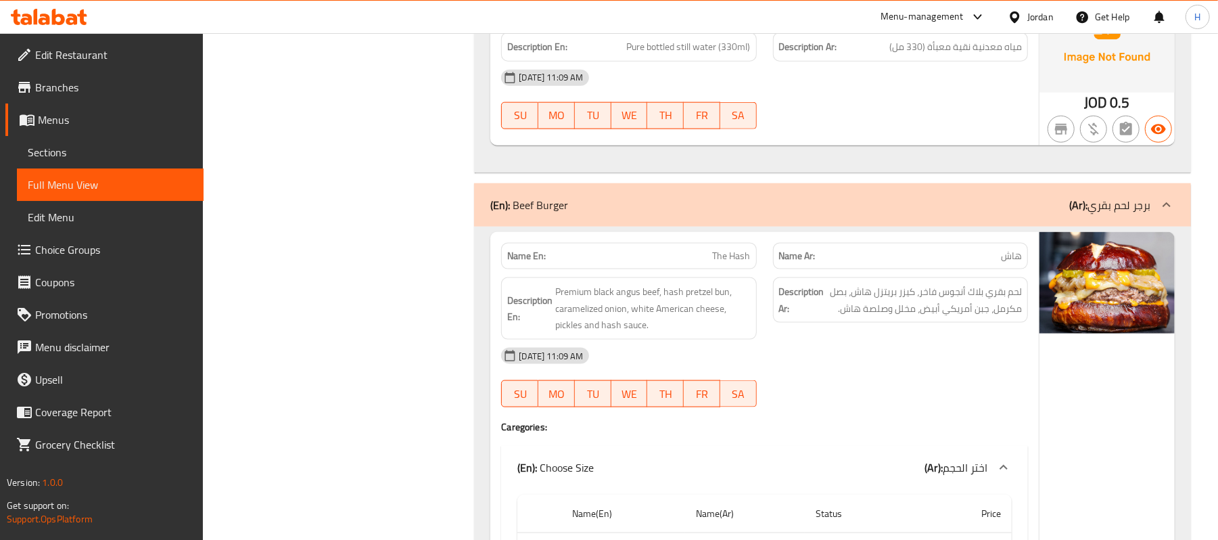
click at [20, 166] on link "Sections" at bounding box center [110, 152] width 187 height 32
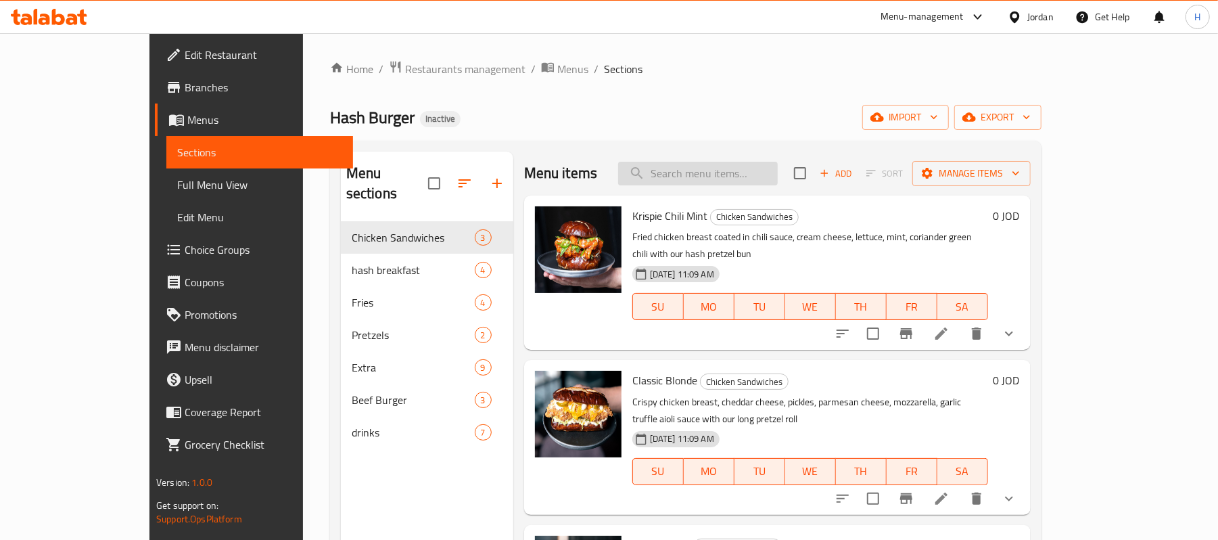
click at [760, 162] on input "search" at bounding box center [698, 174] width 160 height 24
paste input "The Mush"
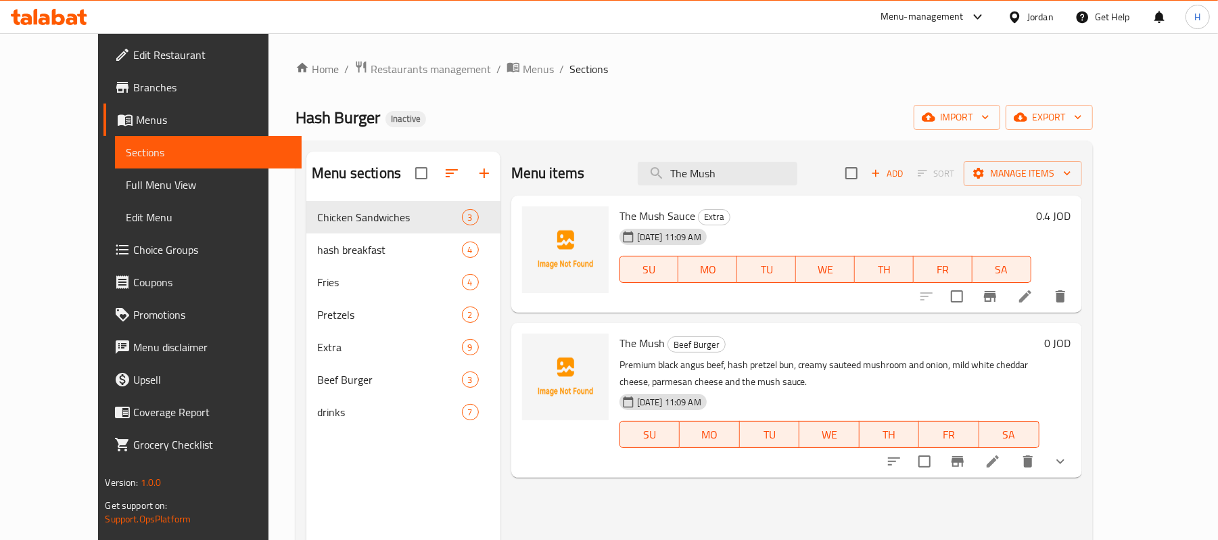
type input "The Mush"
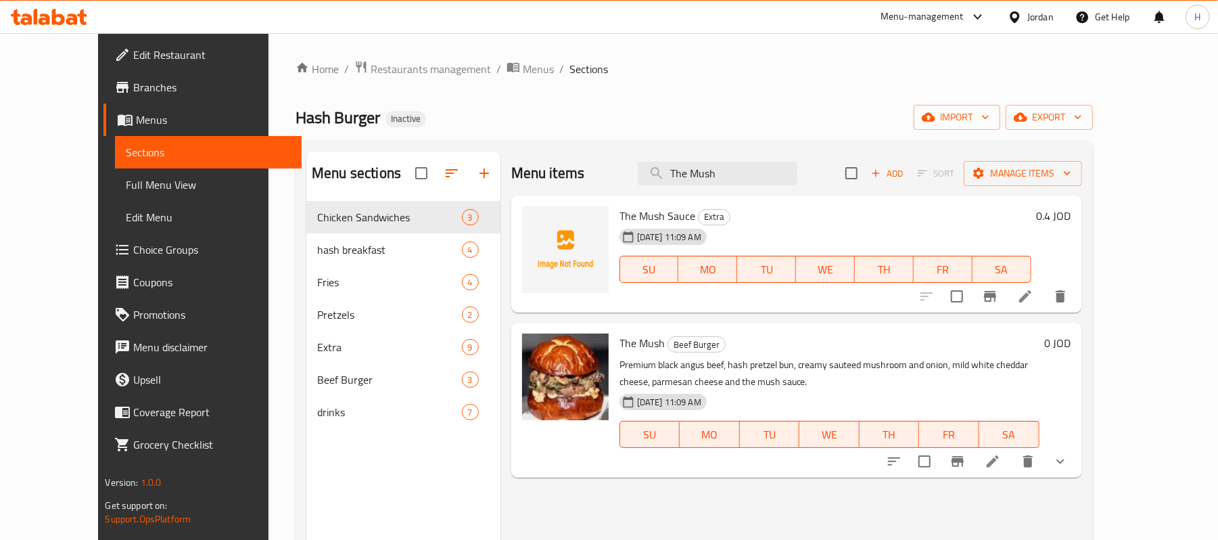
click at [131, 173] on link "Full Menu View" at bounding box center [208, 184] width 187 height 32
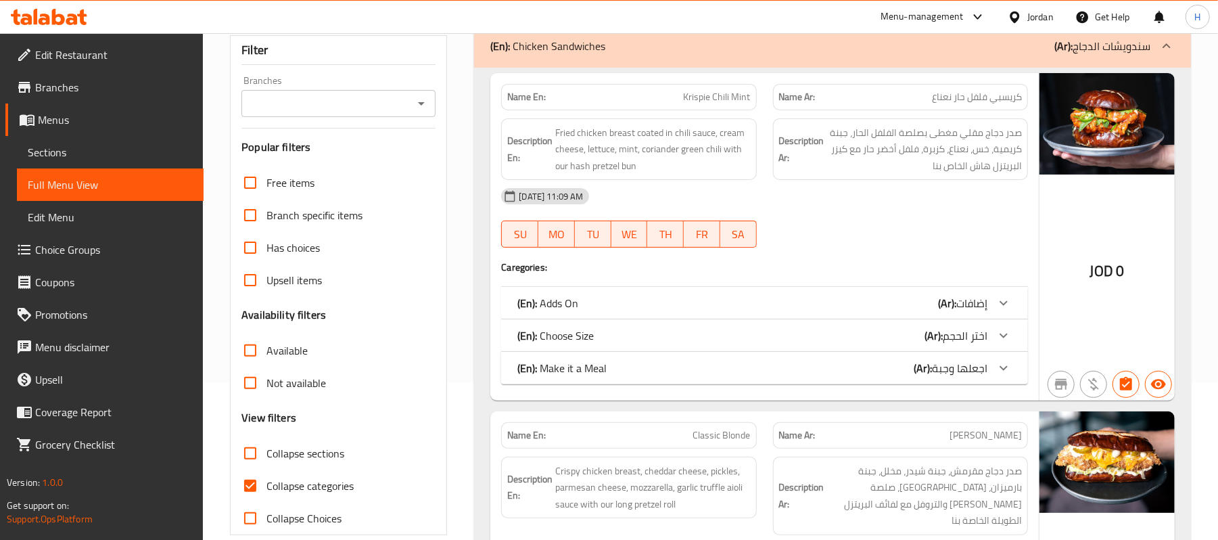
scroll to position [271, 0]
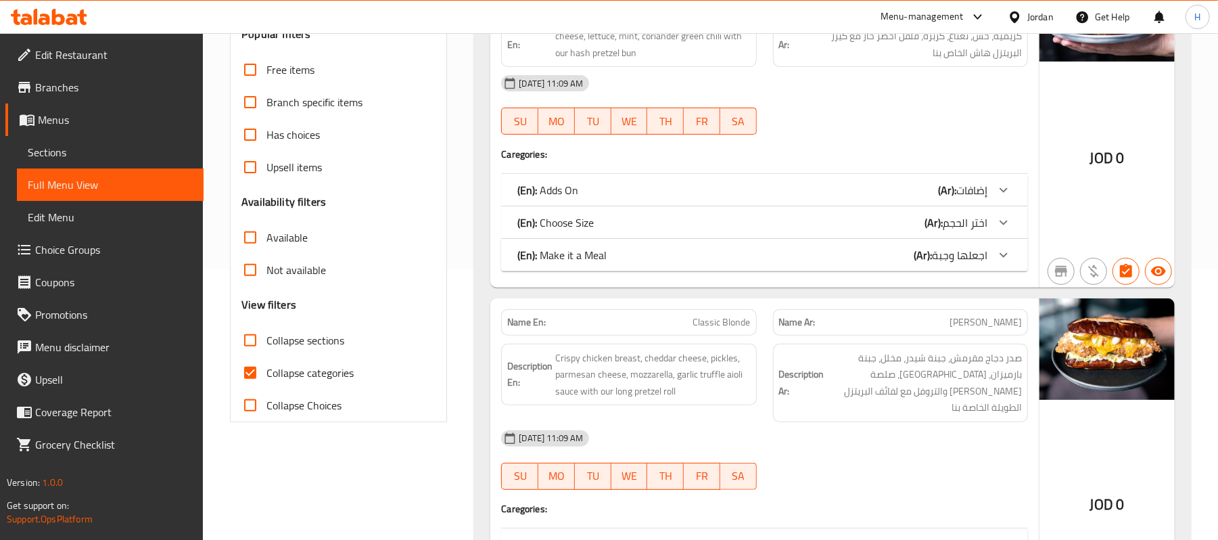
click at [319, 372] on span "Collapse categories" at bounding box center [310, 373] width 87 height 16
click at [267, 372] on input "Collapse categories" at bounding box center [250, 373] width 32 height 32
checkbox input "false"
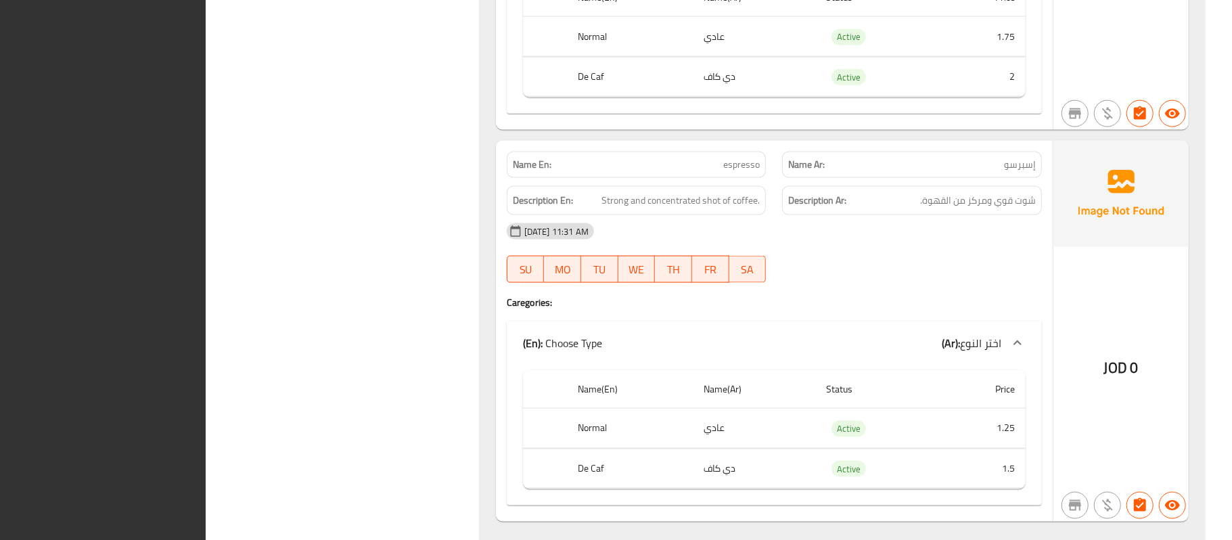
scroll to position [12436, 0]
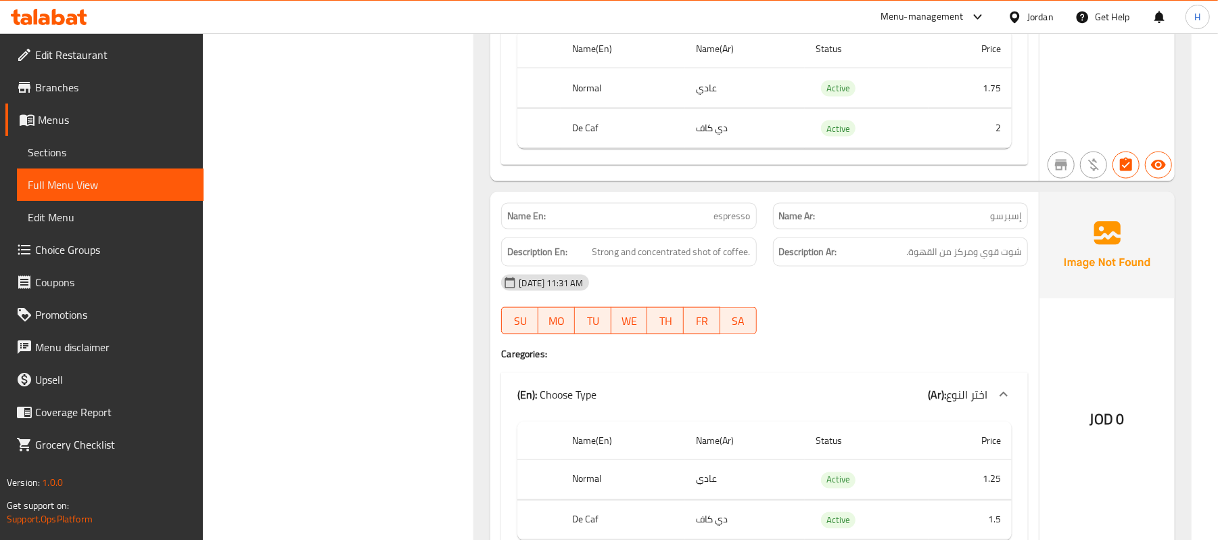
click at [133, 147] on span "Sections" at bounding box center [110, 152] width 165 height 16
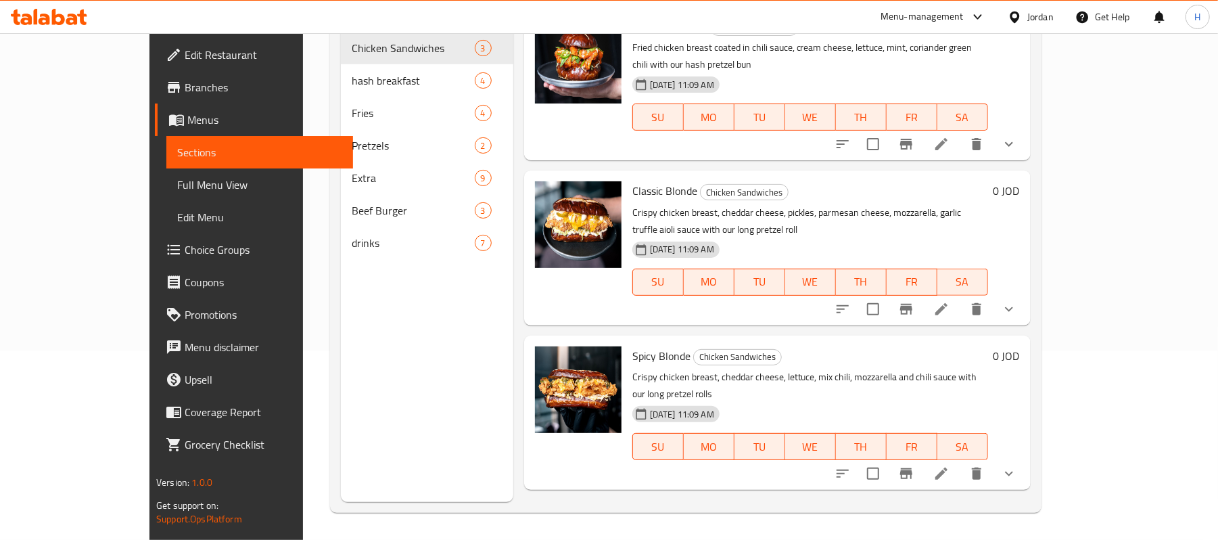
click at [166, 173] on link "Full Menu View" at bounding box center [259, 184] width 187 height 32
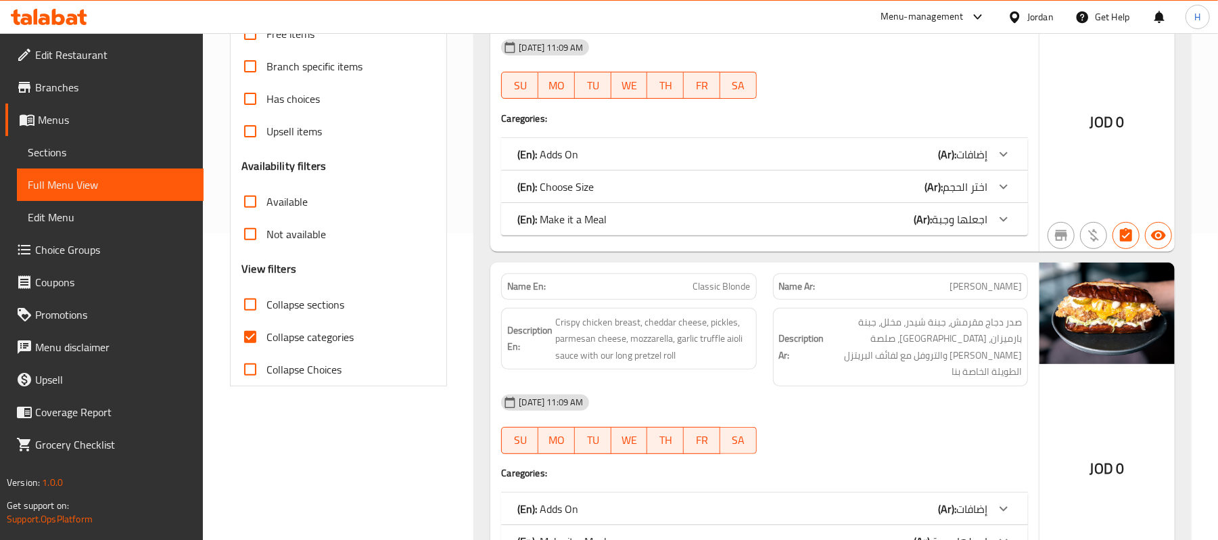
scroll to position [461, 0]
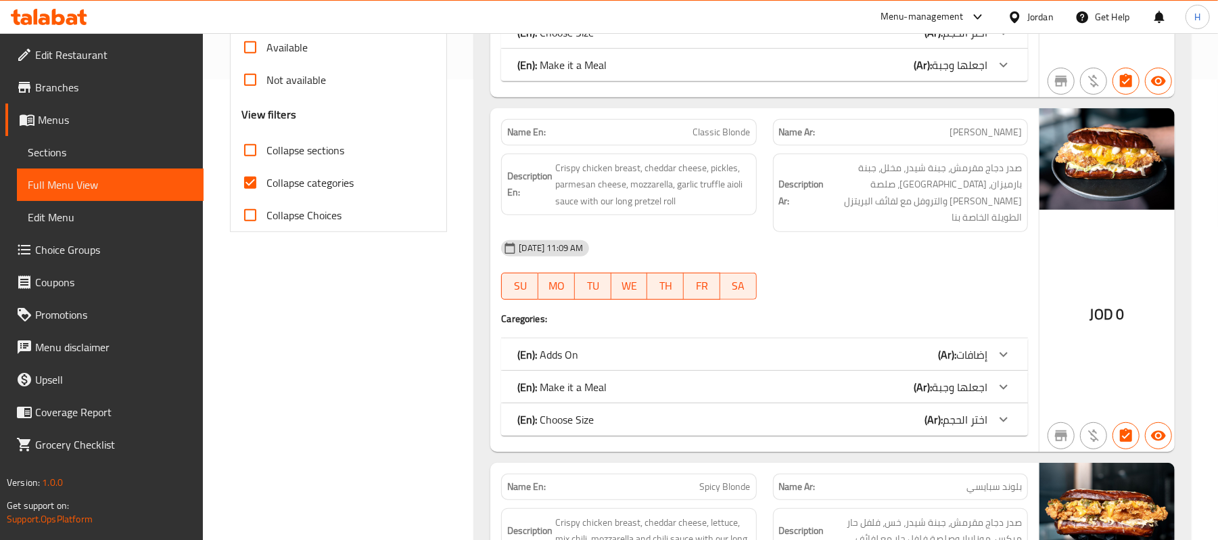
click at [321, 187] on span "Collapse categories" at bounding box center [310, 183] width 87 height 16
click at [267, 187] on input "Collapse categories" at bounding box center [250, 182] width 32 height 32
checkbox input "false"
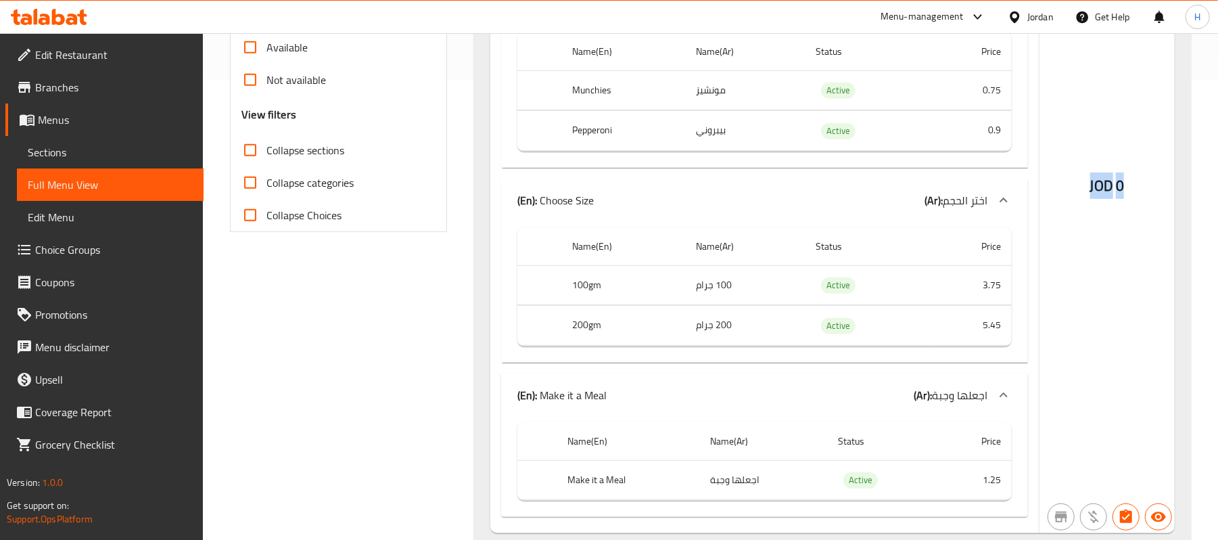
drag, startPoint x: 1216, startPoint y: 38, endPoint x: 1220, endPoint y: 30, distance: 8.8
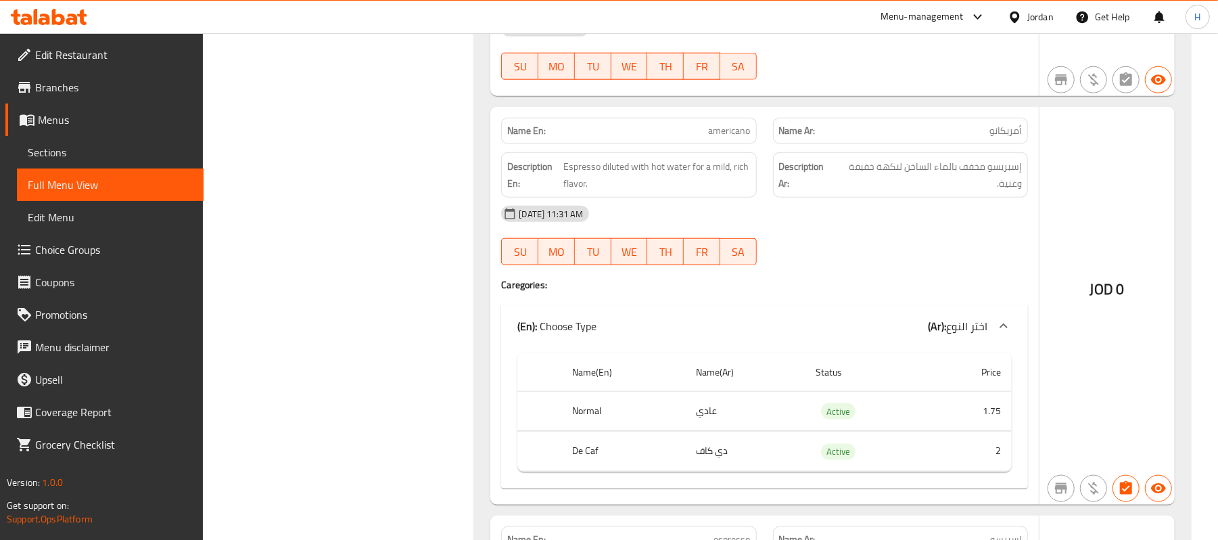
scroll to position [12453, 0]
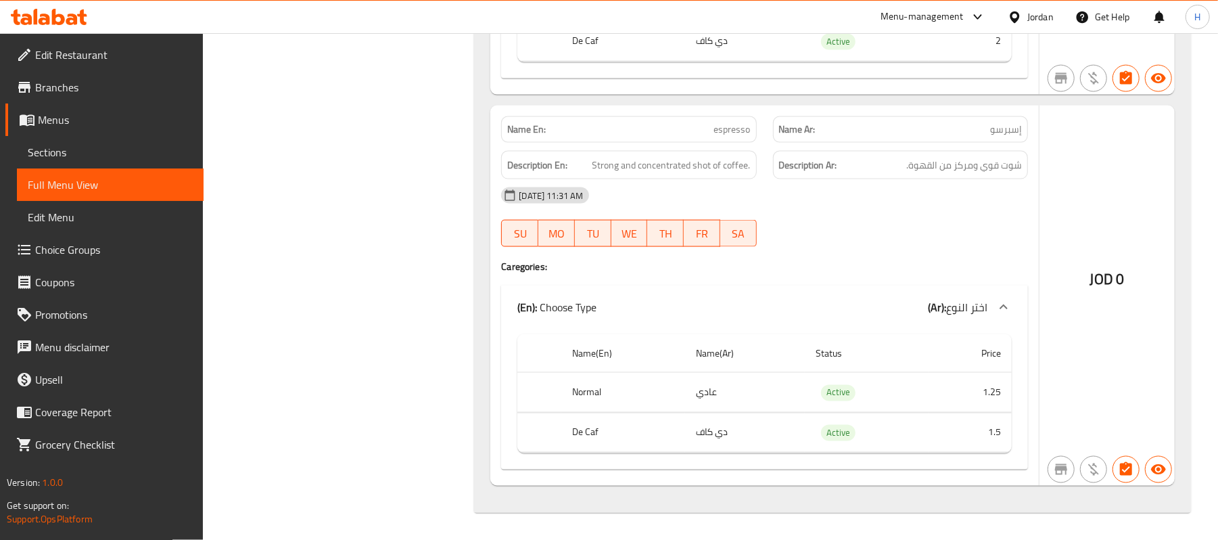
click at [940, 146] on div "Description Ar: شوت قوي ومركز من القهوة." at bounding box center [900, 165] width 271 height 45
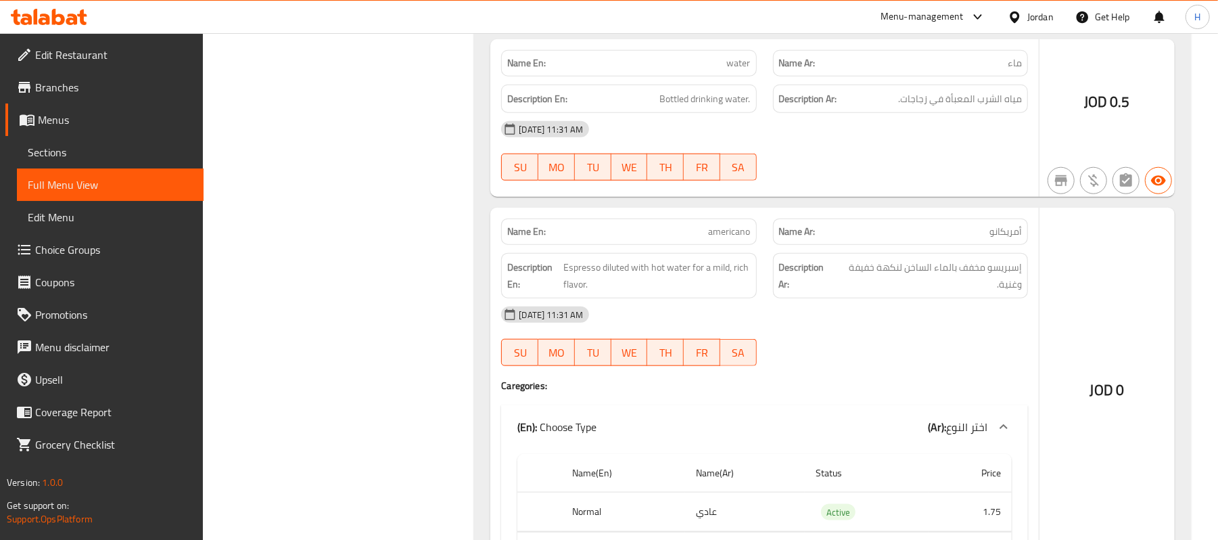
scroll to position [11911, 0]
click at [838, 241] on p "Name Ar: أمريكانو" at bounding box center [900, 234] width 243 height 14
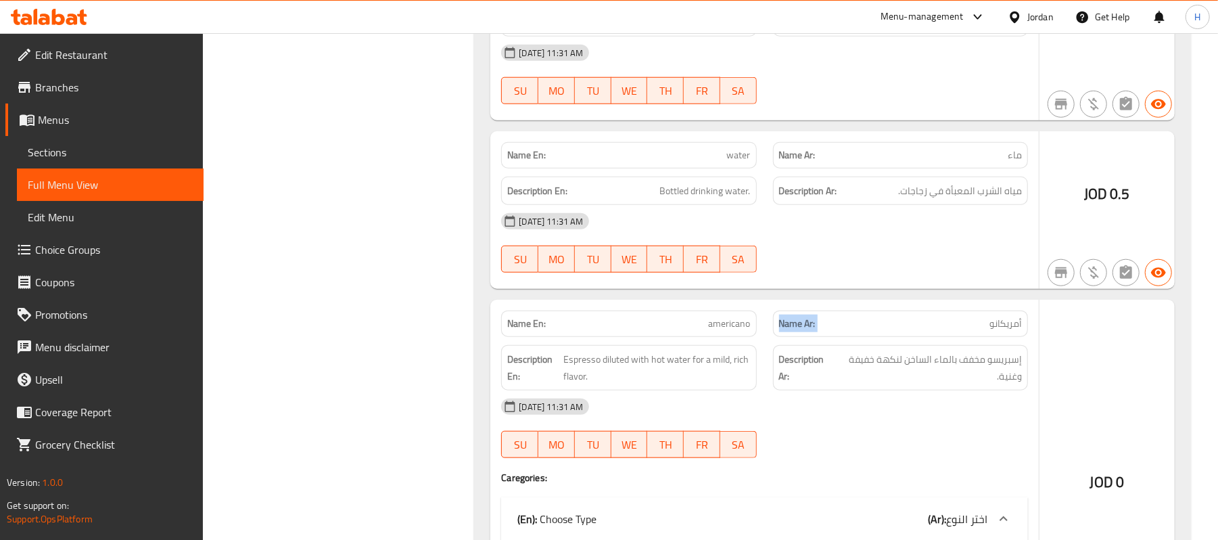
click at [106, 161] on link "Sections" at bounding box center [110, 152] width 187 height 32
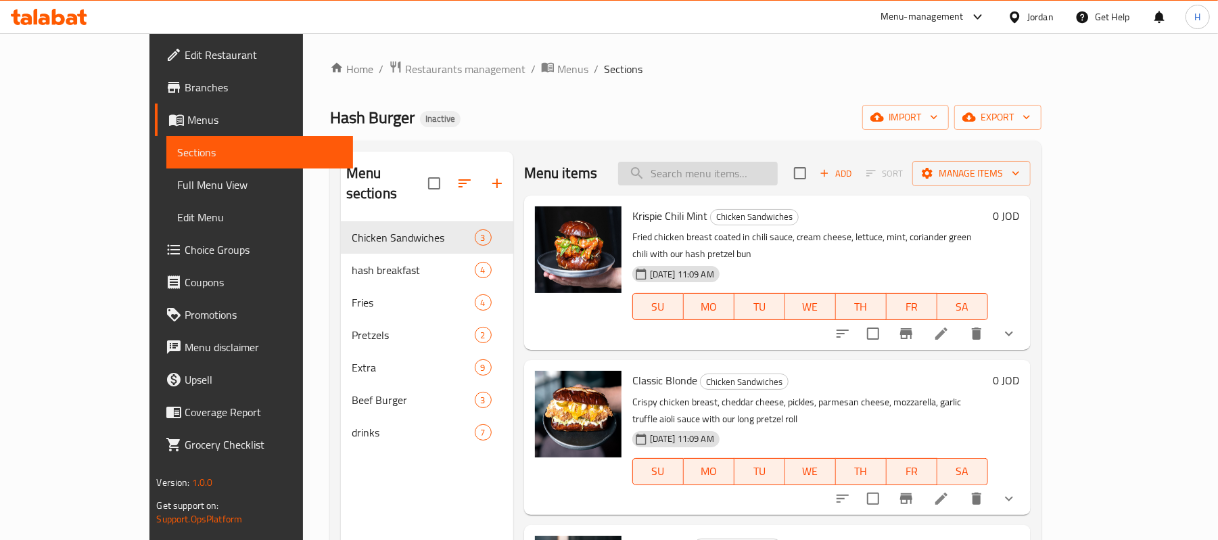
click at [710, 170] on input "search" at bounding box center [698, 174] width 160 height 24
paste input "americano"
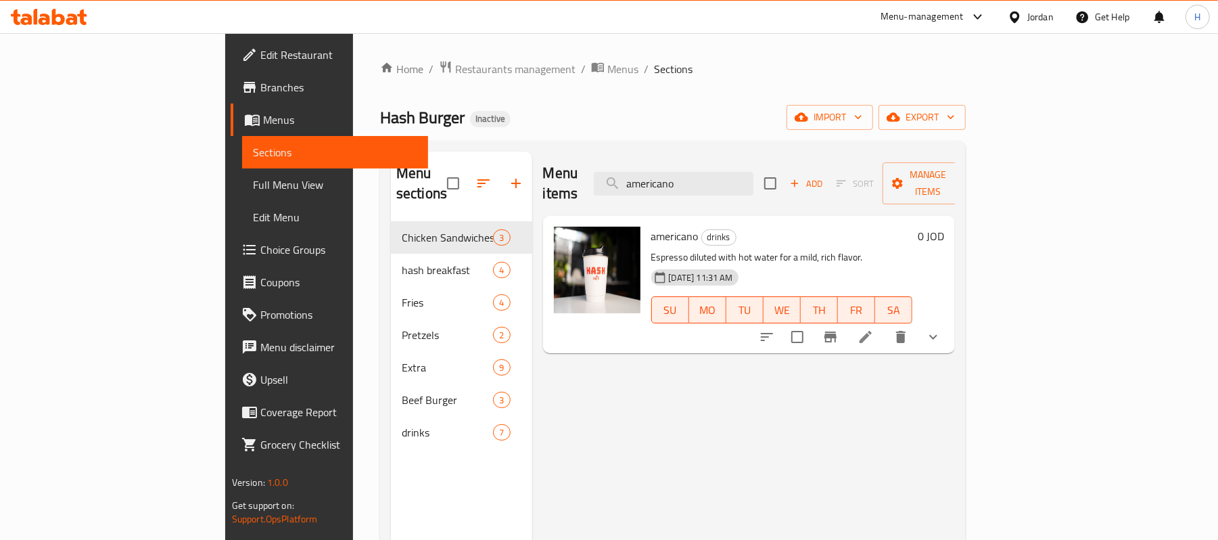
type input "americano"
click at [242, 168] on link "Full Menu View" at bounding box center [335, 184] width 187 height 32
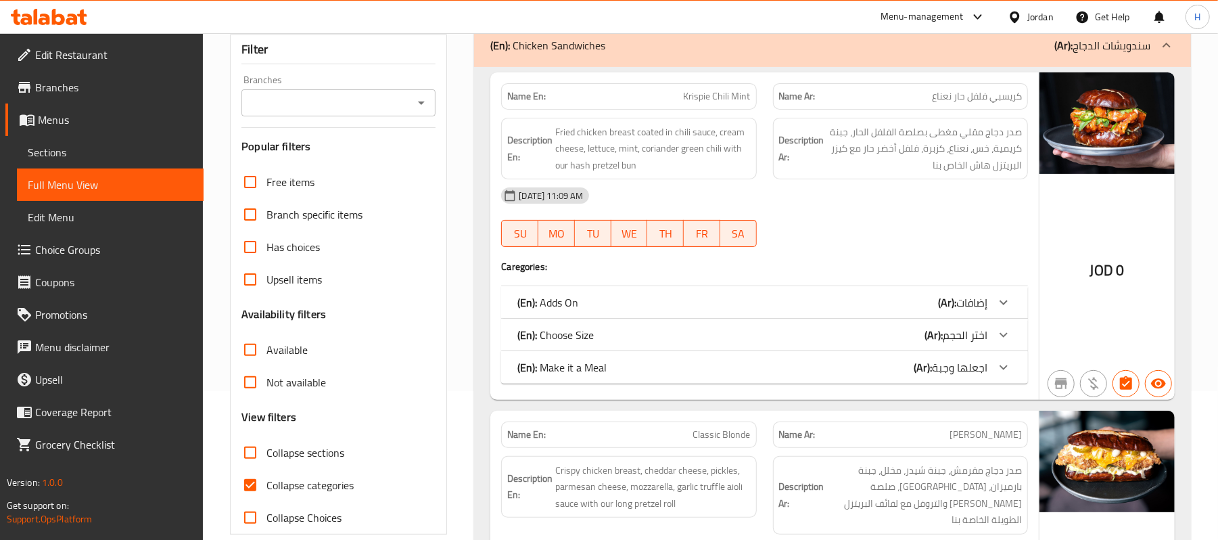
scroll to position [180, 0]
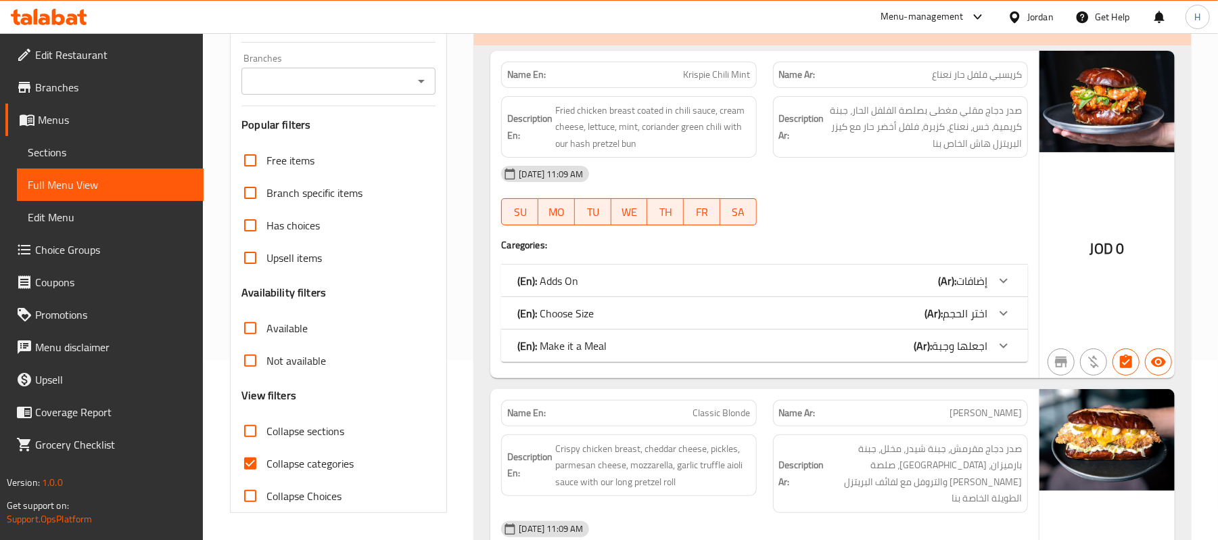
click at [334, 465] on span "Collapse categories" at bounding box center [310, 463] width 87 height 16
click at [267, 465] on input "Collapse categories" at bounding box center [250, 463] width 32 height 32
checkbox input "false"
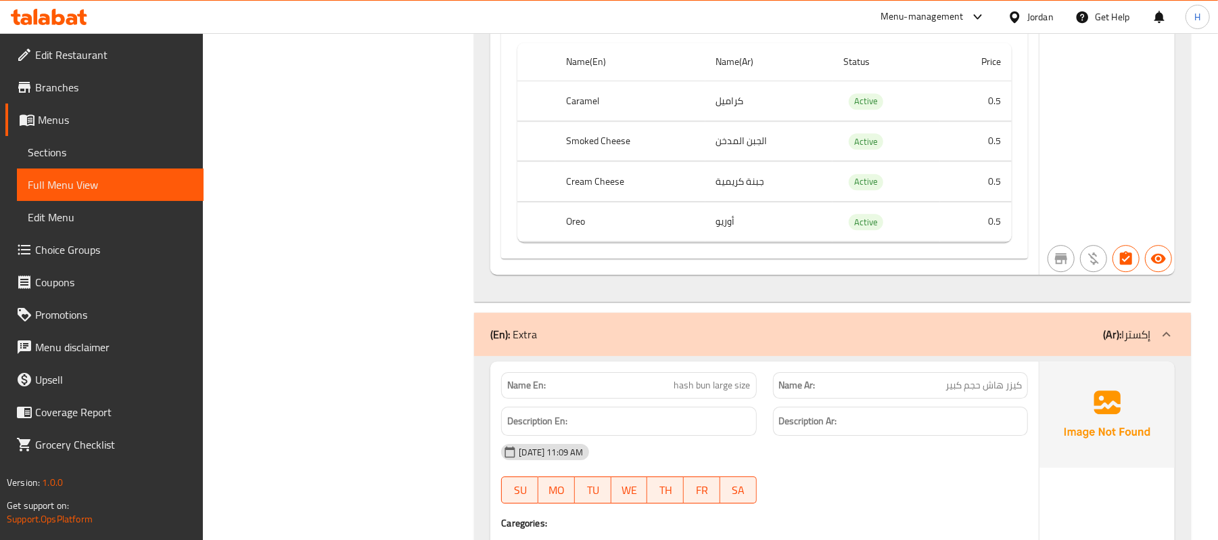
scroll to position [6487, 0]
click at [945, 429] on div "Description Ar:" at bounding box center [900, 421] width 255 height 29
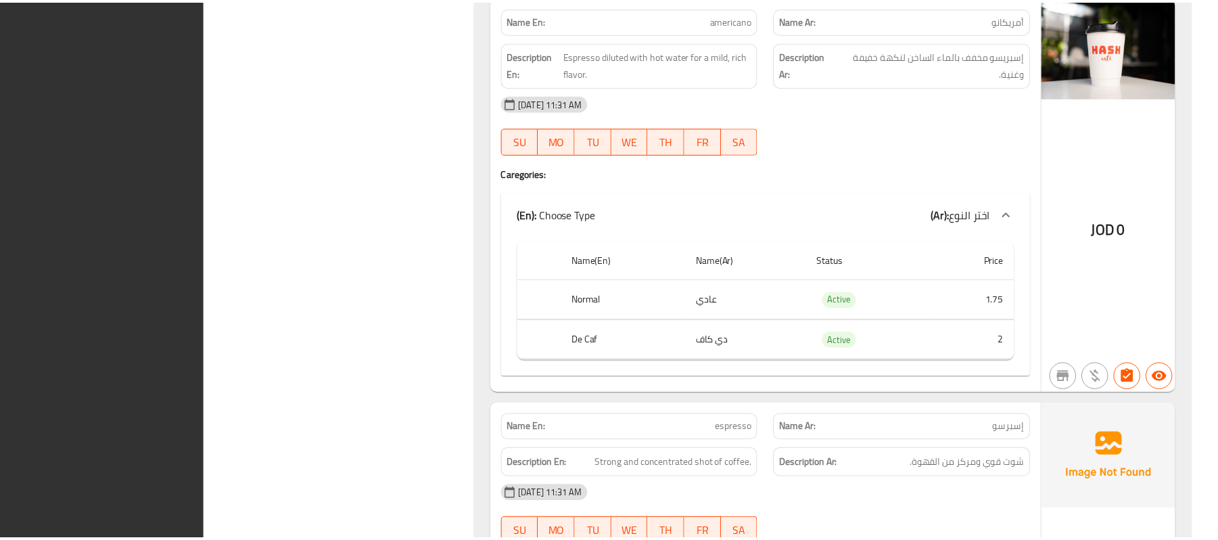
scroll to position [12436, 0]
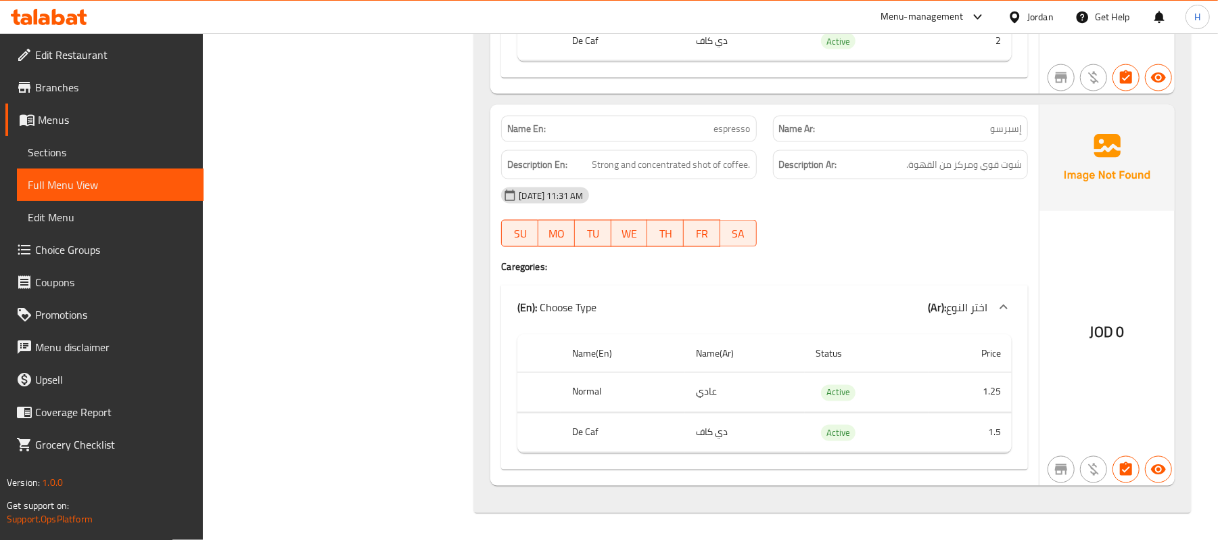
click at [36, 150] on span "Sections" at bounding box center [110, 152] width 165 height 16
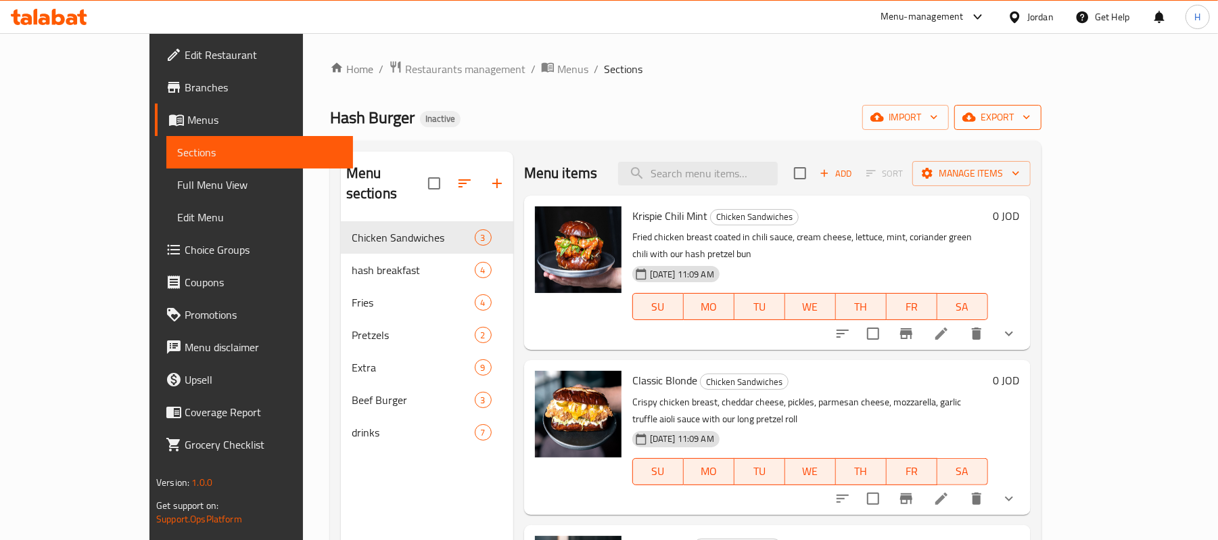
click at [1031, 115] on span "export" at bounding box center [998, 117] width 66 height 17
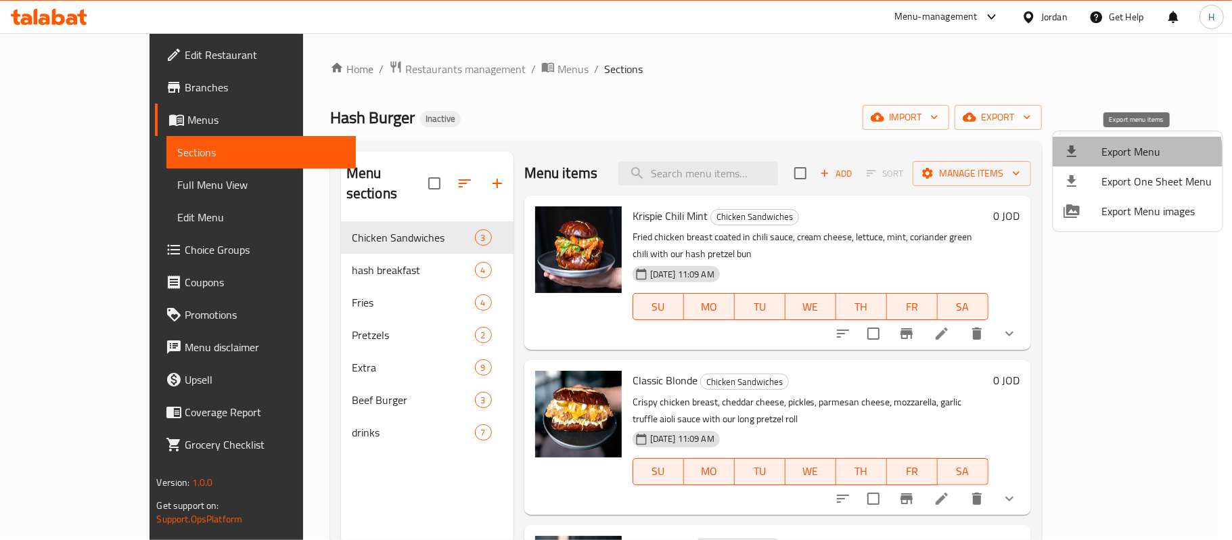
click at [1119, 161] on li "Export Menu" at bounding box center [1138, 152] width 170 height 30
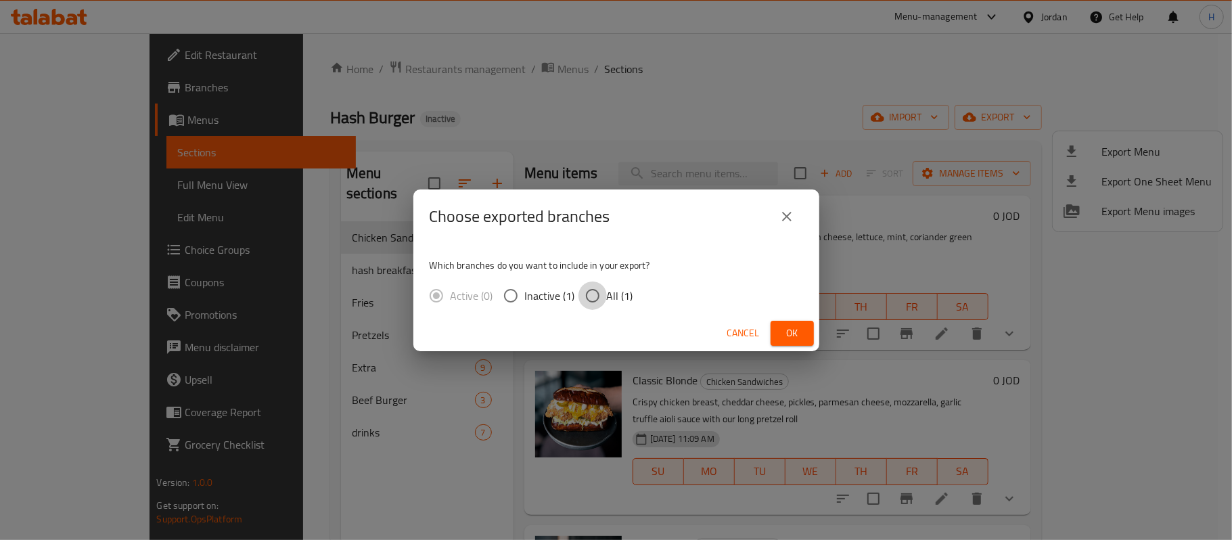
click at [599, 300] on input "All (1)" at bounding box center [592, 295] width 28 height 28
radio input "true"
click at [800, 333] on span "Ok" at bounding box center [792, 333] width 22 height 17
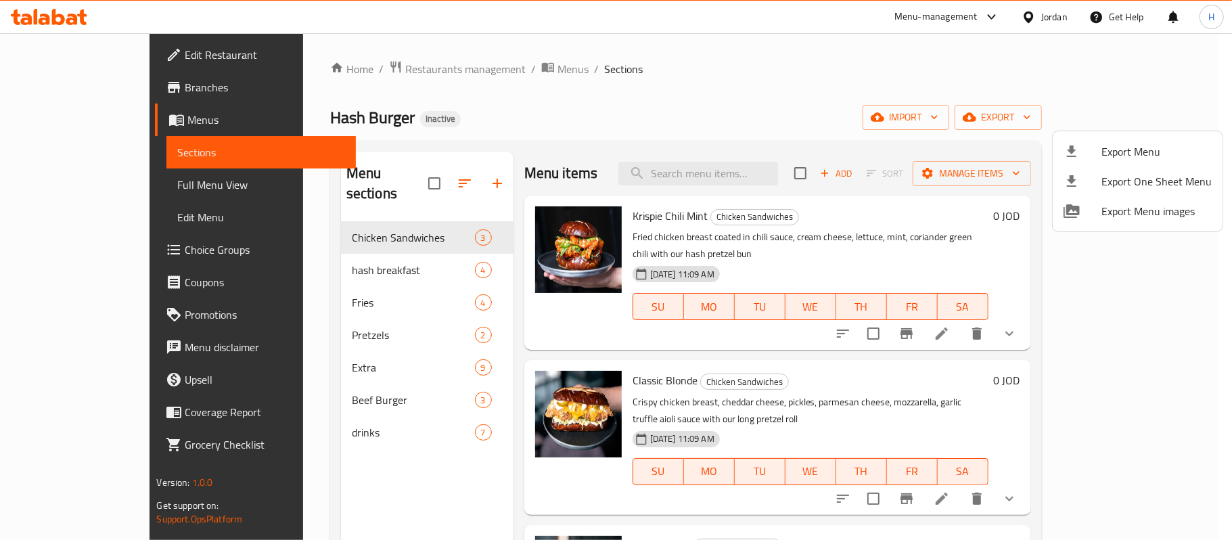
click at [45, 96] on div at bounding box center [616, 270] width 1232 height 540
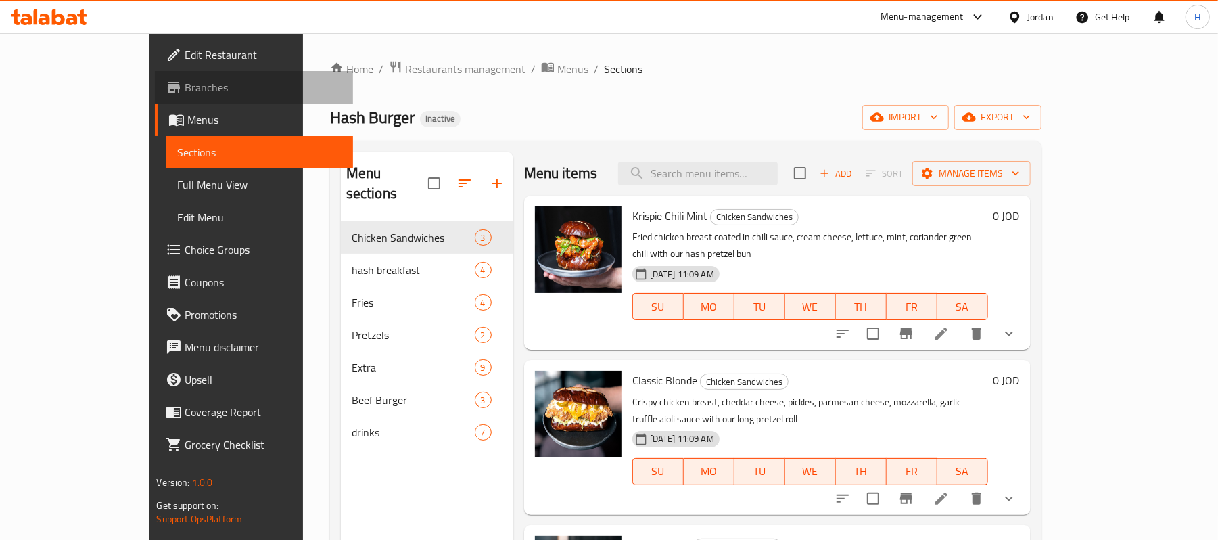
click at [185, 88] on span "Branches" at bounding box center [264, 87] width 158 height 16
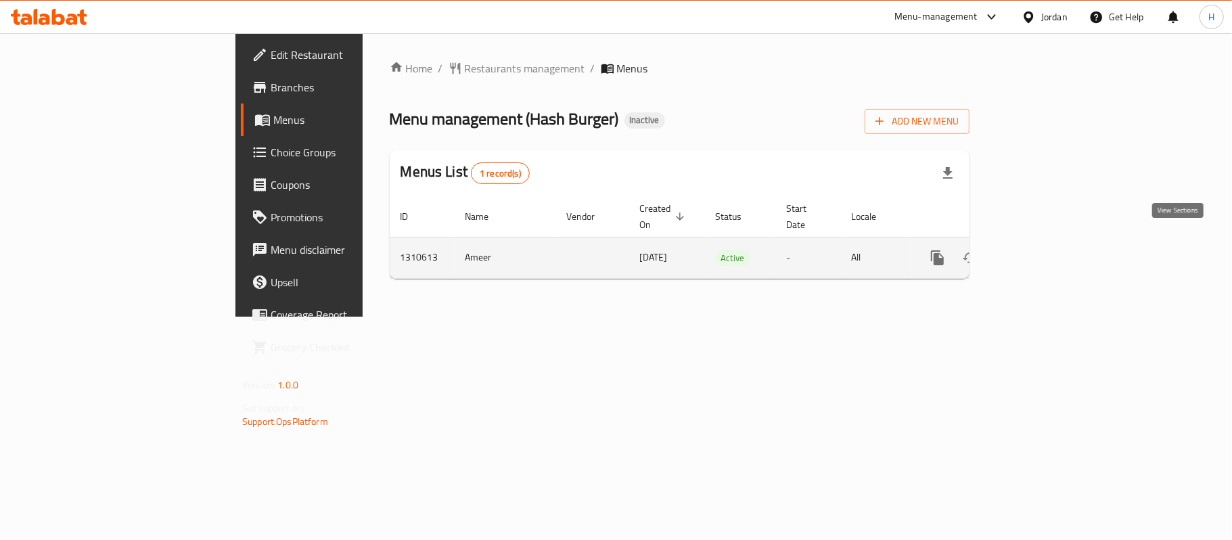
click at [1051, 242] on link "enhanced table" at bounding box center [1035, 258] width 32 height 32
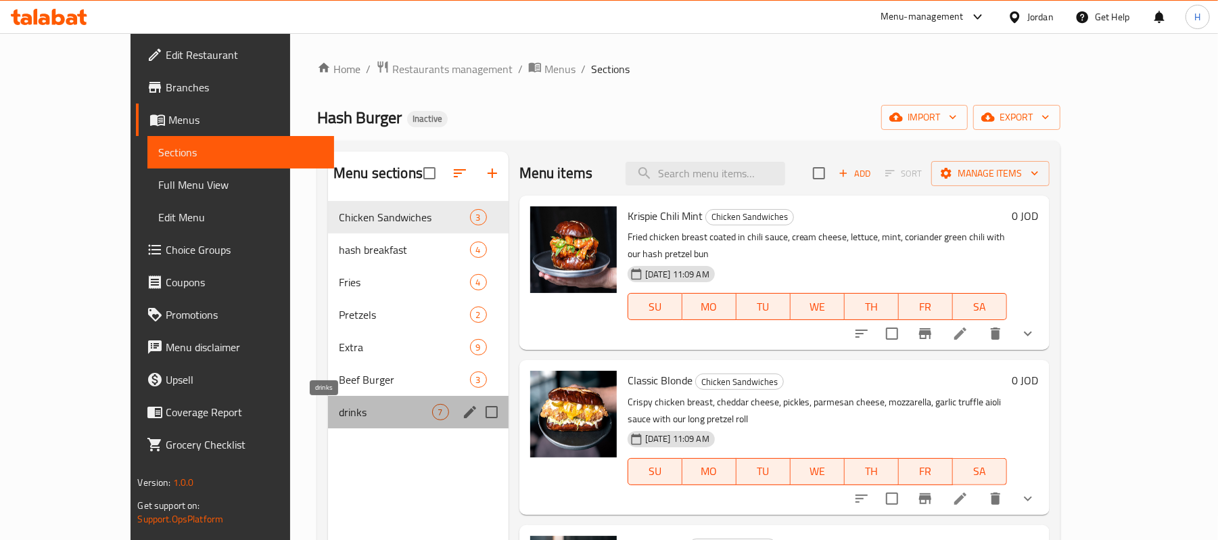
click at [339, 407] on span "drinks" at bounding box center [385, 412] width 93 height 16
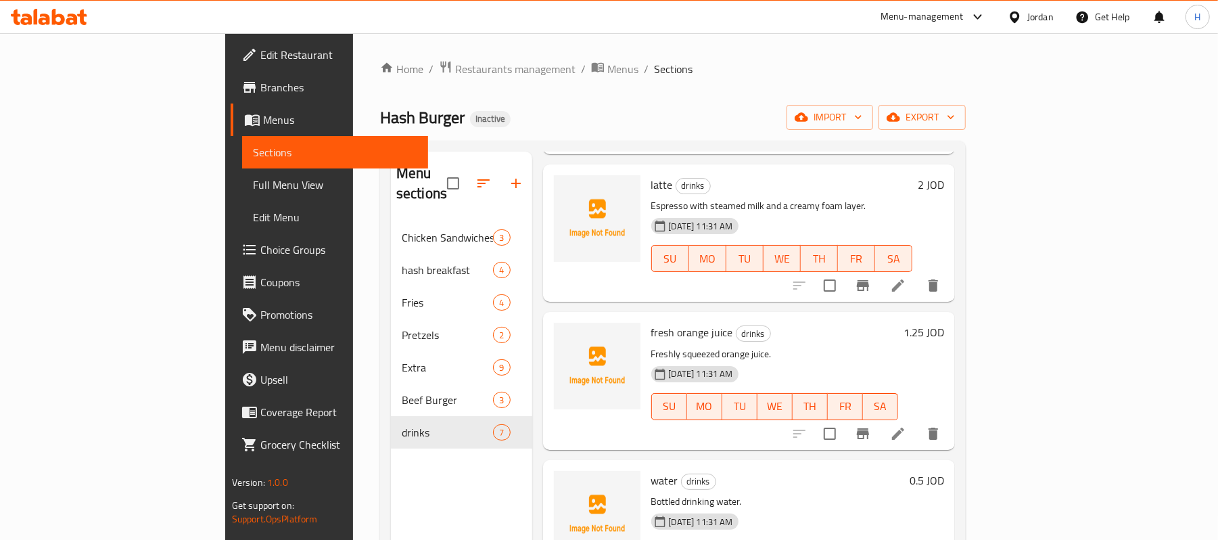
click at [45, 28] on div at bounding box center [49, 16] width 98 height 27
click at [47, 22] on icon at bounding box center [45, 20] width 12 height 12
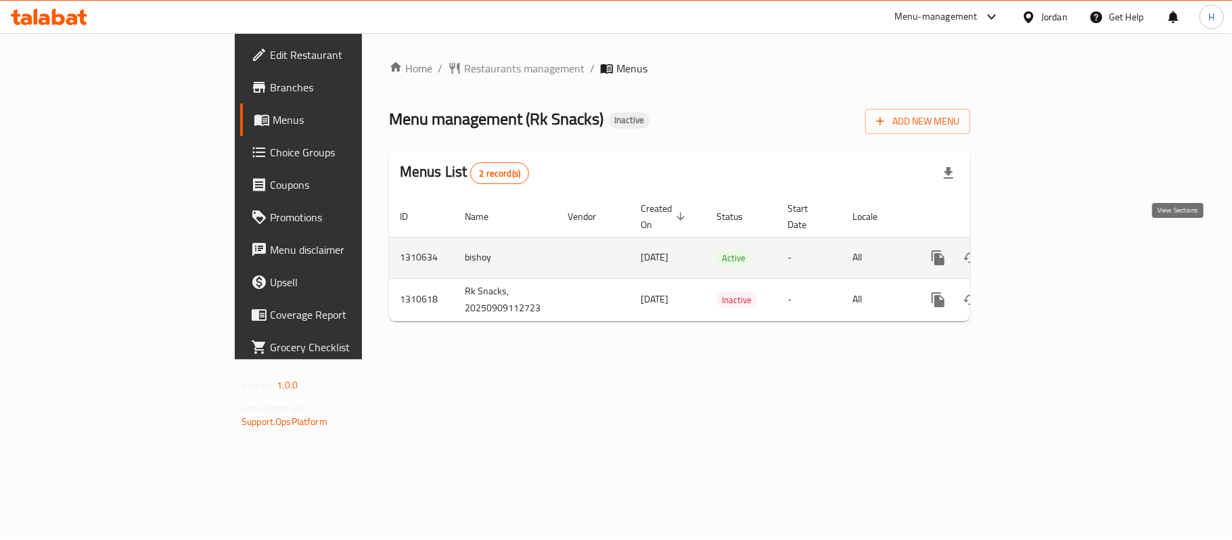
click at [1052, 242] on link "enhanced table" at bounding box center [1036, 258] width 32 height 32
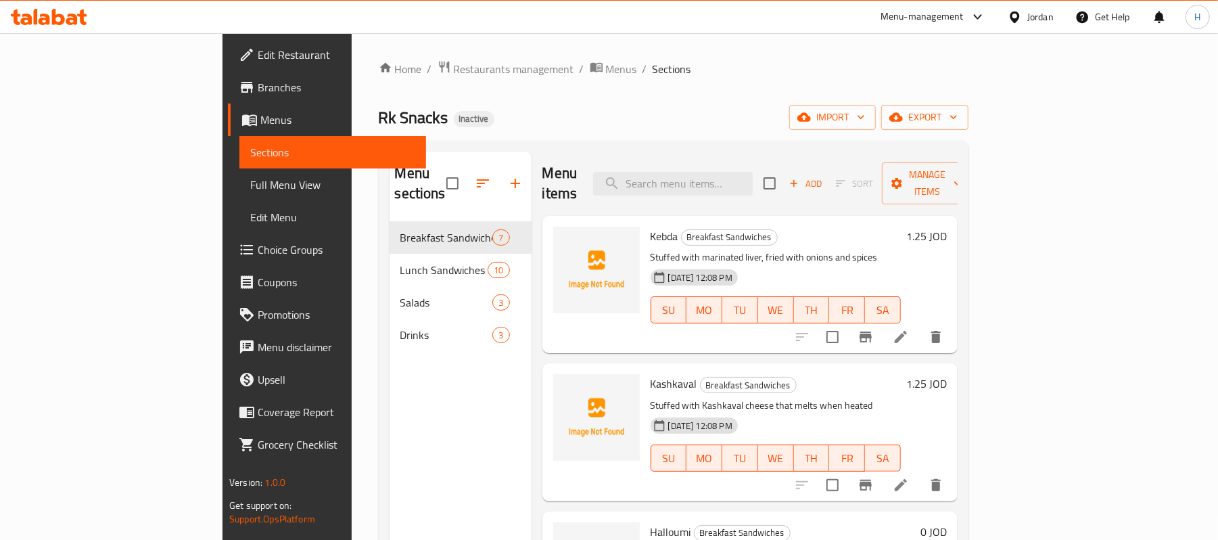
click at [788, 160] on div "Menu items Add Sort Manage items" at bounding box center [750, 184] width 415 height 64
click at [753, 172] on input "search" at bounding box center [673, 184] width 160 height 24
click at [958, 114] on span "export" at bounding box center [925, 117] width 66 height 17
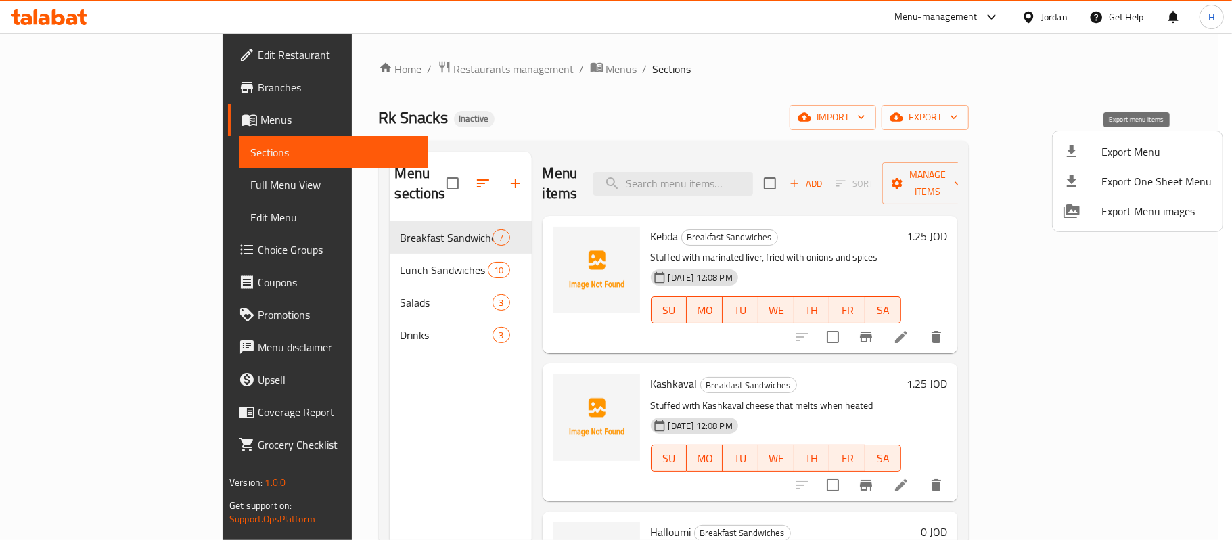
click at [1108, 153] on span "Export Menu" at bounding box center [1156, 151] width 110 height 16
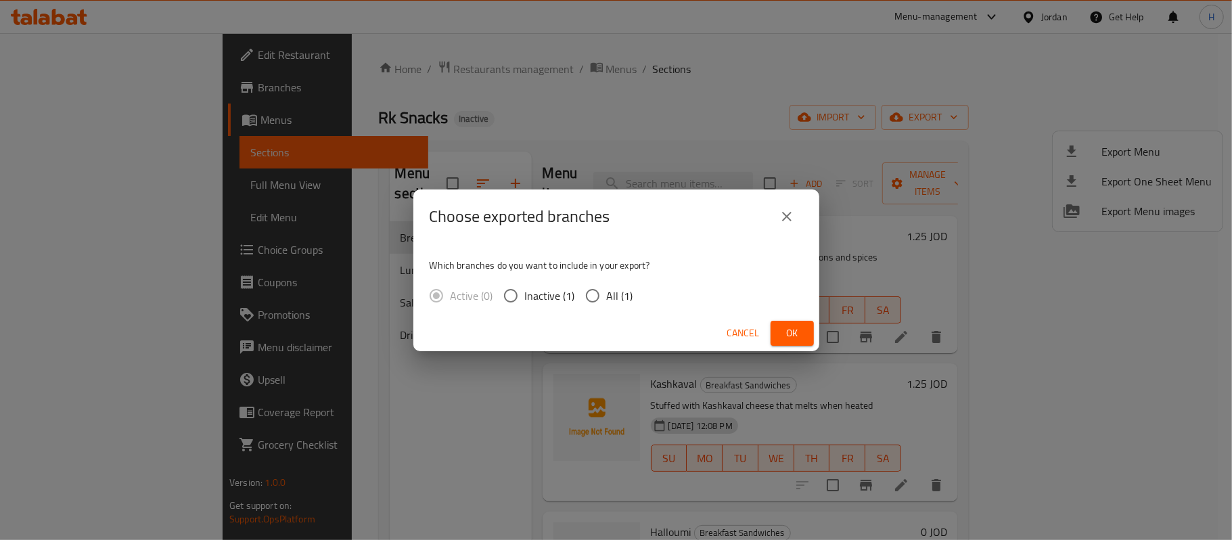
drag, startPoint x: 615, startPoint y: 302, endPoint x: 643, endPoint y: 291, distance: 29.8
click at [615, 300] on span "All (1)" at bounding box center [620, 296] width 26 height 16
click at [607, 300] on input "All (1)" at bounding box center [592, 295] width 28 height 28
radio input "true"
click at [791, 328] on span "Ok" at bounding box center [792, 333] width 22 height 17
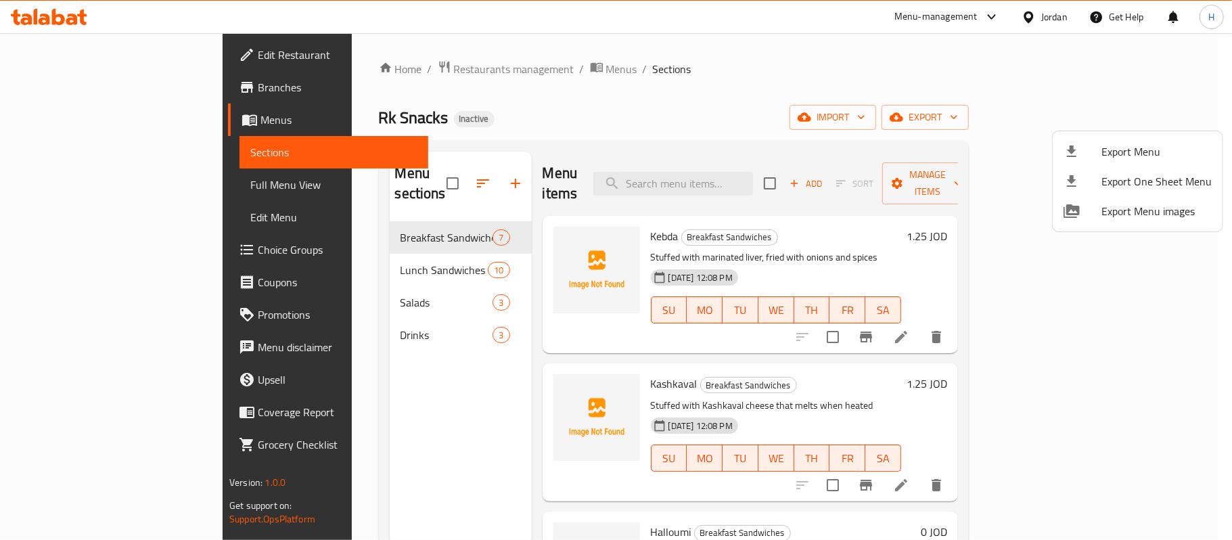
click at [783, 179] on div at bounding box center [616, 270] width 1232 height 540
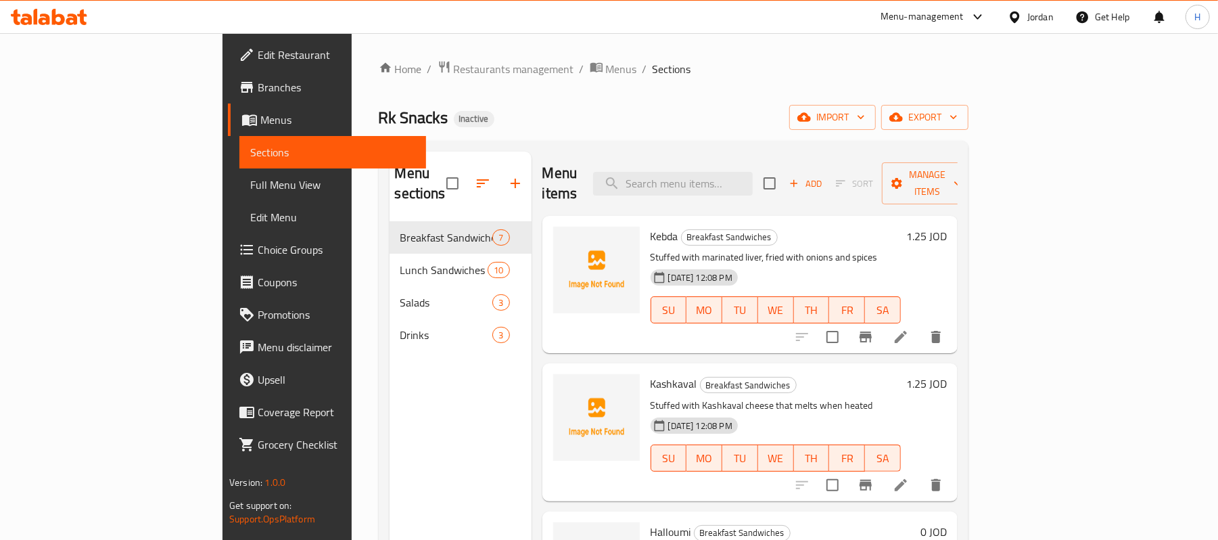
click at [753, 179] on input "search" at bounding box center [673, 184] width 160 height 24
drag, startPoint x: 783, startPoint y: 179, endPoint x: 691, endPoint y: 187, distance: 93.0
click at [691, 187] on div "Menu items v Add Sort Manage items" at bounding box center [750, 184] width 415 height 64
paste input "كلاسيك برجر"
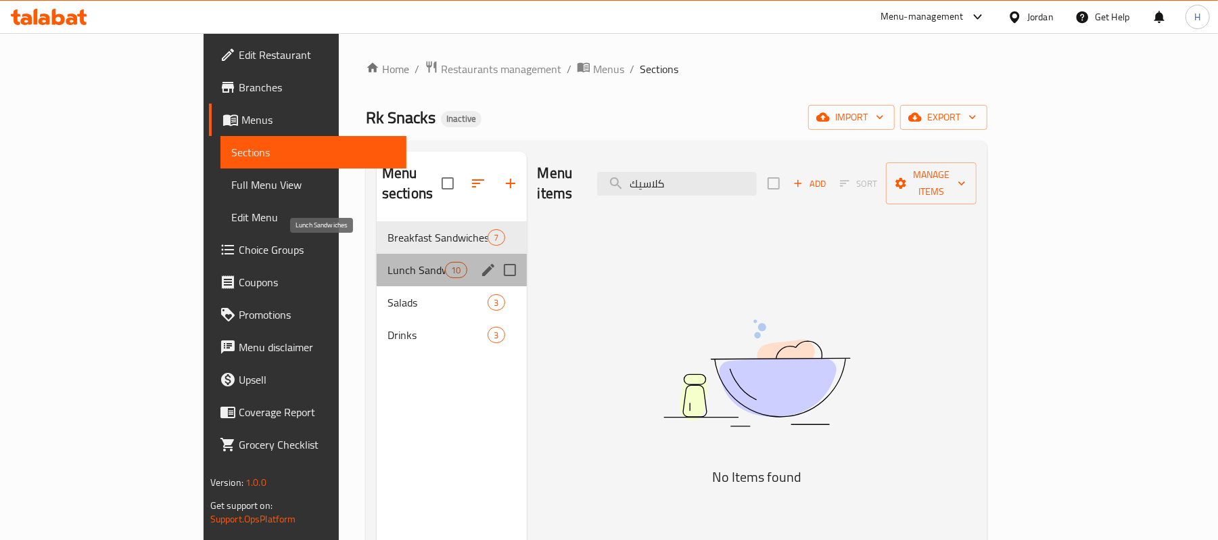
click at [388, 262] on span "Lunch Sandwiches" at bounding box center [417, 270] width 58 height 16
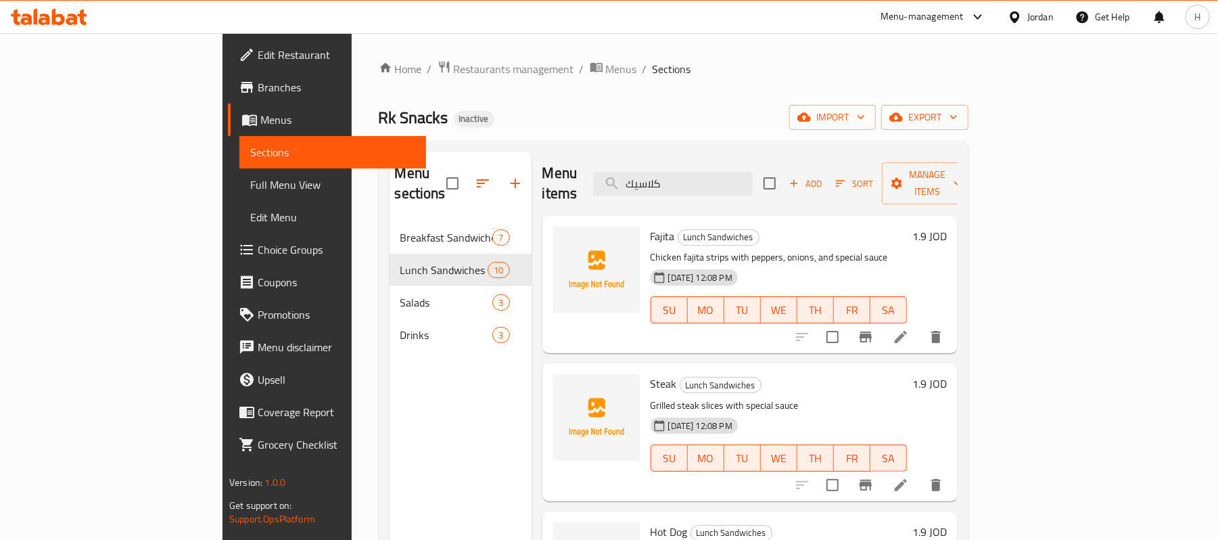
drag, startPoint x: 737, startPoint y: 184, endPoint x: 612, endPoint y: 176, distance: 125.4
click at [612, 176] on div "Menu items كلاسيك Add Sort Manage items" at bounding box center [750, 184] width 415 height 64
drag, startPoint x: 727, startPoint y: 173, endPoint x: 635, endPoint y: 177, distance: 92.1
click at [635, 177] on div "Menu items burger Add Sort Manage items" at bounding box center [750, 184] width 415 height 64
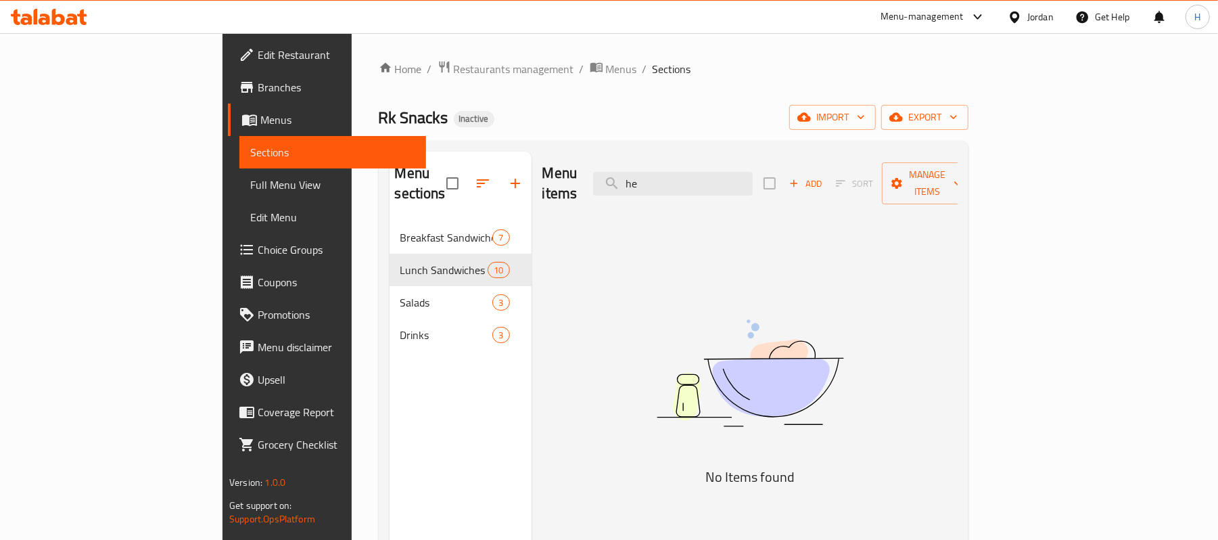
type input "h"
type input "مرحبا"
click at [1045, 19] on div "Jordan" at bounding box center [1041, 16] width 26 height 15
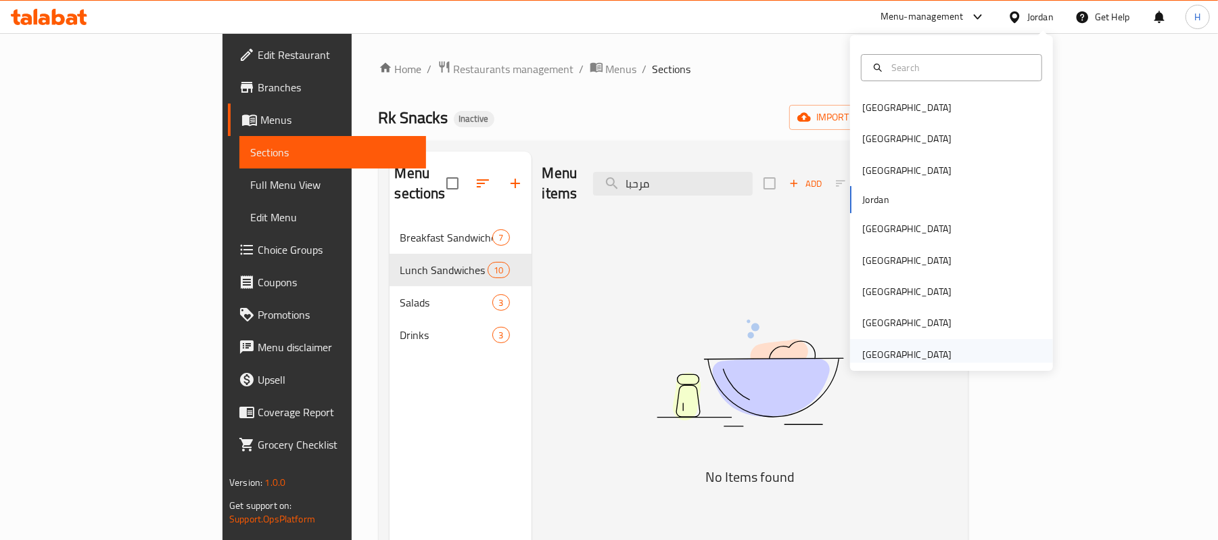
click at [903, 362] on div "[GEOGRAPHIC_DATA]" at bounding box center [907, 354] width 89 height 15
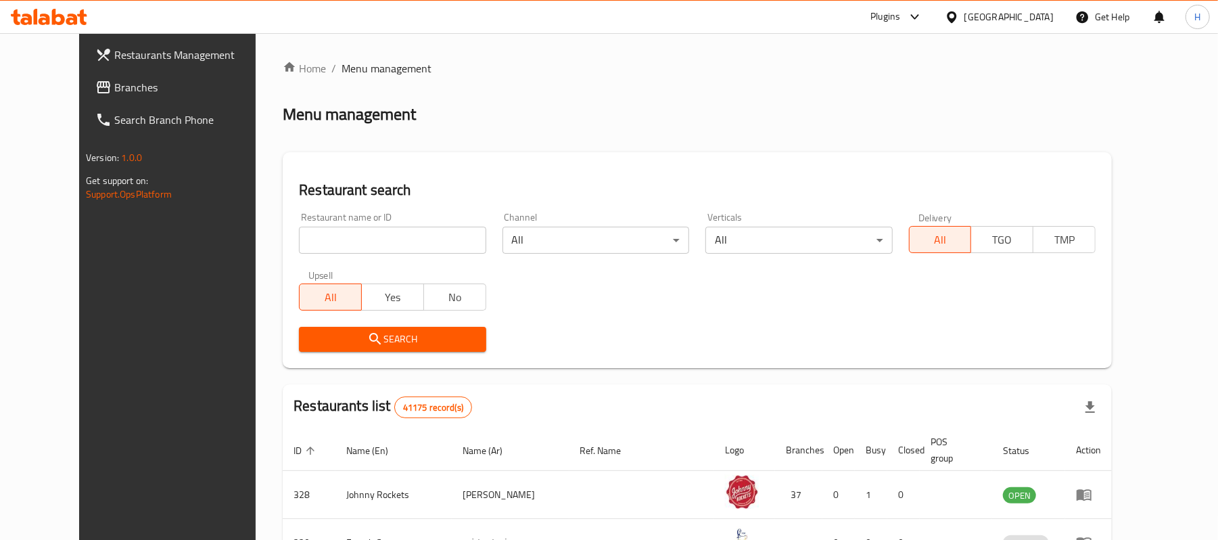
click at [114, 79] on span "Branches" at bounding box center [193, 87] width 158 height 16
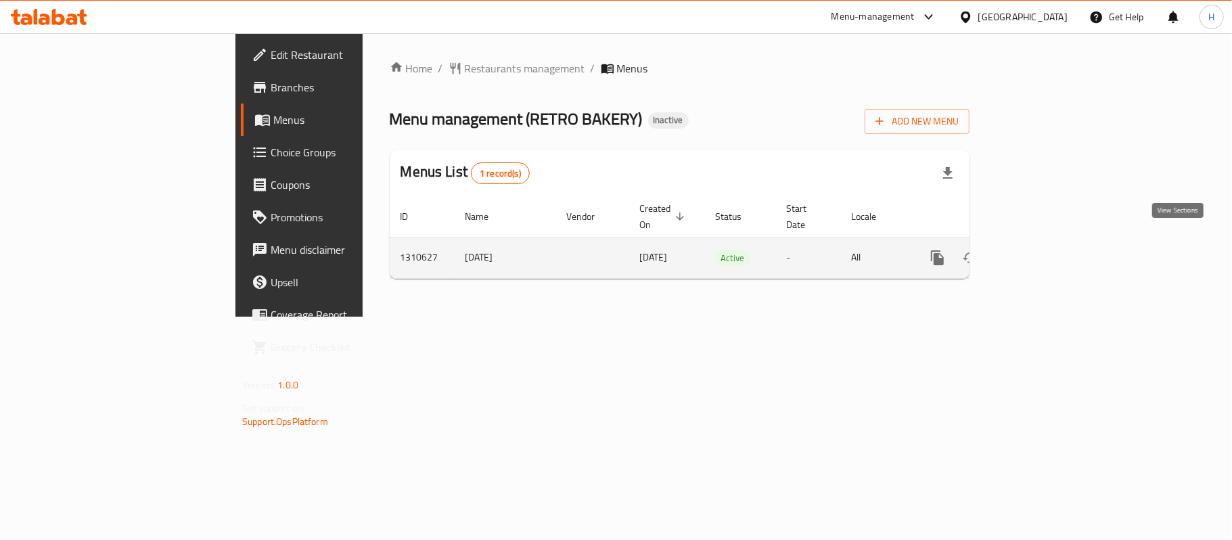
click at [1043, 250] on icon "enhanced table" at bounding box center [1035, 258] width 16 height 16
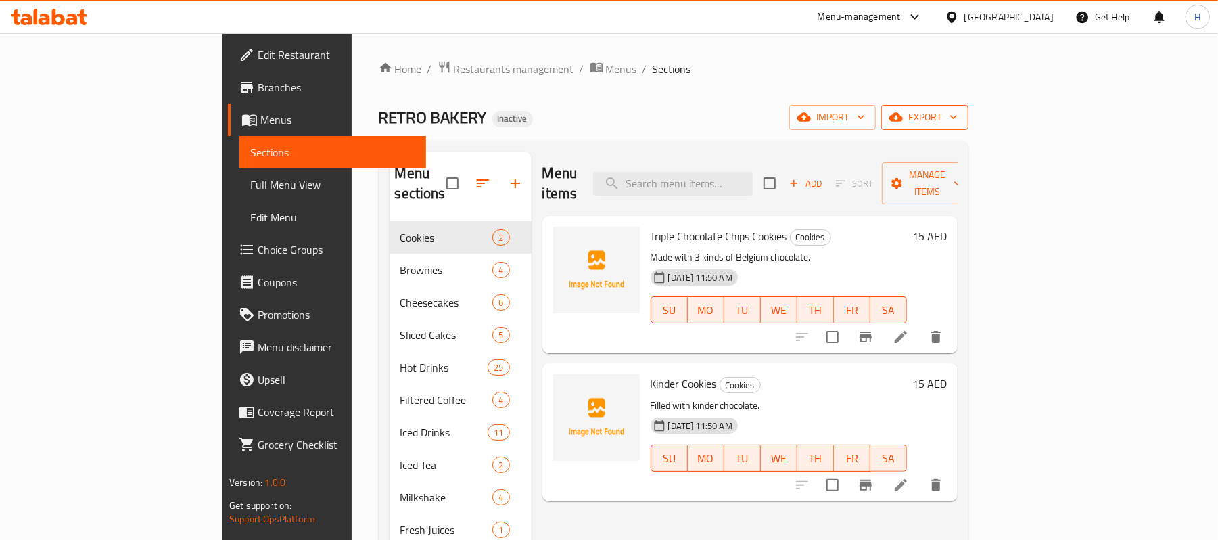
click at [958, 118] on span "export" at bounding box center [925, 117] width 66 height 17
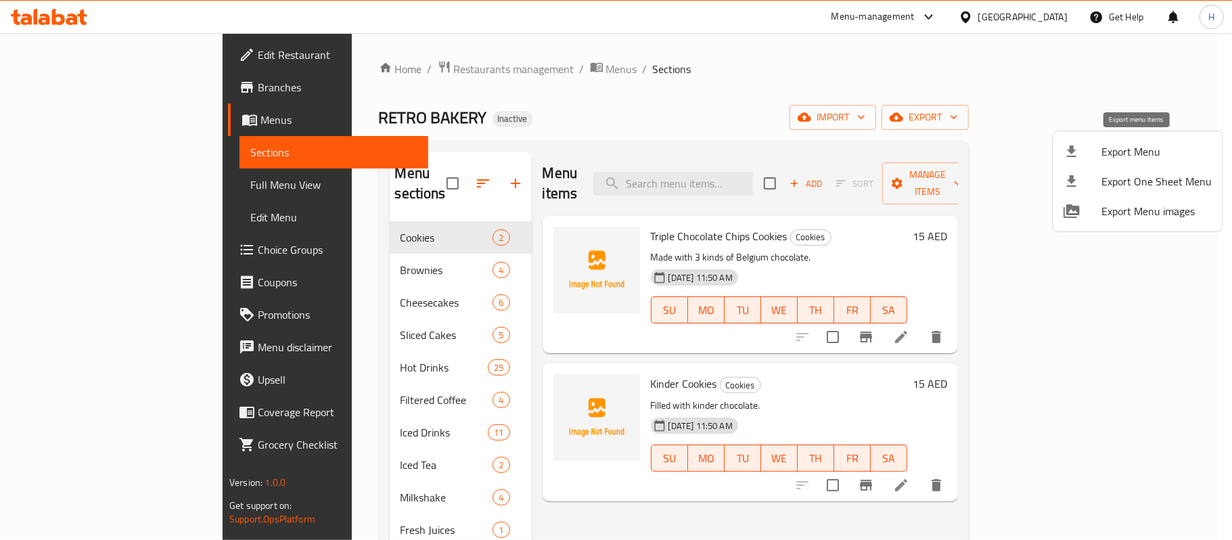
click at [1127, 153] on span "Export Menu" at bounding box center [1156, 151] width 110 height 16
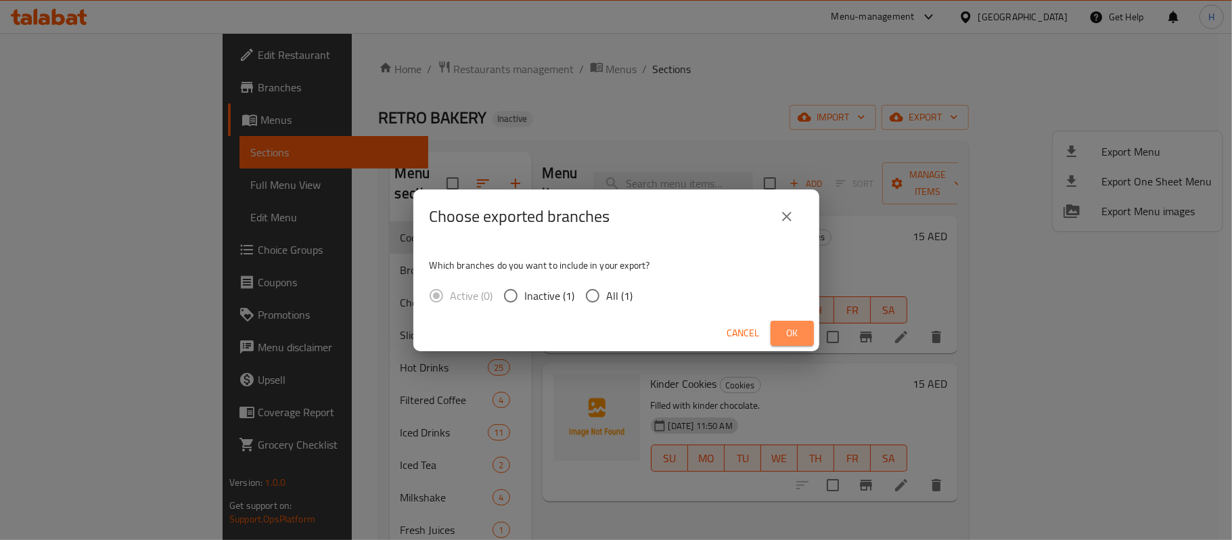
click at [789, 334] on span "Ok" at bounding box center [792, 333] width 22 height 17
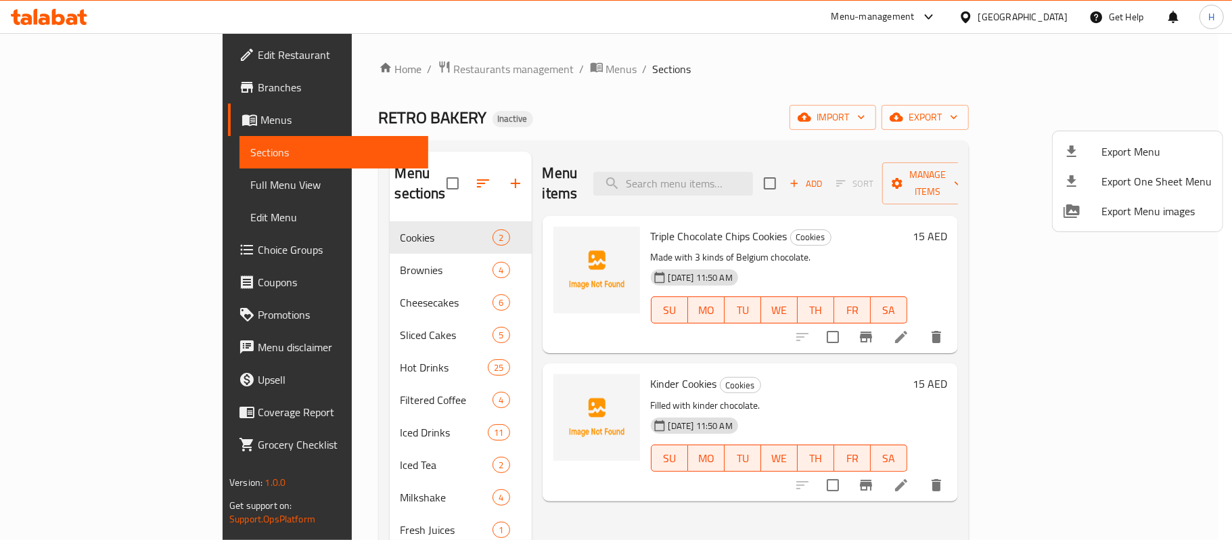
click at [1181, 120] on div at bounding box center [616, 270] width 1232 height 540
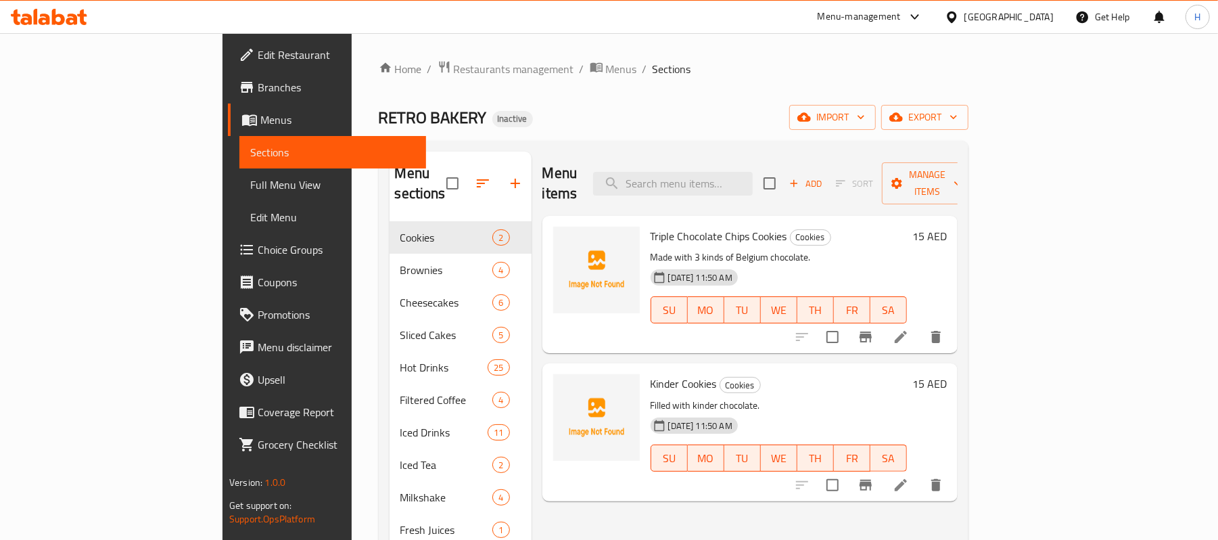
click at [961, 120] on icon "button" at bounding box center [954, 117] width 14 height 14
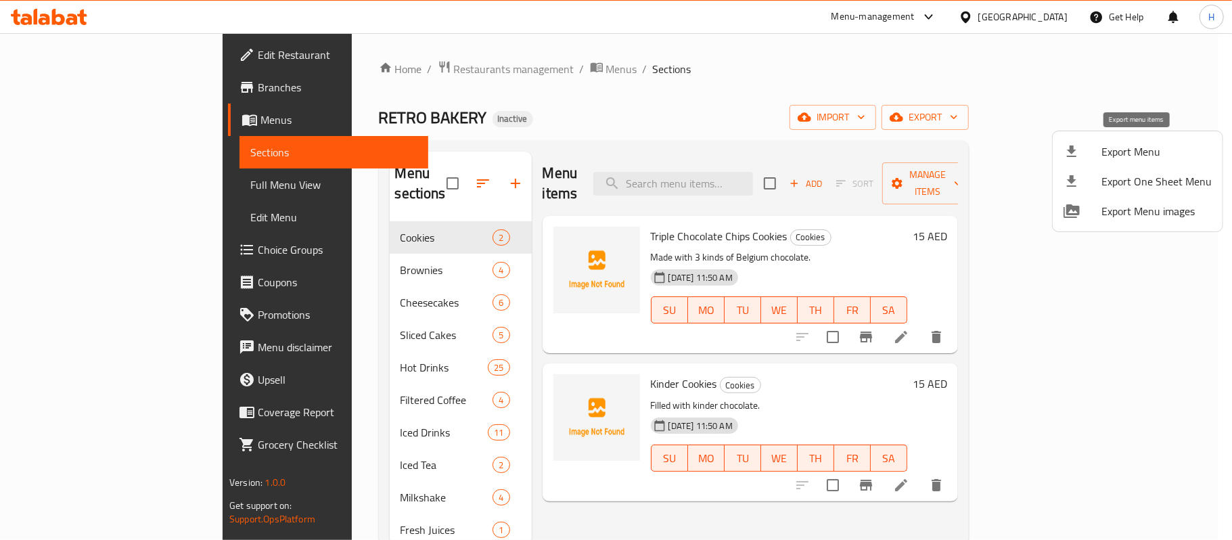
click at [1128, 155] on span "Export Menu" at bounding box center [1156, 151] width 110 height 16
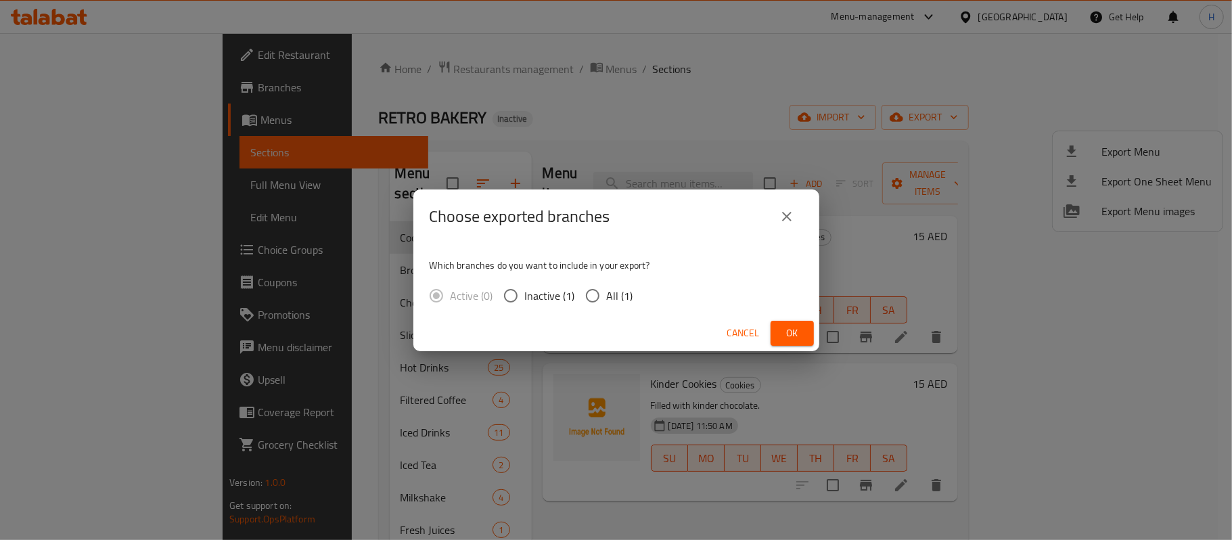
click at [621, 298] on span "All (1)" at bounding box center [620, 296] width 26 height 16
click at [607, 298] on input "All (1)" at bounding box center [592, 295] width 28 height 28
radio input "true"
click at [794, 338] on span "Ok" at bounding box center [792, 333] width 22 height 17
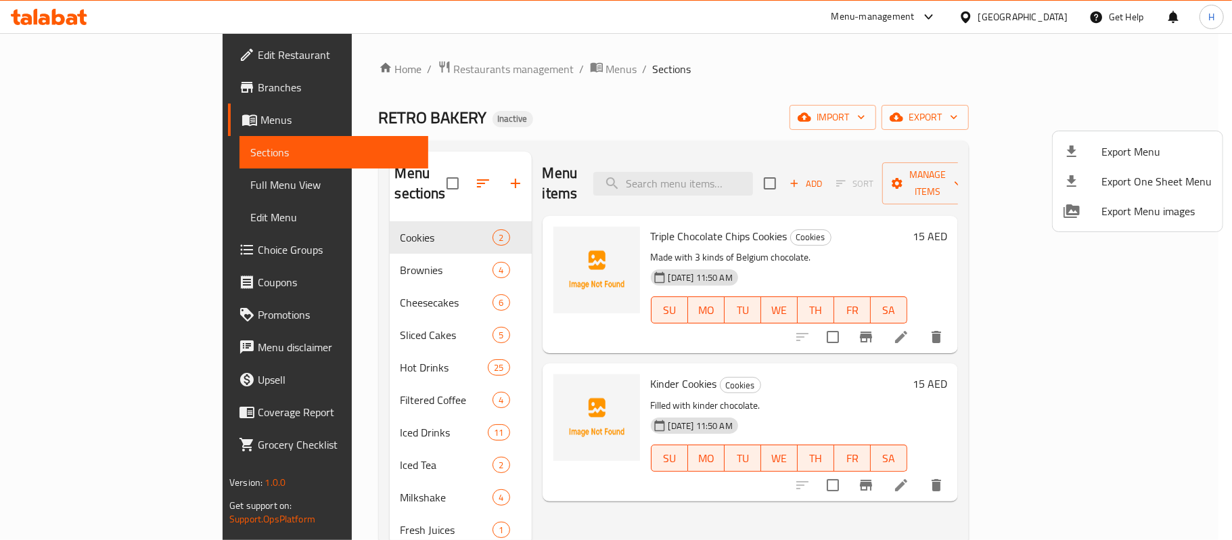
click at [112, 84] on div at bounding box center [616, 270] width 1232 height 540
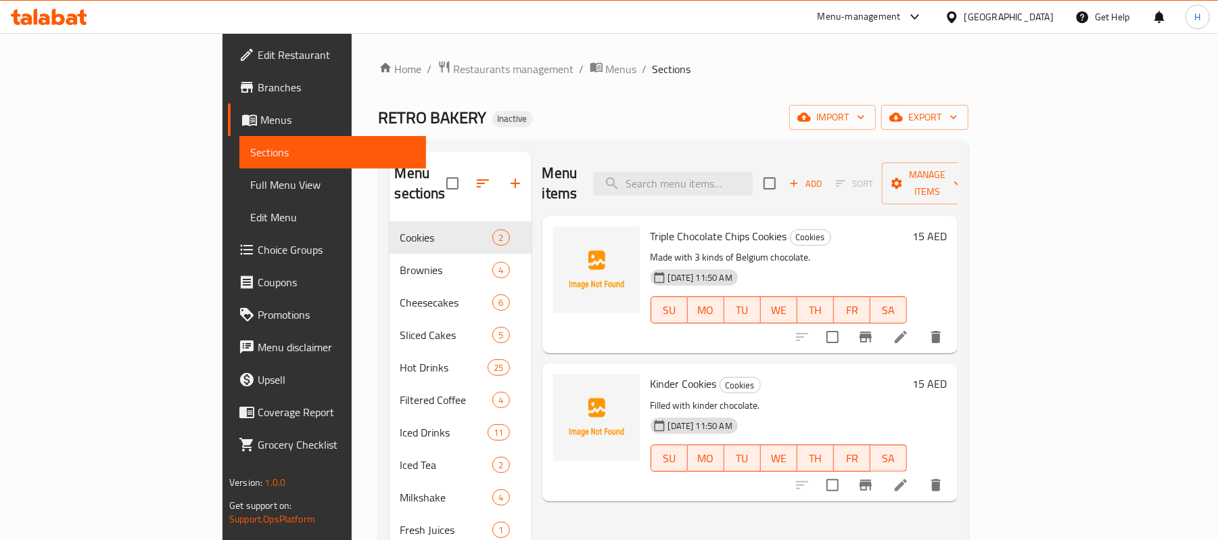
click at [258, 84] on span "Branches" at bounding box center [337, 87] width 158 height 16
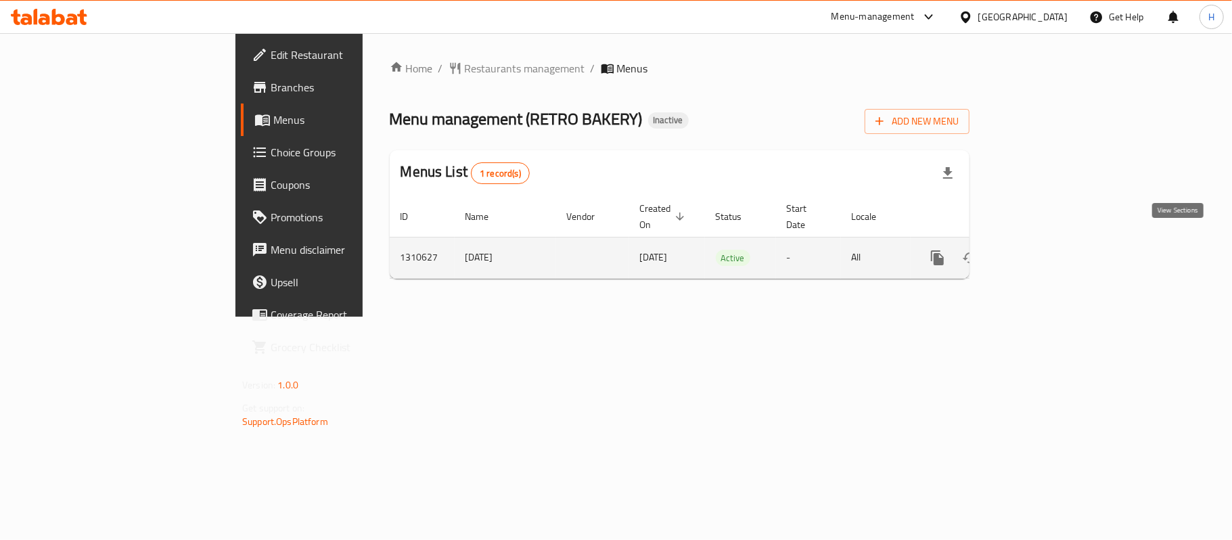
click at [1051, 242] on link "enhanced table" at bounding box center [1035, 258] width 32 height 32
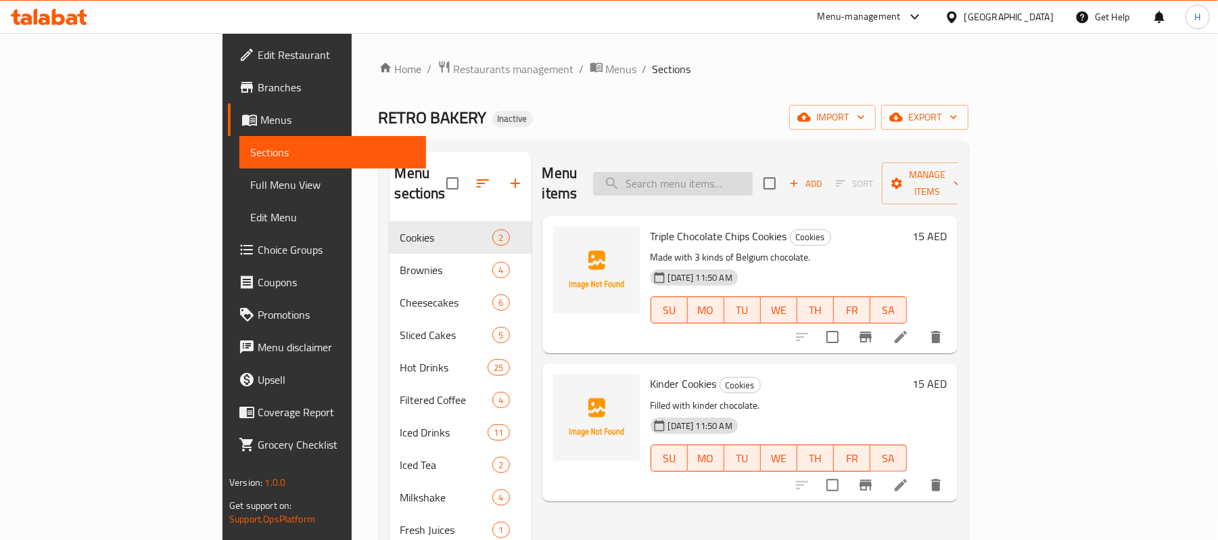
click at [753, 172] on input "search" at bounding box center [673, 184] width 160 height 24
paste input "Americano"
click at [753, 184] on input "Americano" at bounding box center [673, 184] width 160 height 24
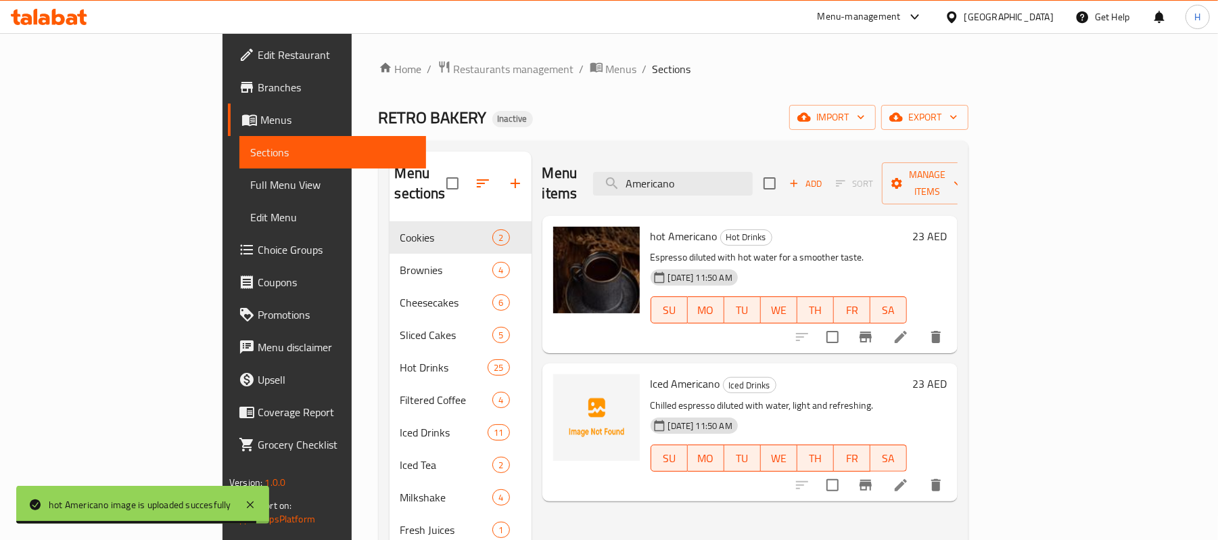
paste input "Cafe╠ü Latte"
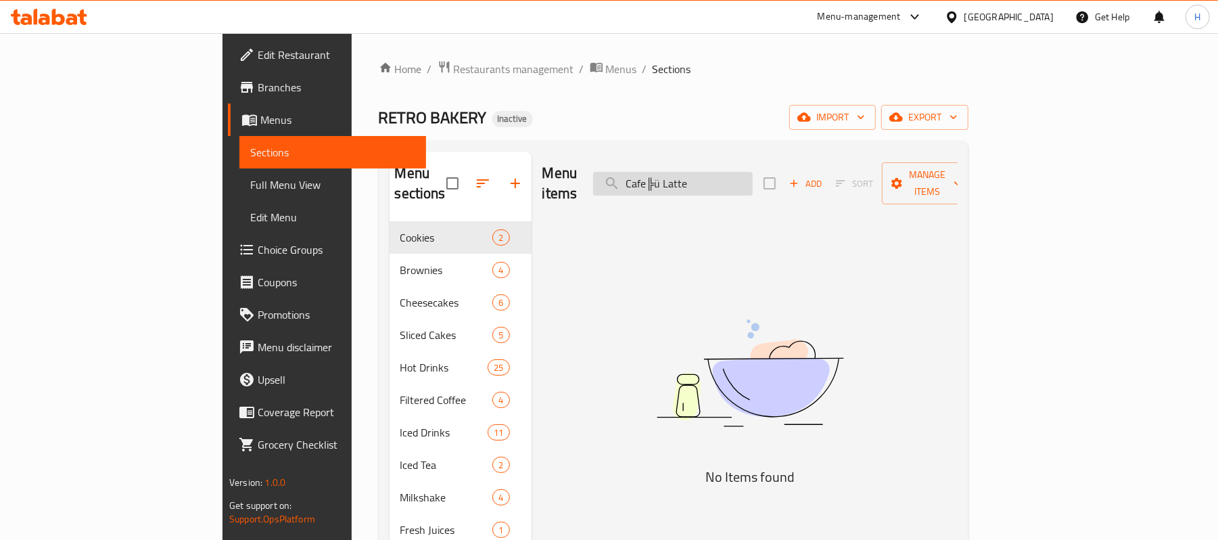
click at [748, 180] on input "Cafe╠ü Latte" at bounding box center [673, 184] width 160 height 24
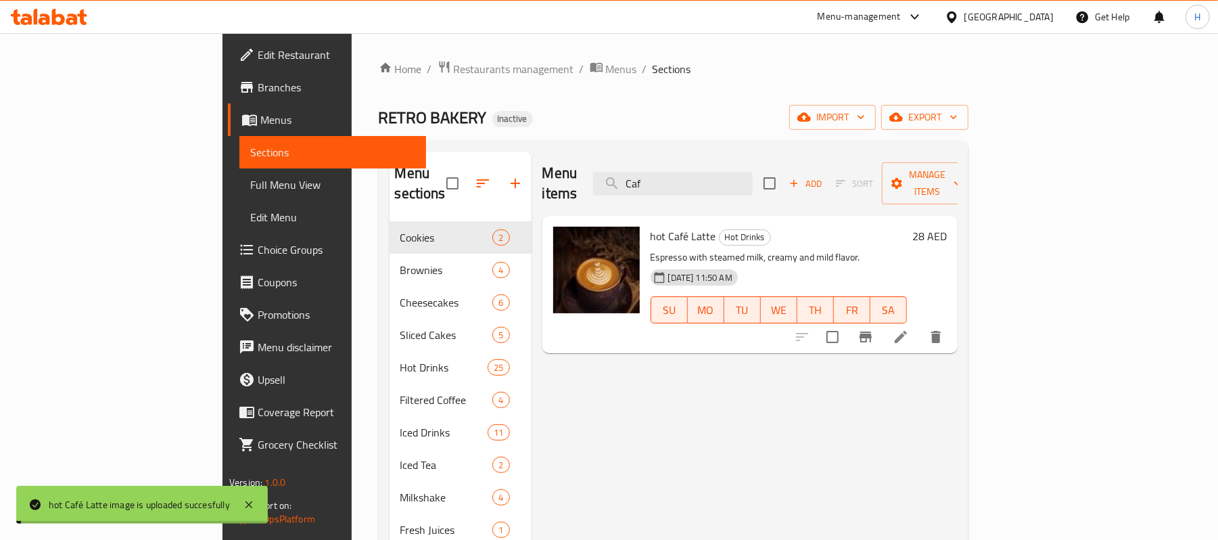
drag, startPoint x: 775, startPoint y: 183, endPoint x: 596, endPoint y: 183, distance: 178.6
click at [596, 183] on div "Menu items Caf Add Sort Manage items" at bounding box center [750, 184] width 415 height 64
paste input "ppuccino"
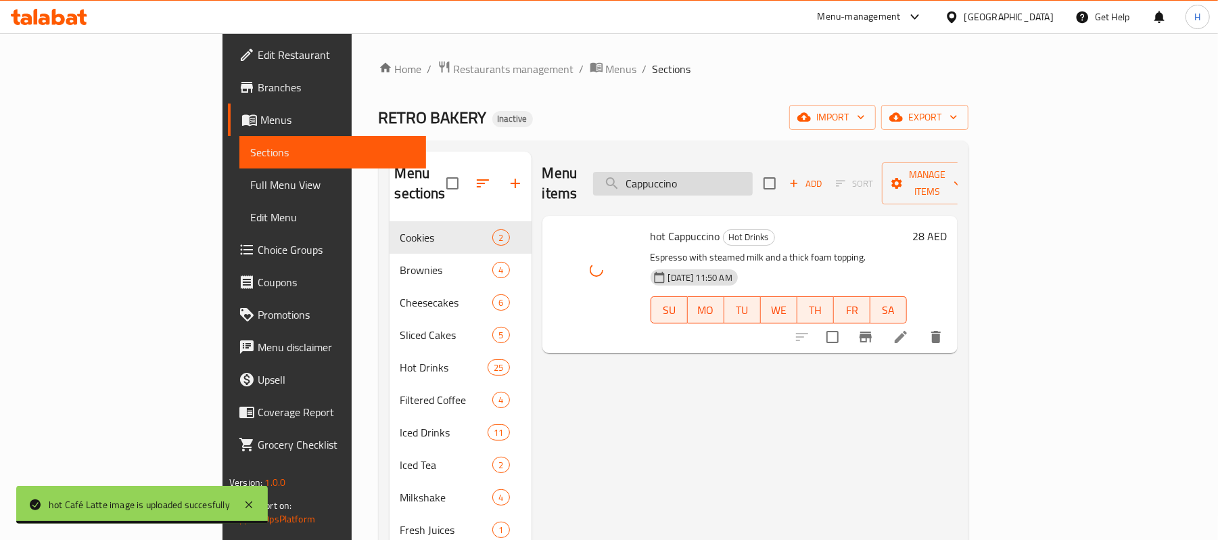
click at [753, 175] on input "Cappuccino" at bounding box center [673, 184] width 160 height 24
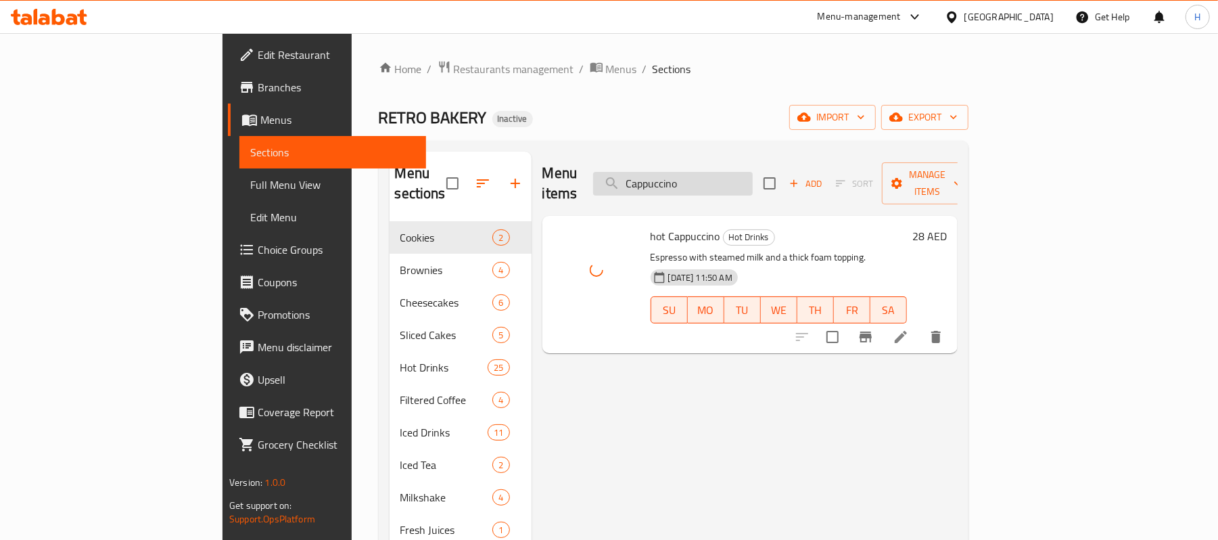
click at [753, 175] on input "Cappuccino" at bounding box center [673, 184] width 160 height 24
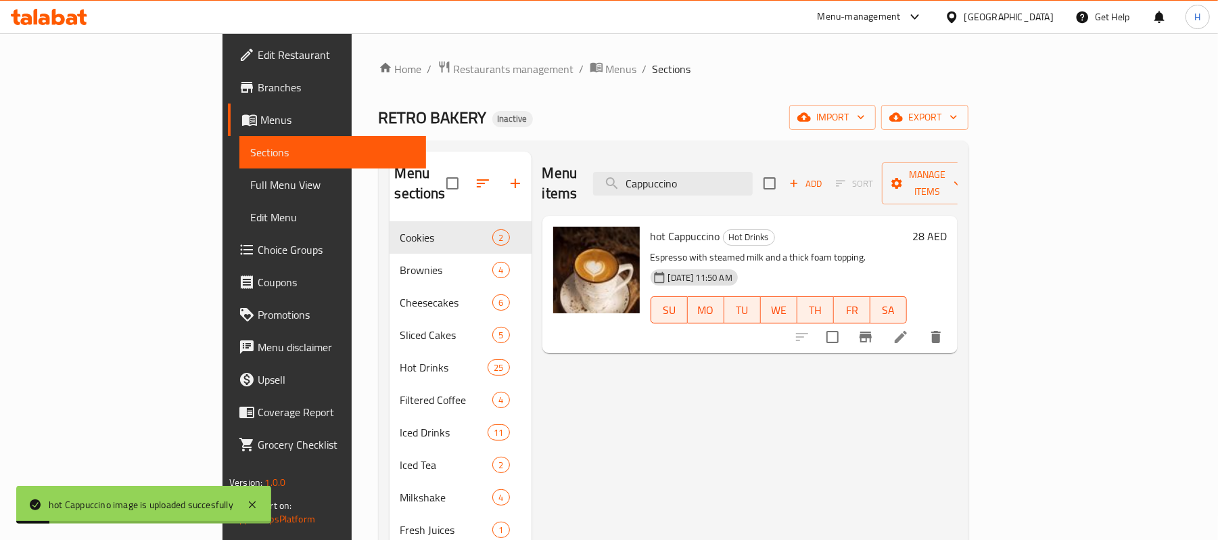
paste input "[PERSON_NAME]"
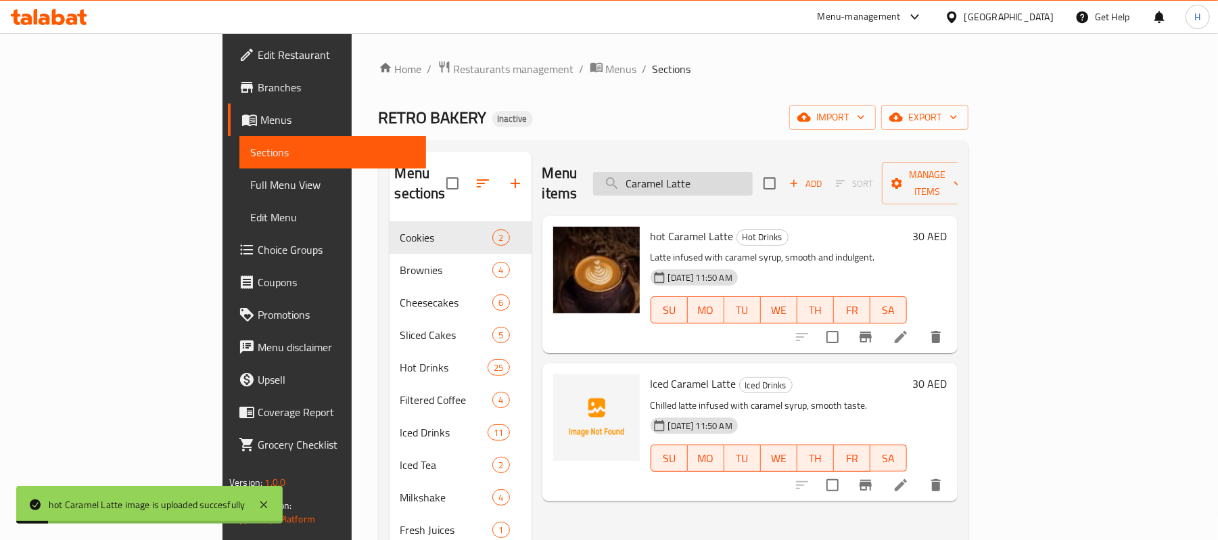
click at [753, 172] on input "Caramel Latte" at bounding box center [673, 184] width 160 height 24
paste input "Macchiato"
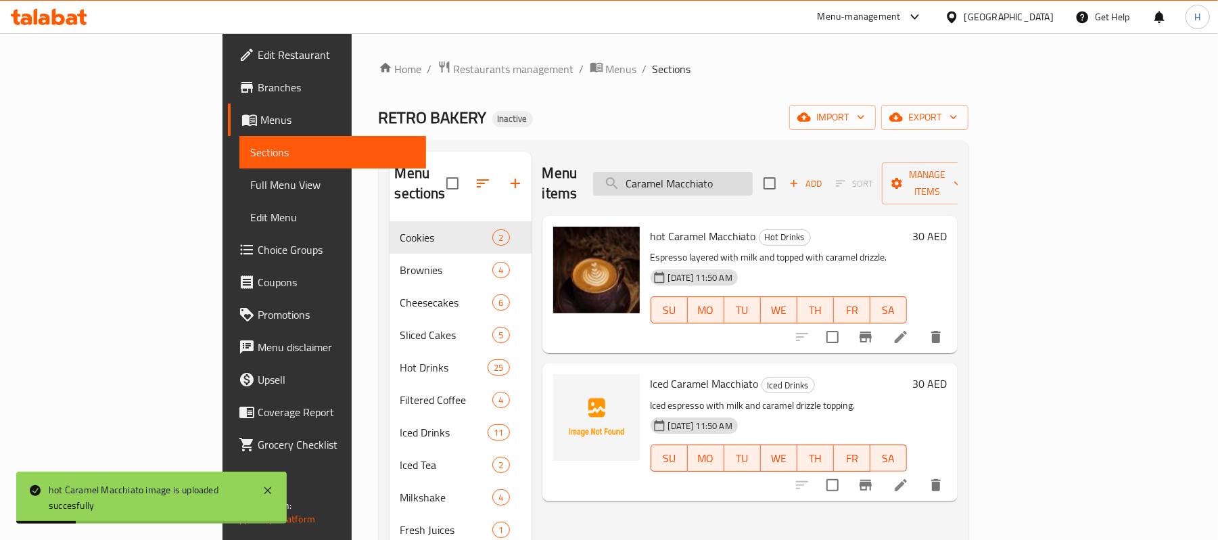
click at [753, 175] on input "Caramel Macchiato" at bounding box center [673, 184] width 160 height 24
click at [753, 172] on input "Caramel Macchiato" at bounding box center [673, 184] width 160 height 24
paste input "ilkshake"
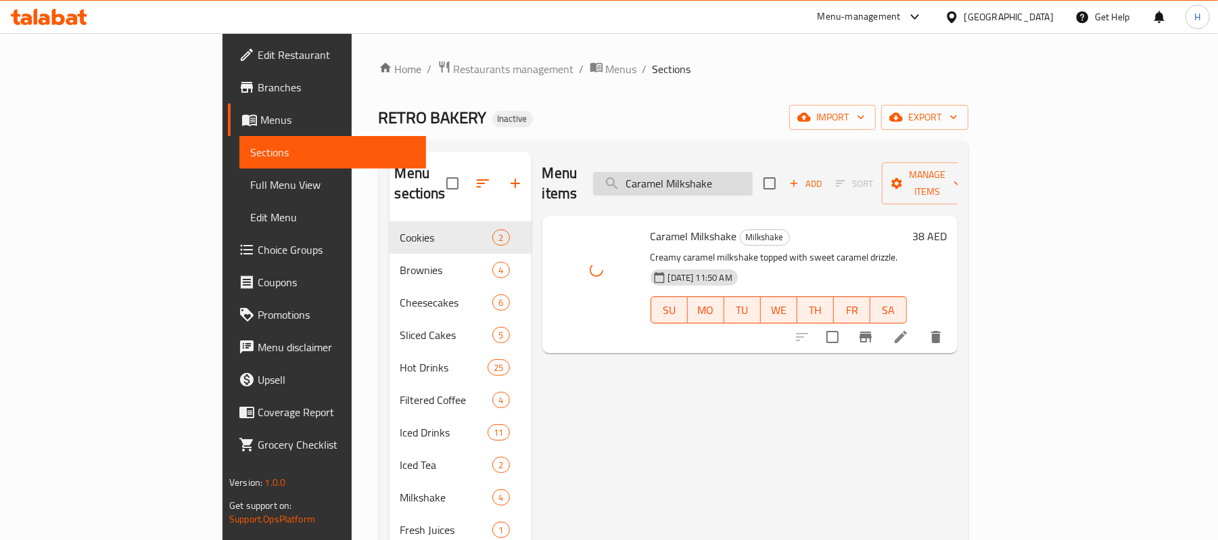
click at [753, 177] on input "Caramel Milkshake" at bounding box center [673, 184] width 160 height 24
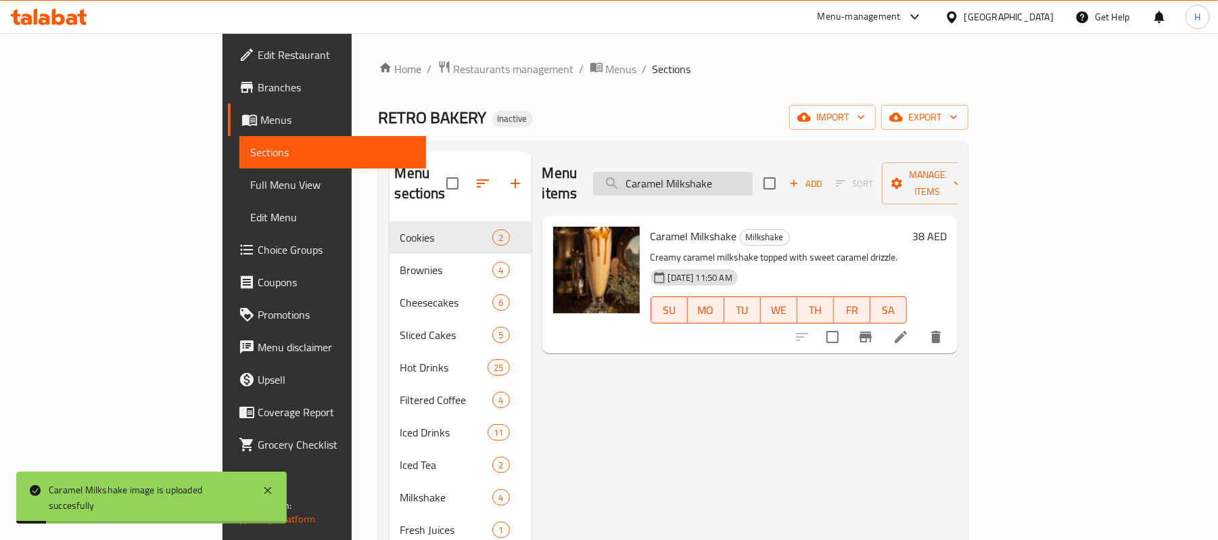
paste input "Sea-salt Browni"
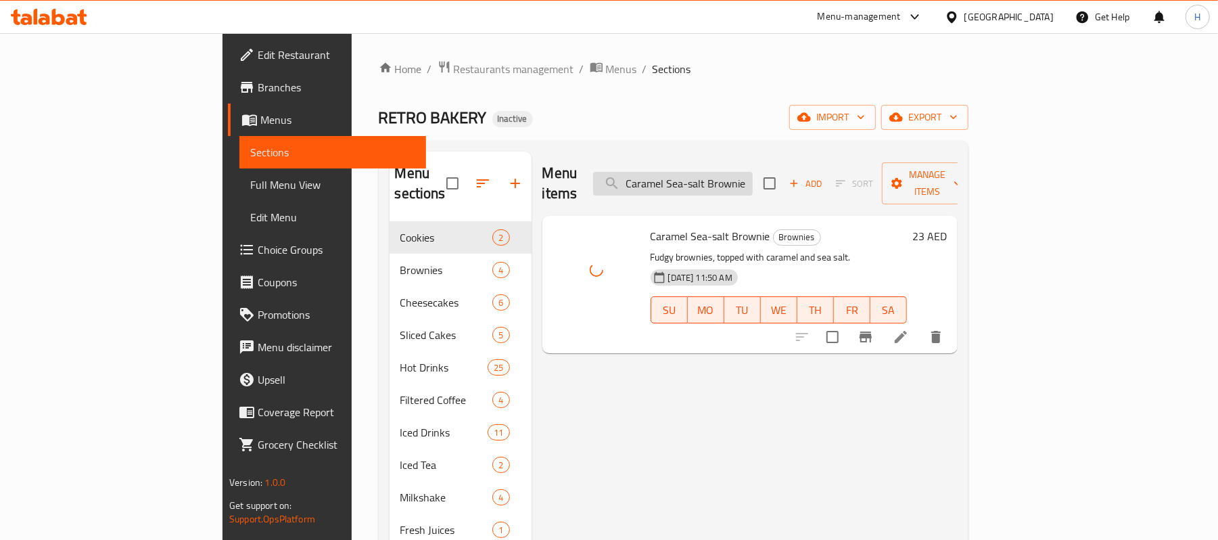
click at [753, 179] on input "Caramel Sea-salt Brownie" at bounding box center [673, 184] width 160 height 24
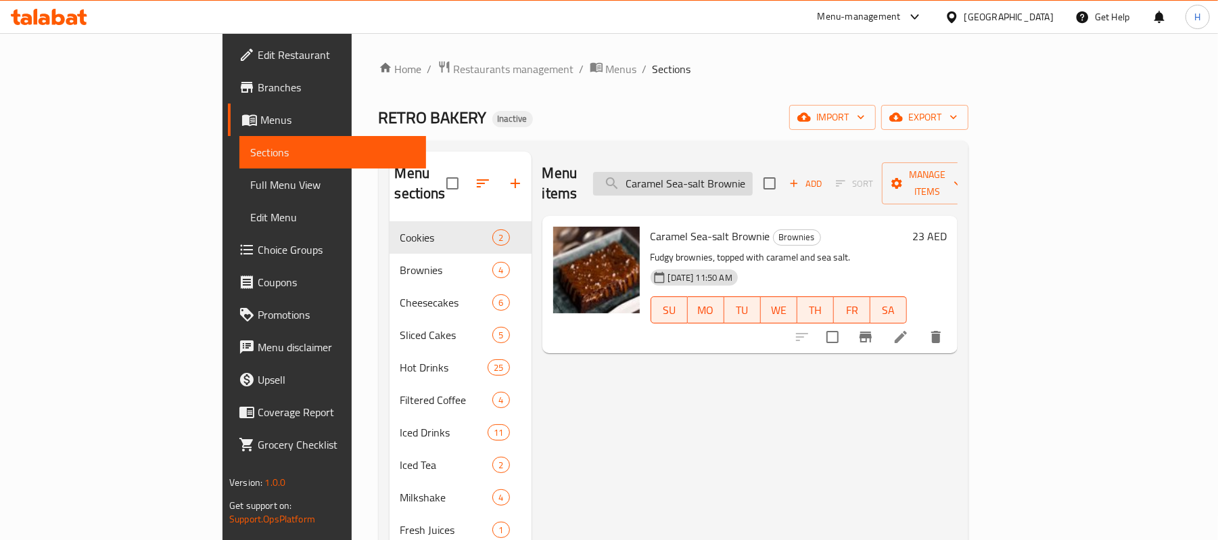
paste input "Cheesecak"
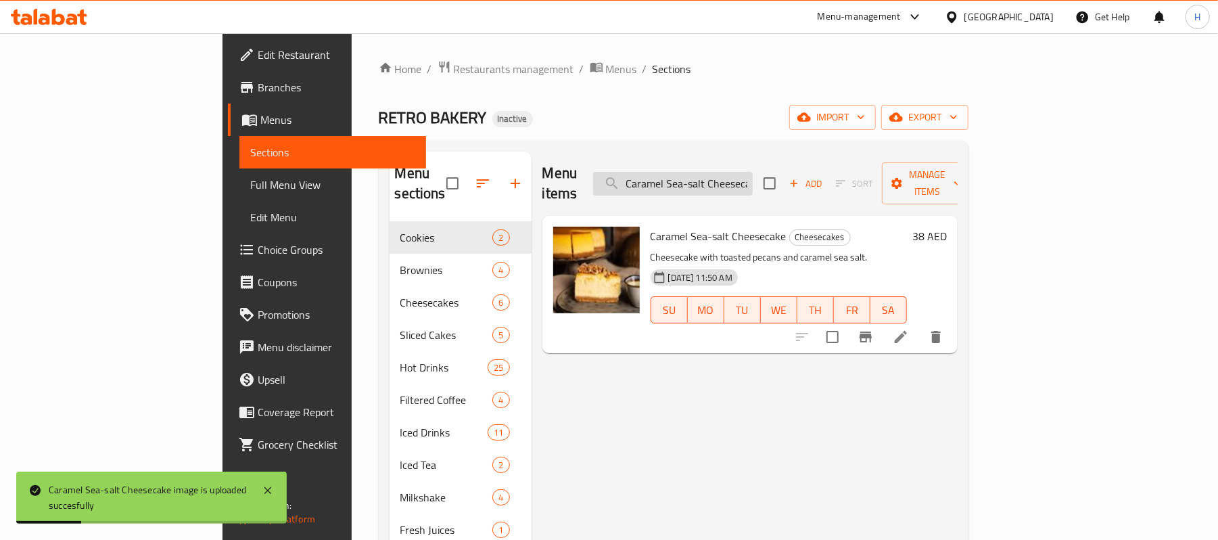
click at [753, 172] on input "Caramel Sea-salt Cheesecake" at bounding box center [673, 184] width 160 height 24
paste input "hemex"
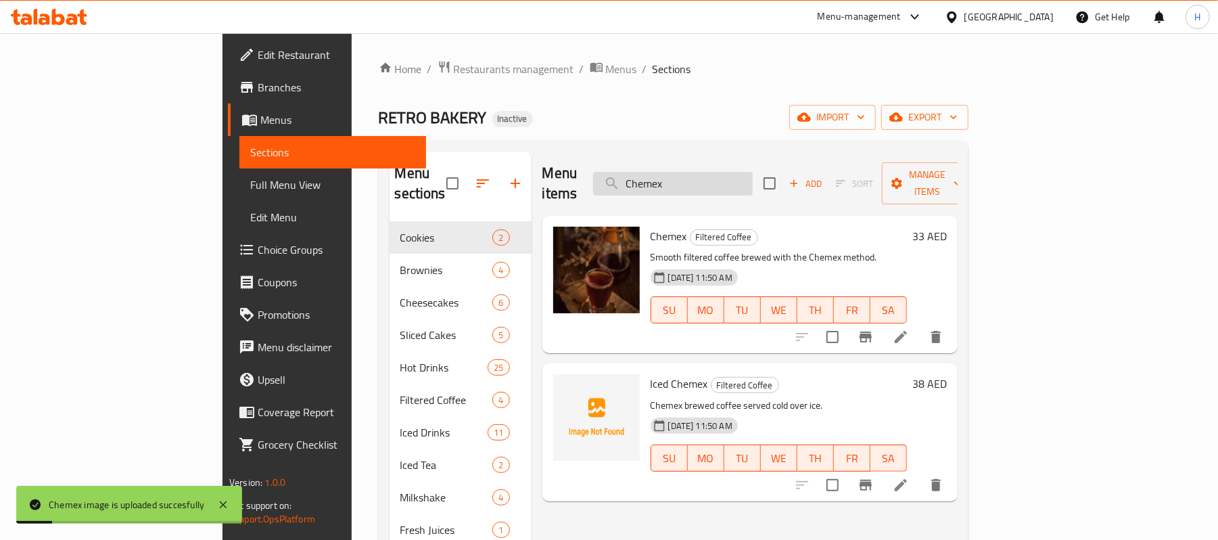
click at [753, 184] on input "Chemex" at bounding box center [673, 184] width 160 height 24
paste input "lassic Brownie"
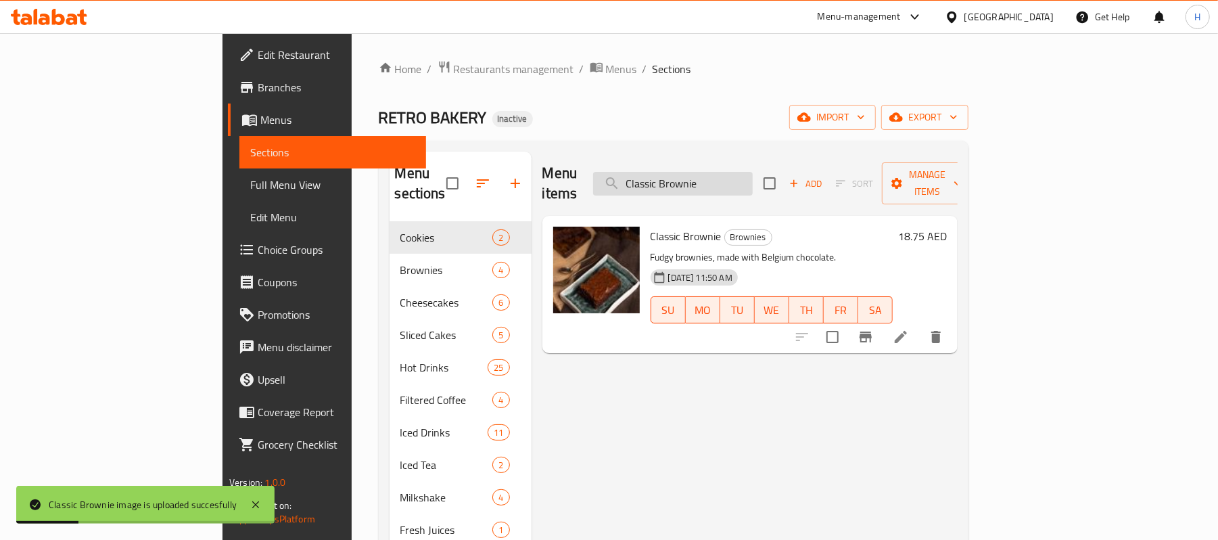
click at [743, 174] on input "Classic Brownie" at bounding box center [673, 184] width 160 height 24
paste input "Cheesecak"
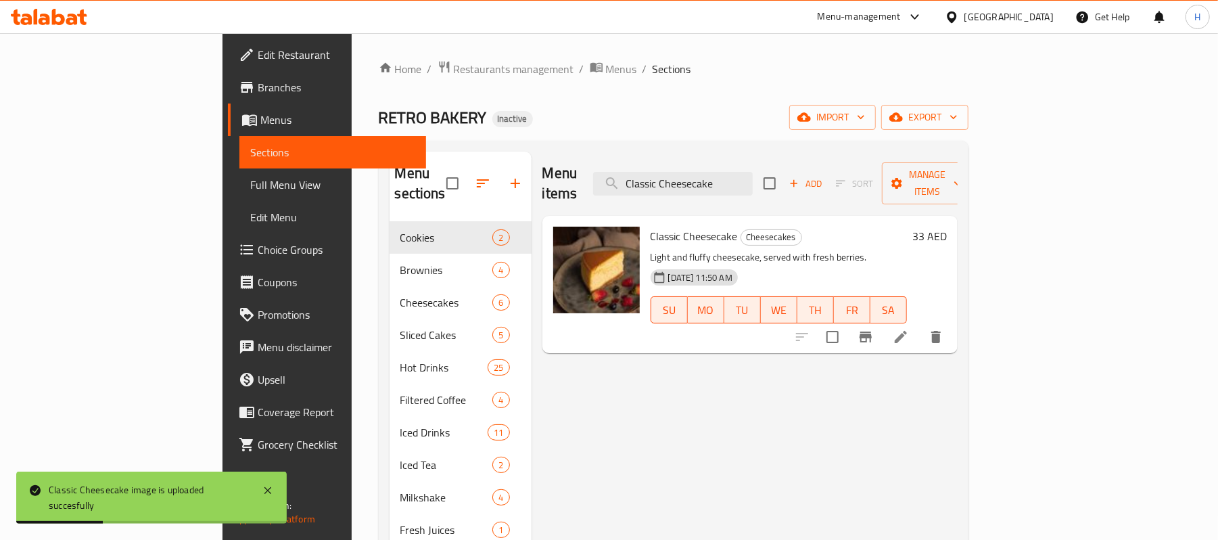
click at [764, 187] on div "Menu items Classic Cheesecake Add Sort Manage items" at bounding box center [750, 184] width 415 height 64
click at [753, 172] on input "Classic Cheesecake" at bounding box center [673, 184] width 160 height 24
paste input "Milk C"
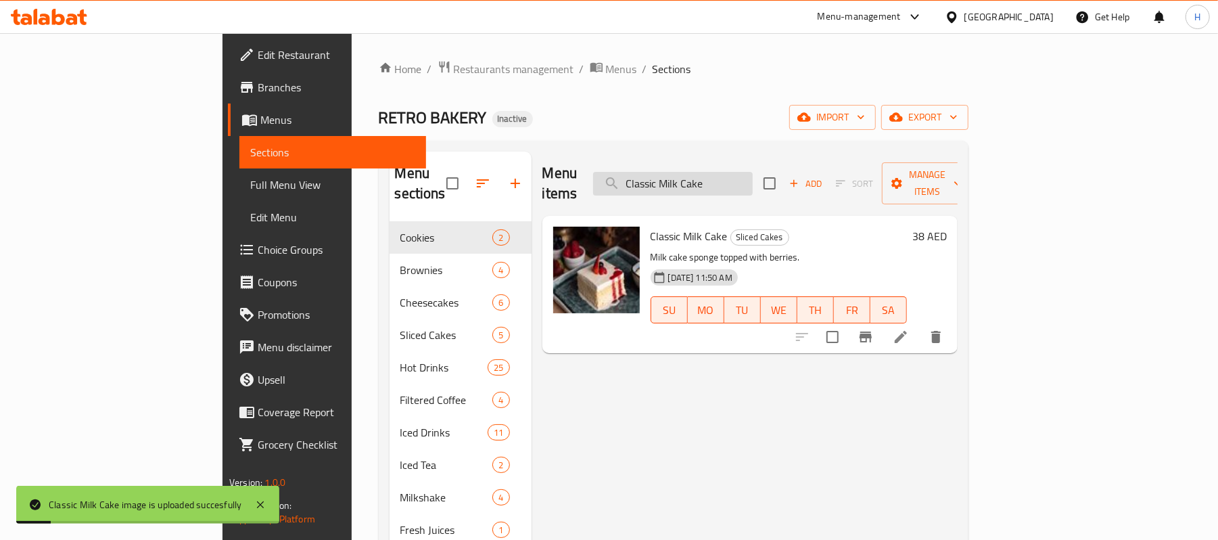
click at [753, 180] on input "Classic Milk Cake" at bounding box center [673, 184] width 160 height 24
paste input "San Sebastia╠ün"
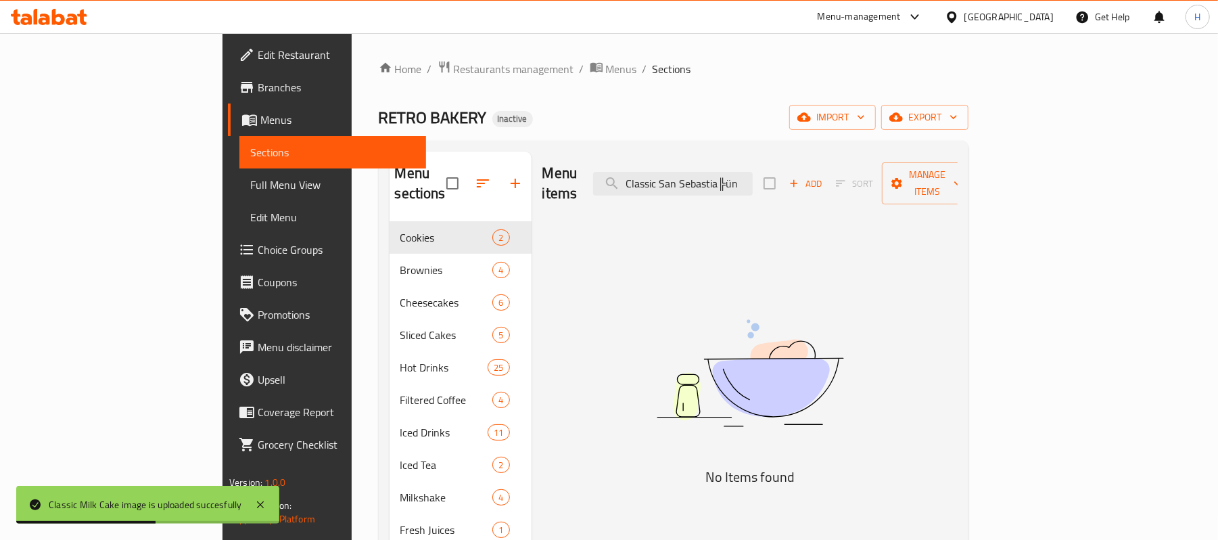
drag, startPoint x: 761, startPoint y: 173, endPoint x: 924, endPoint y: 180, distance: 163.2
click at [924, 180] on div "Menu items Classic San Sebastia╠ün Add Sort Manage items" at bounding box center [750, 184] width 415 height 64
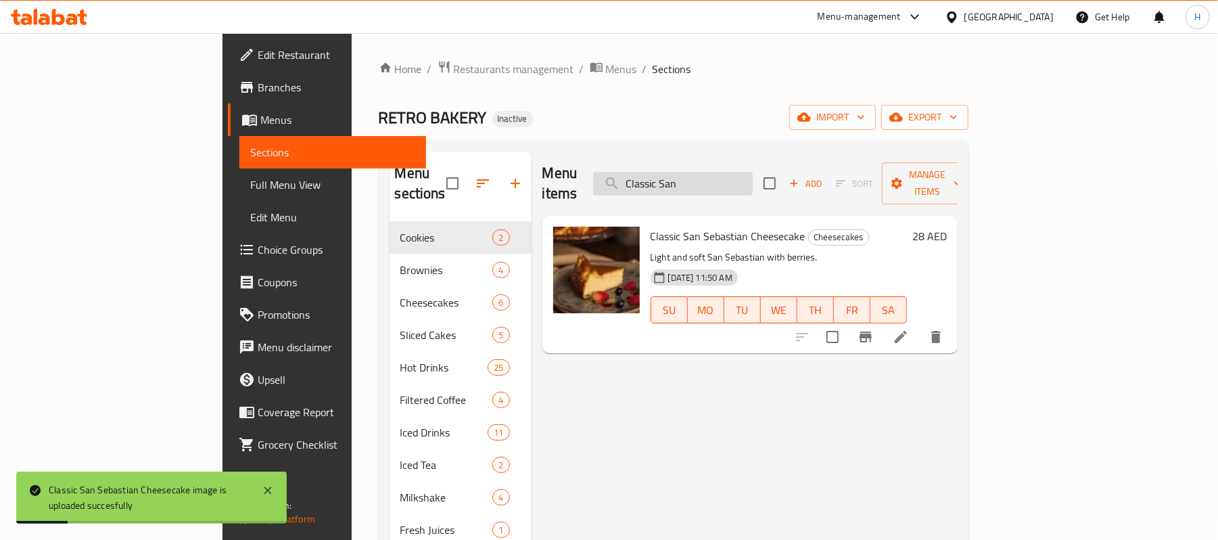
click at [753, 172] on input "Classic San" at bounding box center [673, 184] width 160 height 24
paste input "ortado"
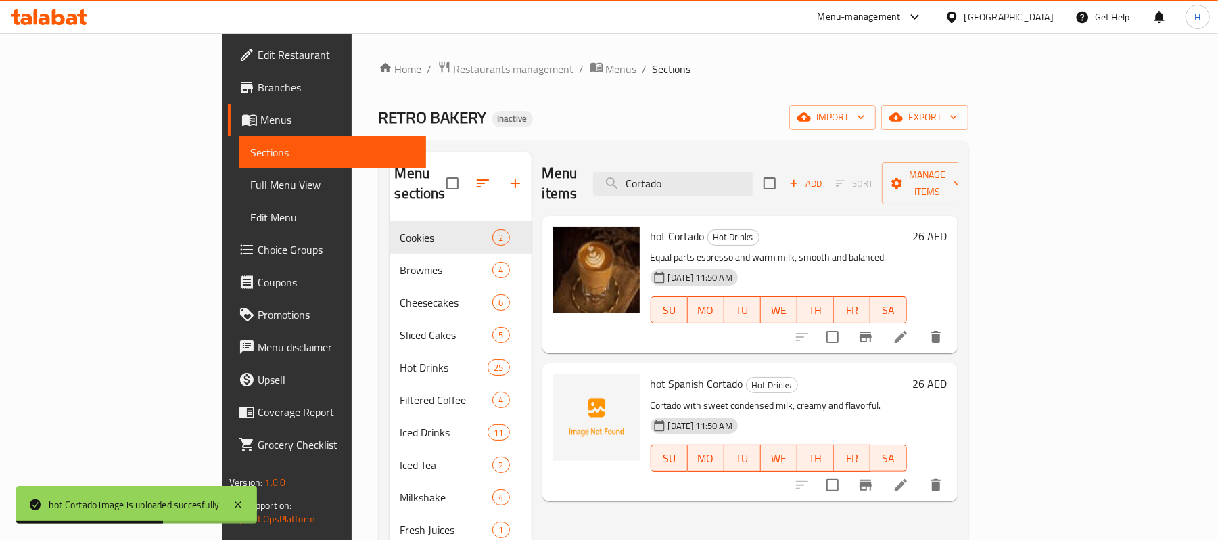
click at [729, 160] on div "Menu items Cortado Add Sort Manage items" at bounding box center [750, 184] width 415 height 64
click at [742, 184] on input "Cortado" at bounding box center [673, 184] width 160 height 24
paste input "Double Espresso Macchiat"
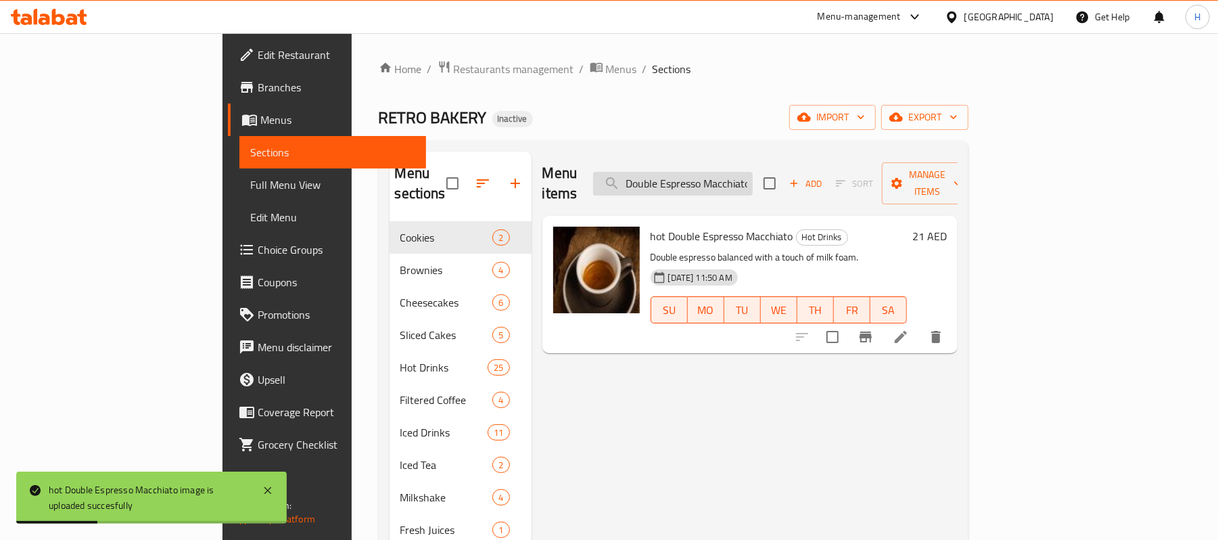
click at [753, 177] on input "Double Espresso Macchiato" at bounding box center [673, 184] width 160 height 24
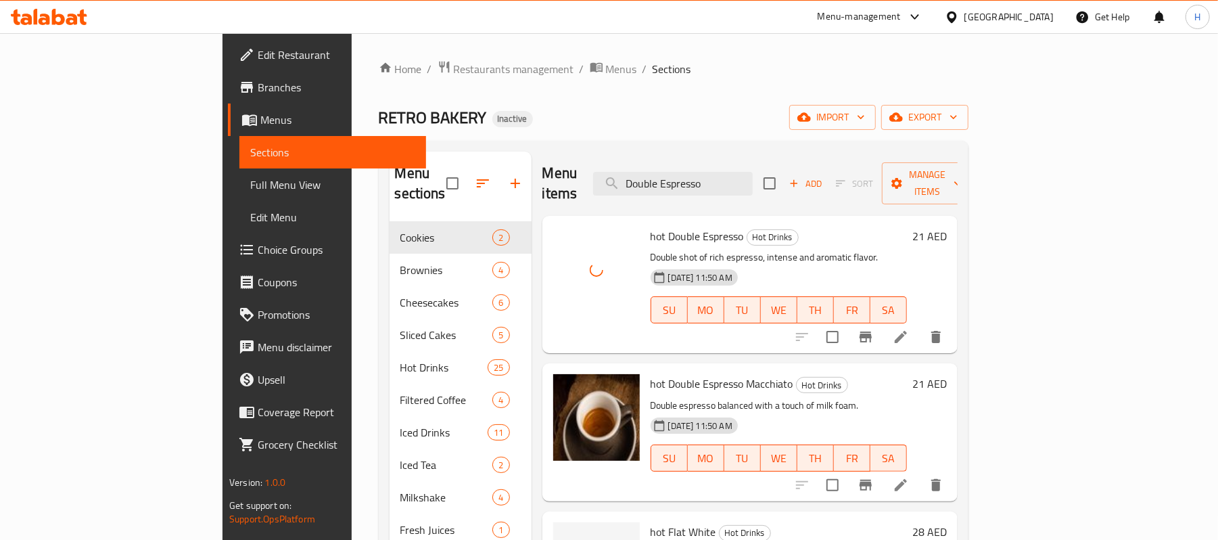
scroll to position [90, 0]
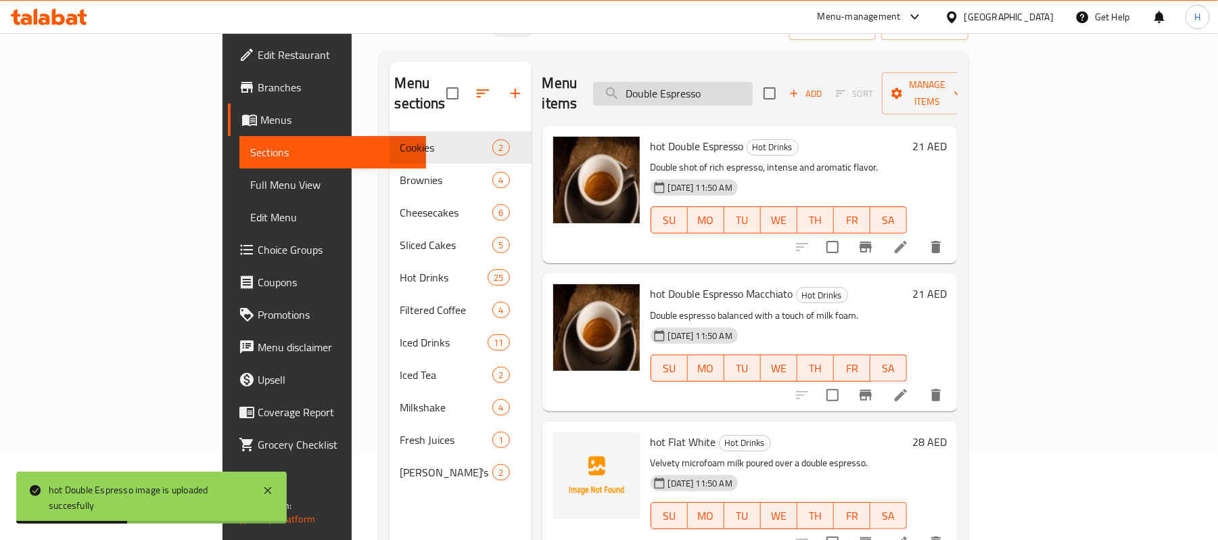
click at [723, 87] on input "Double Espresso" at bounding box center [673, 94] width 160 height 24
drag, startPoint x: 723, startPoint y: 87, endPoint x: 772, endPoint y: 112, distance: 55.4
click at [723, 87] on input "Double Espresso" at bounding box center [673, 94] width 160 height 24
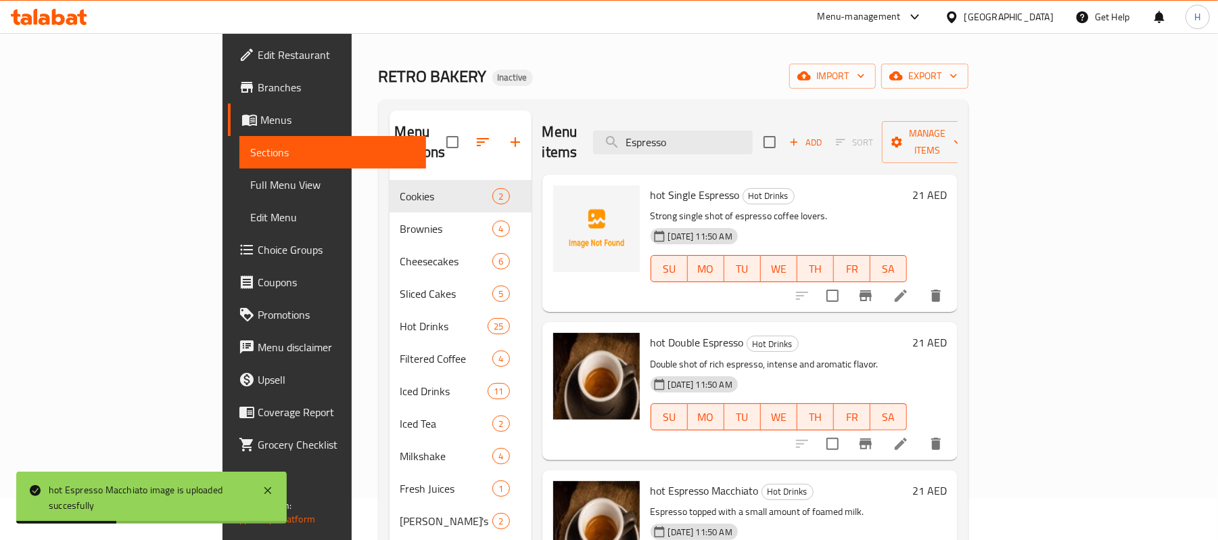
scroll to position [0, 0]
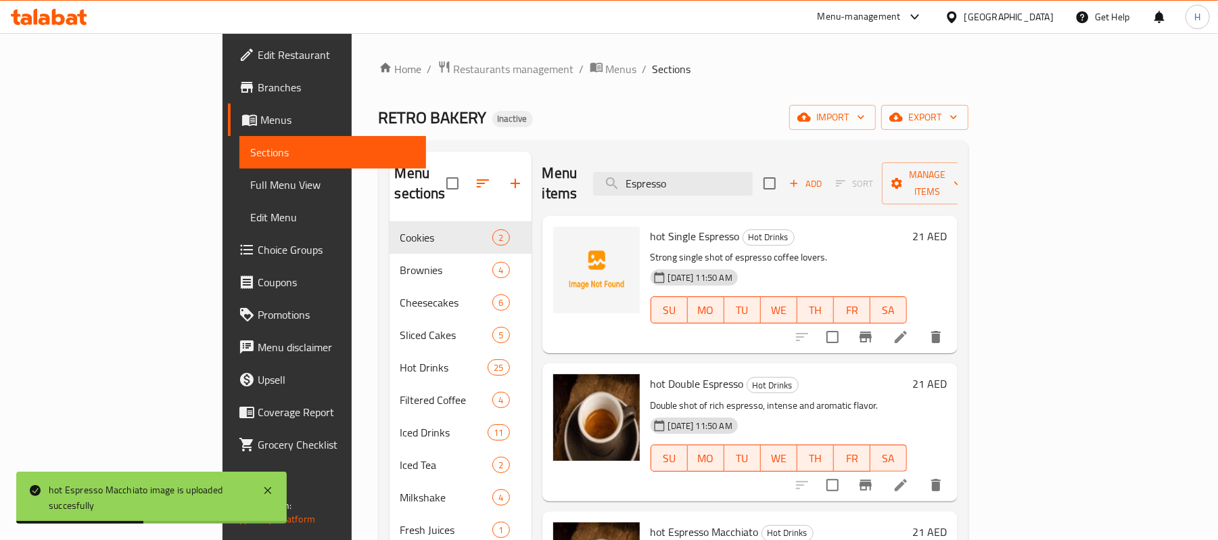
drag, startPoint x: 756, startPoint y: 173, endPoint x: 637, endPoint y: 175, distance: 119.8
click at [637, 175] on div "Menu items Espresso Add Sort Manage items" at bounding box center [750, 184] width 415 height 64
click at [753, 183] on input "Espresso" at bounding box center [673, 184] width 160 height 24
paste input "Ferrero Rocher Cake"
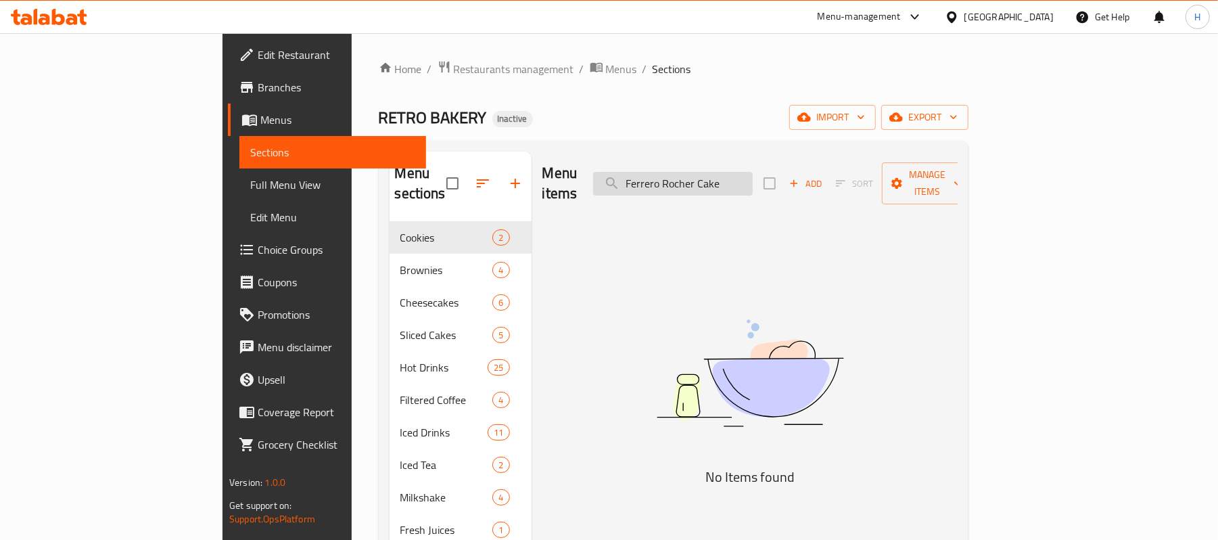
click at [709, 174] on input "Ferrero Rocher Cake" at bounding box center [673, 184] width 160 height 24
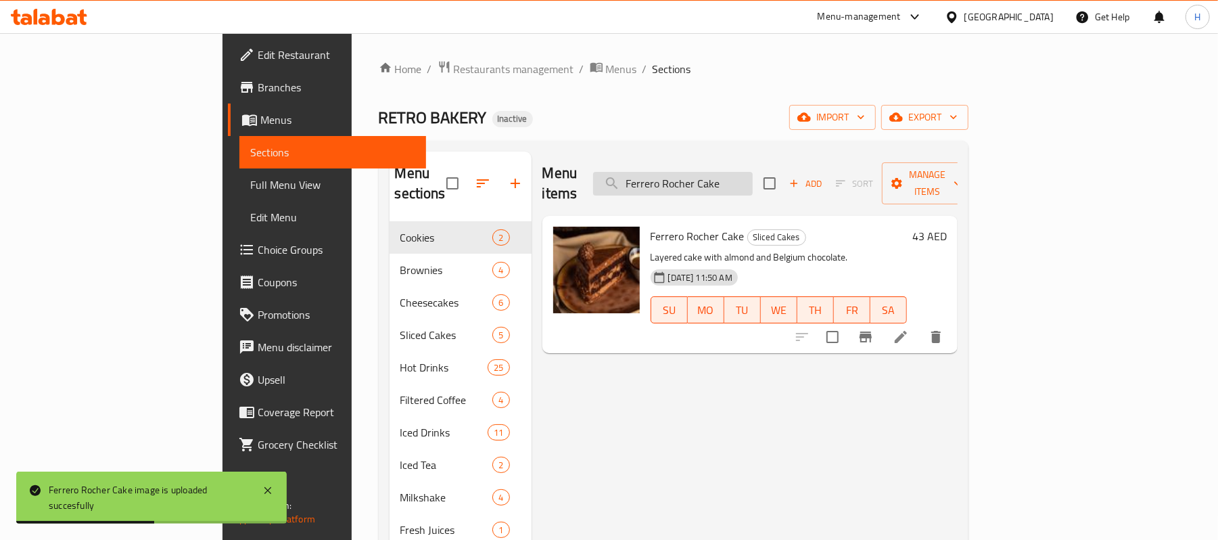
click at [747, 173] on input "Ferrero Rocher Cake" at bounding box center [673, 184] width 160 height 24
paste input "lat Whit"
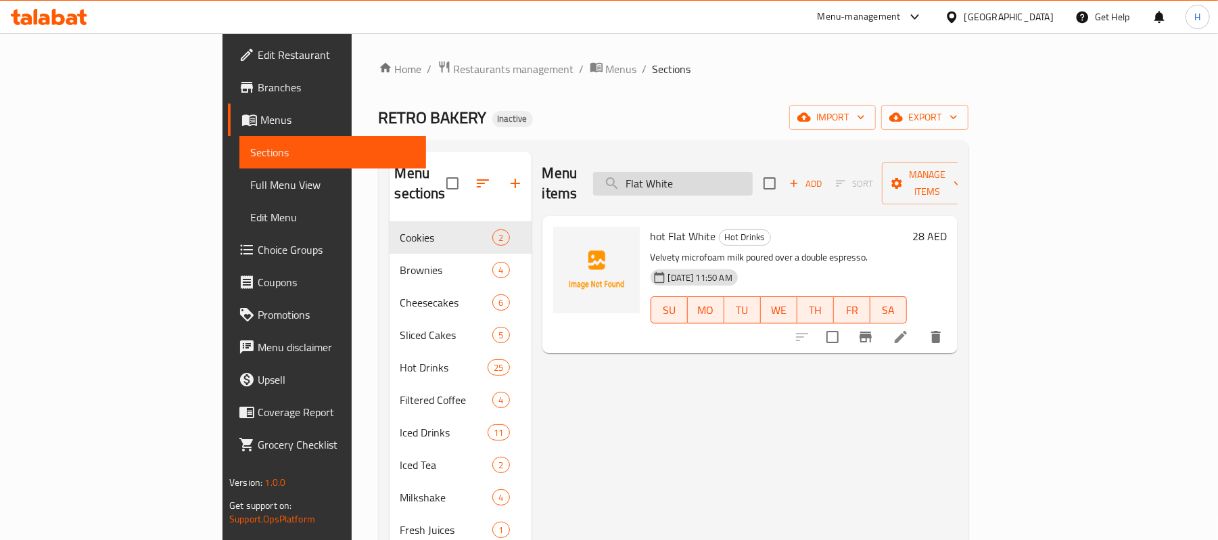
click at [718, 172] on input "Flat White" at bounding box center [673, 184] width 160 height 24
paste input "Hot Chocola"
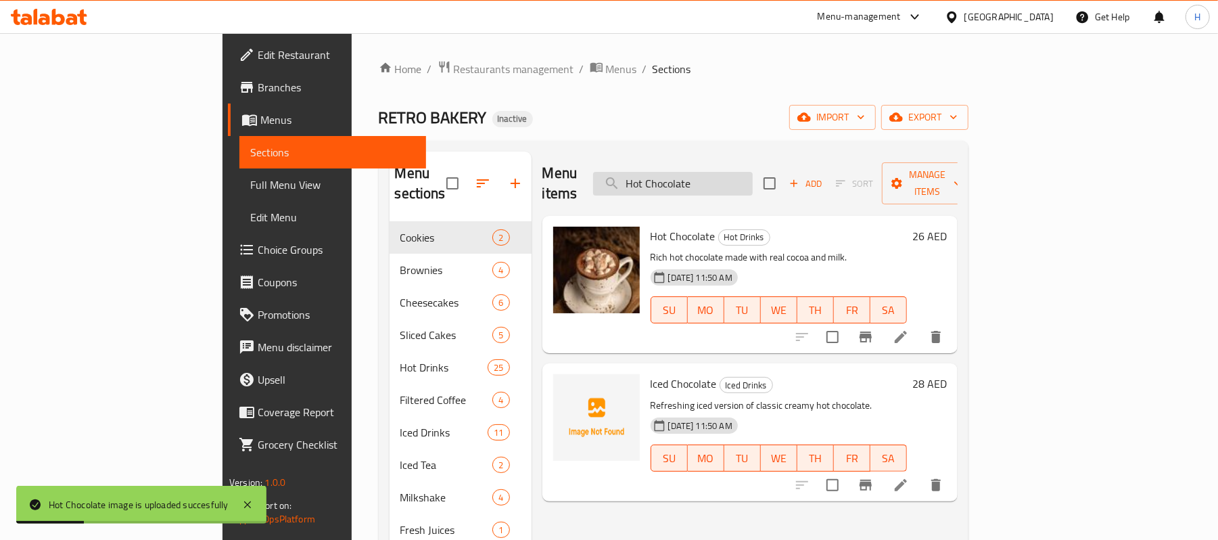
click at [753, 172] on input "Hot Chocolate" at bounding box center [673, 184] width 160 height 24
paste input "Iced Americano"
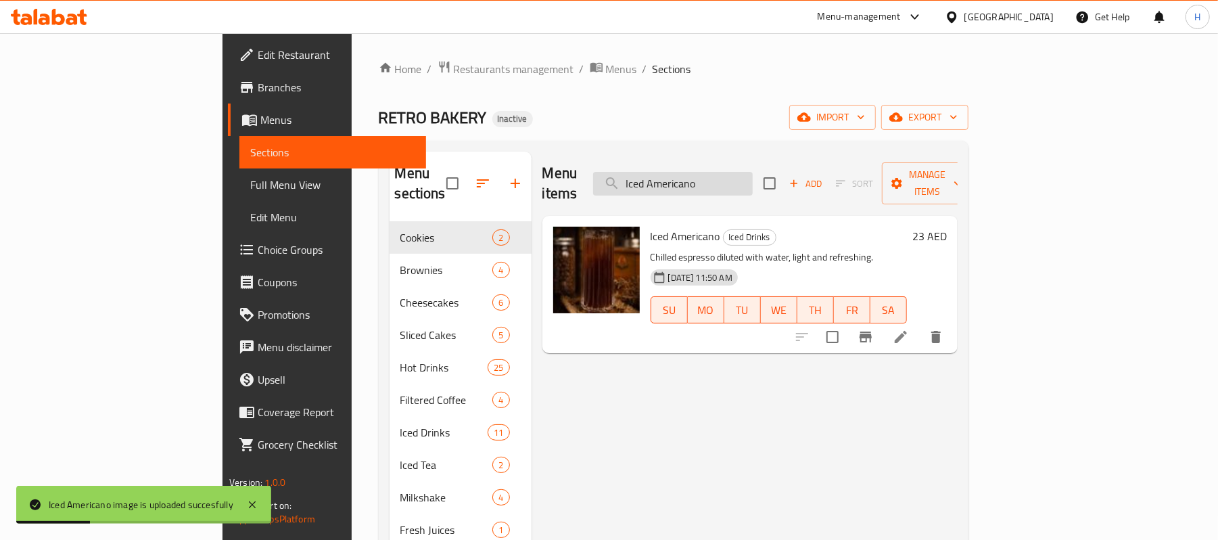
click at [753, 172] on input "Iced Americano" at bounding box center [673, 184] width 160 height 24
paste input "Caramel Latte"
click at [753, 177] on input "Iced Caramel Latte" at bounding box center [673, 184] width 160 height 24
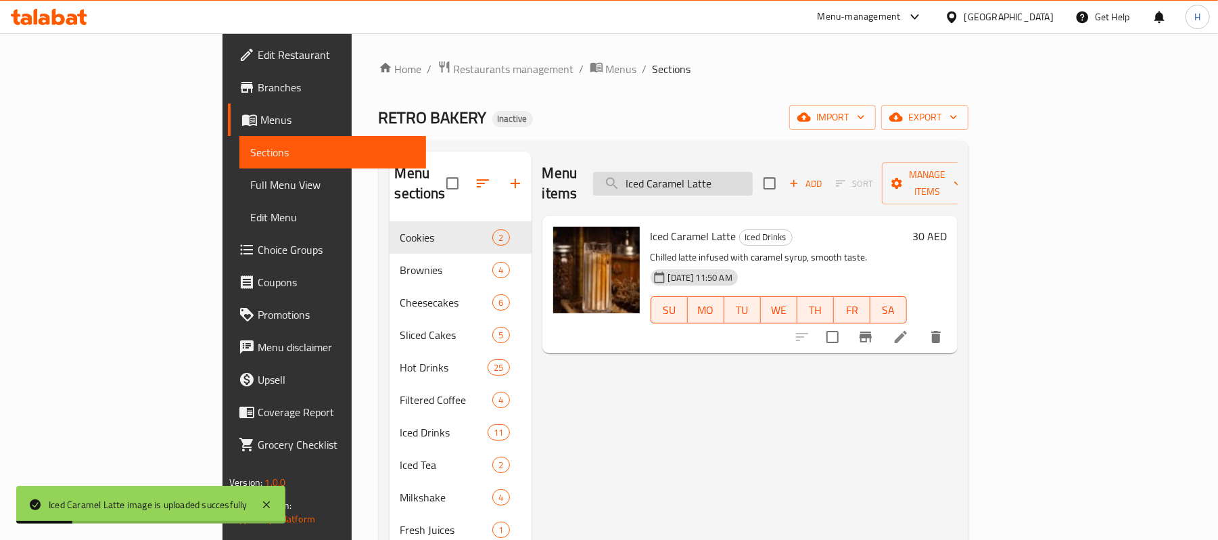
click at [753, 177] on input "Iced Caramel Latte" at bounding box center [673, 184] width 160 height 24
paste input "Macchiato"
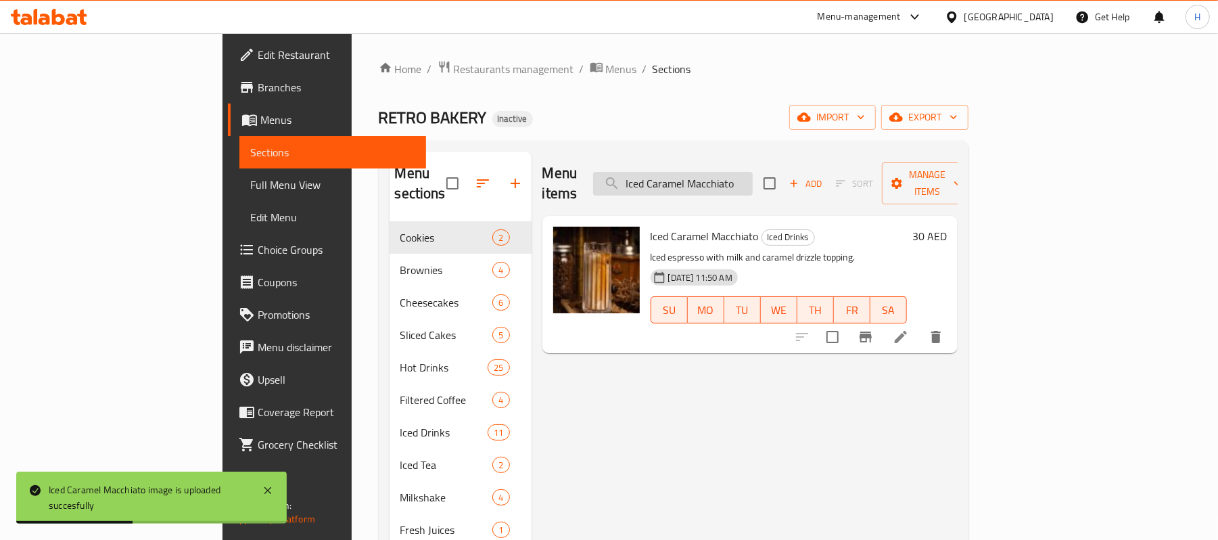
click at [753, 182] on input "Iced Caramel Macchiato" at bounding box center [673, 184] width 160 height 24
paste input "hemex"
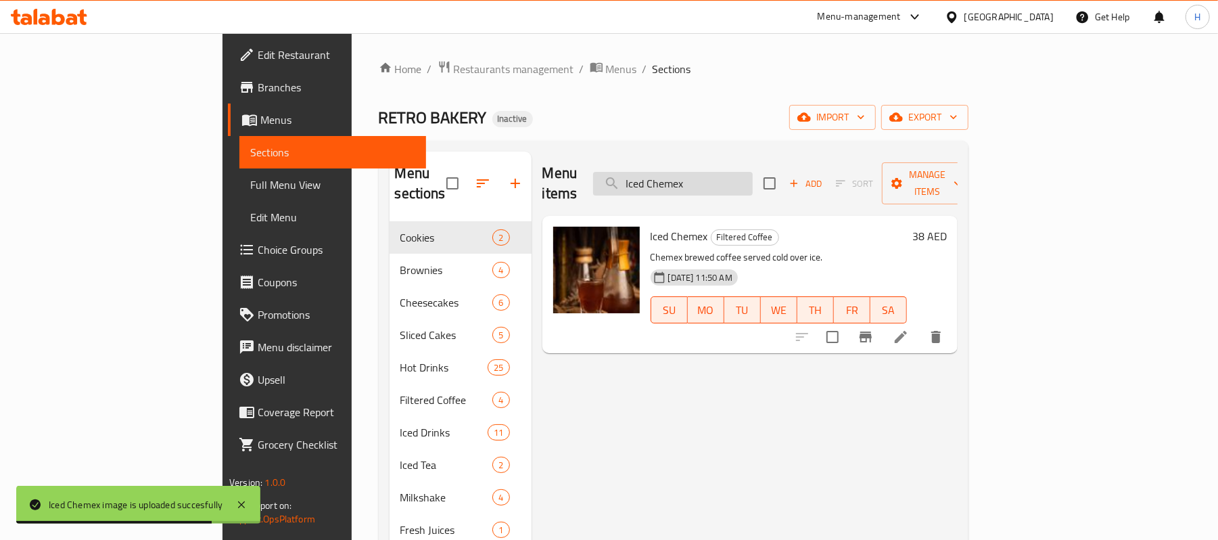
click at [753, 173] on input "Iced Chemex" at bounding box center [673, 184] width 160 height 24
paste input "Iced Chocolate"
click at [753, 177] on input "Iced Iced Chocolate" at bounding box center [673, 184] width 160 height 24
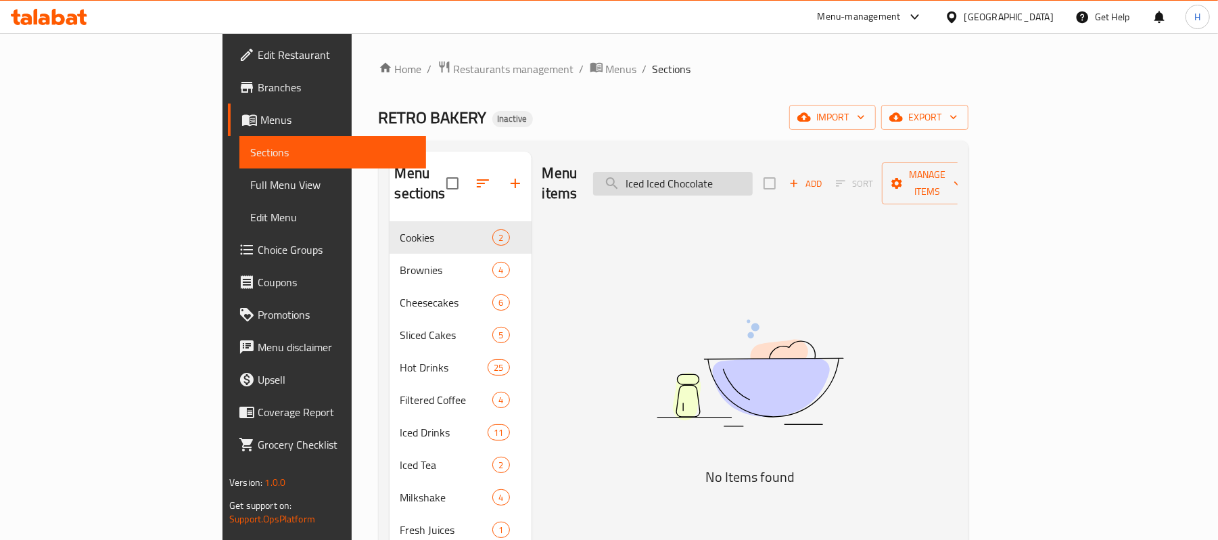
click at [753, 177] on input "Iced Iced Chocolate" at bounding box center [673, 184] width 160 height 24
paste input "search"
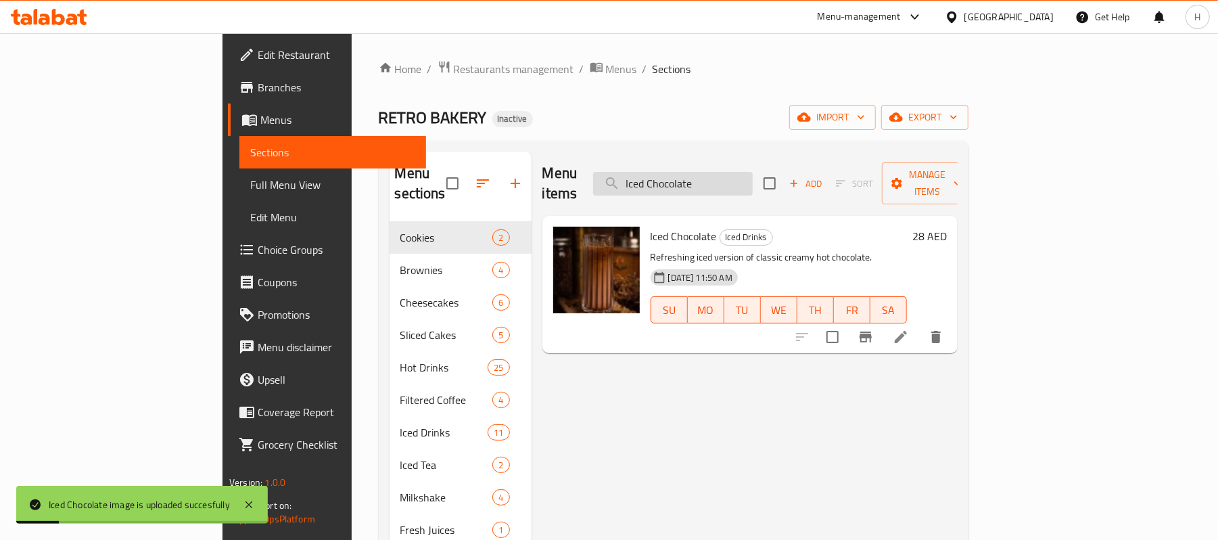
click at [753, 173] on input "Iced Chocolate" at bounding box center [673, 184] width 160 height 24
paste input "French Vanilla Lat"
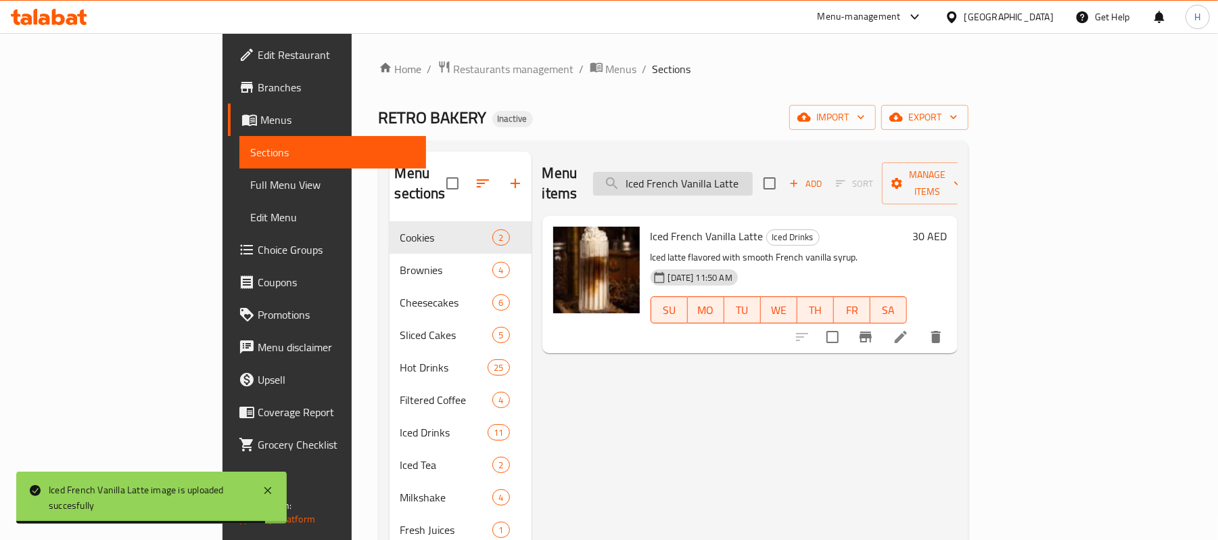
click at [753, 173] on input "Iced French Vanilla Latte" at bounding box center [673, 184] width 160 height 24
paste input "search"
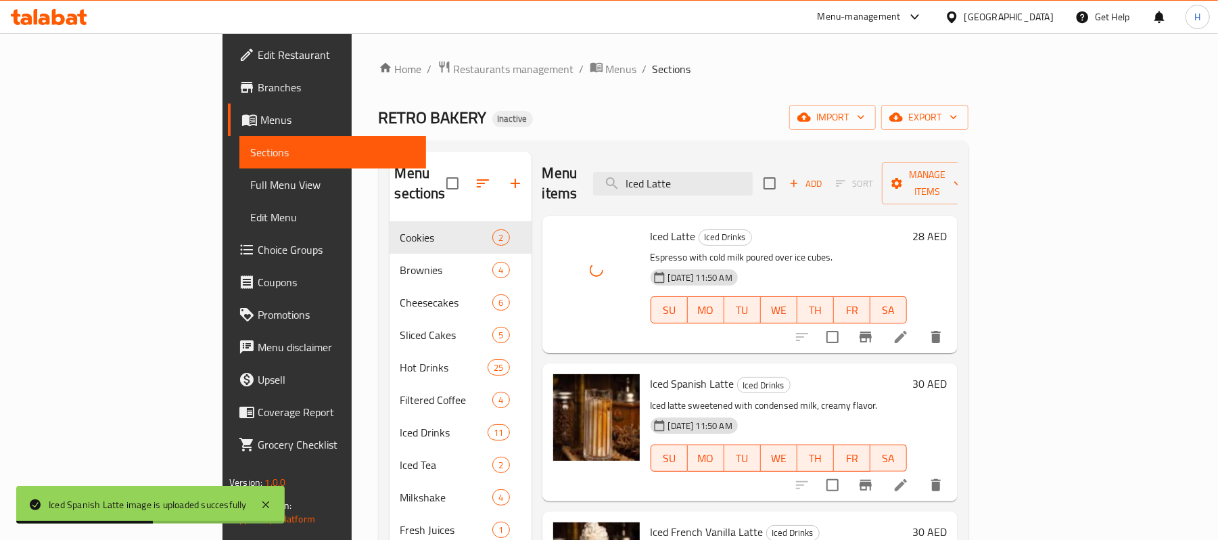
drag, startPoint x: 769, startPoint y: 170, endPoint x: 610, endPoint y: 172, distance: 159.7
click at [610, 172] on div "Menu items Iced Latte Add Sort Manage items" at bounding box center [750, 184] width 415 height 64
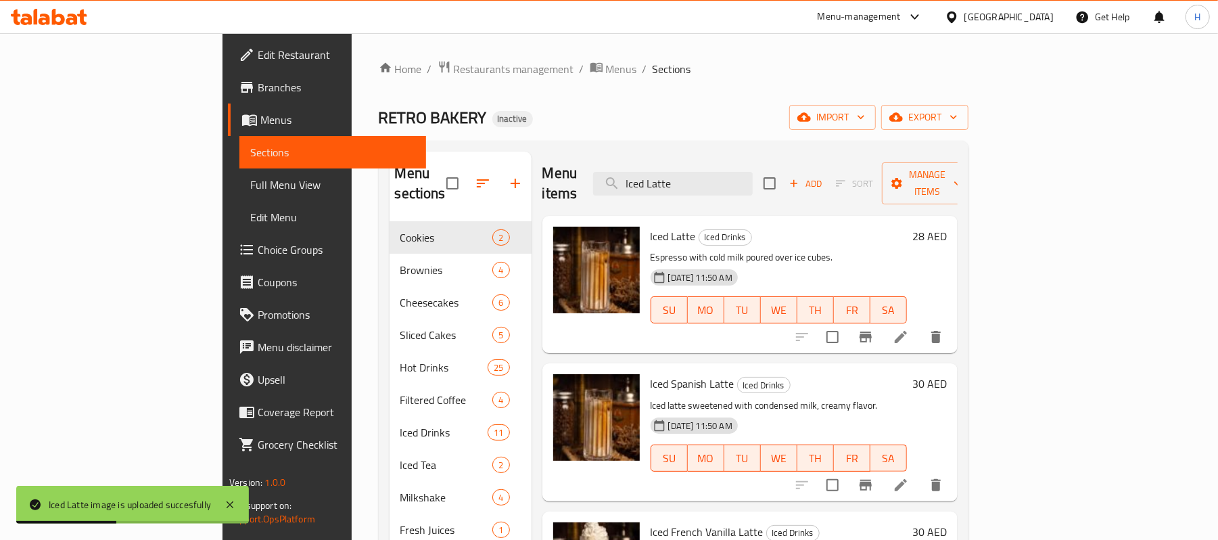
paste input "Matcha"
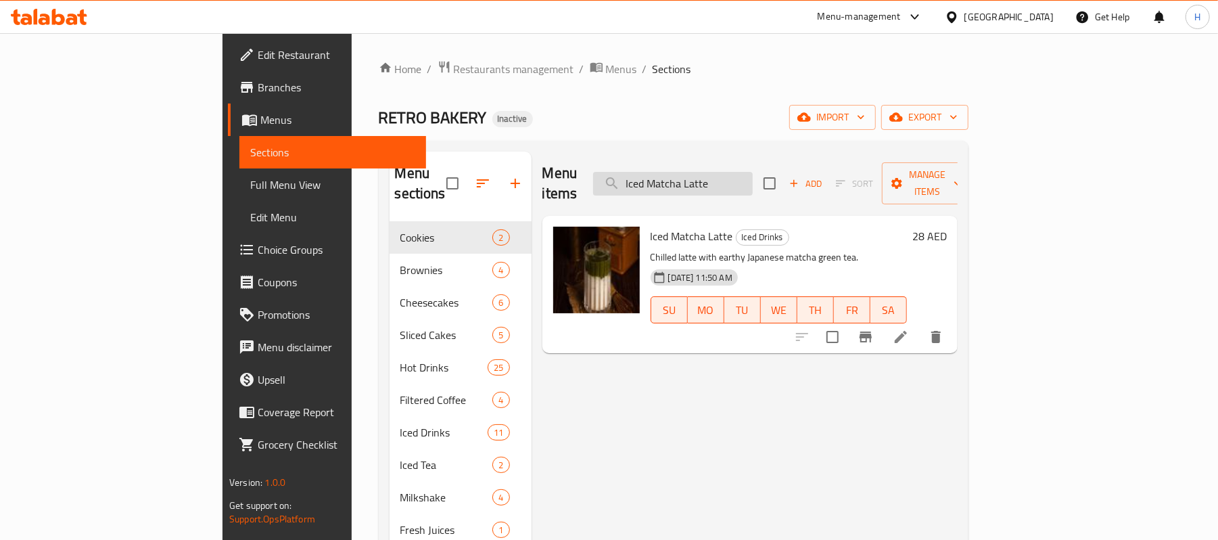
click at [753, 174] on input "Iced Matcha Latte" at bounding box center [673, 184] width 160 height 24
paste input "ocha"
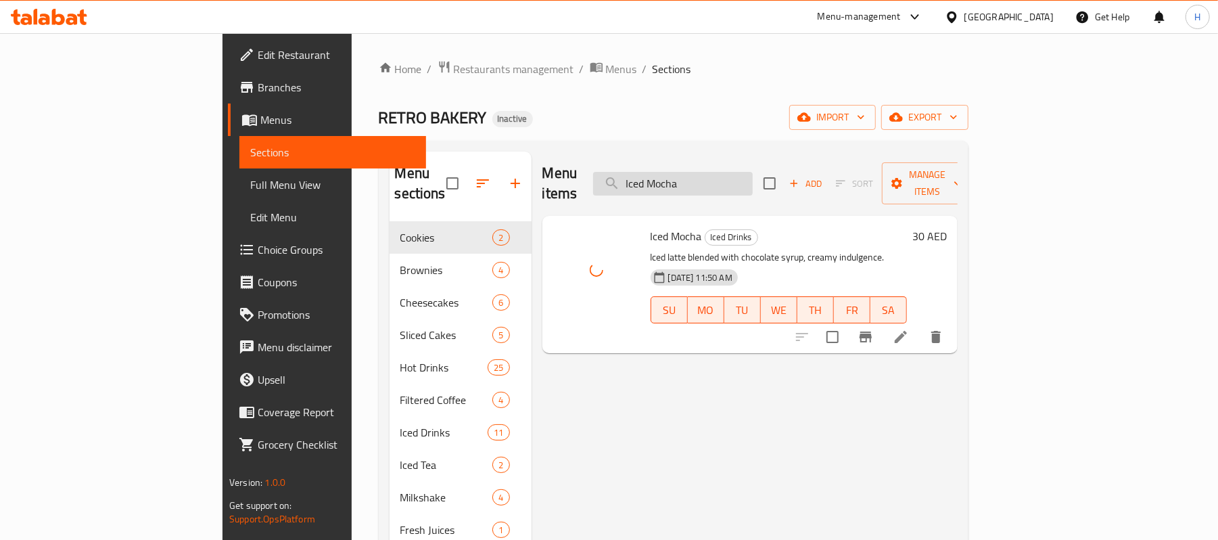
click at [742, 172] on input "Iced Mocha" at bounding box center [673, 184] width 160 height 24
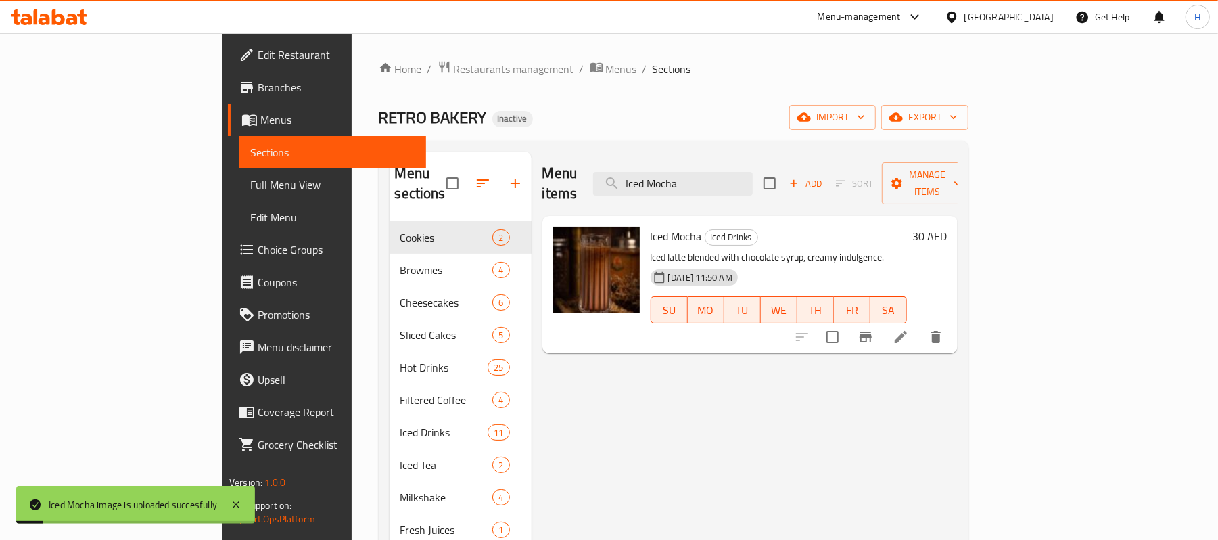
paste input "Spanish Latte"
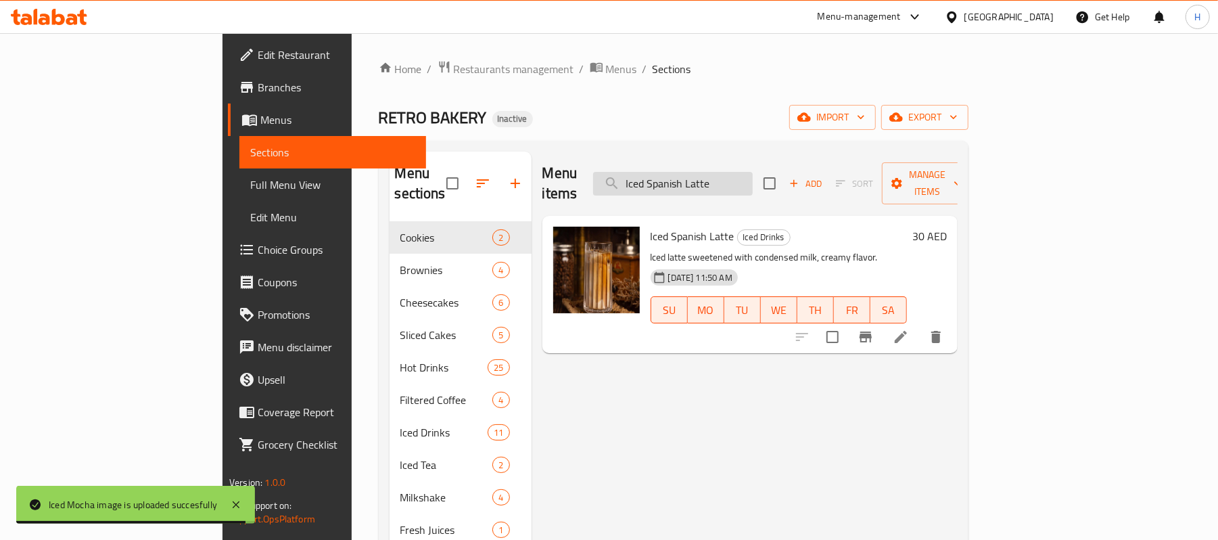
click at [753, 173] on input "Iced Spanish Latte" at bounding box center [673, 184] width 160 height 24
paste input "V60"
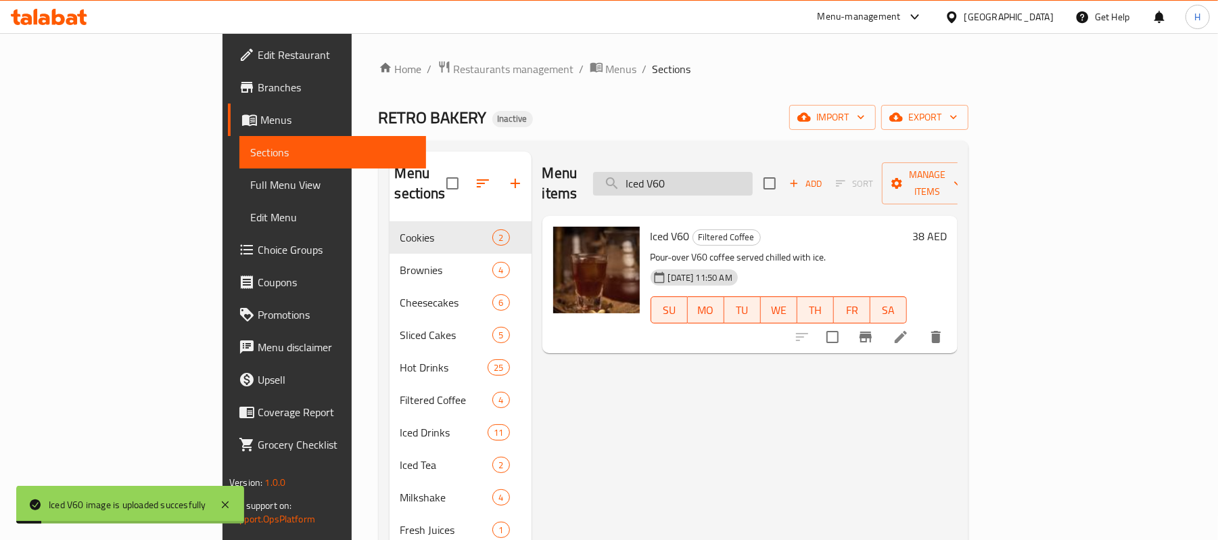
drag, startPoint x: 748, startPoint y: 188, endPoint x: 748, endPoint y: 175, distance: 13.5
click at [748, 188] on div "Menu items Iced V60 Add Sort Manage items" at bounding box center [750, 184] width 415 height 64
click at [748, 172] on input "Iced V60" at bounding box center [673, 184] width 160 height 24
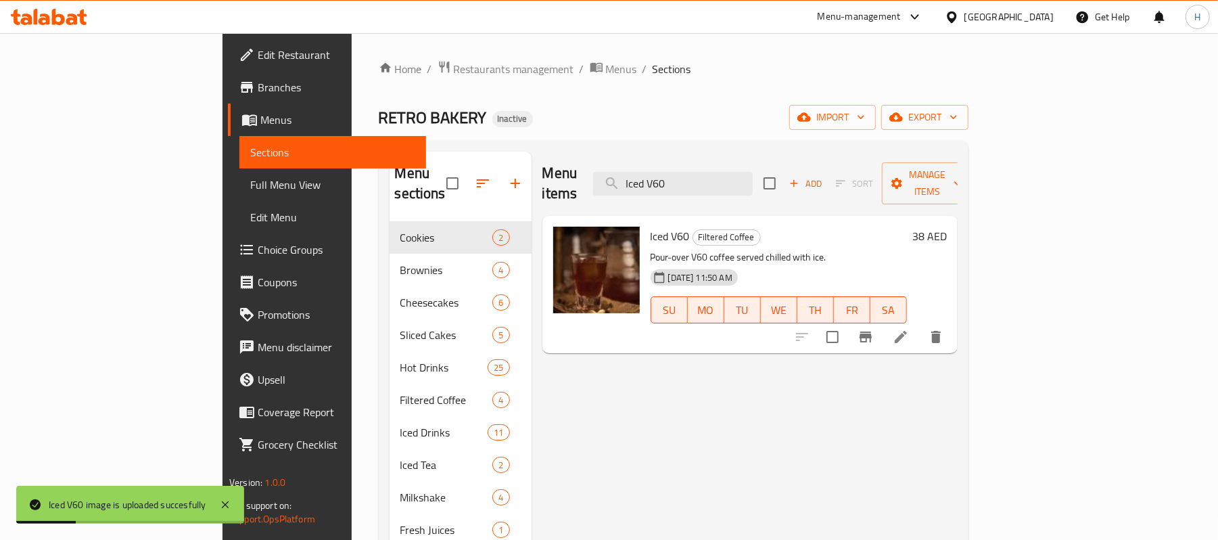
paste input "[PERSON_NAME]"
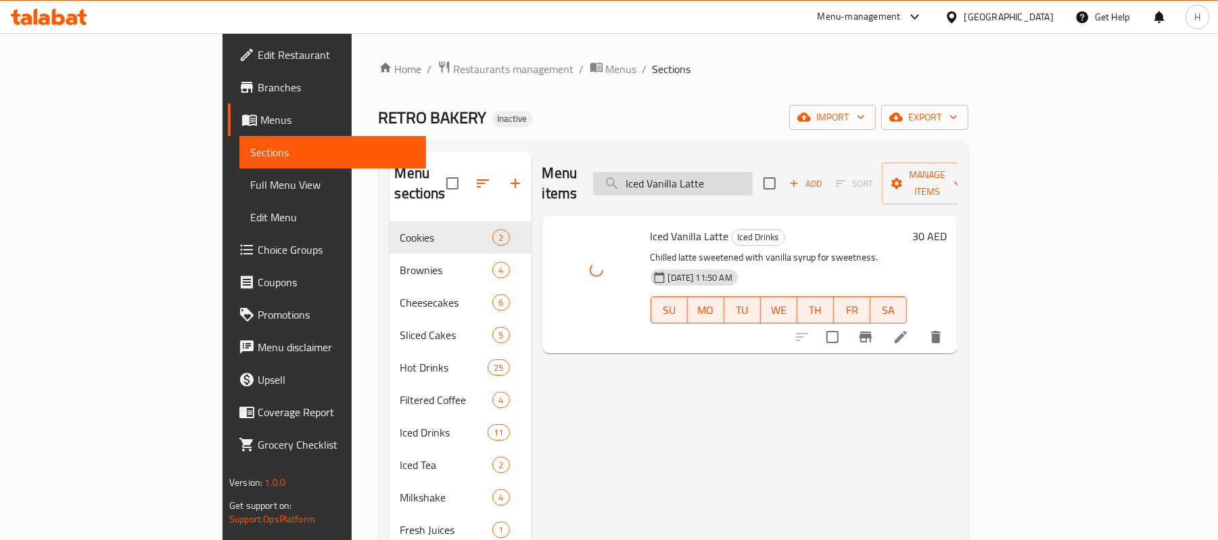
click at [753, 172] on input "Iced Vanilla Latte" at bounding box center [673, 184] width 160 height 24
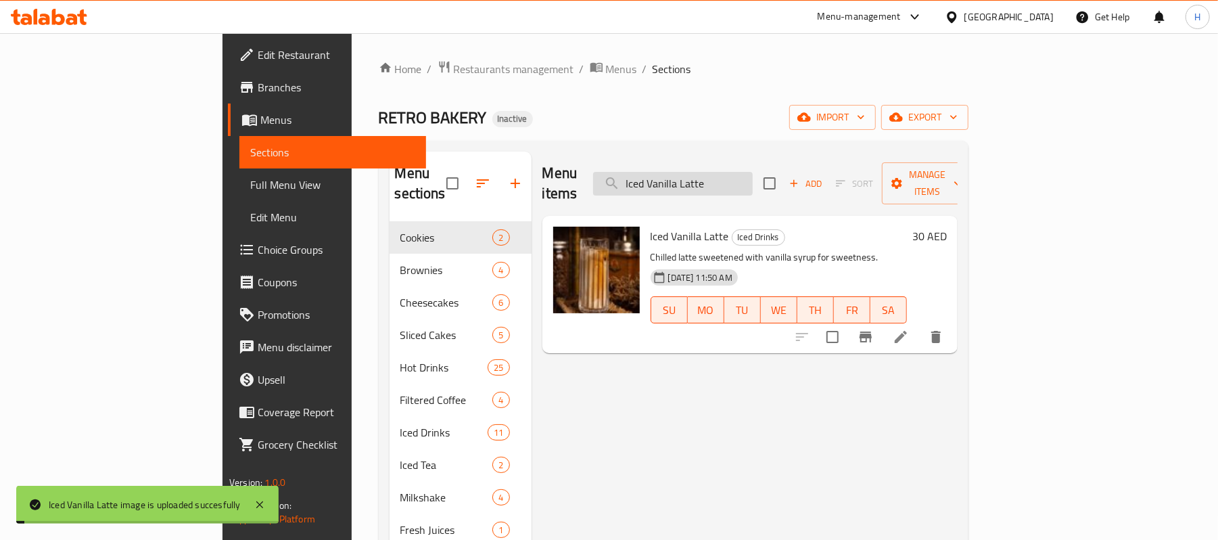
click at [753, 172] on input "Iced Vanilla Latte" at bounding box center [673, 184] width 160 height 24
paste input "Matcha"
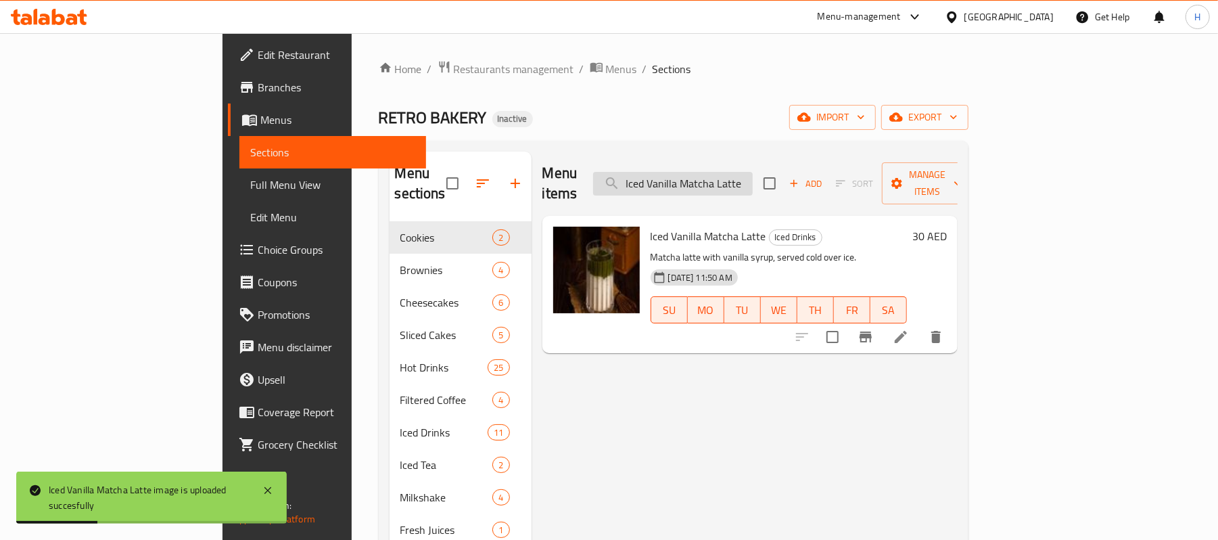
click at [753, 179] on input "Iced Vanilla Matcha Latte" at bounding box center [673, 184] width 160 height 24
paste input "Kinder Browni"
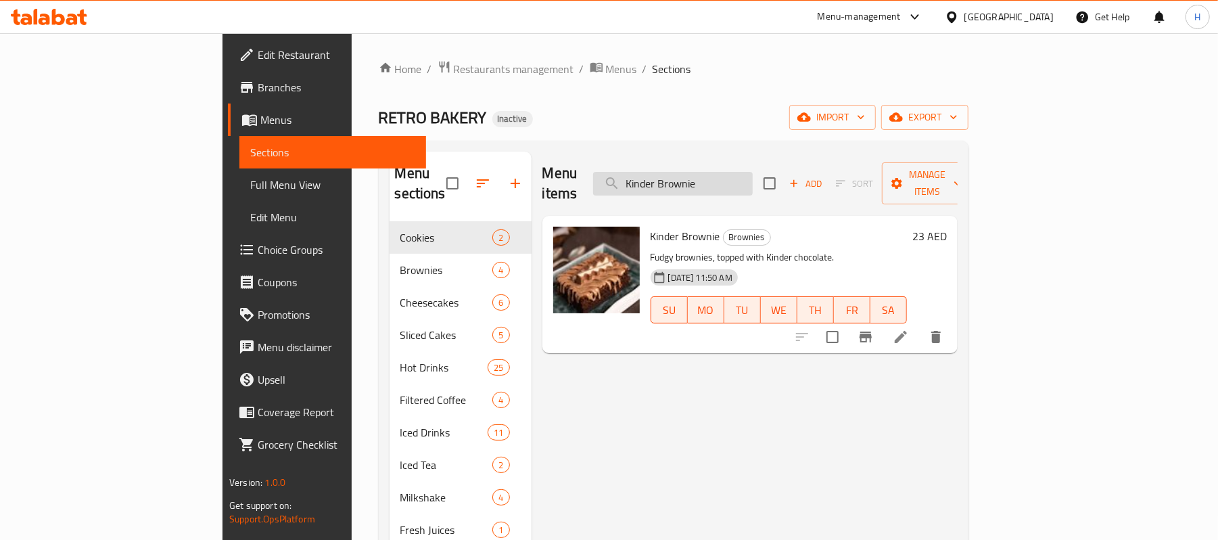
click at [753, 172] on input "Kinder Brownie" at bounding box center [673, 184] width 160 height 24
paste input "Cheesecak"
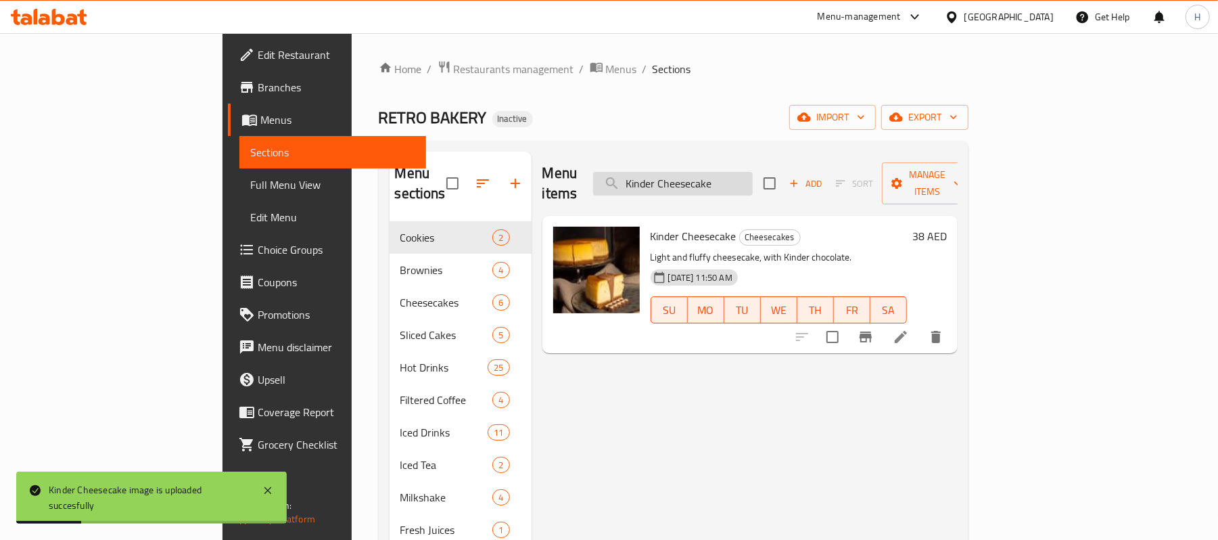
click at [753, 172] on input "Kinder Cheesecake" at bounding box center [673, 184] width 160 height 24
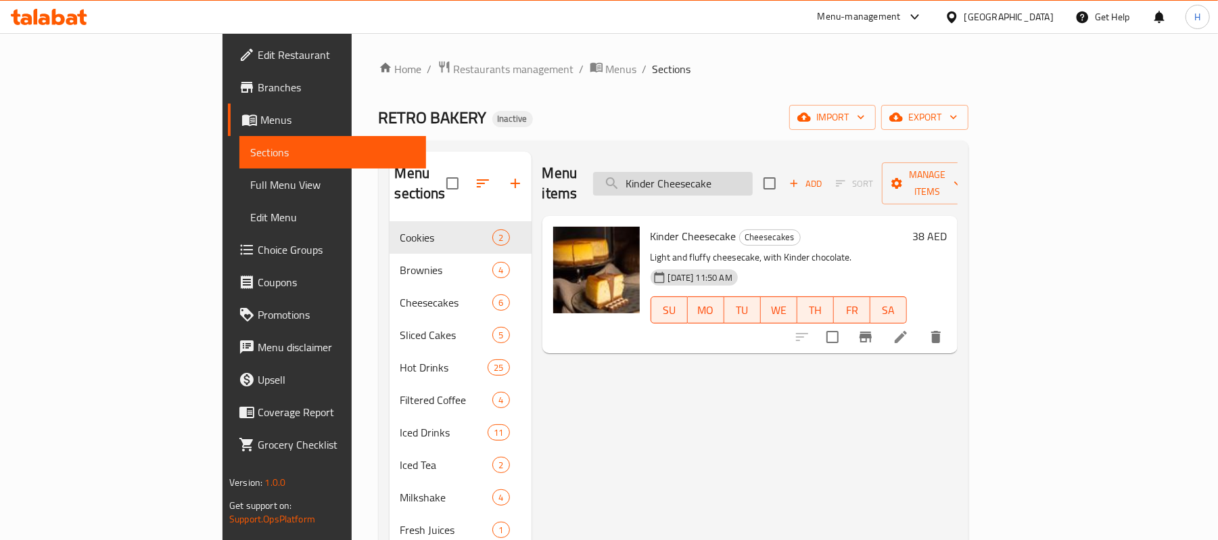
paste input "ooki"
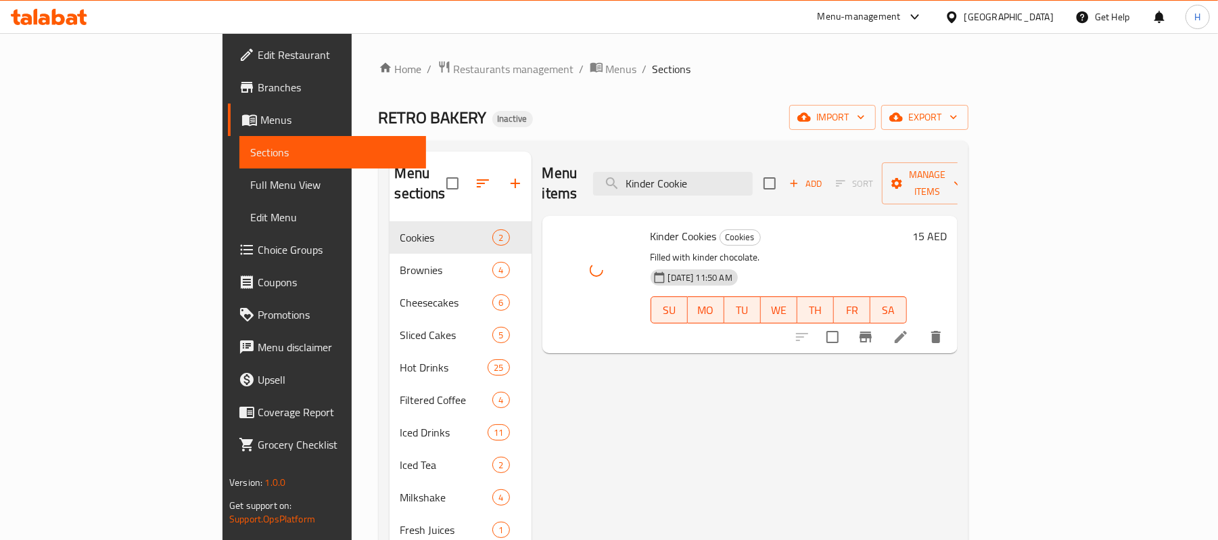
click at [815, 160] on div "Menu items Kinder Cookie Add Sort Manage items" at bounding box center [750, 184] width 415 height 64
click at [753, 176] on input "Kinder Cookie" at bounding box center [673, 184] width 160 height 24
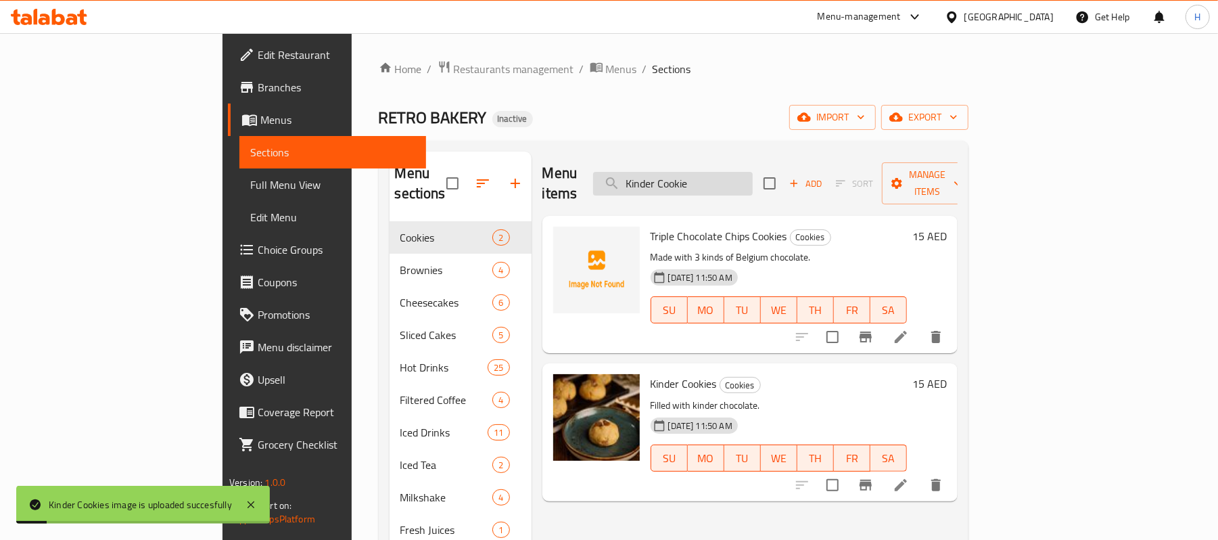
click at [742, 177] on input "Kinder Cookie" at bounding box center [673, 184] width 160 height 24
paste input "Matcha Latt"
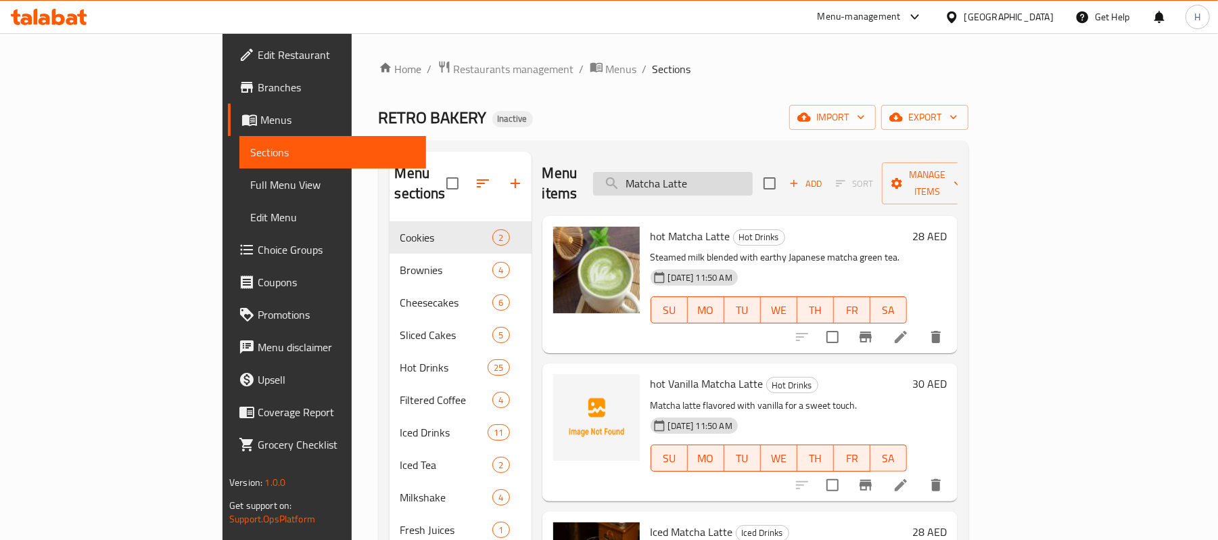
click at [750, 181] on input "Matcha Latte" at bounding box center [673, 184] width 160 height 24
paste input "ocha"
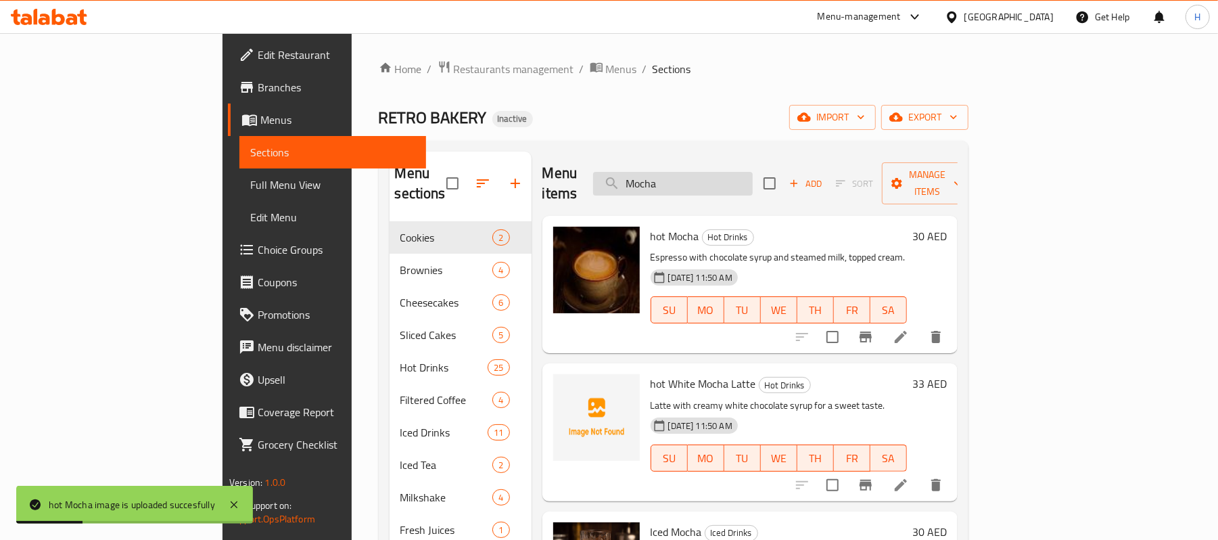
click at [753, 172] on input "Mocha" at bounding box center [673, 184] width 160 height 24
paste input "Nutella Cheesecake"
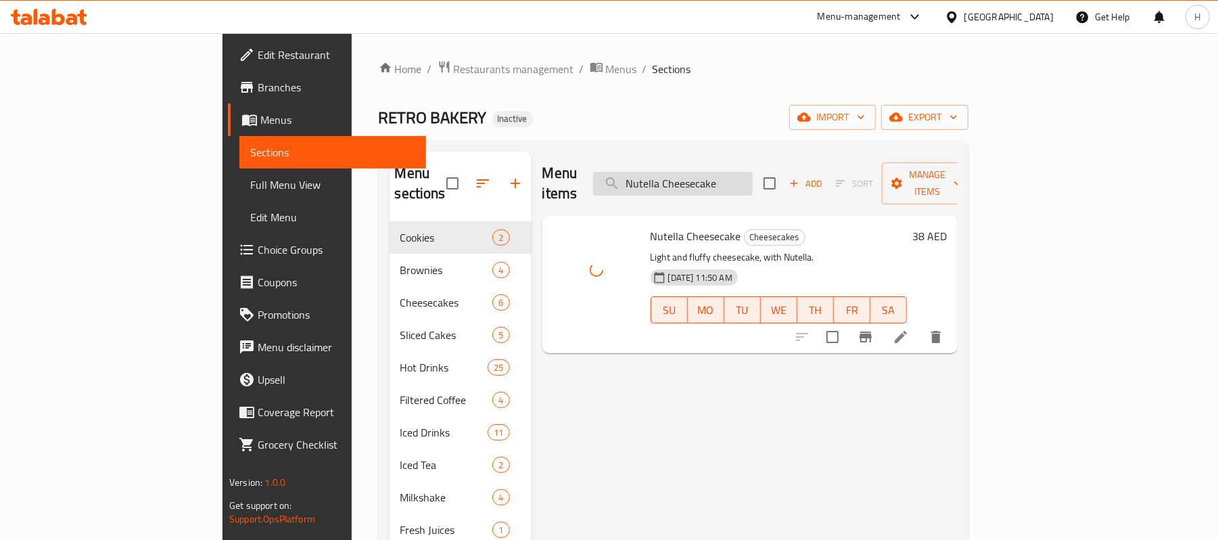
click at [753, 175] on input "Nutella Cheesecake" at bounding box center [673, 184] width 160 height 24
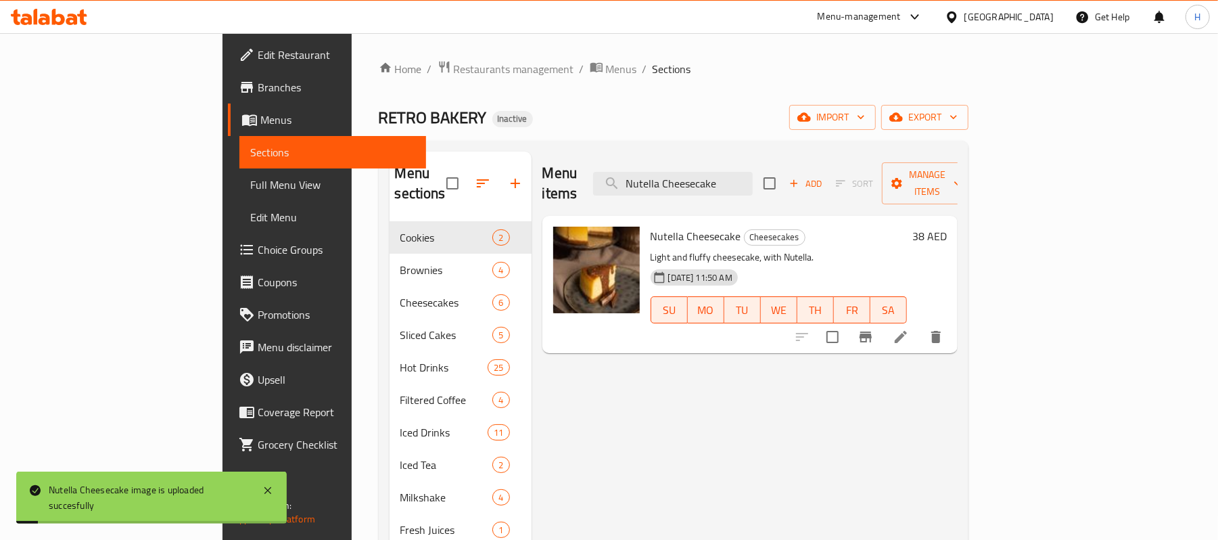
paste input "Sea-salt Browni"
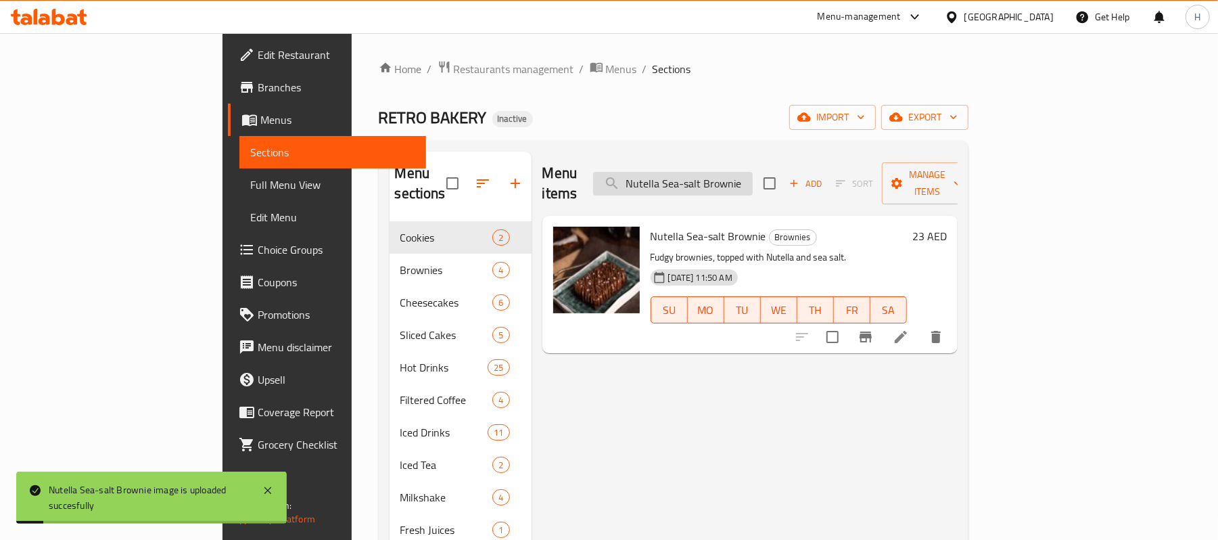
click at [740, 173] on input "Nutella Sea-salt Brownie" at bounding box center [673, 184] width 160 height 24
paste input "Orange Juic"
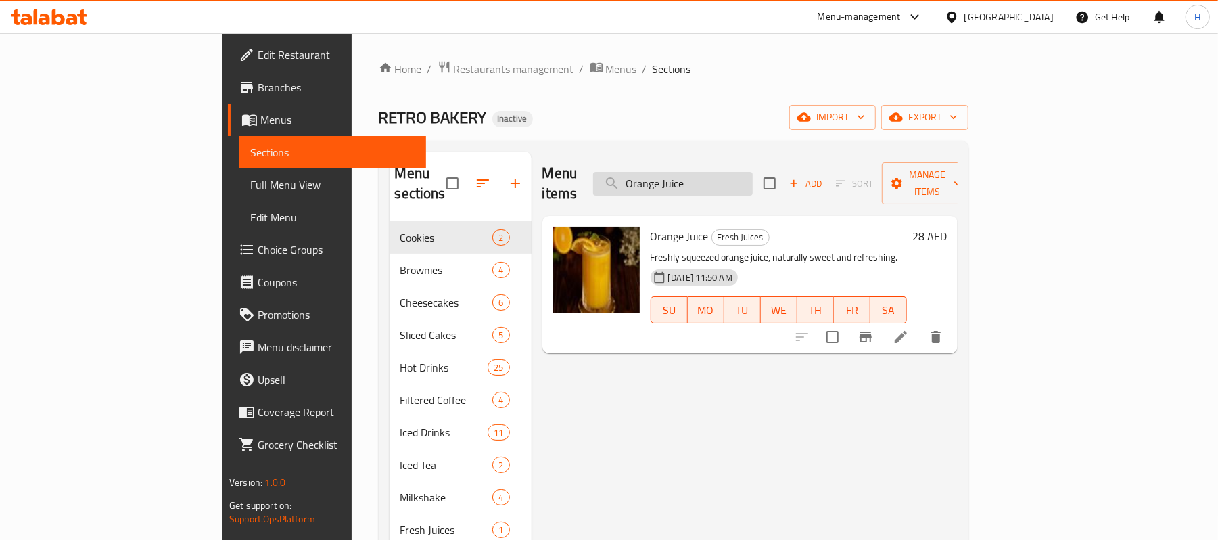
click at [753, 172] on input "Orange Juice" at bounding box center [673, 184] width 160 height 24
paste input "Loaf Cak"
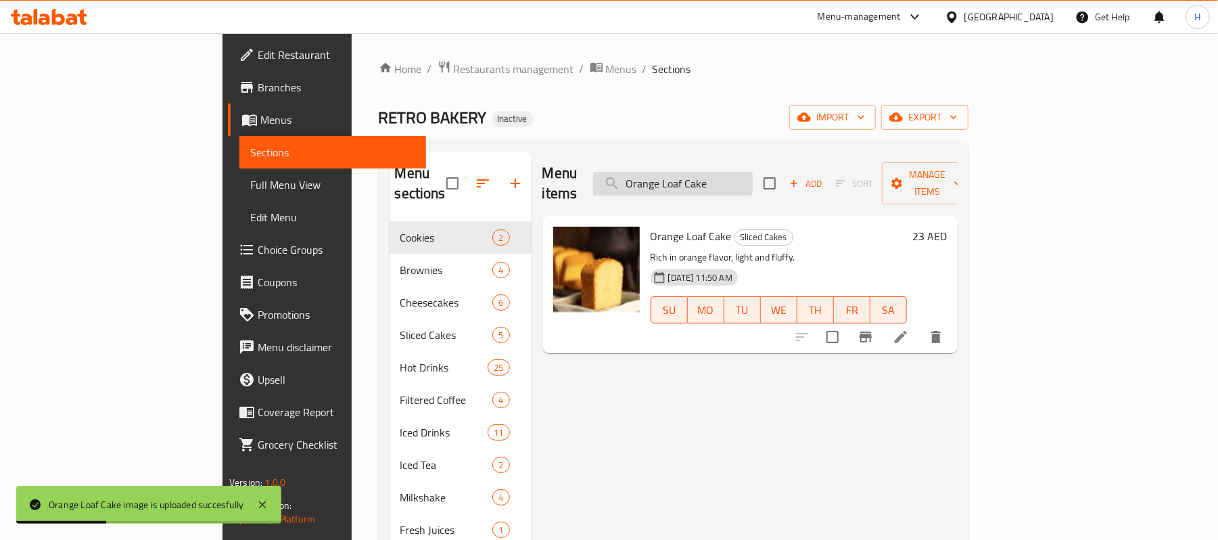
click at [743, 172] on input "Orange Loaf Cake" at bounding box center [673, 184] width 160 height 24
paste input "eo Milksh"
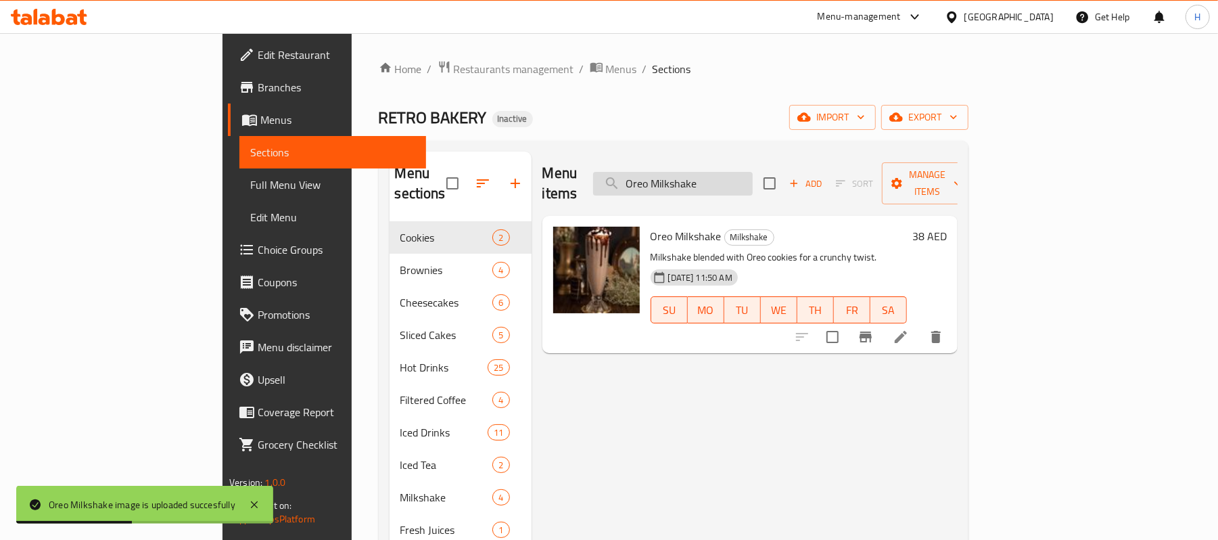
click at [753, 185] on input "Oreo Milkshake" at bounding box center [673, 184] width 160 height 24
paste input "Passion Fruit Iced Tea"
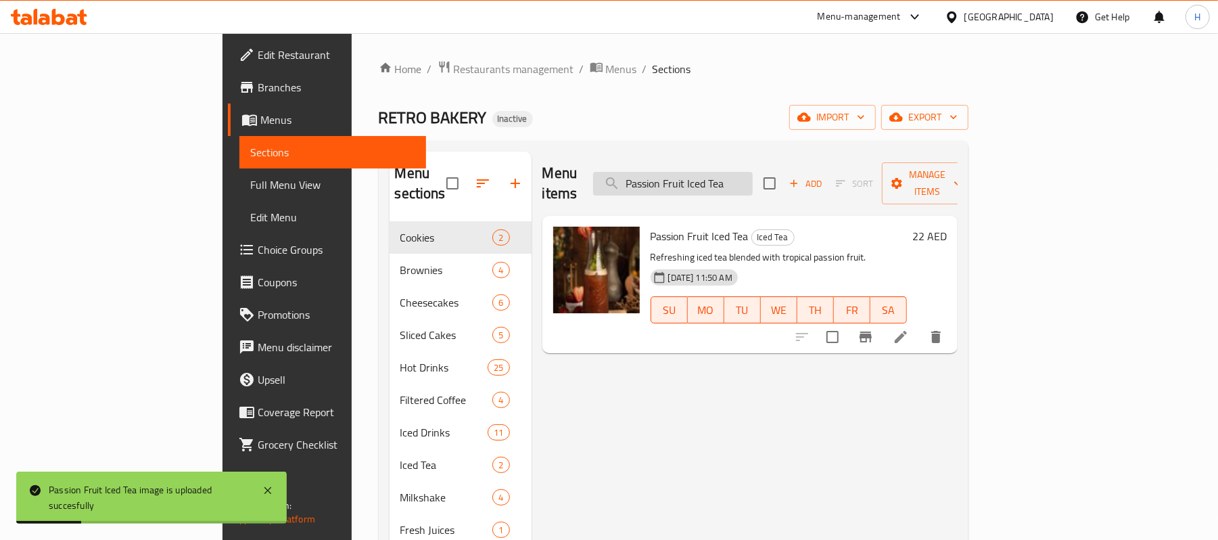
click at [718, 177] on input "Passion Fruit Iced Tea" at bounding box center [673, 184] width 160 height 24
paste input "iccolo"
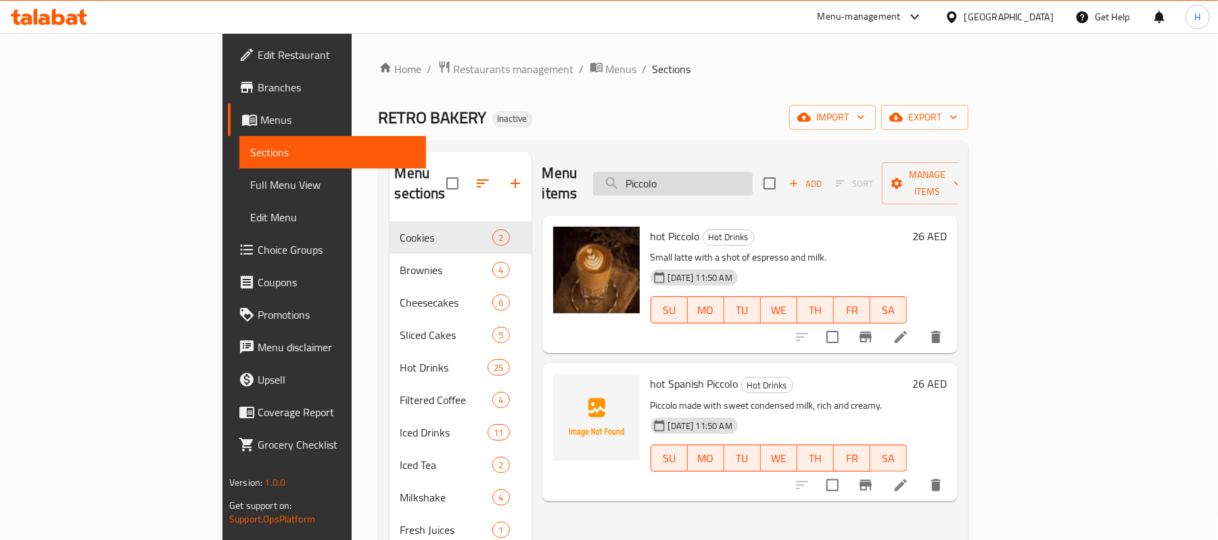
click at [753, 175] on input "Piccolo" at bounding box center [673, 184] width 160 height 24
paste input "stachio and Nutella Cake"
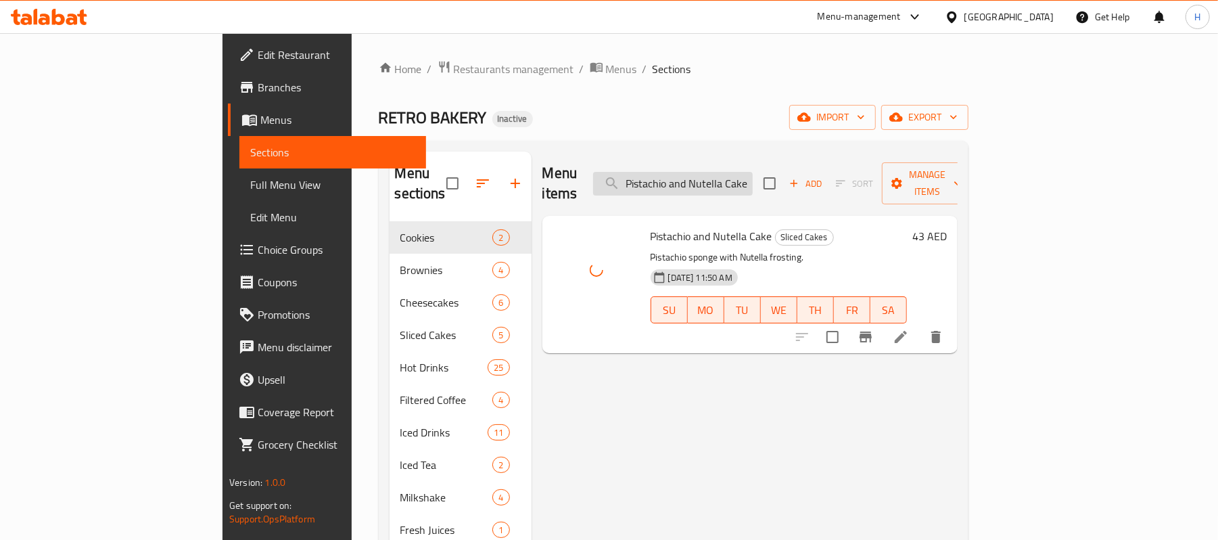
click at [753, 173] on input "Pistachio and Nutella Cake" at bounding box center [673, 184] width 160 height 24
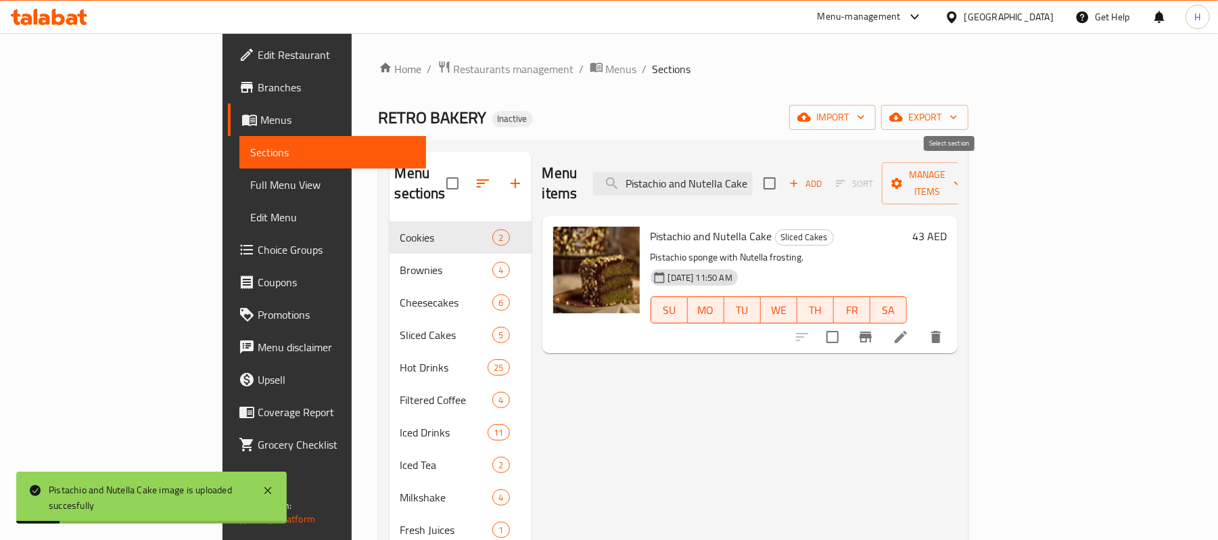
paste input "Red Velvet Latt"
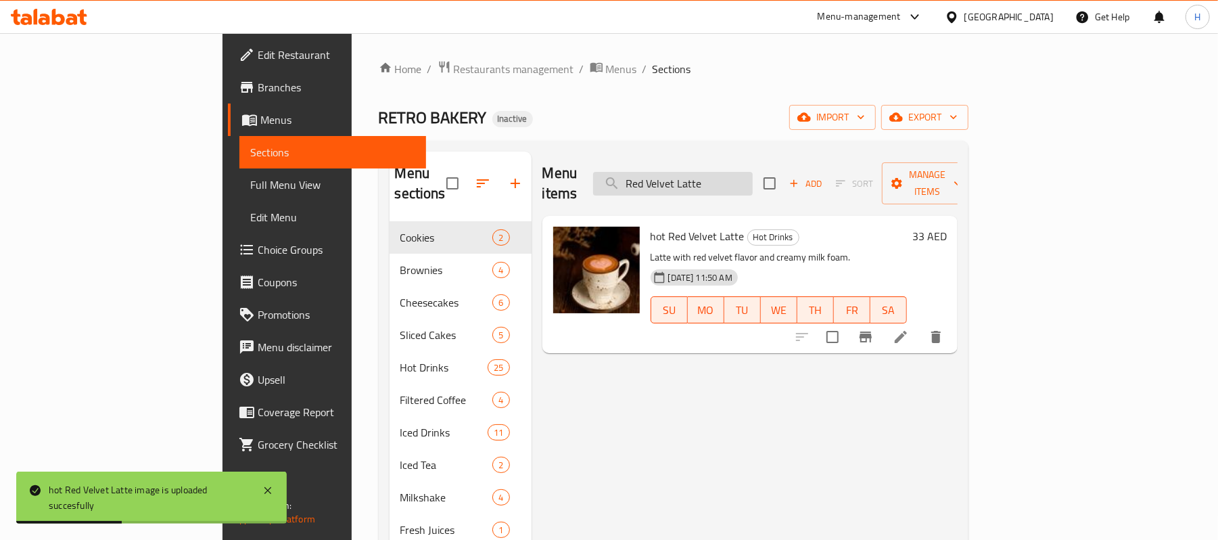
click at [746, 172] on input "Red Velvet Latte" at bounding box center [673, 184] width 160 height 24
paste input "San Sebastian with Flavor"
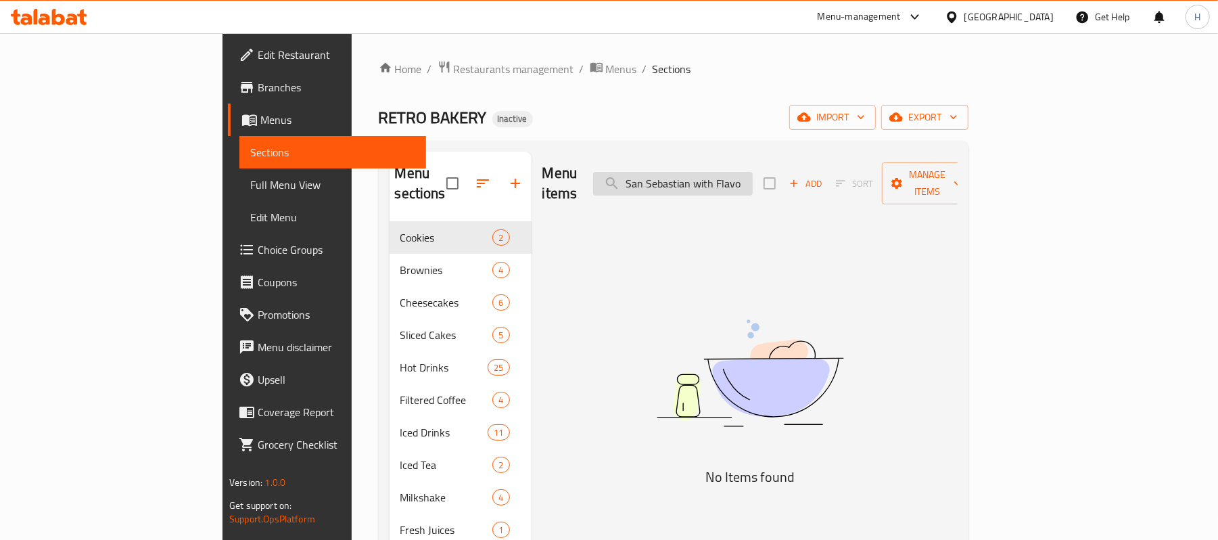
click at [753, 172] on input "San Sebastian with Flavo" at bounding box center [673, 184] width 160 height 24
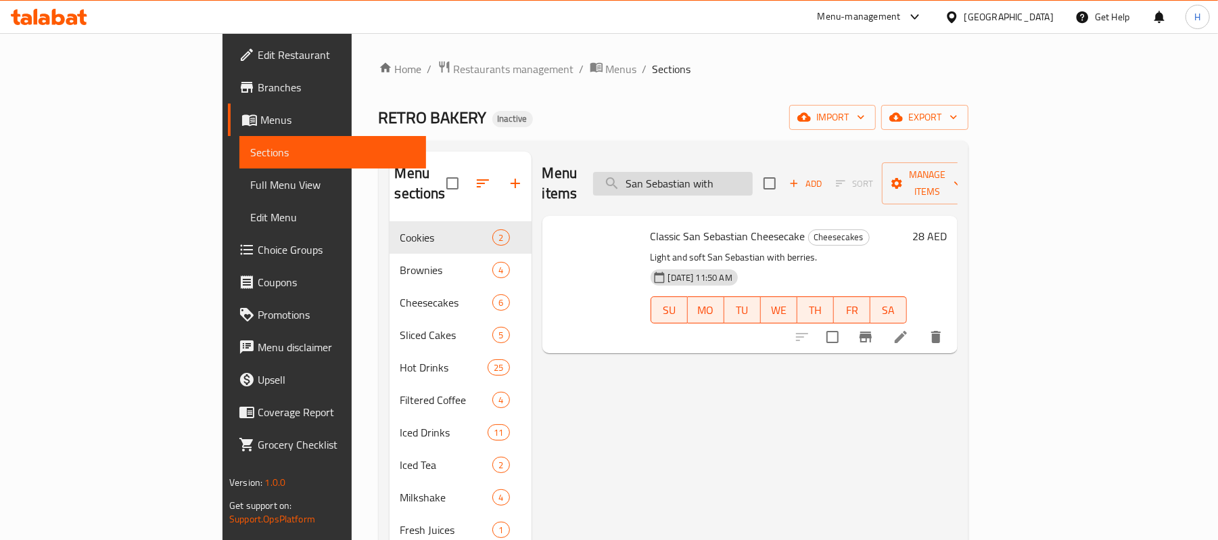
click at [753, 172] on input "San Sebastian with" at bounding box center [673, 184] width 160 height 24
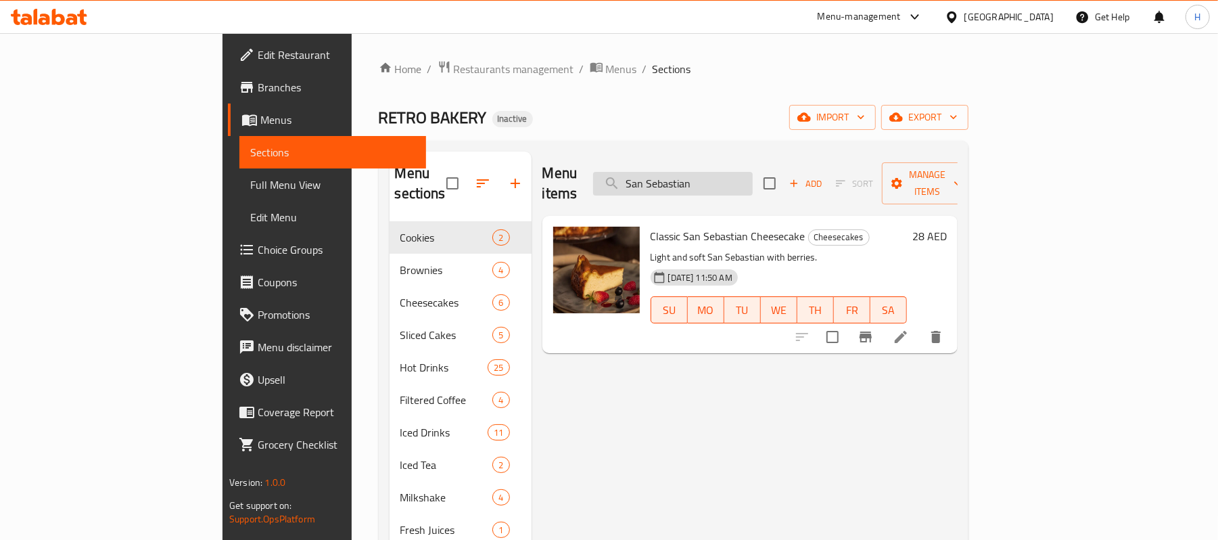
click at [753, 172] on input "San Sebastian" at bounding box center [673, 184] width 160 height 24
paste input "ingle Espresso"
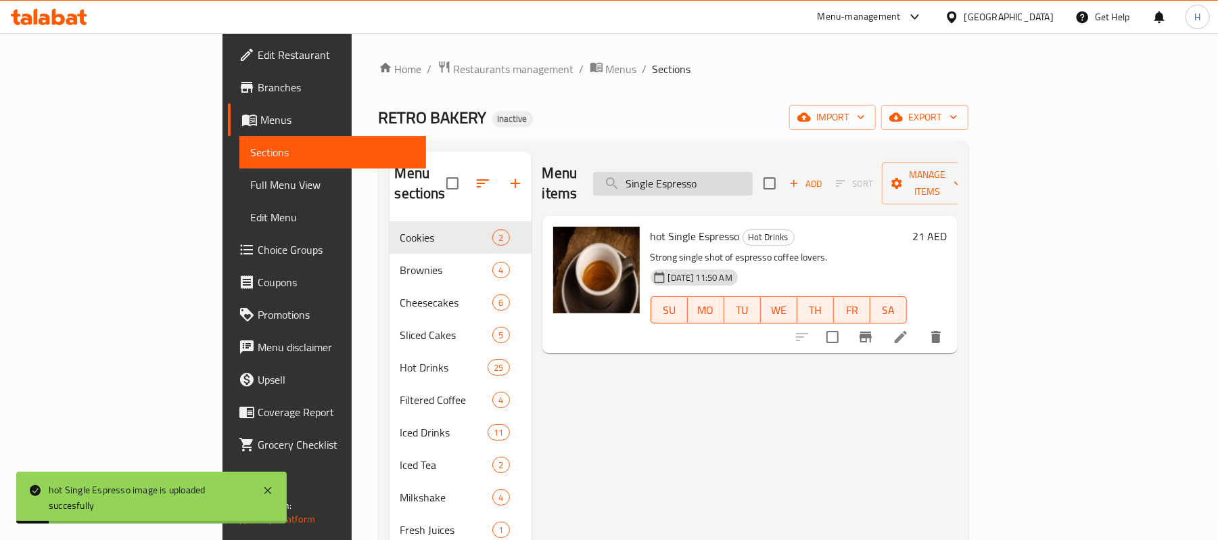
click at [753, 182] on input "Single Espresso" at bounding box center [673, 184] width 160 height 24
paste input "[PERSON_NAME]"
click at [753, 179] on input "Spanish Cortado" at bounding box center [673, 184] width 160 height 24
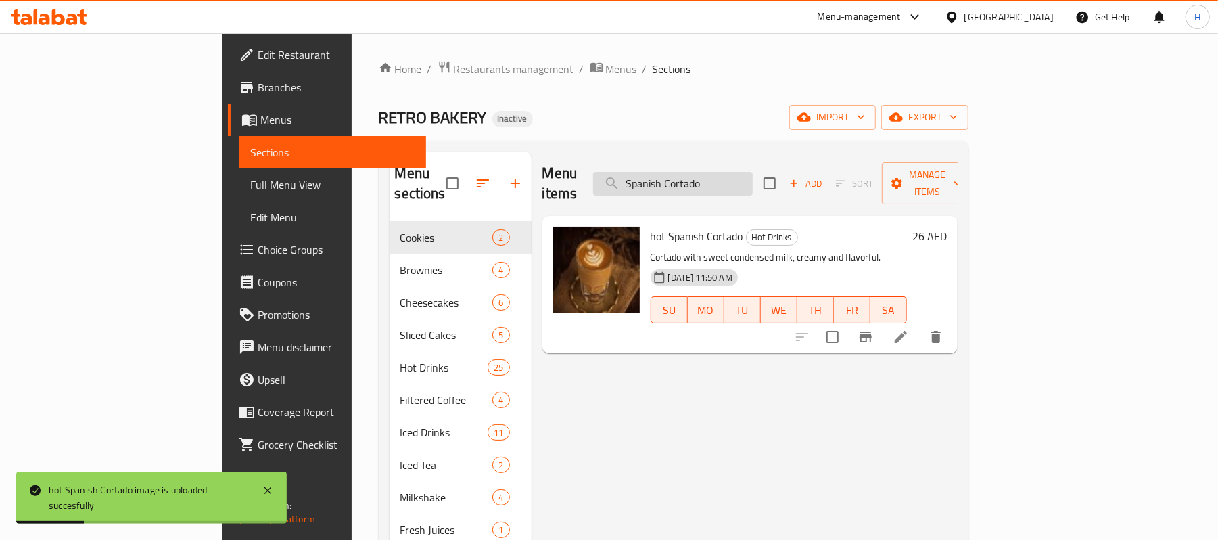
click at [753, 179] on input "Spanish Cortado" at bounding box center [673, 184] width 160 height 24
paste input "Latte"
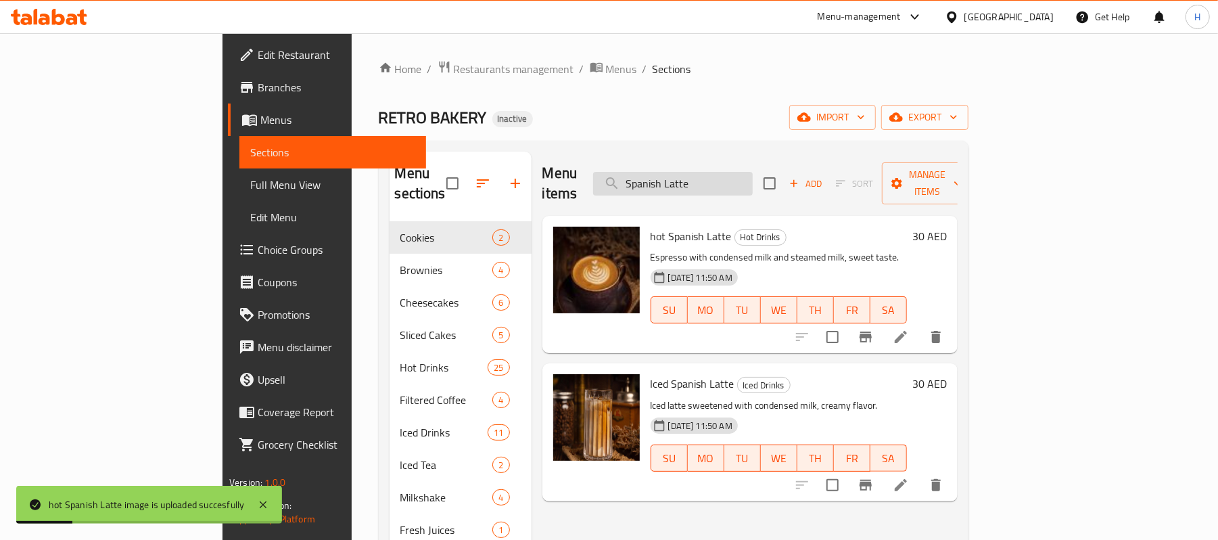
click at [737, 172] on input "Spanish Latte" at bounding box center [673, 184] width 160 height 24
paste input "trawberry Cheesecak"
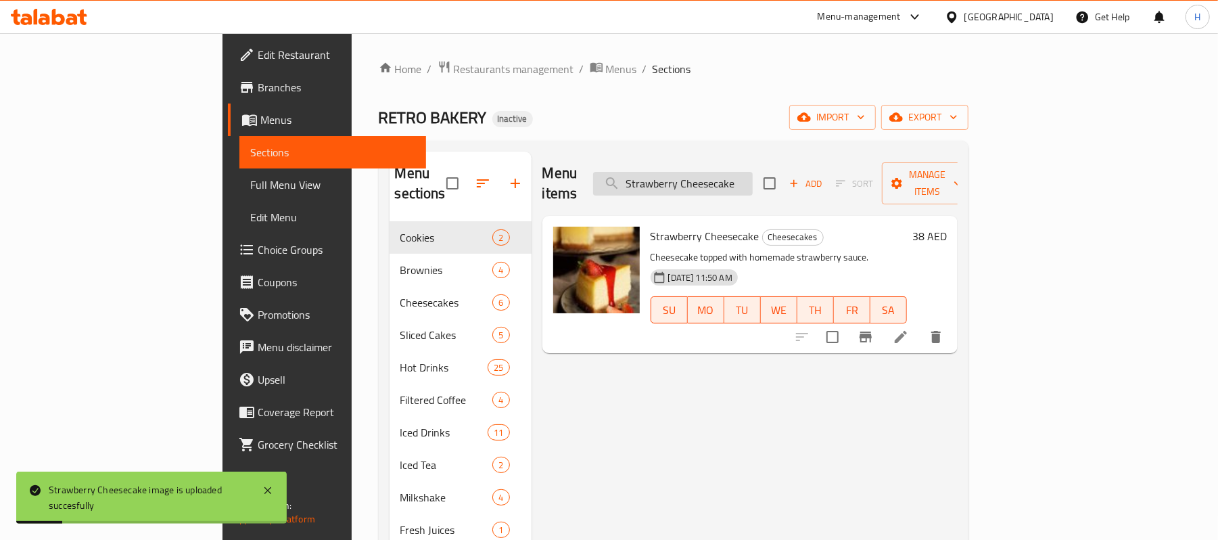
click at [753, 179] on input "Strawberry Cheesecake" at bounding box center [673, 184] width 160 height 24
paste input "Iced Tea"
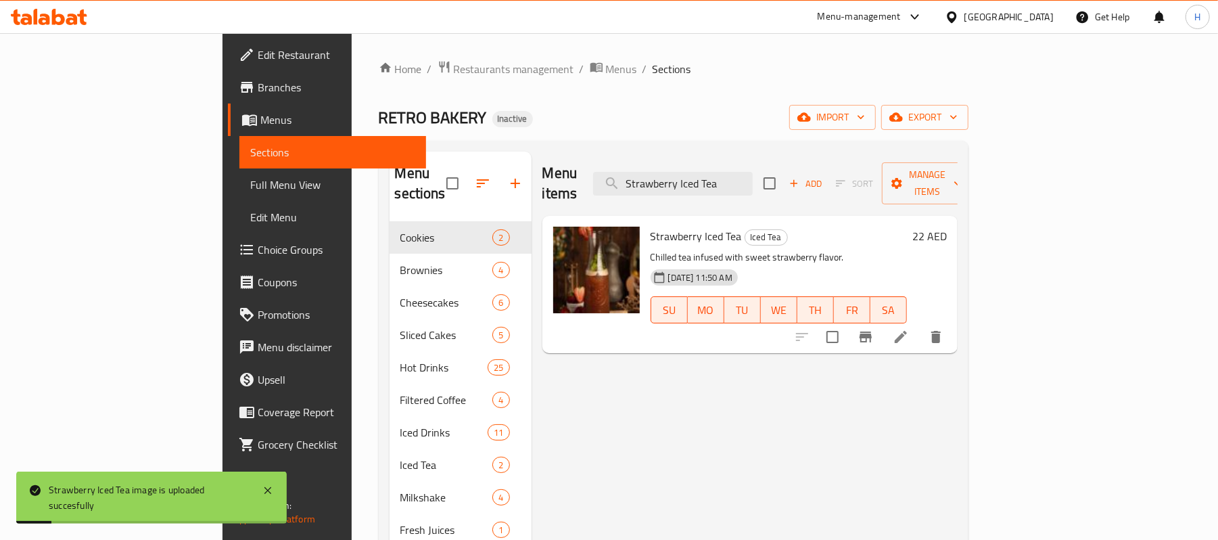
click at [802, 192] on div "Menu items Strawberry Iced Tea Add Sort Manage items" at bounding box center [750, 184] width 415 height 64
click at [753, 179] on input "Strawberry Iced Tea" at bounding box center [673, 184] width 160 height 24
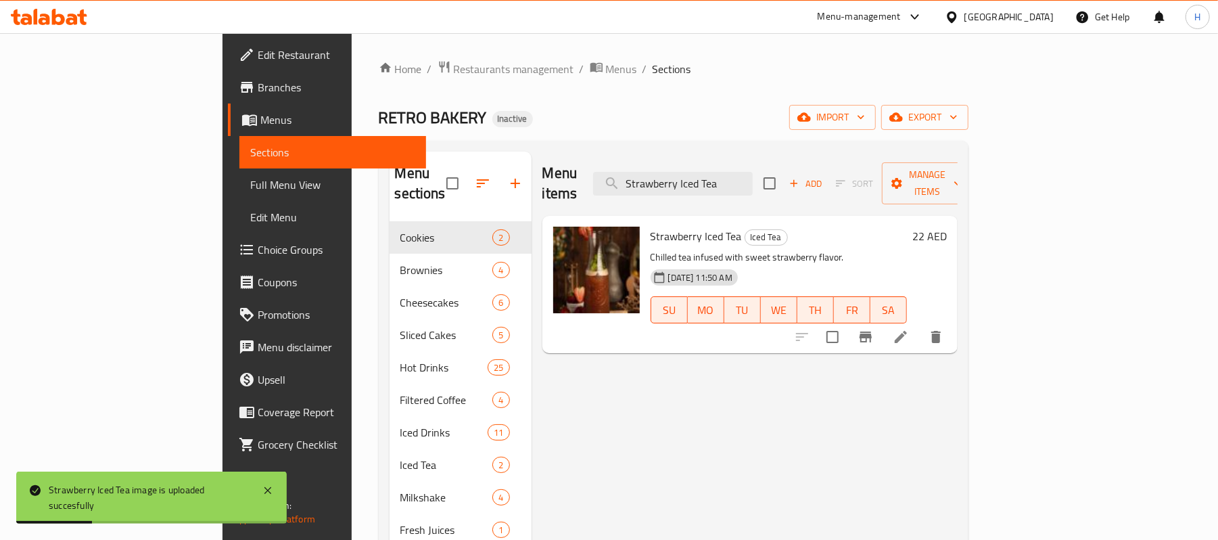
paste input "Milkshake"
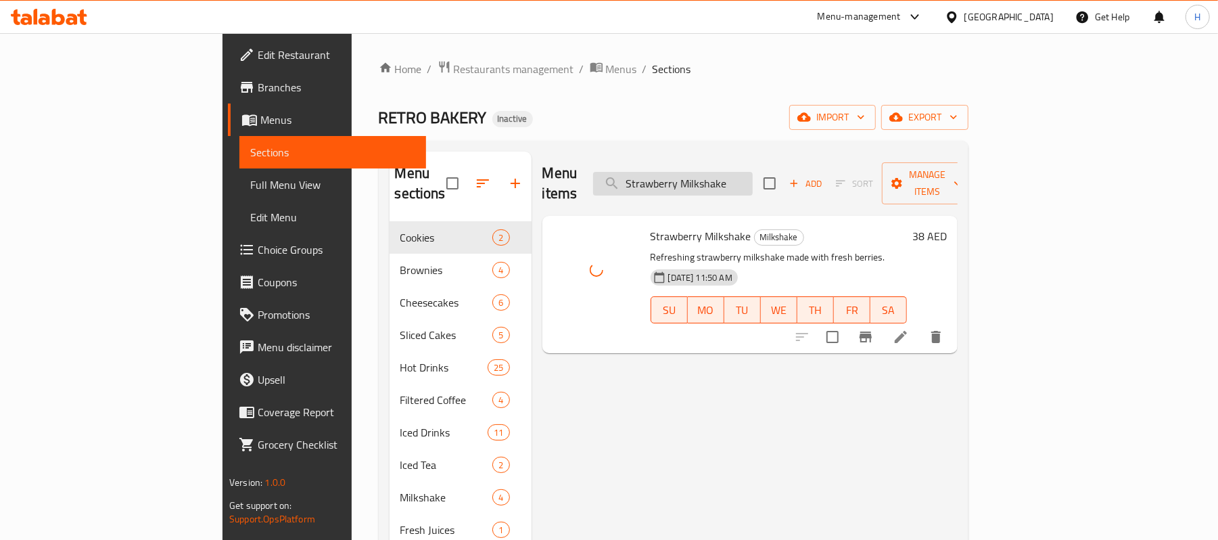
click at [740, 172] on input "Strawberry Milkshake" at bounding box center [673, 184] width 160 height 24
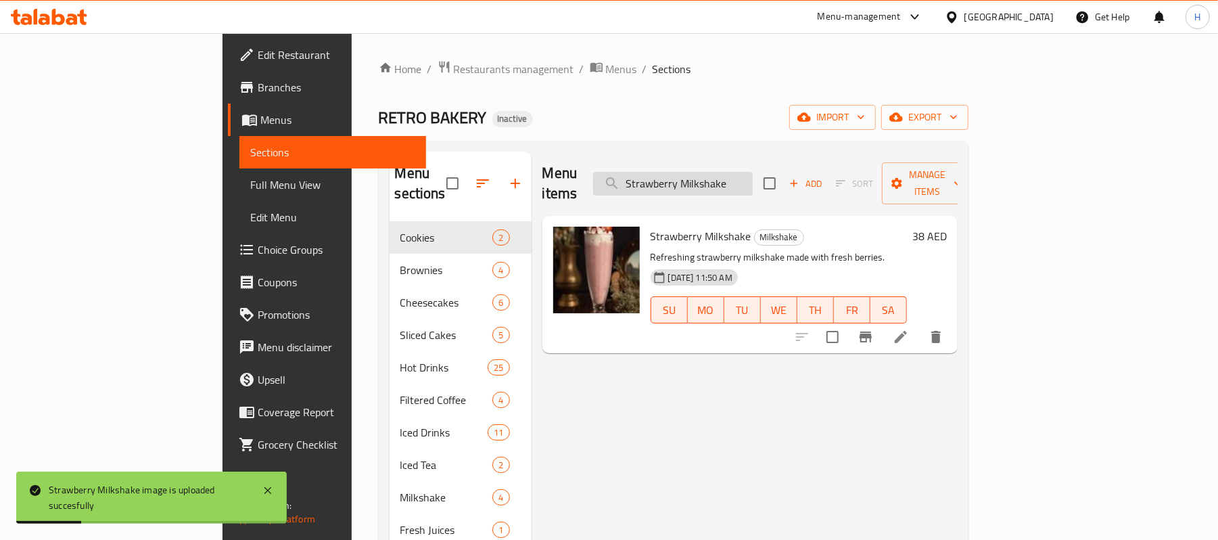
paste input "Tiramisu"
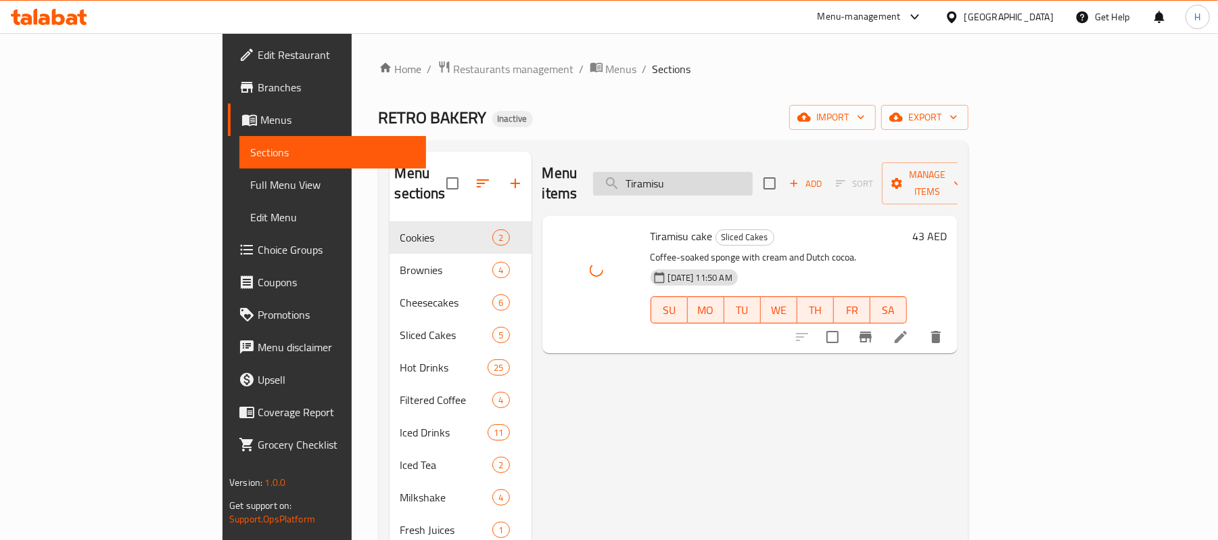
click at [753, 172] on input "Tiramisu" at bounding box center [673, 184] width 160 height 24
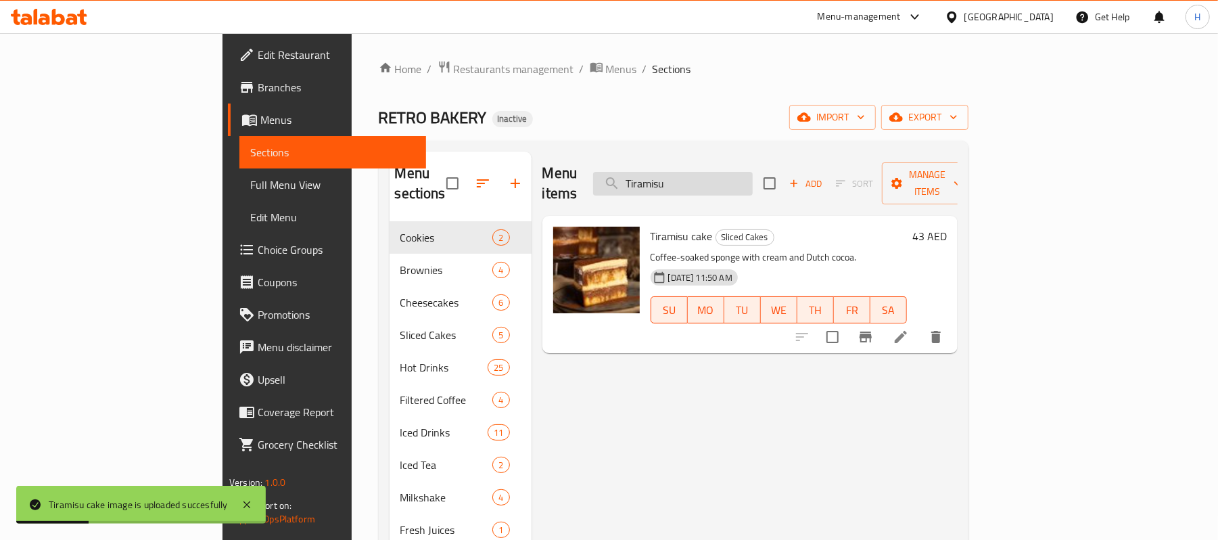
paste input "riple Chocolate Chip Cookie"
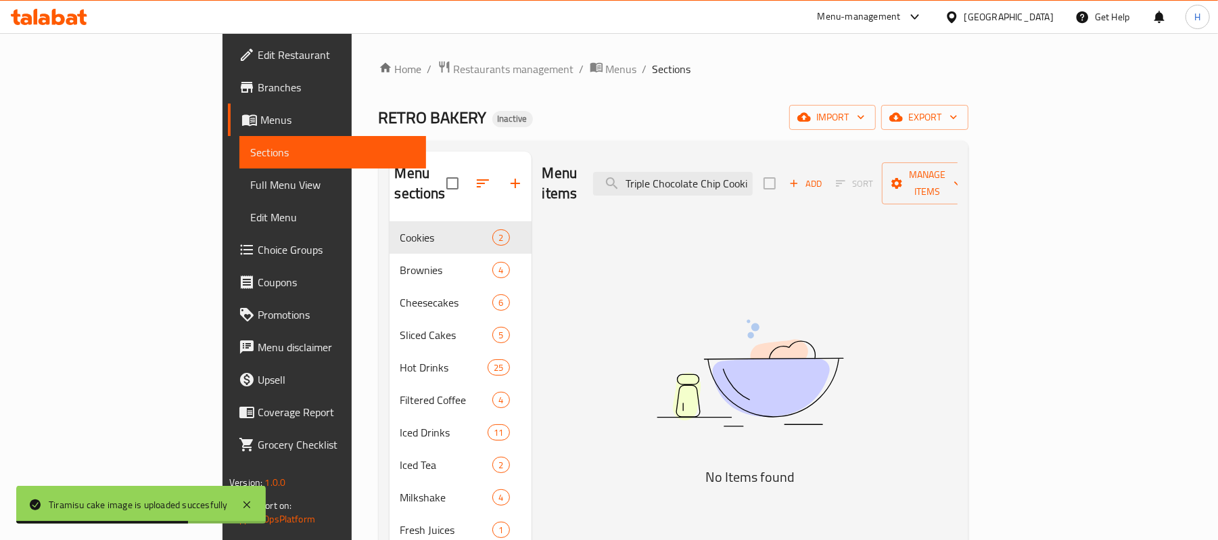
scroll to position [0, 5]
drag, startPoint x: 788, startPoint y: 170, endPoint x: 888, endPoint y: 177, distance: 101.0
click at [888, 177] on div "Menu items Triple Chocolate Chip Cookie Add Sort Manage items" at bounding box center [750, 184] width 415 height 64
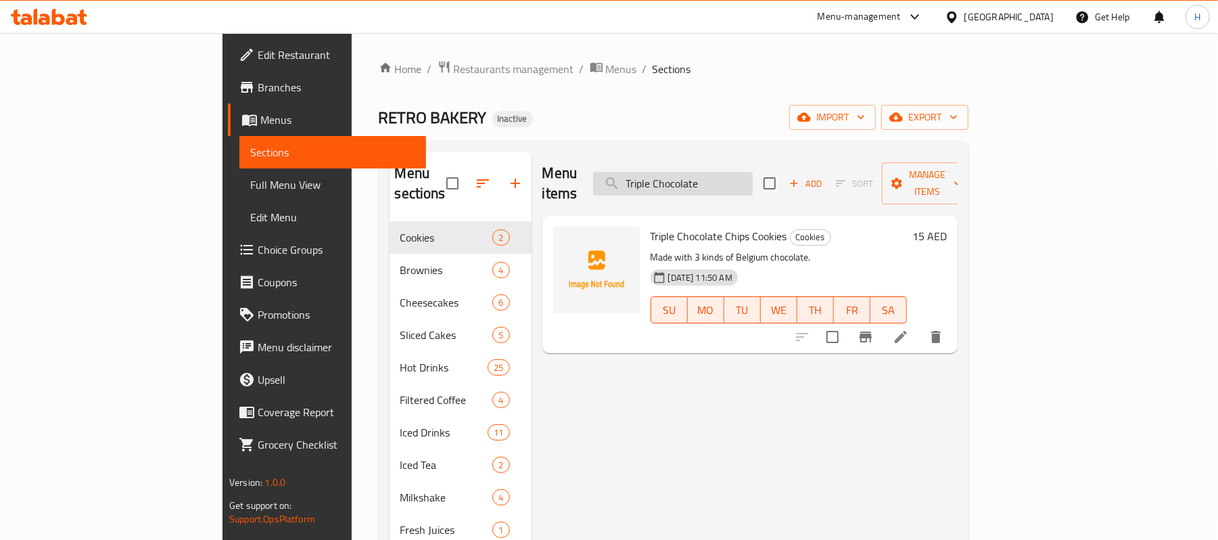
click at [728, 177] on input "Triple Chocolate" at bounding box center [673, 184] width 160 height 24
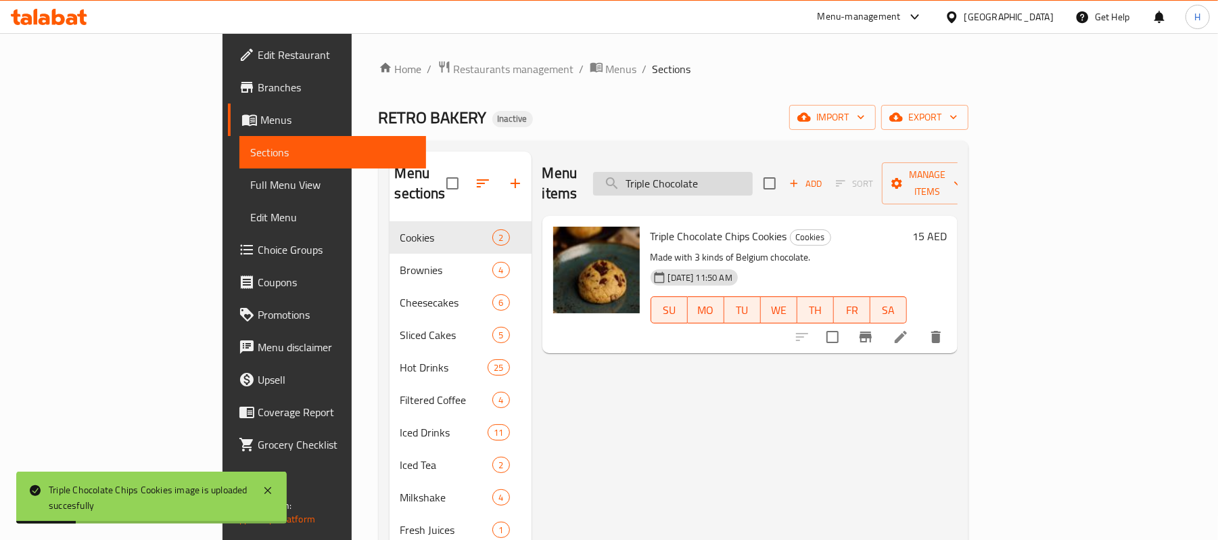
click at [753, 179] on input "Triple Chocolate" at bounding box center [673, 184] width 160 height 24
paste input "urkish coffee (double)"
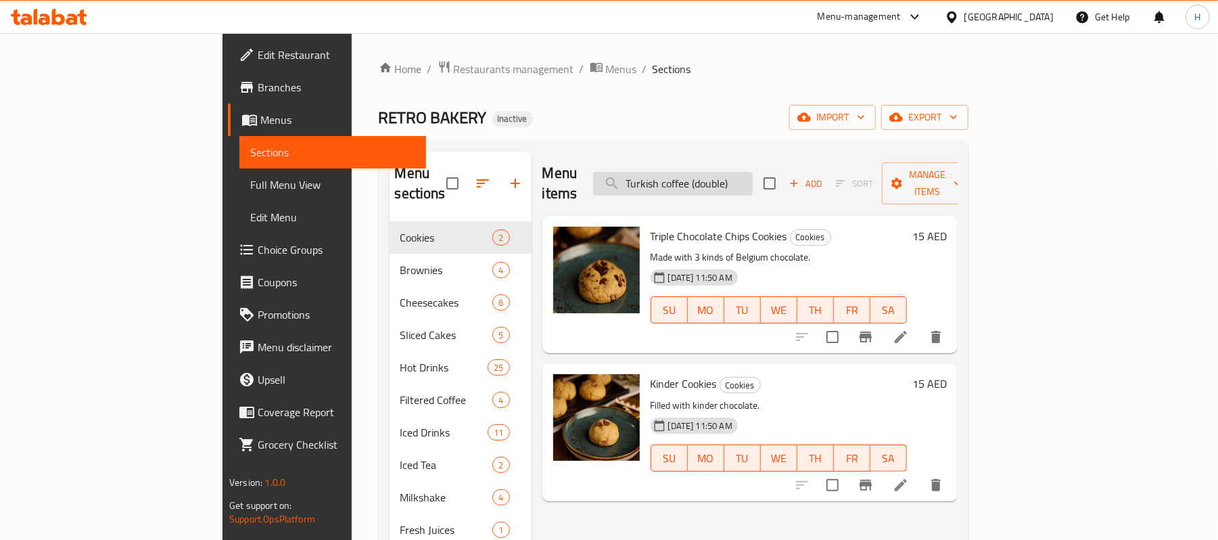
click at [753, 177] on input "Turkish coffee (double)" at bounding box center [673, 184] width 160 height 24
click at [753, 173] on input "Turkish coffee ()" at bounding box center [673, 184] width 160 height 24
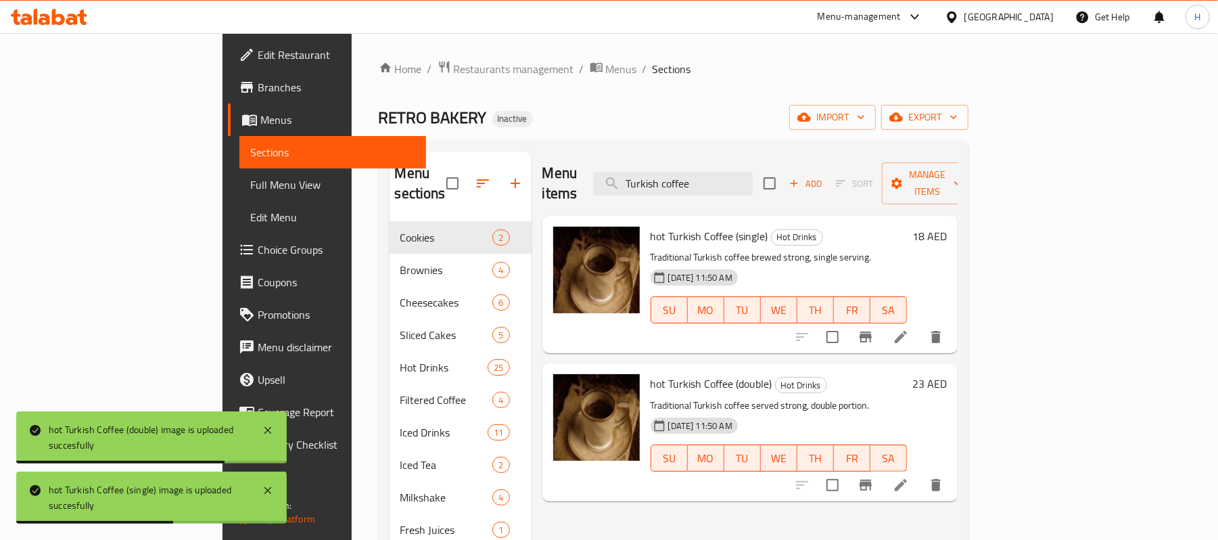
drag, startPoint x: 794, startPoint y: 172, endPoint x: 631, endPoint y: 177, distance: 163.1
click at [631, 177] on div "Menu items Turkish coffee Add Sort Manage items" at bounding box center [750, 184] width 415 height 64
paste input "V60"
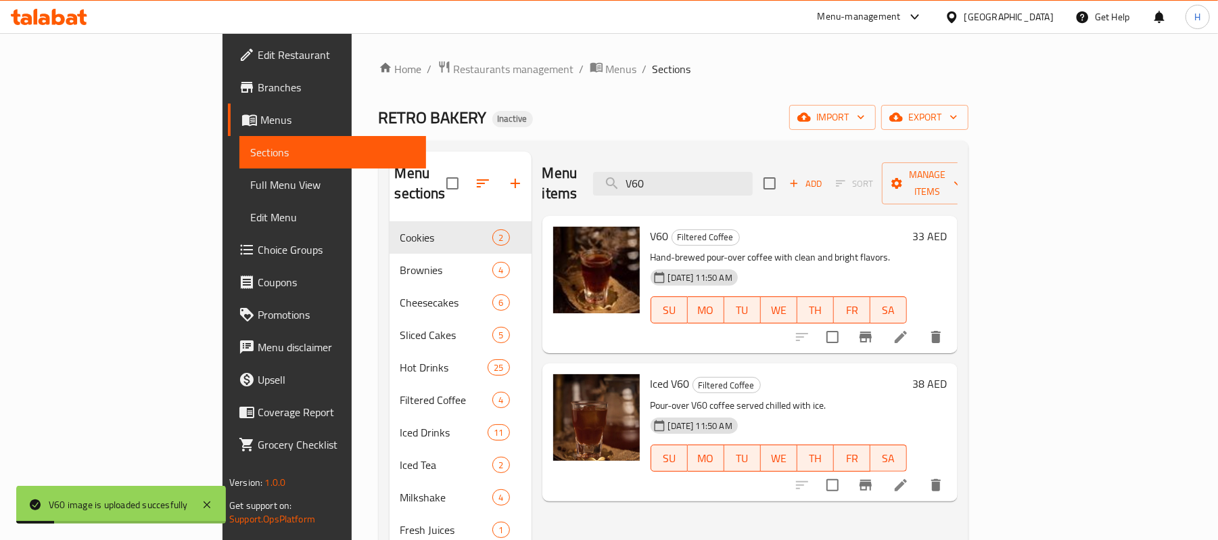
drag, startPoint x: 780, startPoint y: 176, endPoint x: 658, endPoint y: 168, distance: 122.0
click at [658, 168] on div "Menu items V60 Add Sort Manage items" at bounding box center [750, 184] width 415 height 64
click at [748, 175] on input "V60" at bounding box center [673, 184] width 160 height 24
paste input "[PERSON_NAME]"
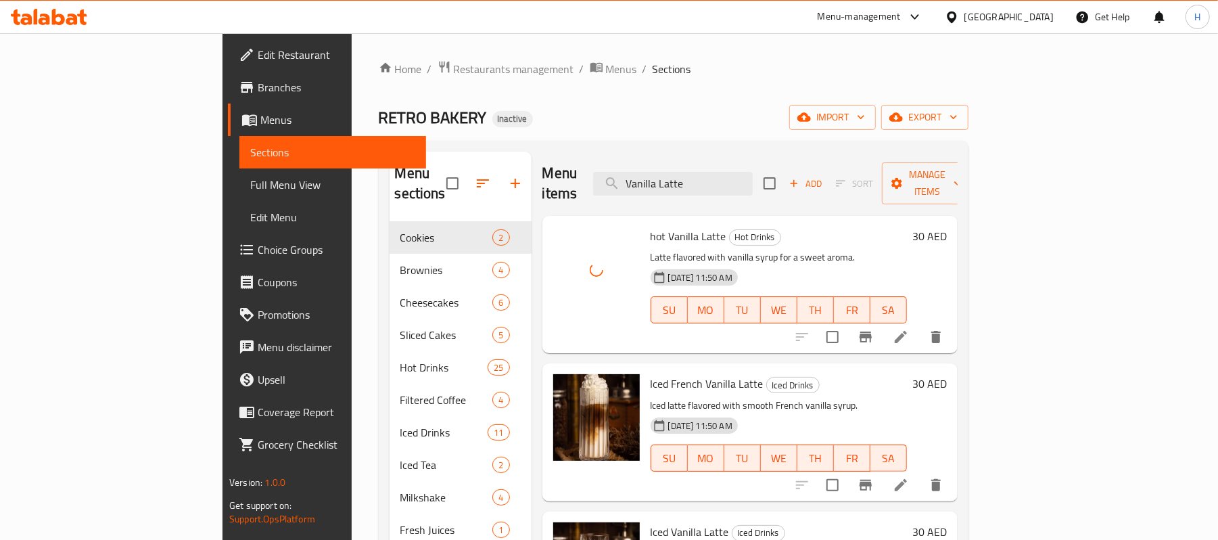
drag, startPoint x: 782, startPoint y: 165, endPoint x: 658, endPoint y: 173, distance: 124.1
click at [658, 173] on div "Menu items Vanilla Latte Add Sort Manage items" at bounding box center [750, 184] width 415 height 64
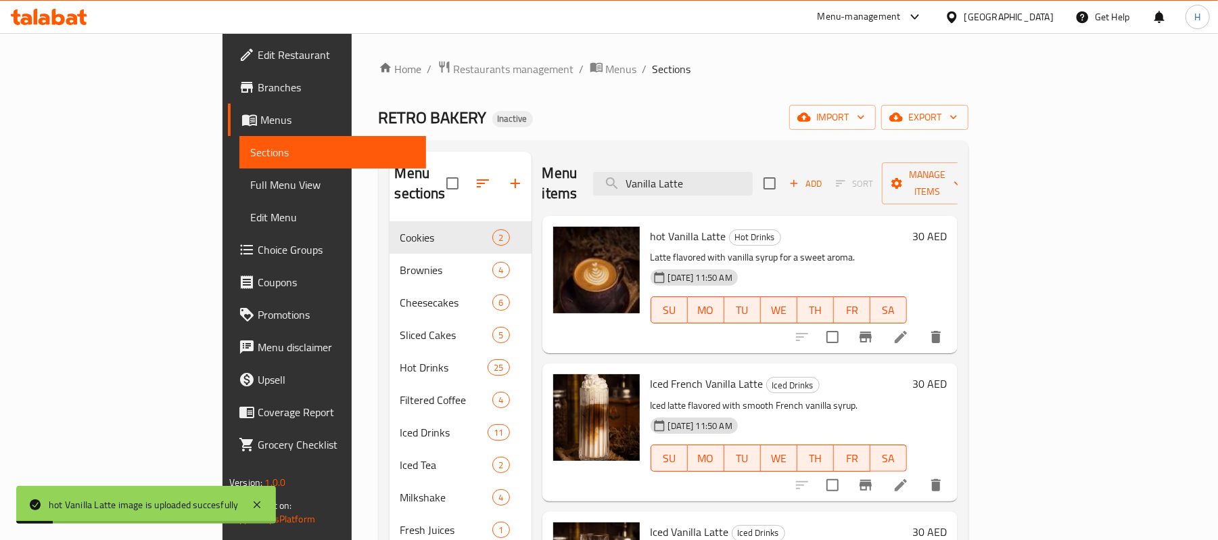
paste input "Matcha"
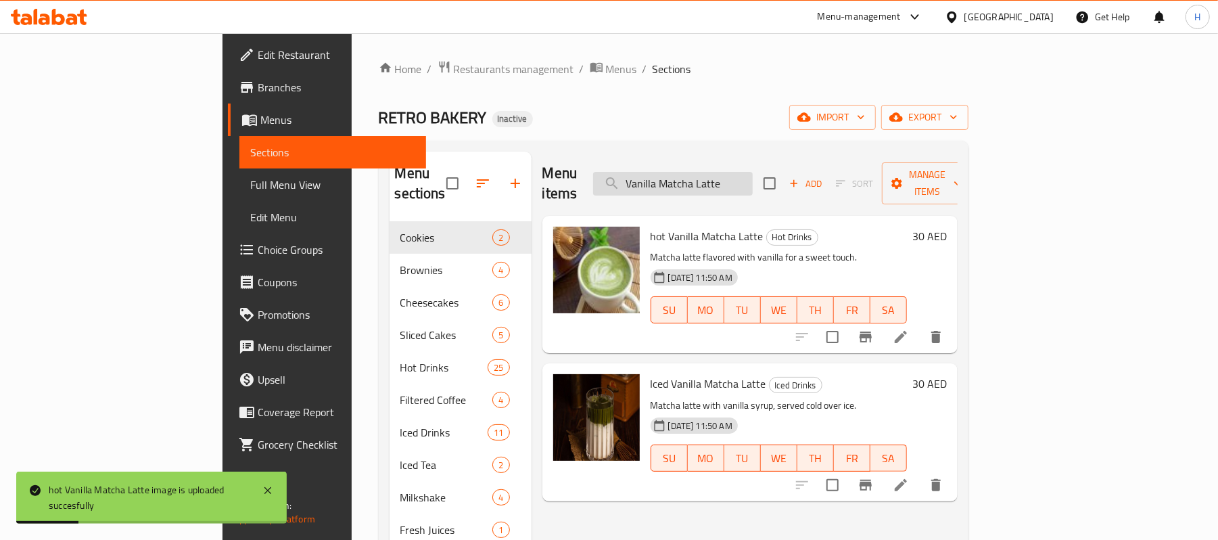
click at [753, 172] on input "Vanilla Matcha Latte" at bounding box center [673, 184] width 160 height 24
paste input "ilkshak"
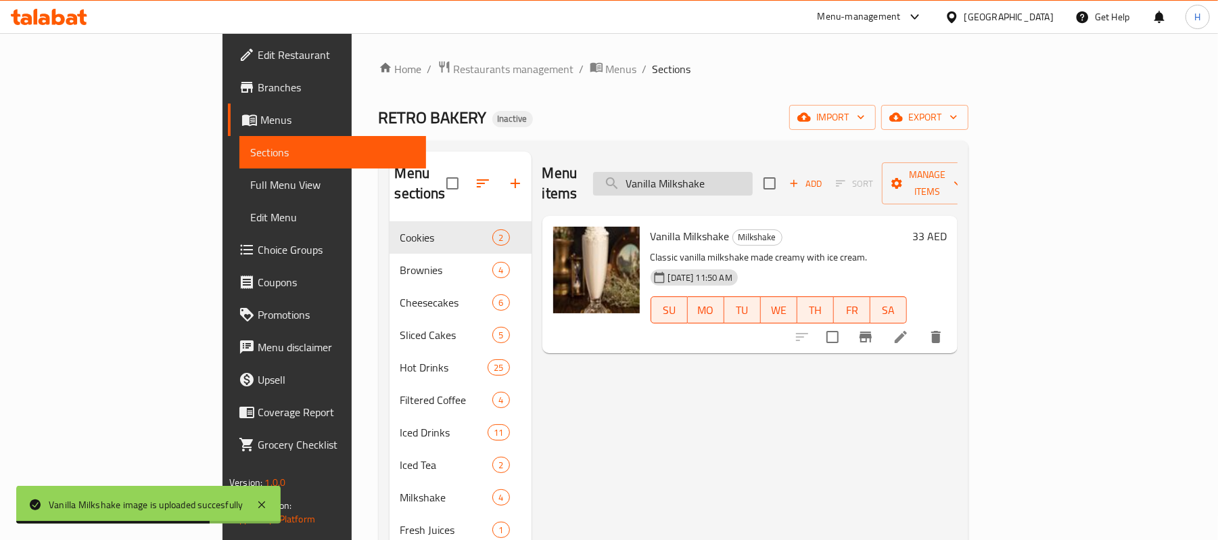
click at [753, 172] on input "Vanilla Milkshake" at bounding box center [673, 184] width 160 height 24
paste input "White Mocha Latt"
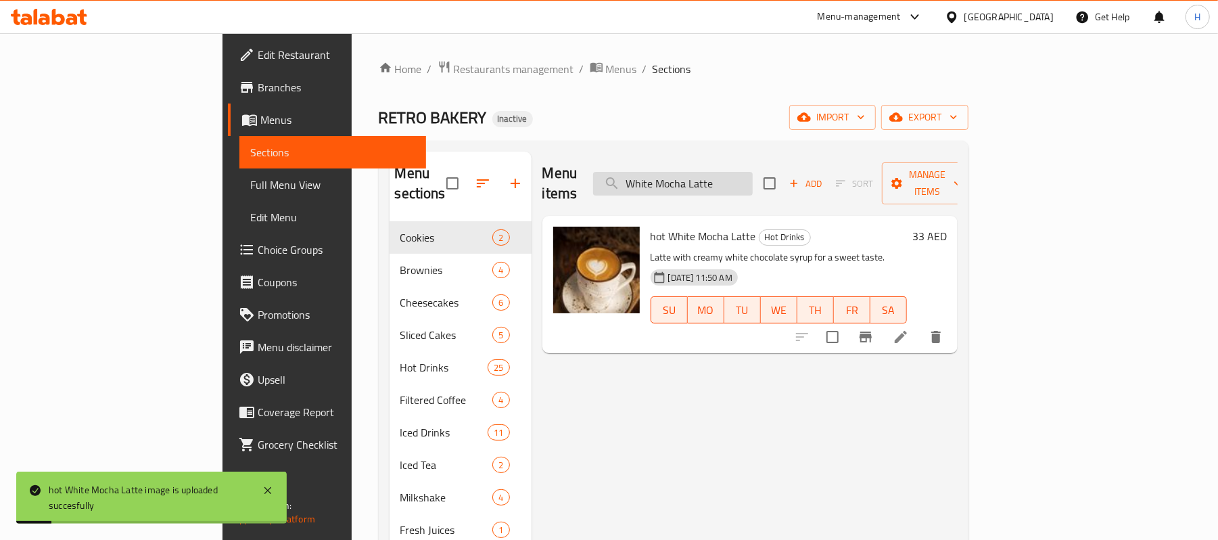
click at [753, 182] on input "White Mocha Latte" at bounding box center [673, 184] width 160 height 24
paste input "Affogato"
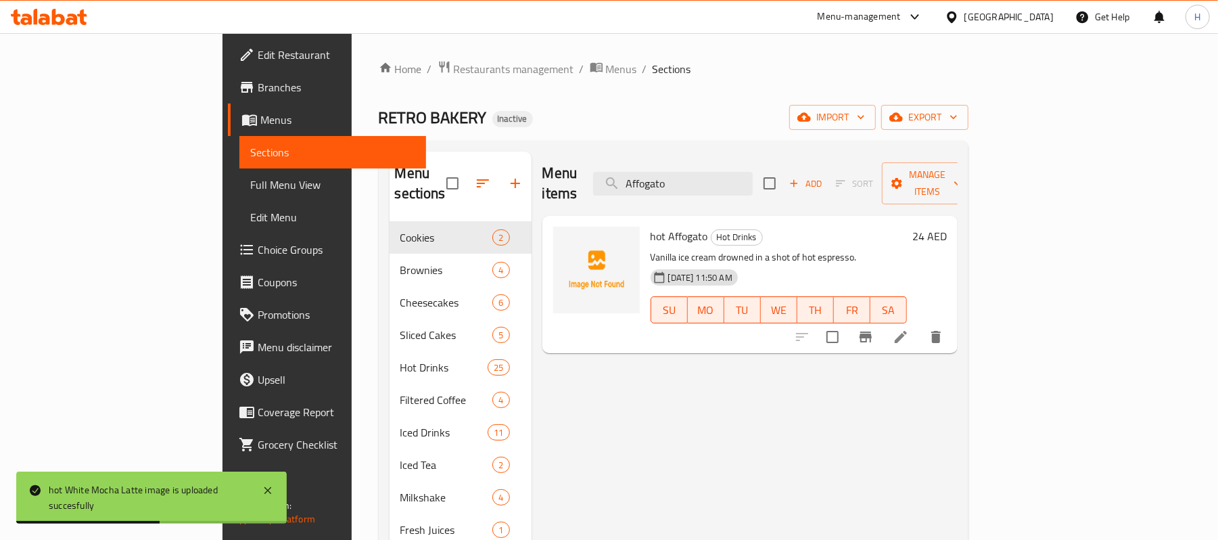
type input "Affogato"
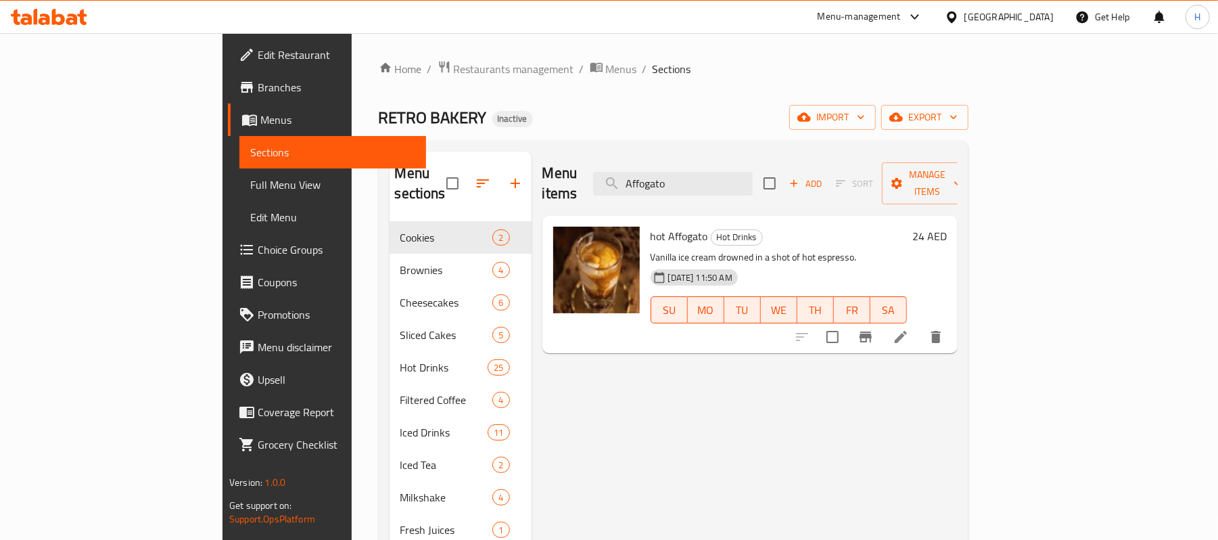
click at [250, 177] on span "Full Menu View" at bounding box center [332, 185] width 165 height 16
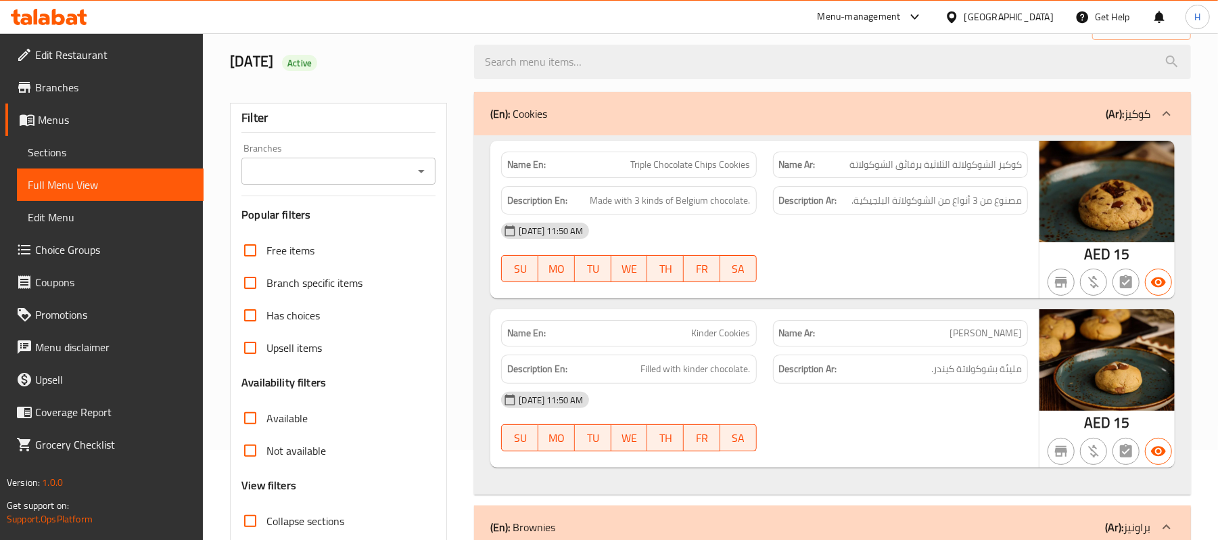
scroll to position [271, 0]
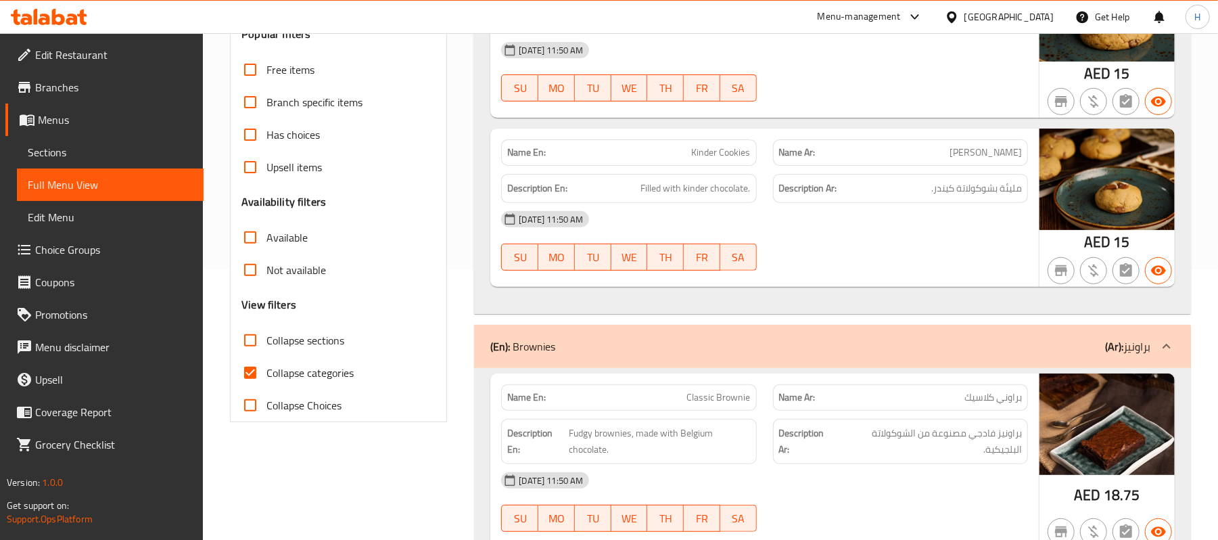
click at [327, 368] on span "Collapse categories" at bounding box center [310, 373] width 87 height 16
click at [267, 368] on input "Collapse categories" at bounding box center [250, 373] width 32 height 32
checkbox input "false"
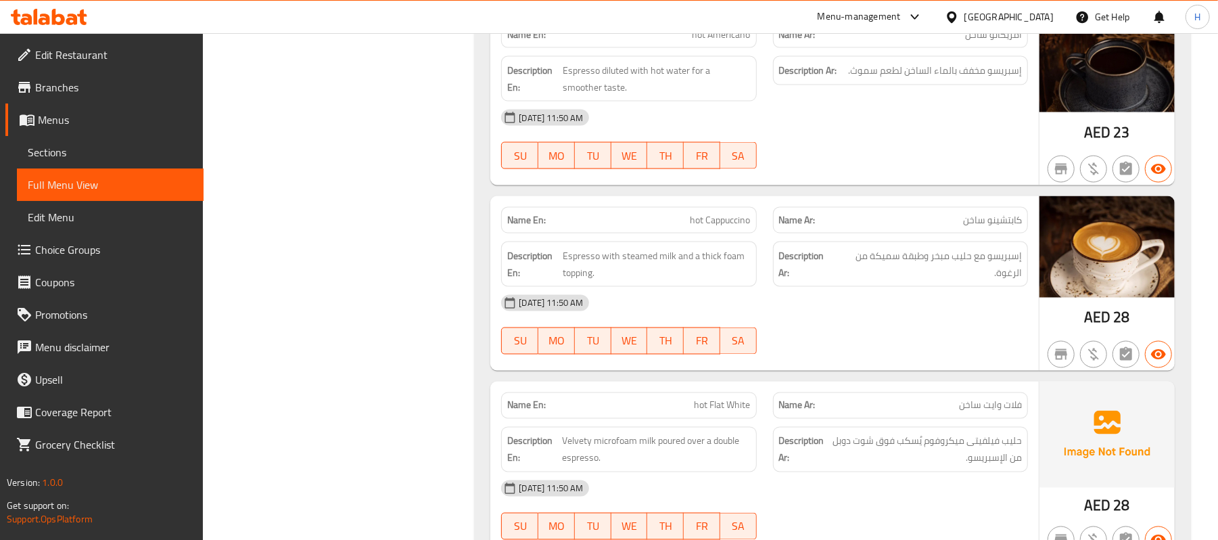
scroll to position [5283, 0]
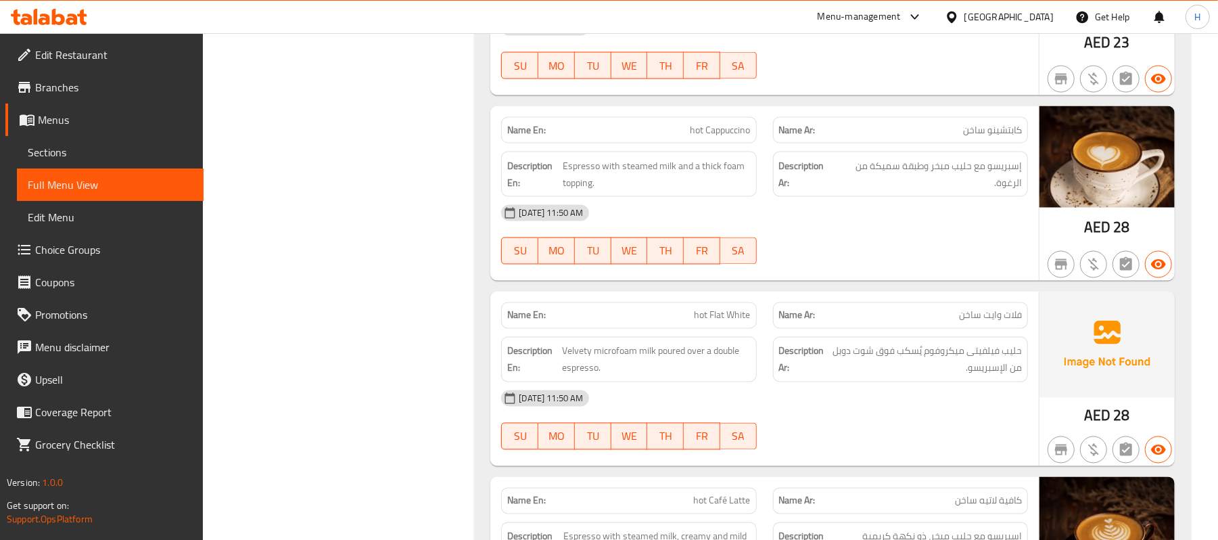
click at [717, 323] on span "hot Flat White" at bounding box center [723, 316] width 56 height 14
copy span "hot Flat White"
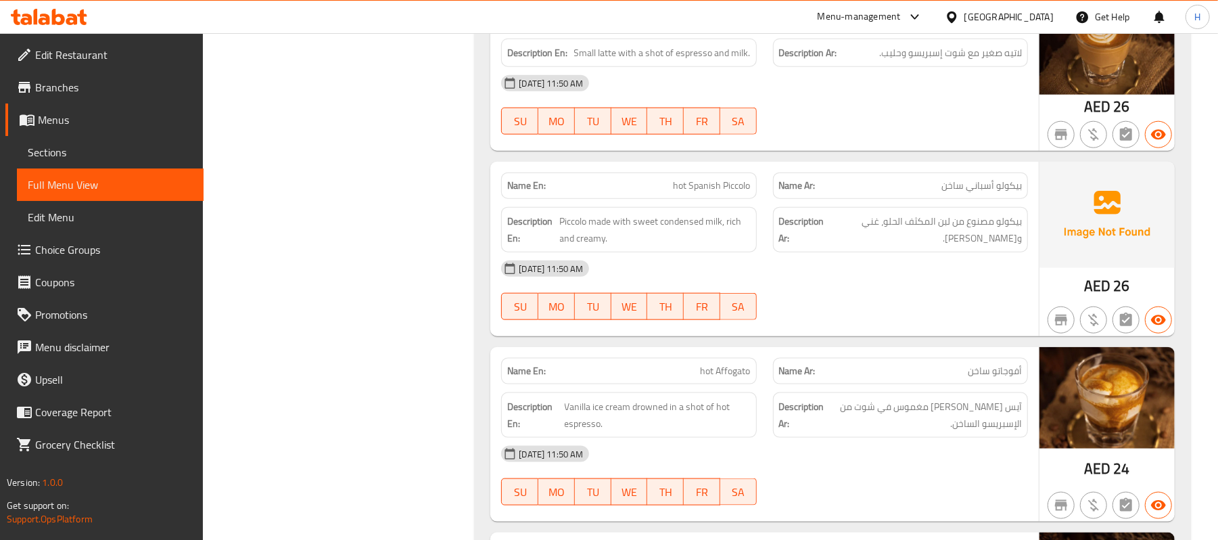
scroll to position [4652, 0]
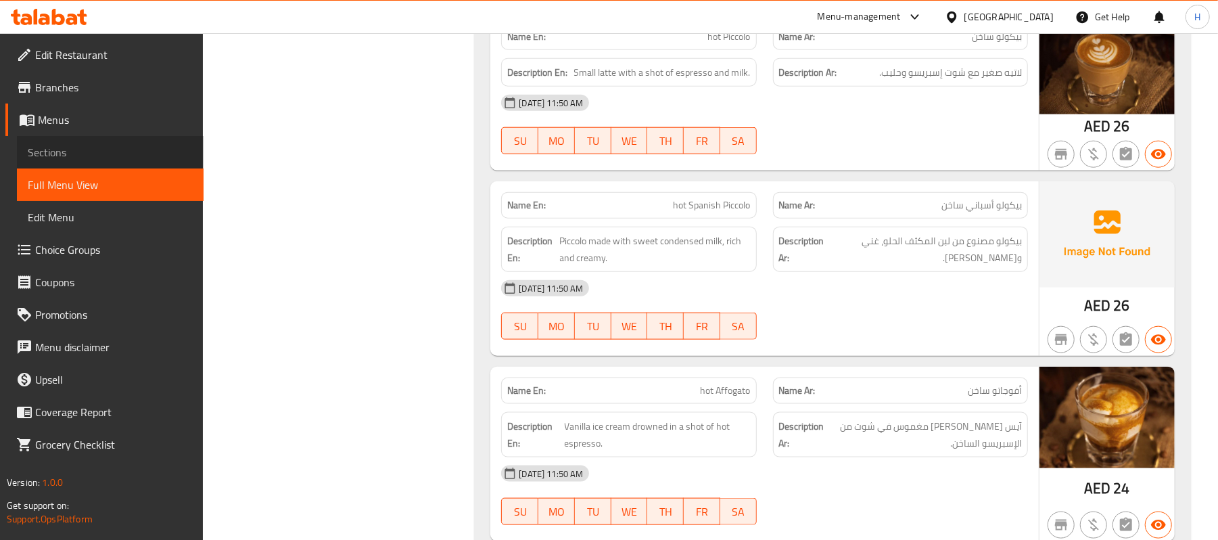
click at [109, 149] on span "Sections" at bounding box center [110, 152] width 165 height 16
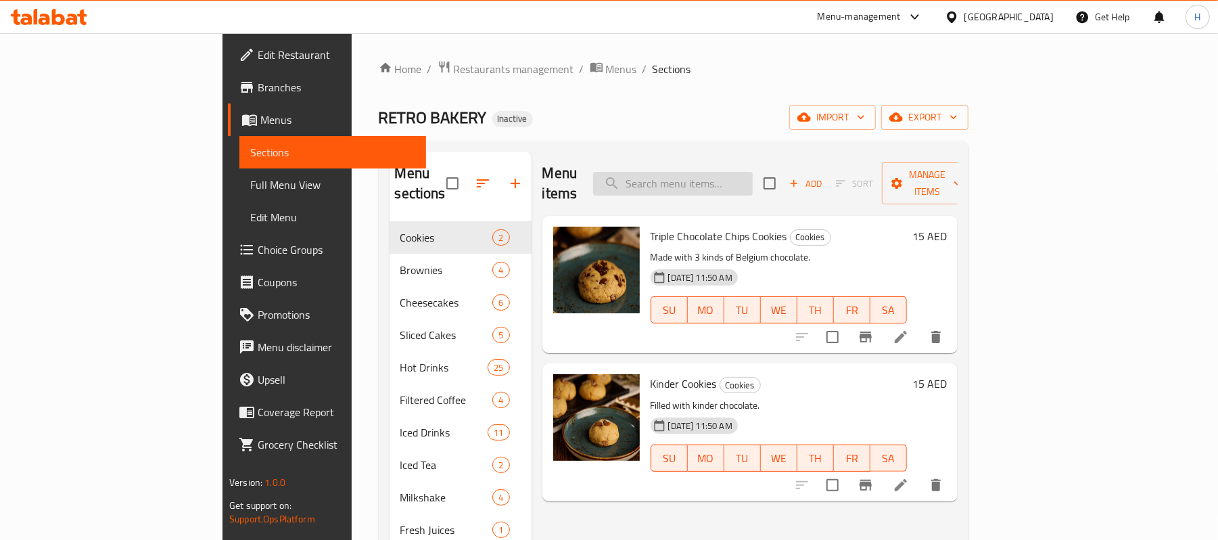
click at [753, 181] on input "search" at bounding box center [673, 184] width 160 height 24
paste input "hot Flat White"
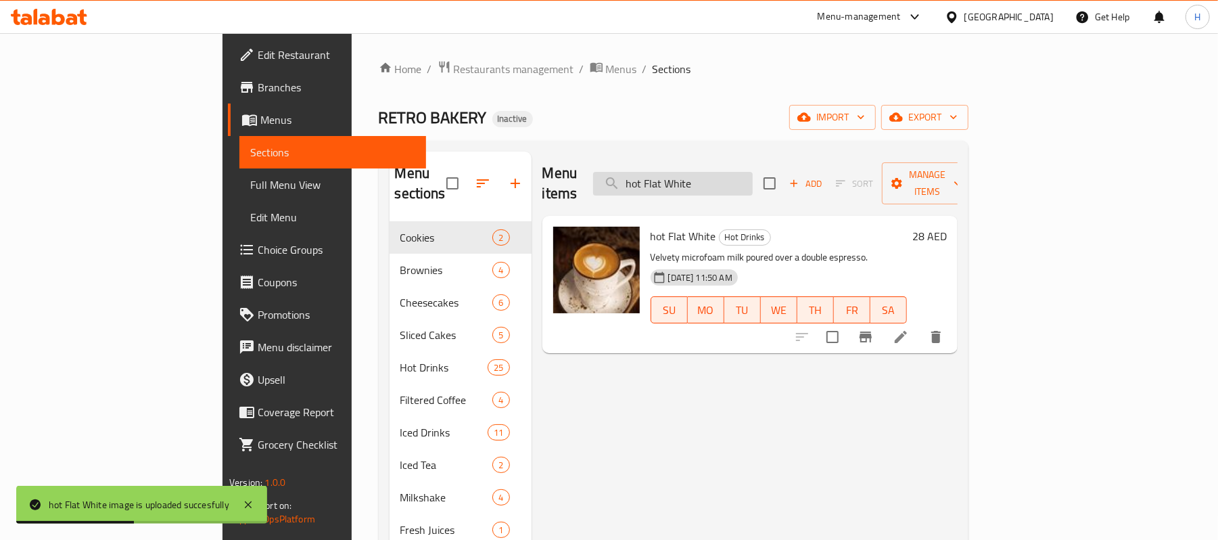
click at [718, 172] on input "hot Flat White" at bounding box center [673, 184] width 160 height 24
click at [746, 172] on input "hot Flat White" at bounding box center [673, 184] width 160 height 24
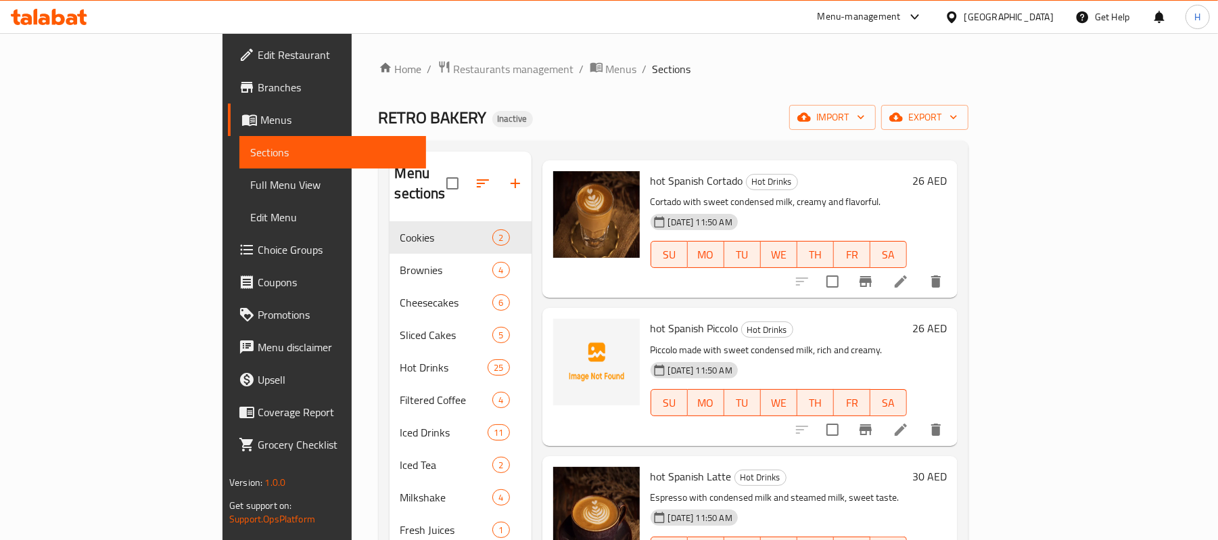
scroll to position [85, 0]
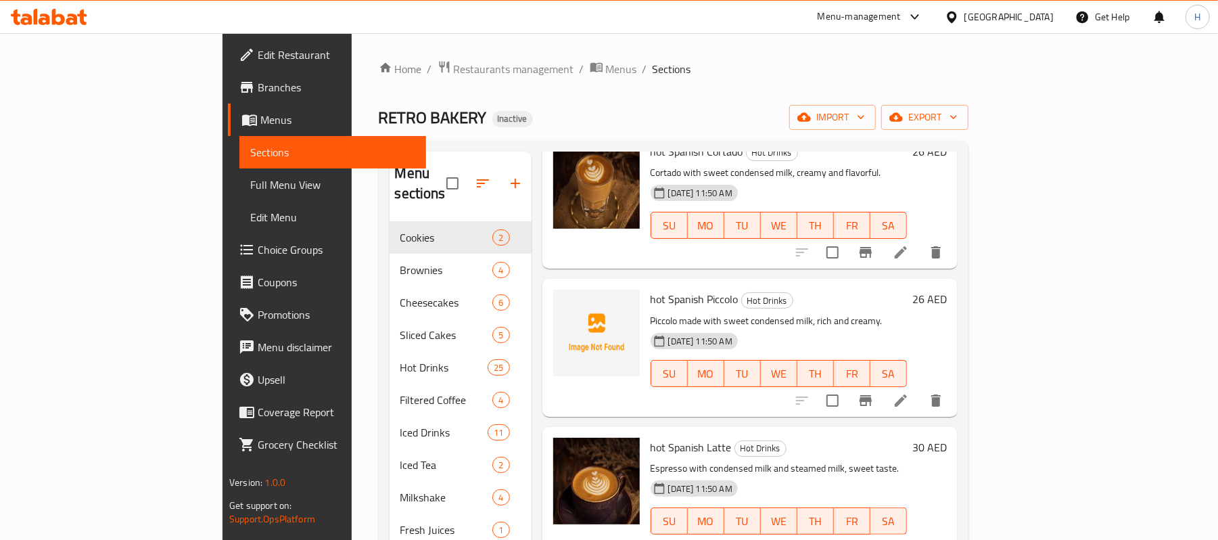
type input "spa"
click at [672, 289] on span "hot Spanish Piccolo" at bounding box center [695, 299] width 88 height 20
copy h6 "Piccolo"
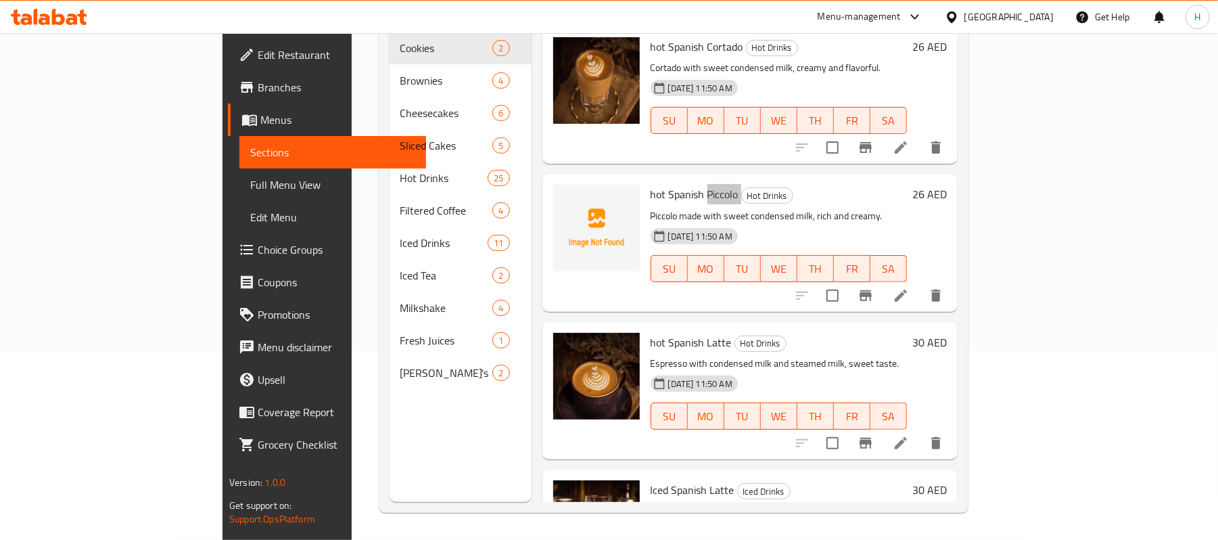
scroll to position [9, 0]
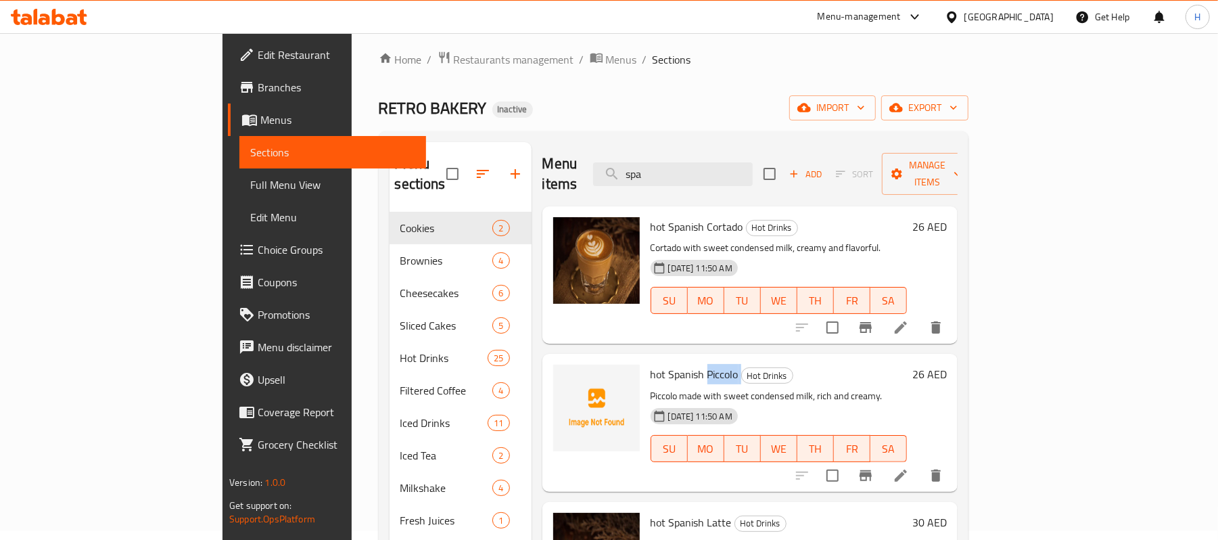
click at [250, 181] on span "Full Menu View" at bounding box center [332, 185] width 165 height 16
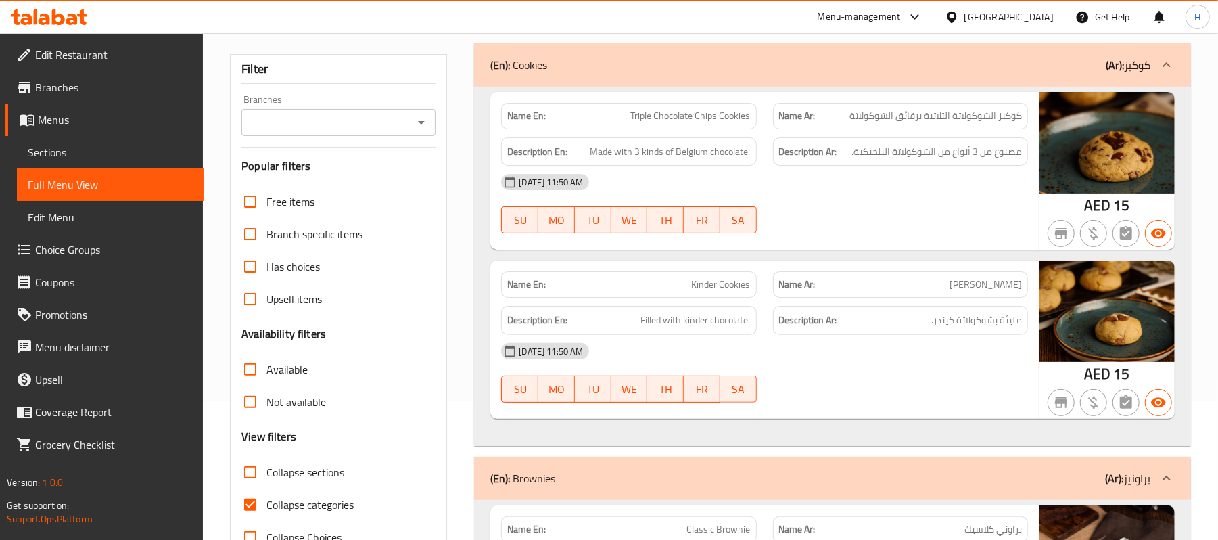
scroll to position [280, 0]
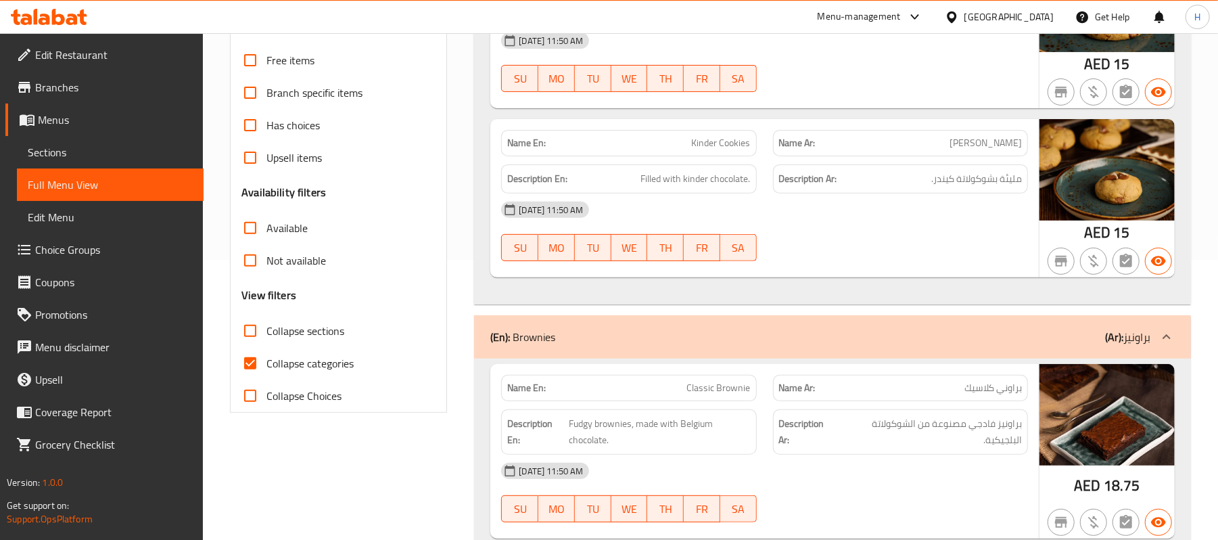
click at [296, 355] on span "Collapse categories" at bounding box center [310, 363] width 87 height 16
click at [267, 355] on input "Collapse categories" at bounding box center [250, 363] width 32 height 32
checkbox input "false"
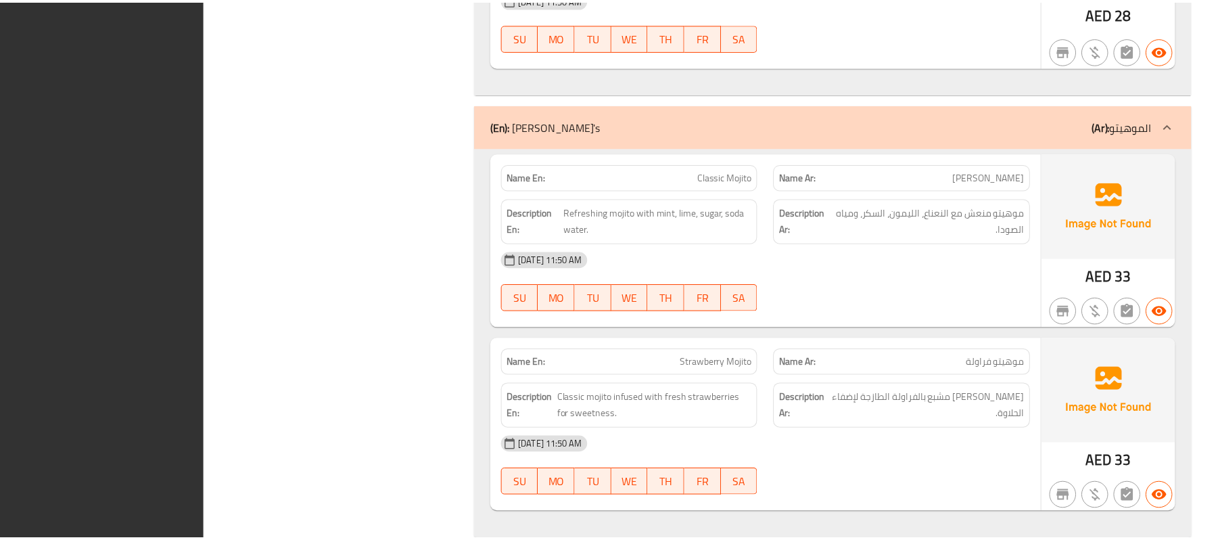
scroll to position [12604, 0]
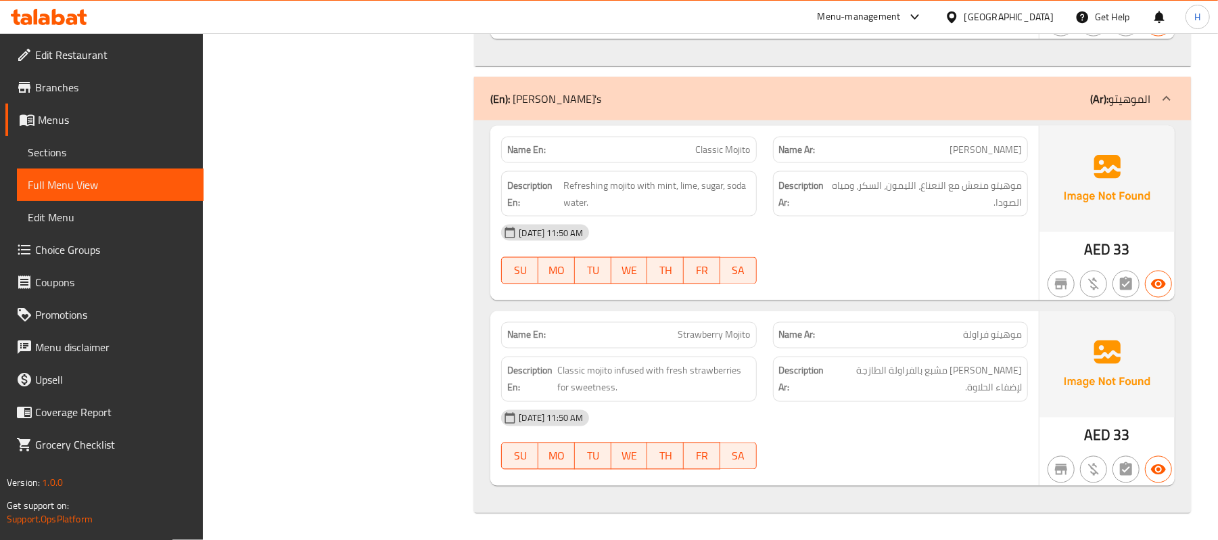
click at [133, 146] on span "Sections" at bounding box center [110, 152] width 165 height 16
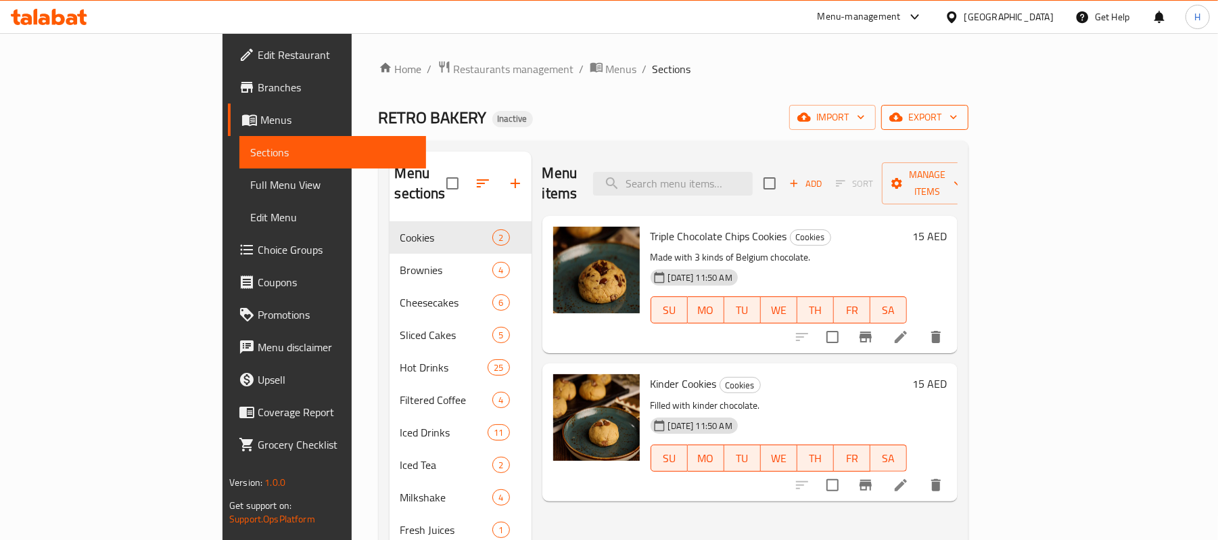
click at [958, 116] on span "export" at bounding box center [925, 117] width 66 height 17
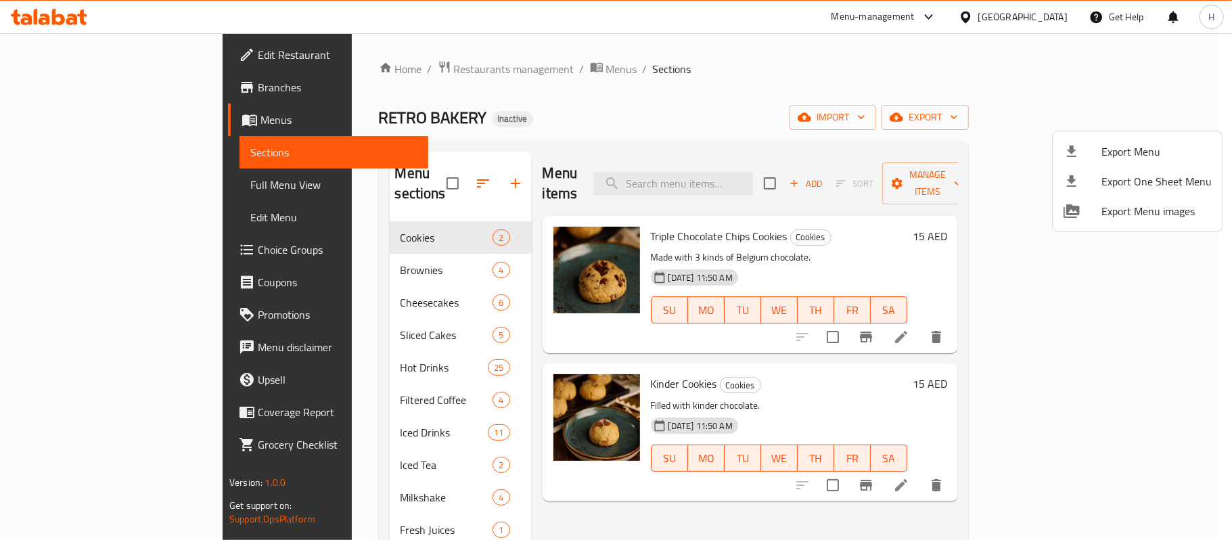
click at [1102, 145] on span "Export Menu" at bounding box center [1156, 151] width 110 height 16
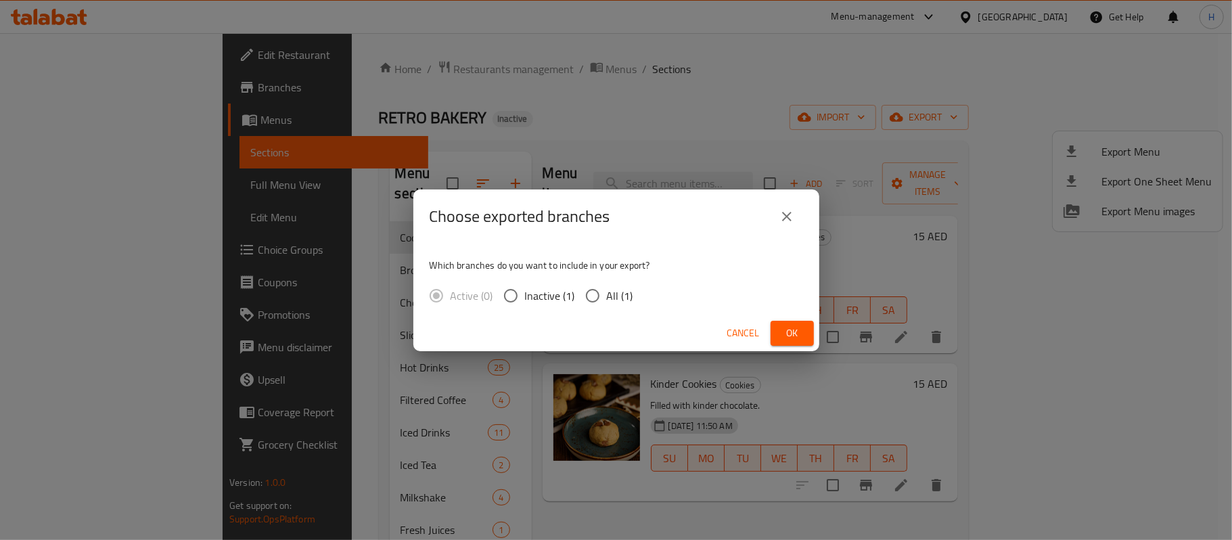
click at [604, 290] on input "All (1)" at bounding box center [592, 295] width 28 height 28
radio input "true"
click at [789, 327] on span "Ok" at bounding box center [792, 333] width 22 height 17
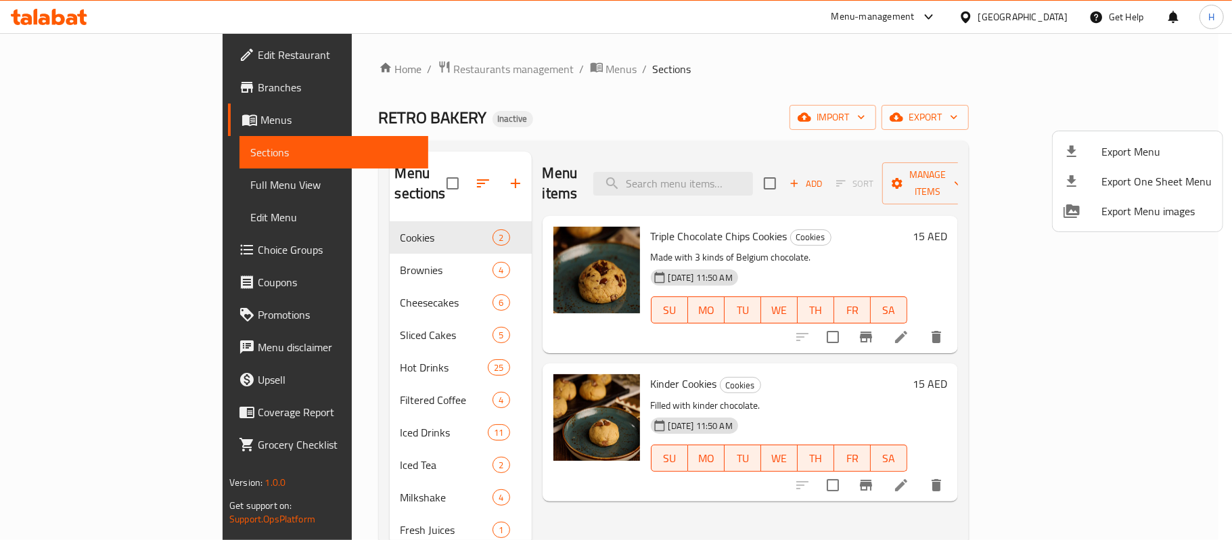
click at [108, 61] on div at bounding box center [616, 270] width 1232 height 540
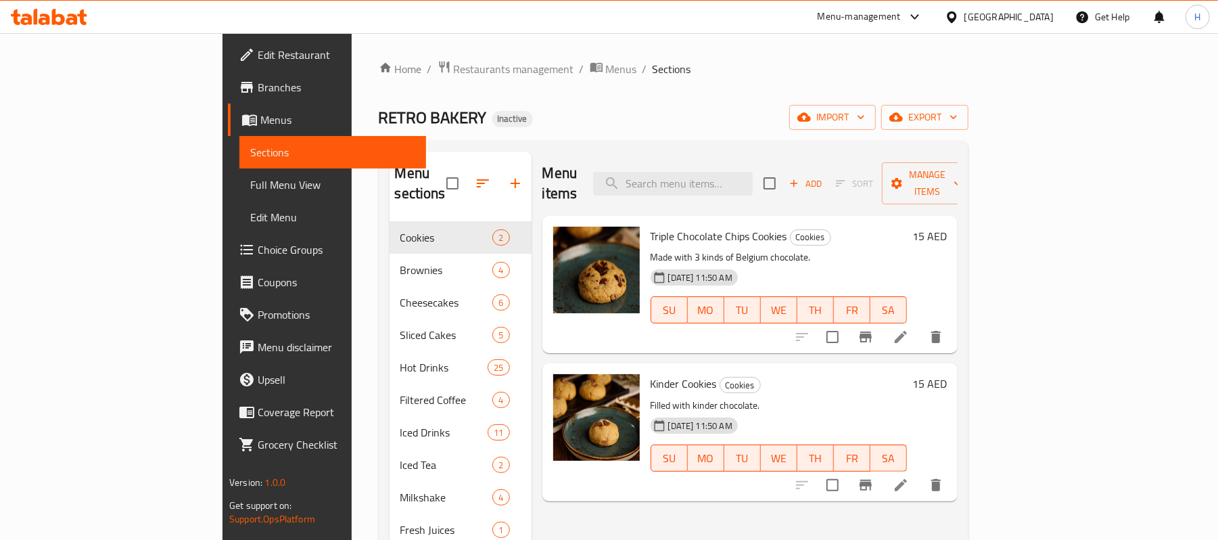
click at [258, 61] on span "Edit Restaurant" at bounding box center [337, 55] width 158 height 16
